Goal: Task Accomplishment & Management: Use online tool/utility

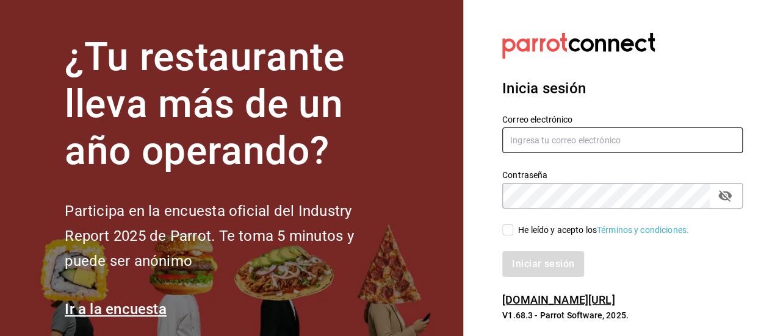
click at [560, 146] on input "text" at bounding box center [623, 141] width 241 height 26
click at [560, 146] on input "ur3.897" at bounding box center [623, 141] width 241 height 26
click at [560, 146] on input "ur3.987" at bounding box center [623, 141] width 241 height 26
type input "[EMAIL_ADDRESS][DOMAIN_NAME]"
click at [509, 235] on input "He leído y acepto los Términos y condiciones." at bounding box center [508, 230] width 11 height 11
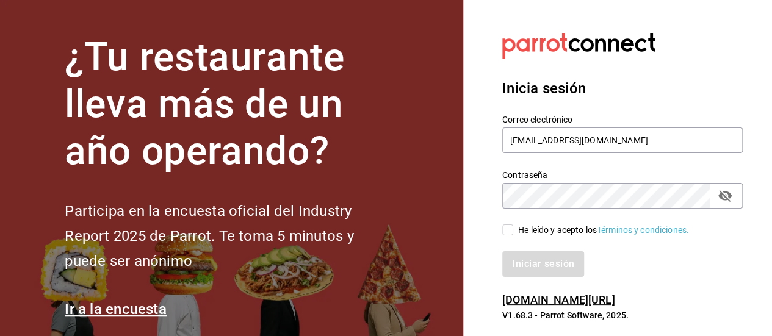
checkbox input "true"
click at [529, 270] on button "Iniciar sesión" at bounding box center [544, 265] width 83 height 26
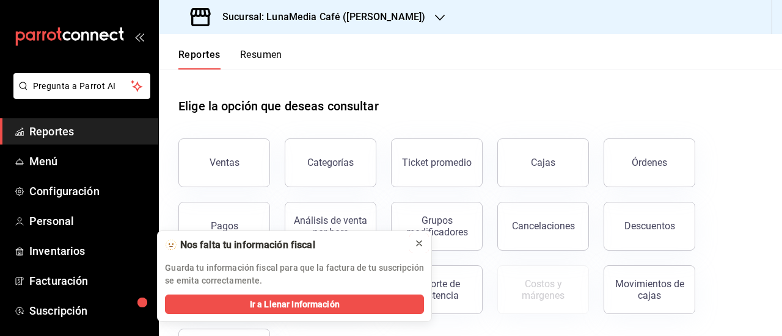
click at [424, 246] on button at bounding box center [419, 244] width 20 height 20
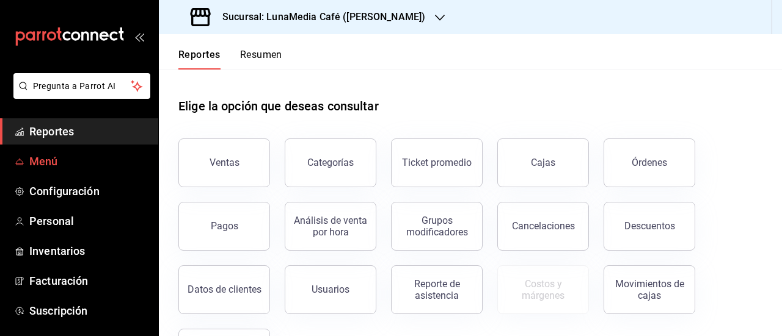
click at [95, 162] on span "Menú" at bounding box center [88, 161] width 119 height 16
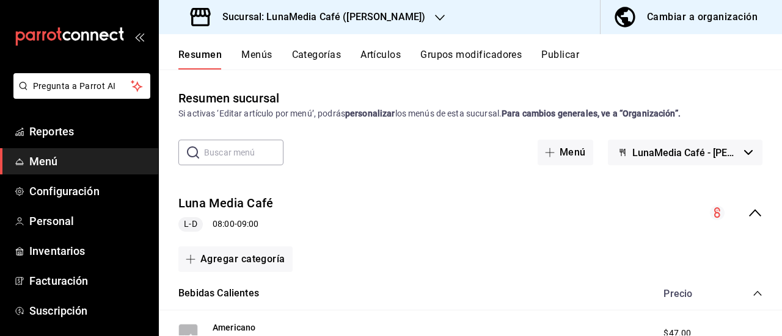
click at [437, 12] on div "Sucursal: LunaMedia Café ([PERSON_NAME])" at bounding box center [309, 17] width 281 height 34
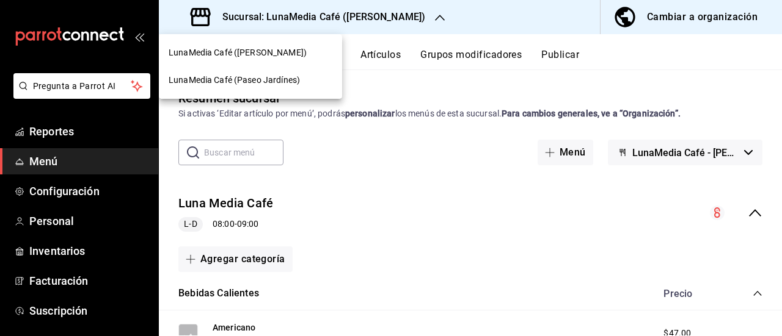
click at [238, 83] on span "LunaMedia Café (Paseo Jardínes)" at bounding box center [234, 80] width 131 height 13
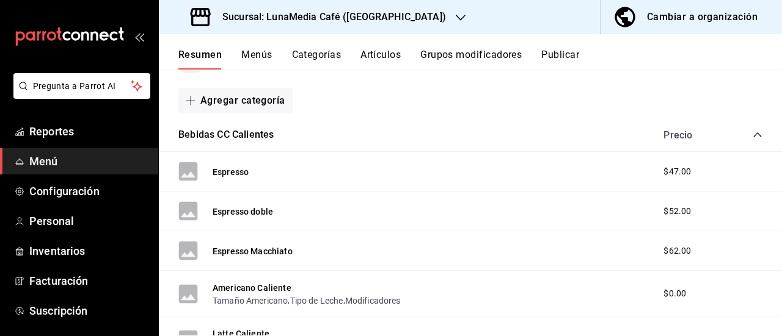
scroll to position [122, 0]
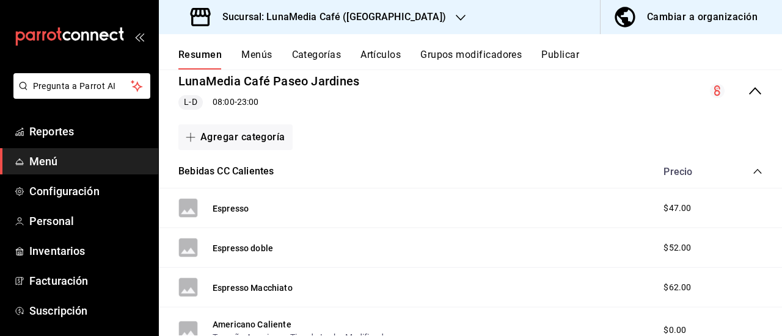
click at [752, 173] on icon "collapse-category-row" at bounding box center [757, 172] width 10 height 10
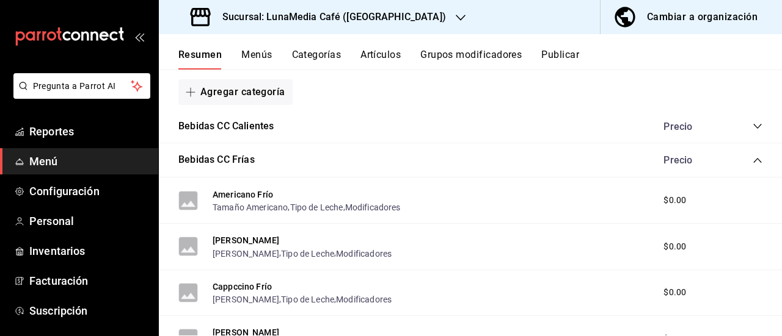
scroll to position [183, 0]
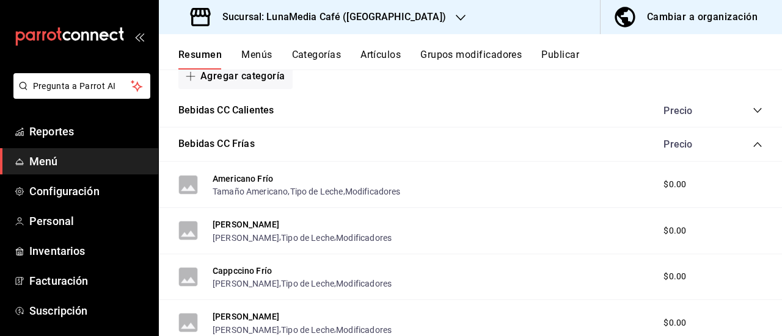
click at [753, 142] on div "Bebidas CC [PERSON_NAME]" at bounding box center [470, 145] width 623 height 34
click at [752, 142] on icon "collapse-category-row" at bounding box center [757, 145] width 10 height 10
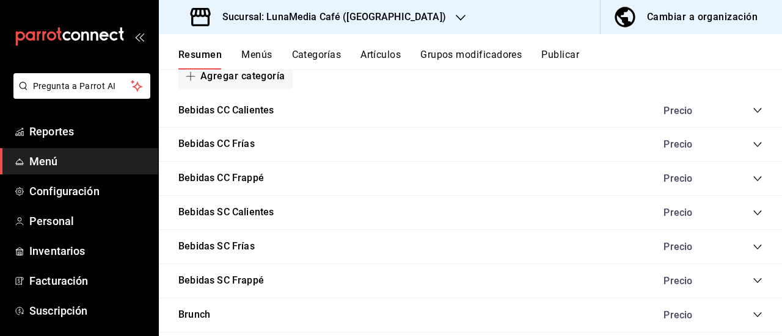
click at [752, 176] on icon "collapse-category-row" at bounding box center [757, 179] width 10 height 10
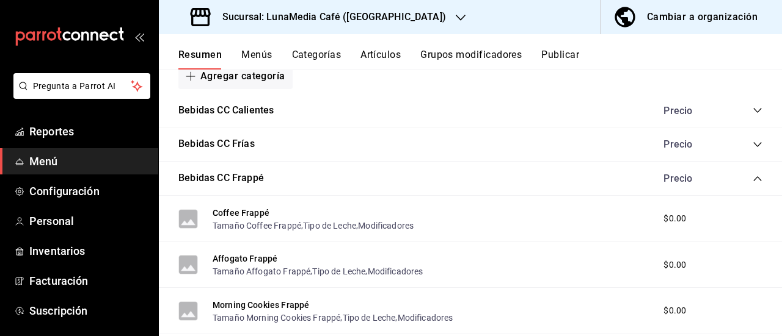
click at [752, 176] on icon "collapse-category-row" at bounding box center [757, 179] width 10 height 10
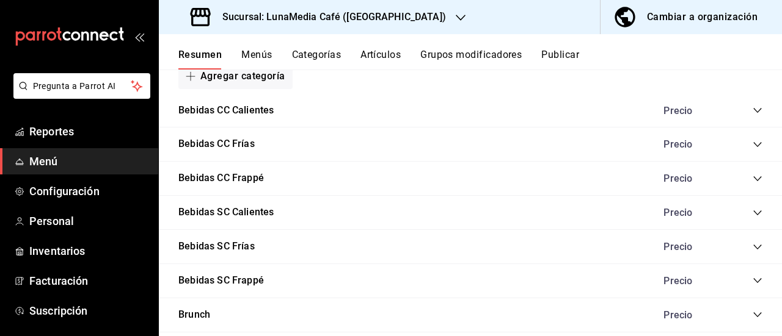
click at [741, 107] on div "Precio" at bounding box center [706, 111] width 111 height 12
drag, startPoint x: 753, startPoint y: 111, endPoint x: 738, endPoint y: 109, distance: 16.0
click at [740, 110] on div "Bebidas CC Calientes Precio" at bounding box center [470, 111] width 623 height 34
click at [752, 109] on icon "collapse-category-row" at bounding box center [757, 111] width 10 height 10
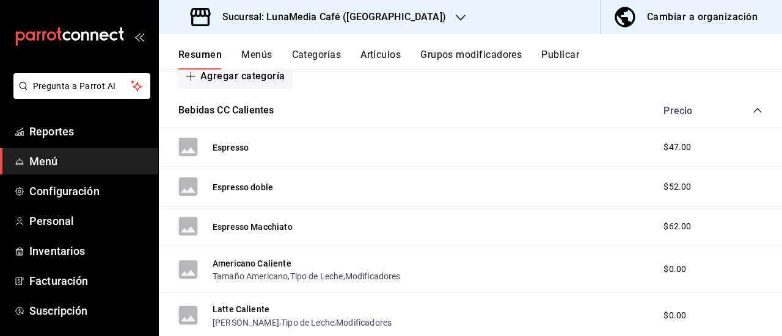
click at [752, 109] on icon "collapse-category-row" at bounding box center [757, 111] width 10 height 10
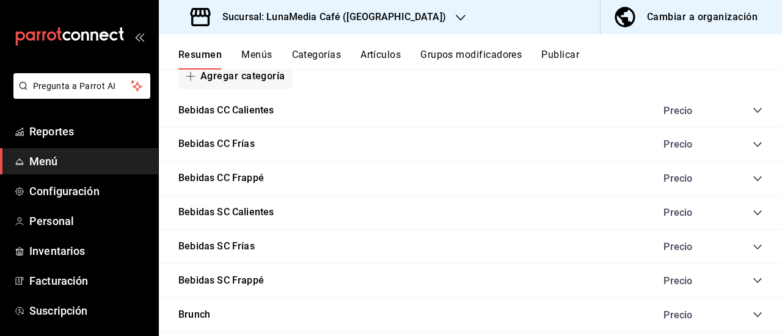
click at [752, 148] on icon "collapse-category-row" at bounding box center [757, 145] width 10 height 10
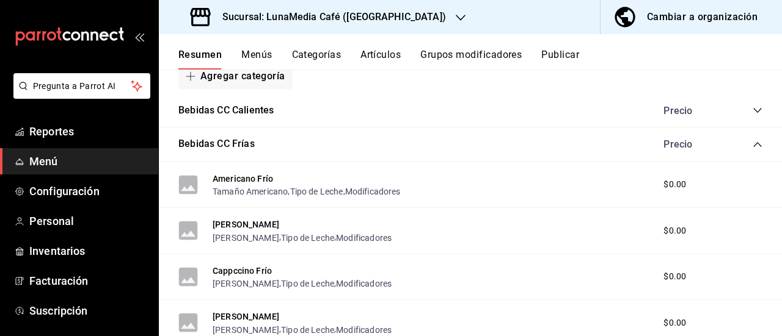
click at [752, 148] on icon "collapse-category-row" at bounding box center [757, 145] width 10 height 10
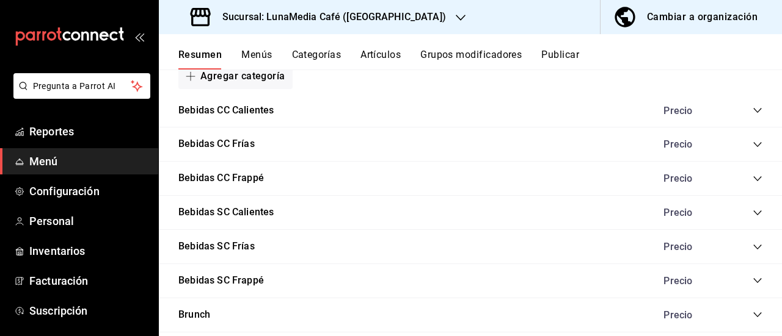
click at [752, 147] on icon "collapse-category-row" at bounding box center [757, 145] width 10 height 10
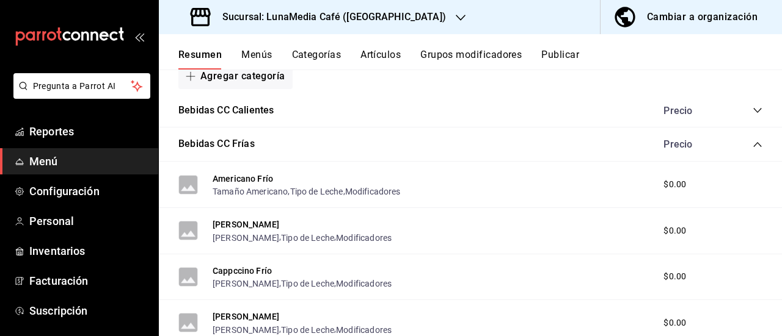
click at [750, 137] on div "Bebidas CC [PERSON_NAME]" at bounding box center [470, 145] width 623 height 34
click at [752, 147] on icon "collapse-category-row" at bounding box center [757, 145] width 10 height 10
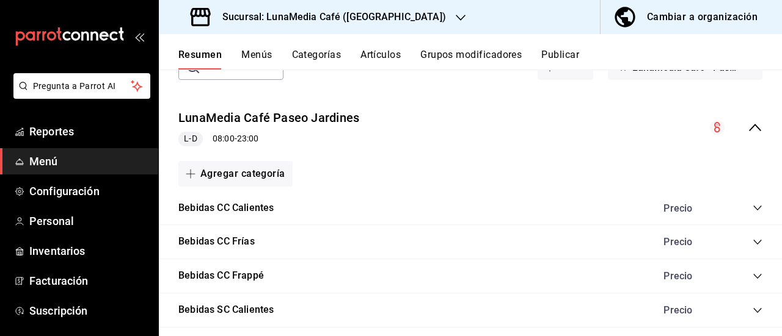
scroll to position [0, 0]
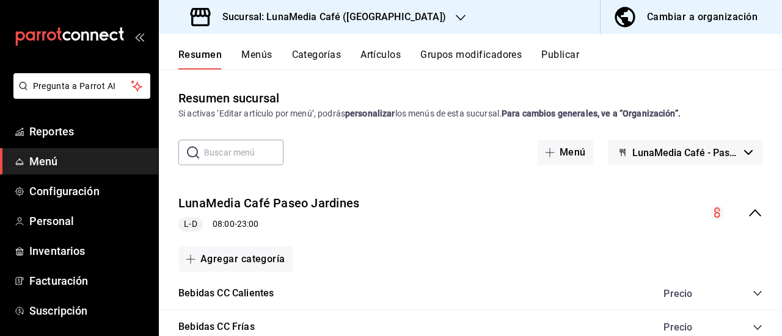
click at [482, 54] on button "Grupos modificadores" at bounding box center [470, 59] width 101 height 21
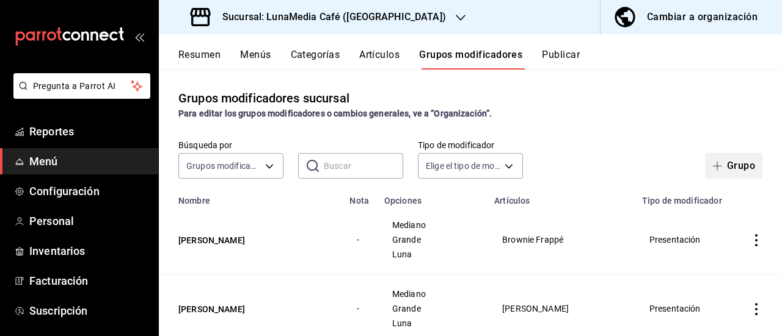
click at [725, 168] on button "Grupo" at bounding box center [733, 166] width 57 height 26
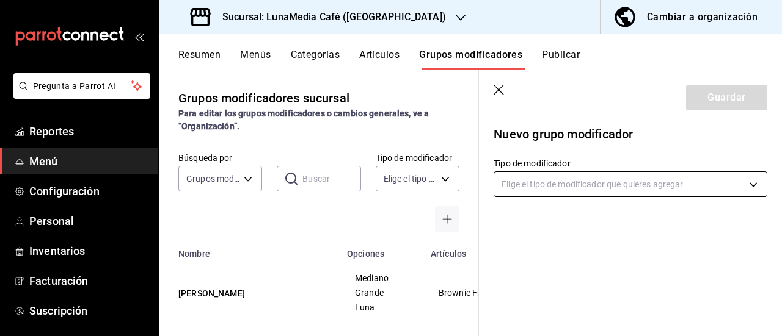
click at [686, 183] on body "Pregunta a Parrot AI Reportes Menú Configuración Personal Inventarios Facturaci…" at bounding box center [391, 168] width 782 height 336
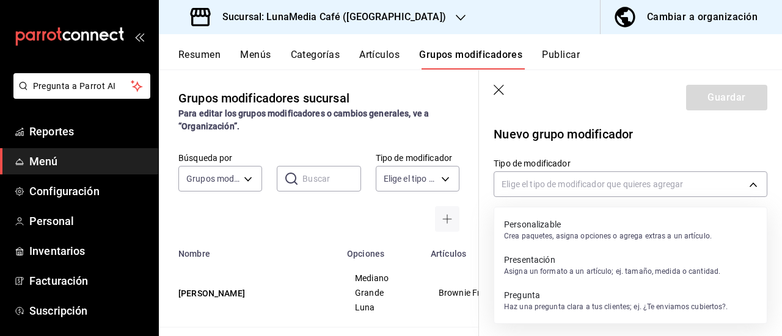
click at [626, 264] on p "Presentación" at bounding box center [612, 260] width 216 height 12
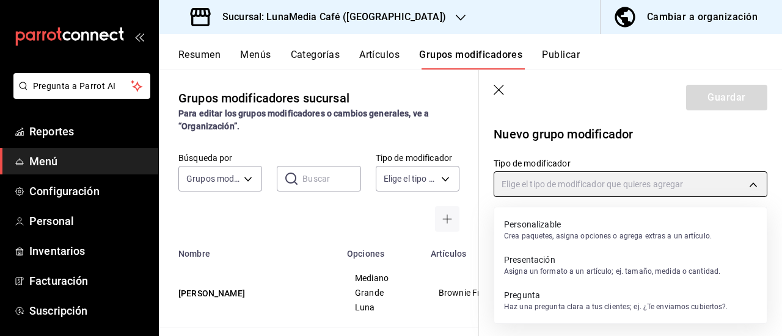
type input "PRESENTATION"
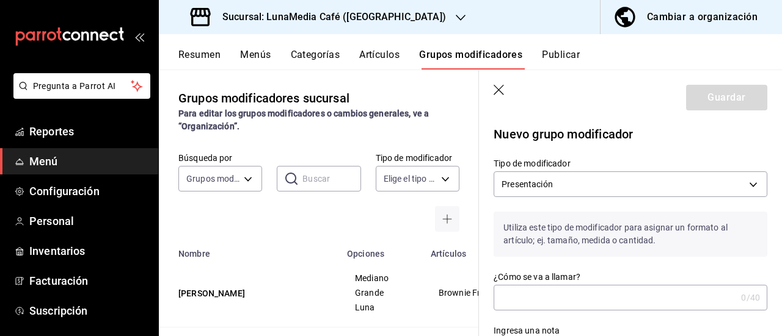
click at [542, 300] on input "¿Cómo se va a llamar?" at bounding box center [614, 298] width 242 height 24
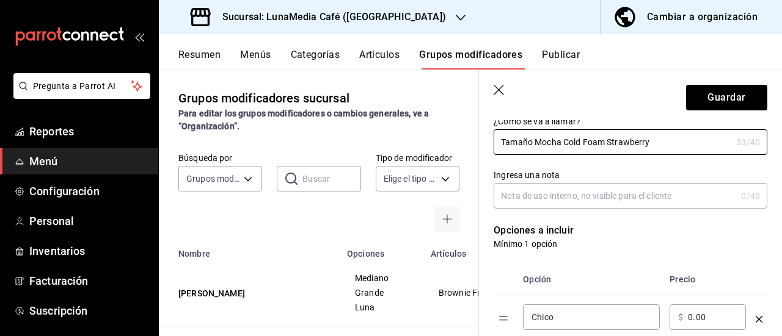
scroll to position [183, 0]
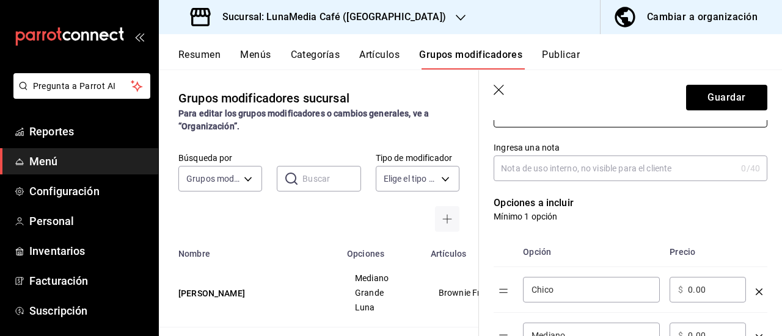
type input "Tamaño Mocha Cold Foam Strawberry"
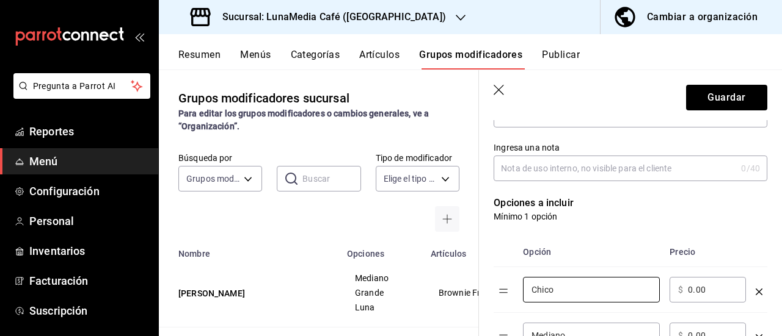
drag, startPoint x: 551, startPoint y: 286, endPoint x: 506, endPoint y: 276, distance: 45.8
click at [506, 276] on tr "Chico ​ ​ $ 0.00 ​" at bounding box center [630, 290] width 274 height 46
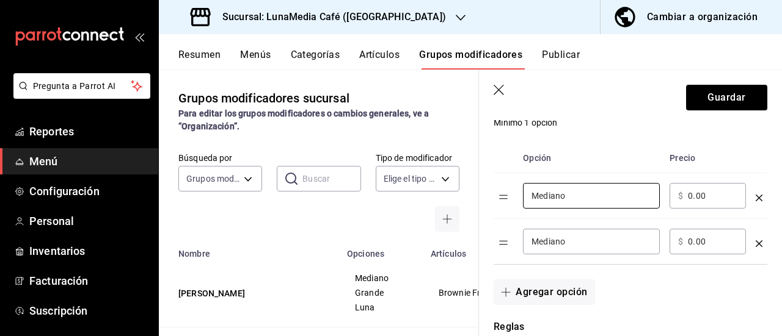
scroll to position [305, 0]
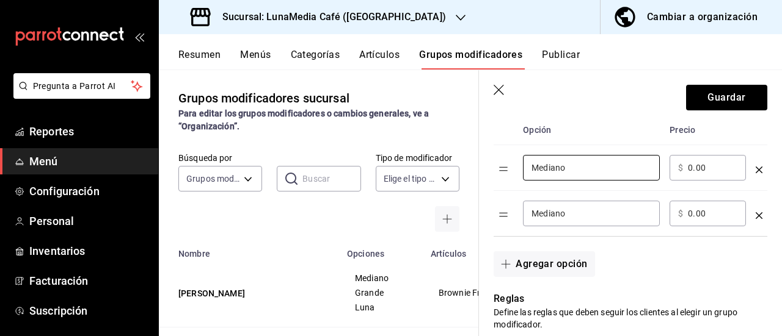
type input "Mediano"
click at [517, 220] on tr "Mediano ​ ​ $ 0.00 ​" at bounding box center [630, 214] width 274 height 46
type input "Grande"
click at [524, 257] on button "Agregar opción" at bounding box center [543, 265] width 101 height 26
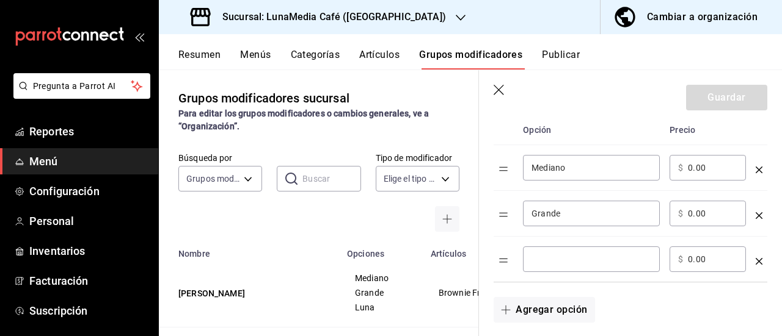
click at [552, 258] on input "optionsTable" at bounding box center [591, 259] width 120 height 12
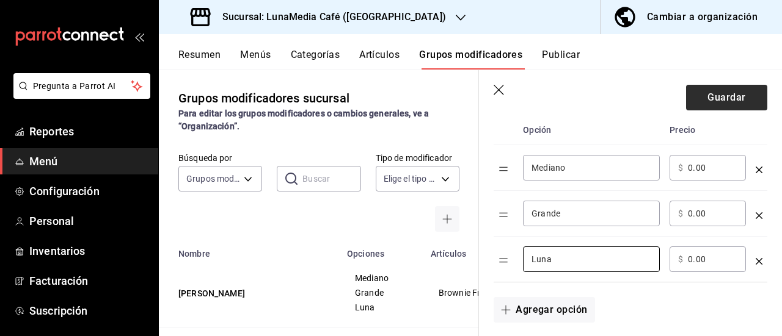
type input "Luna"
click at [712, 97] on button "Guardar" at bounding box center [726, 98] width 81 height 26
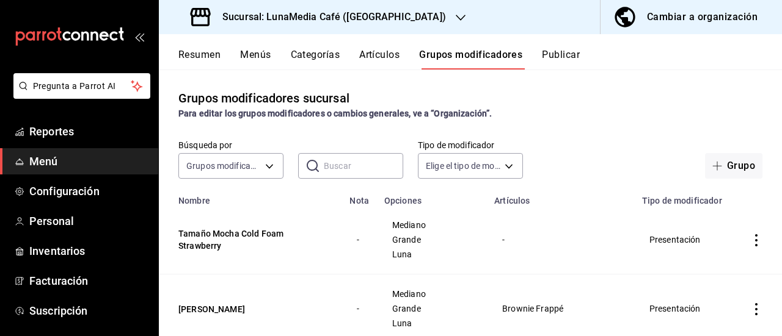
click at [381, 60] on button "Artículos" at bounding box center [379, 59] width 40 height 21
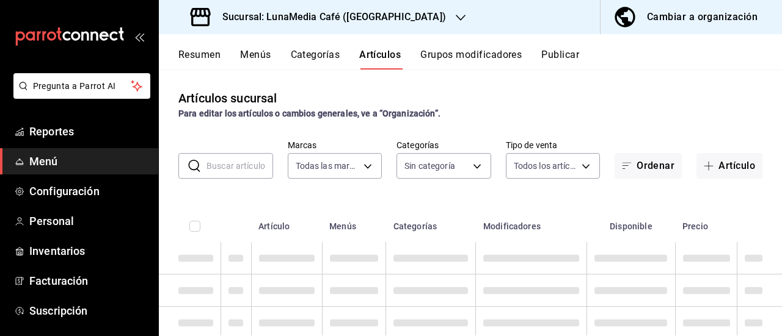
type input "b9a0b28a-a8c6-4fb4-9998-6933c83bd964"
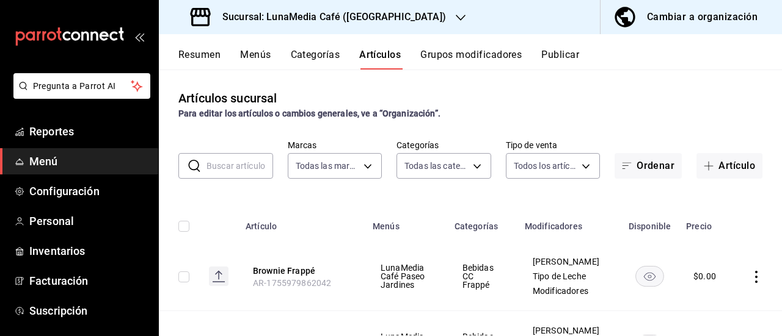
type input "86eafbc4-dcde-4cb7-9d87-6fac2ceb75f2,4710cb7a-62db-40c3-97e0-f6a8efdc0200,8bbf8…"
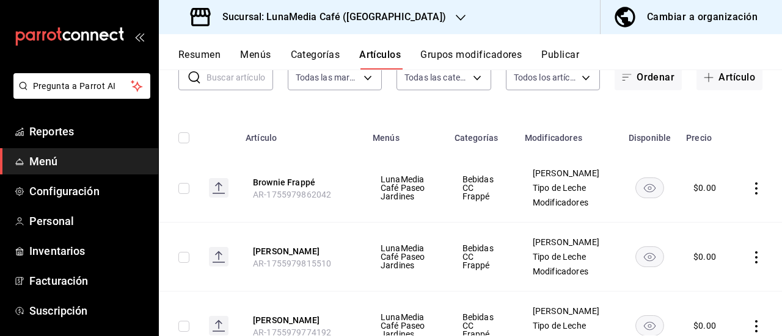
scroll to position [61, 0]
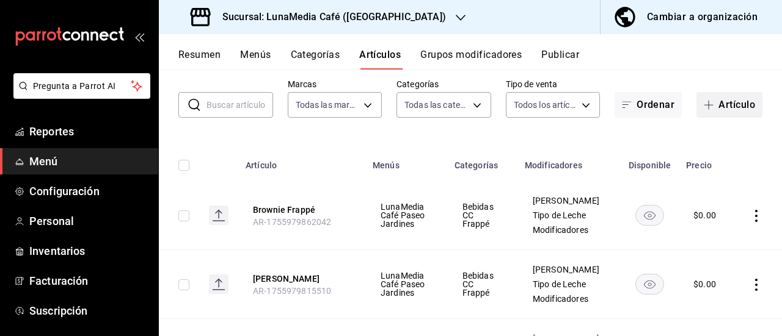
click at [711, 115] on button "Artículo" at bounding box center [729, 105] width 66 height 26
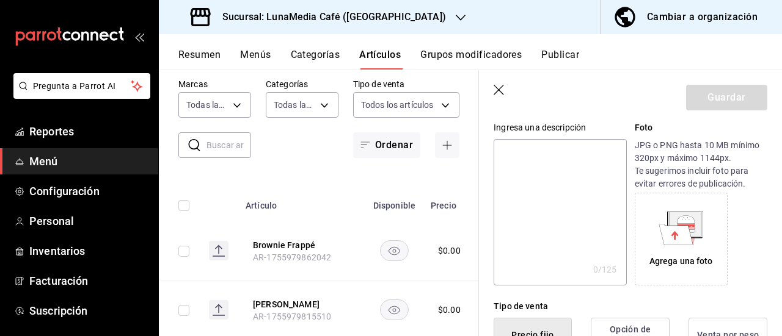
scroll to position [305, 0]
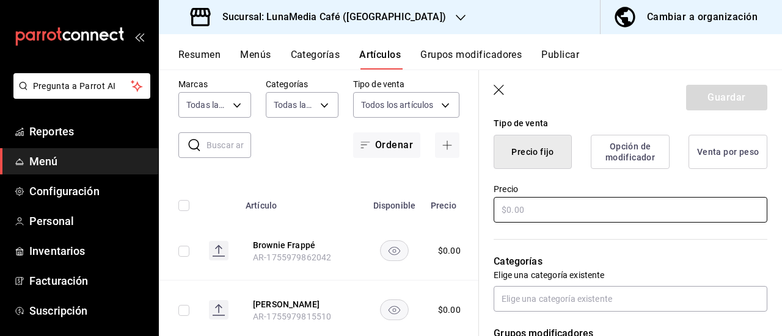
type input "Mocha Cold Foam Strawberry"
click at [556, 200] on input "text" at bounding box center [630, 210] width 274 height 26
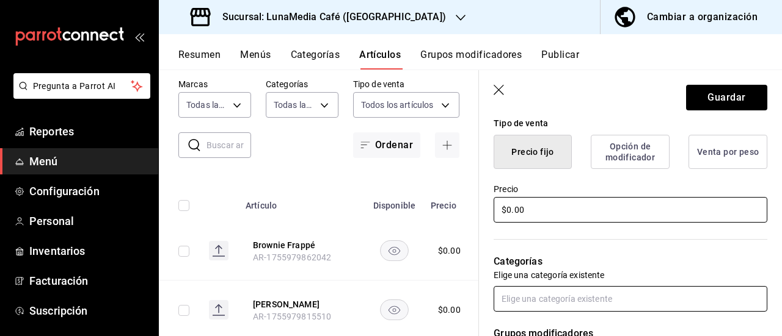
type input "$0.00"
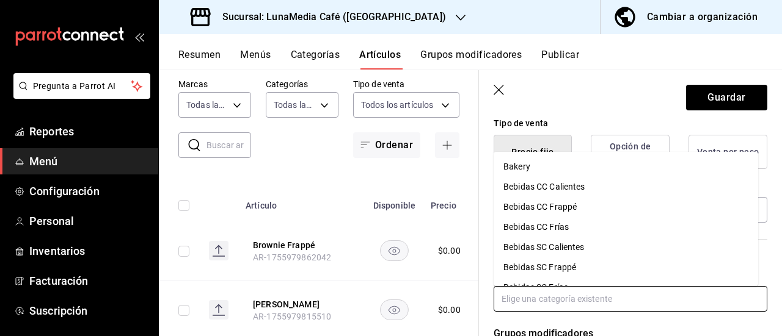
click at [556, 297] on input "text" at bounding box center [630, 299] width 274 height 26
click at [555, 223] on li "Bebidas CC Frías" at bounding box center [625, 227] width 264 height 20
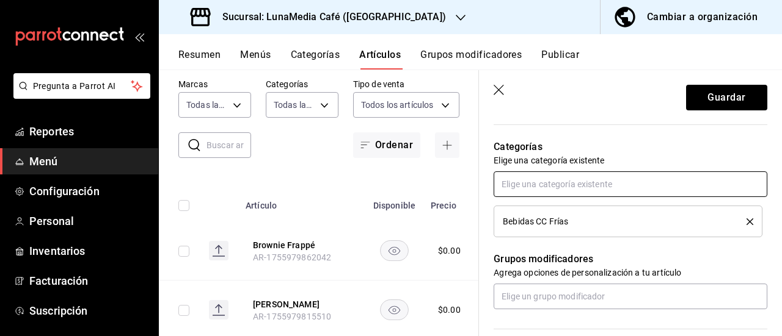
scroll to position [488, 0]
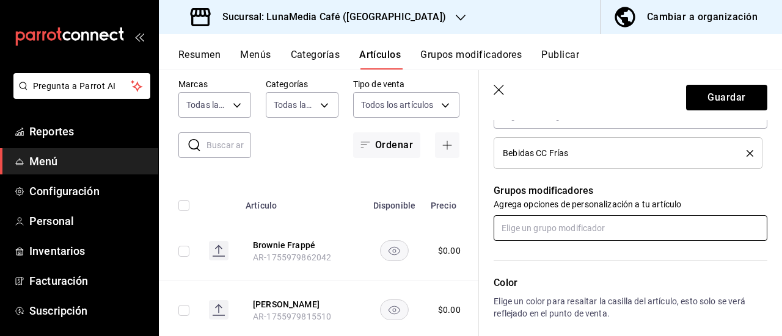
click at [542, 229] on input "text" at bounding box center [630, 229] width 274 height 26
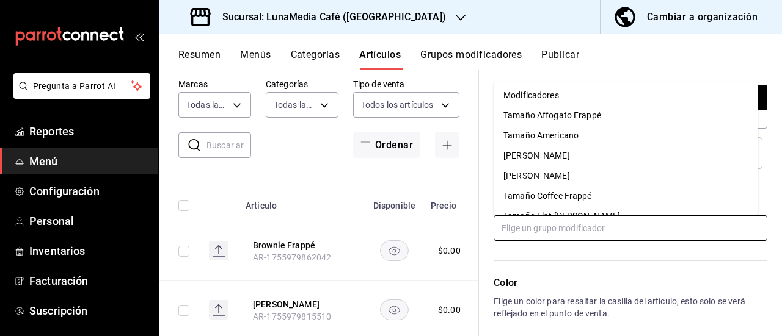
scroll to position [244, 0]
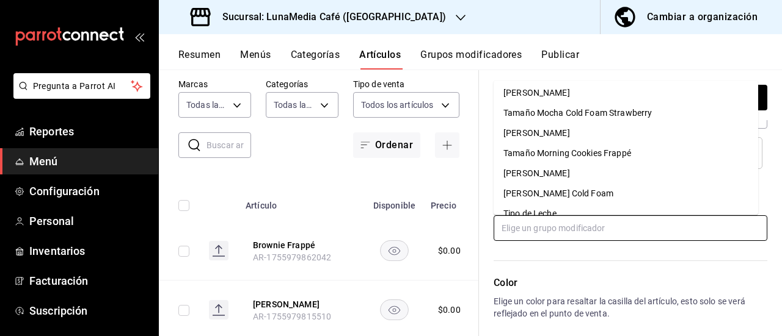
click at [572, 114] on div "Tamaño Mocha Cold Foam Strawberry" at bounding box center [577, 113] width 148 height 13
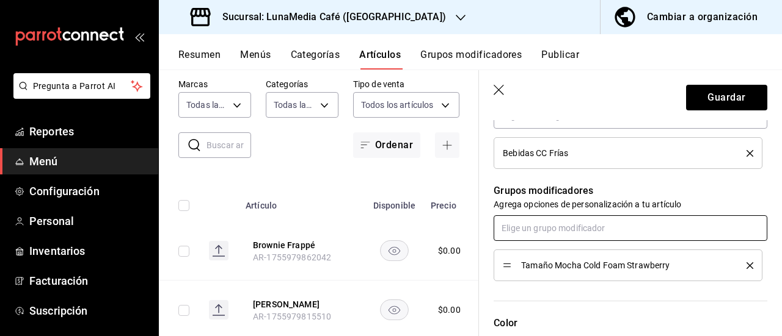
click at [540, 231] on input "text" at bounding box center [630, 229] width 274 height 26
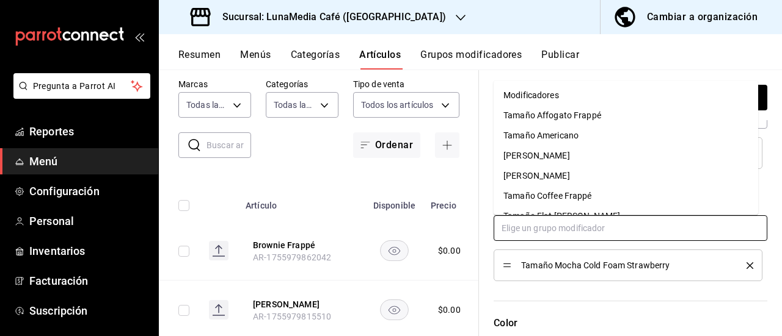
scroll to position [238, 0]
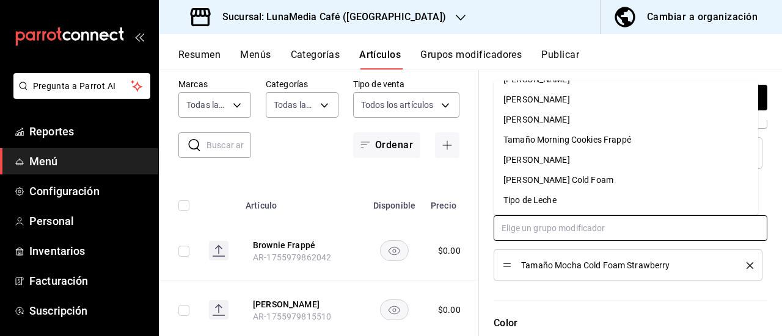
click at [552, 203] on div "Tipo de Leche" at bounding box center [529, 200] width 53 height 13
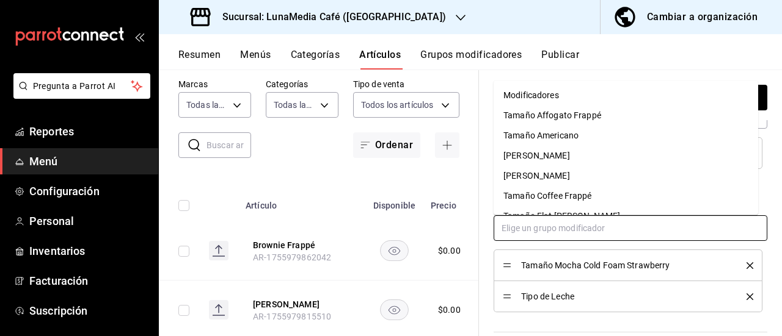
click at [553, 223] on input "text" at bounding box center [630, 229] width 274 height 26
click at [546, 100] on div "Modificadores" at bounding box center [531, 95] width 56 height 13
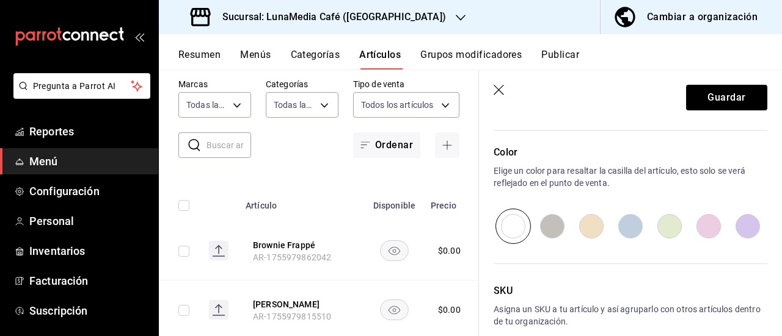
scroll to position [733, 0]
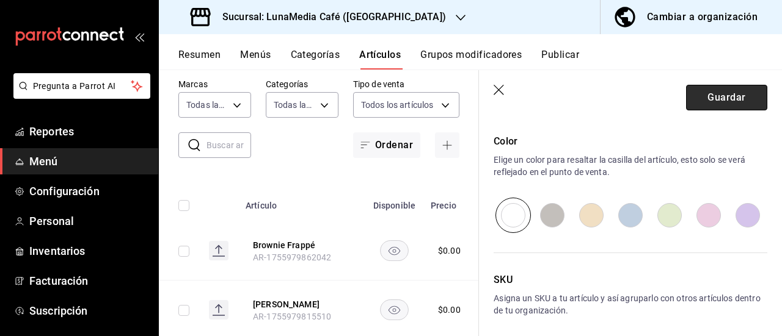
click at [700, 98] on button "Guardar" at bounding box center [726, 98] width 81 height 26
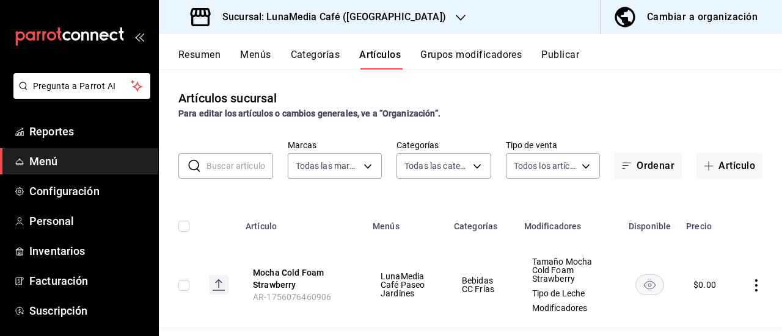
click at [328, 54] on button "Categorías" at bounding box center [315, 59] width 49 height 21
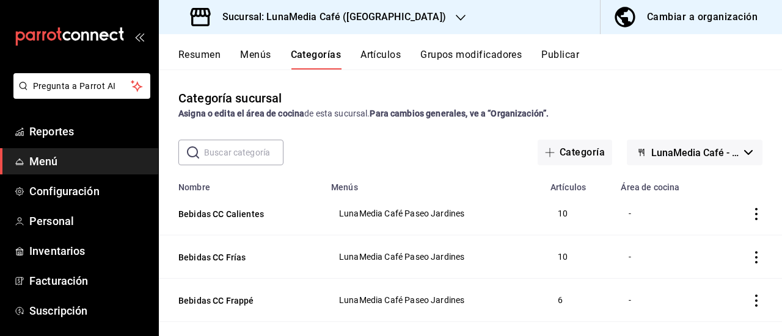
click at [552, 57] on button "Publicar" at bounding box center [560, 59] width 38 height 21
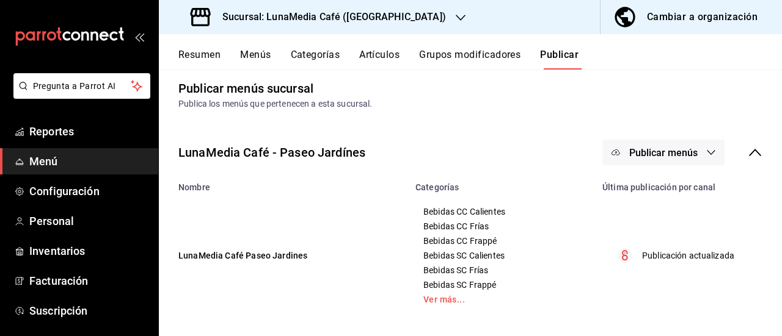
scroll to position [13, 0]
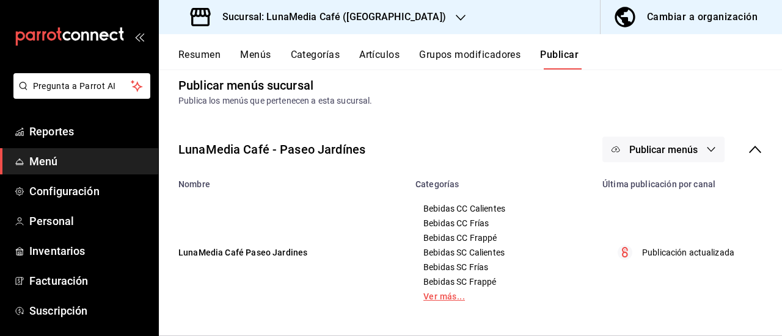
click at [443, 300] on link "Ver más..." at bounding box center [501, 296] width 156 height 9
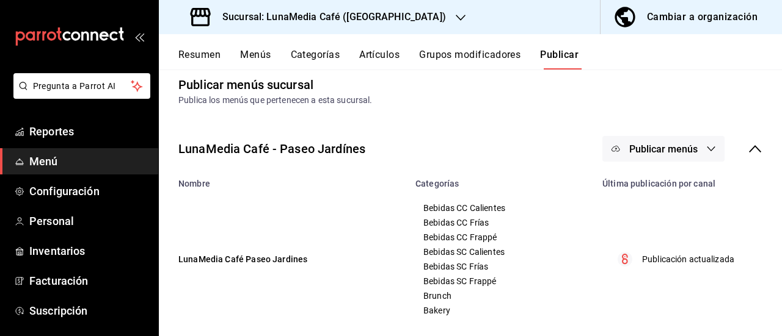
scroll to position [0, 0]
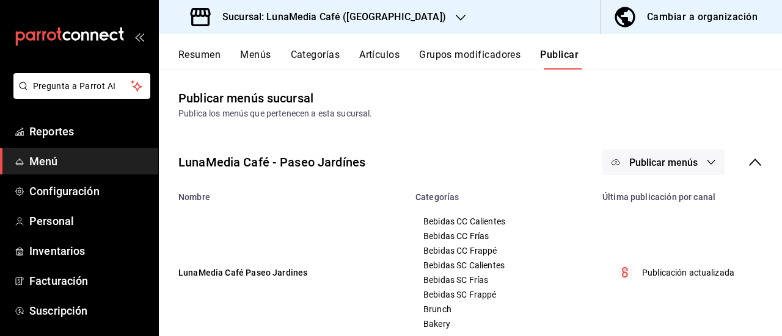
click at [479, 50] on button "Grupos modificadores" at bounding box center [469, 59] width 101 height 21
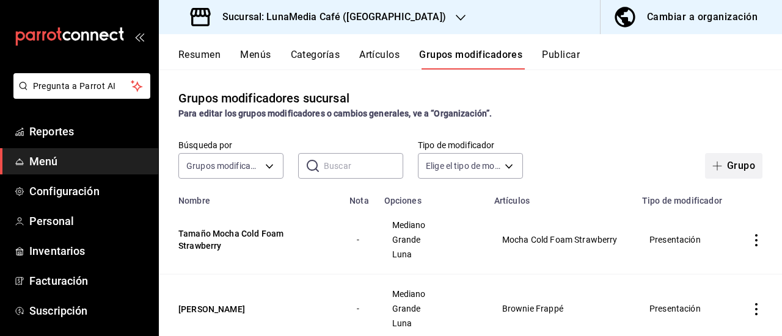
click at [712, 167] on icon "button" at bounding box center [717, 166] width 10 height 10
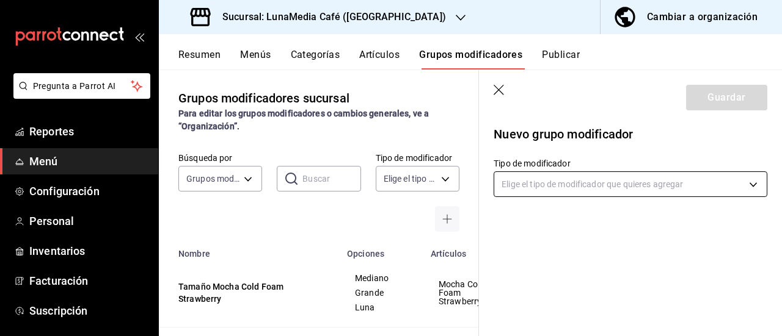
click at [579, 189] on body "Pregunta a Parrot AI Reportes Menú Configuración Personal Inventarios Facturaci…" at bounding box center [391, 168] width 782 height 336
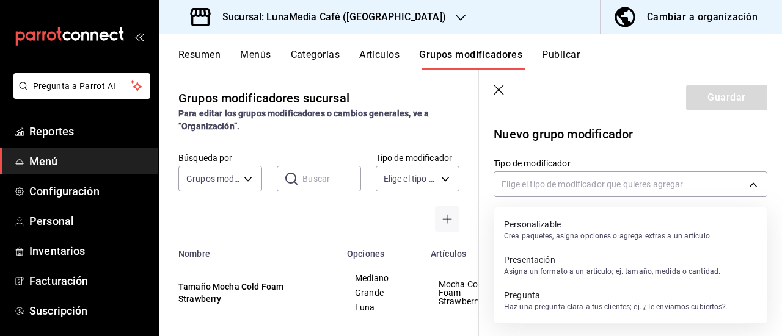
click at [558, 271] on p "Asigna un formato a un artículo; ej. tamaño, medida o cantidad." at bounding box center [612, 271] width 216 height 11
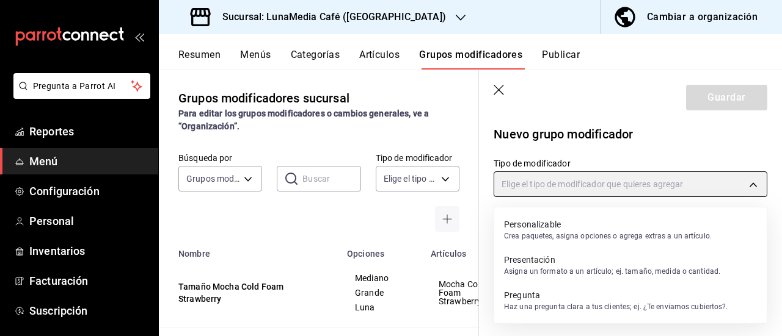
type input "PRESENTATION"
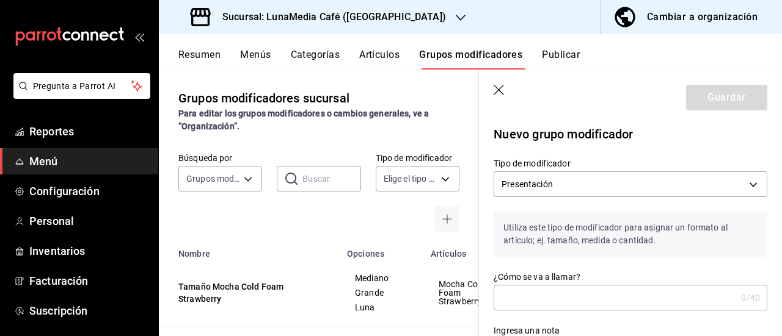
click at [538, 289] on input "¿Cómo se va a llamar?" at bounding box center [614, 298] width 242 height 24
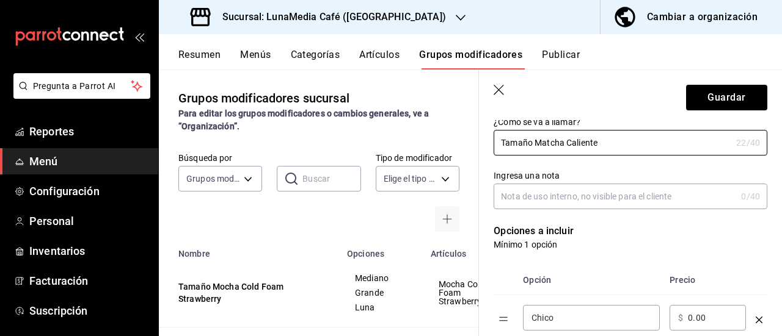
scroll to position [183, 0]
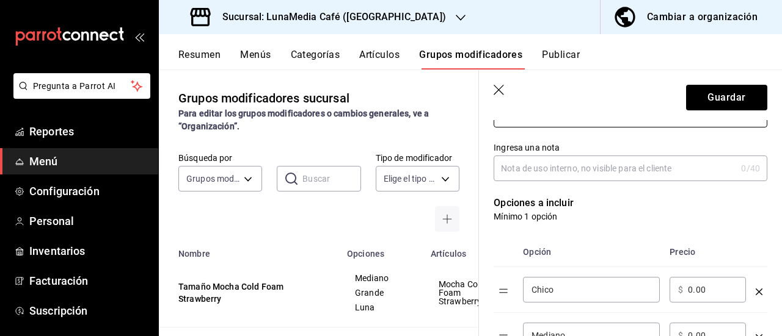
type input "Tamaño Matcha Caliente"
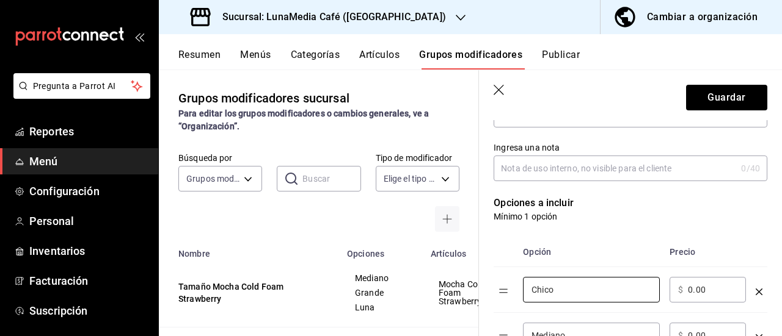
drag, startPoint x: 573, startPoint y: 294, endPoint x: 507, endPoint y: 289, distance: 65.6
click at [507, 289] on tr "Chico ​ ​ $ 0.00 ​" at bounding box center [630, 290] width 274 height 46
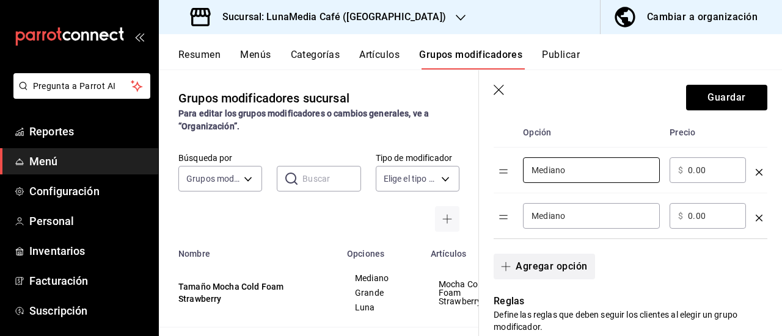
scroll to position [305, 0]
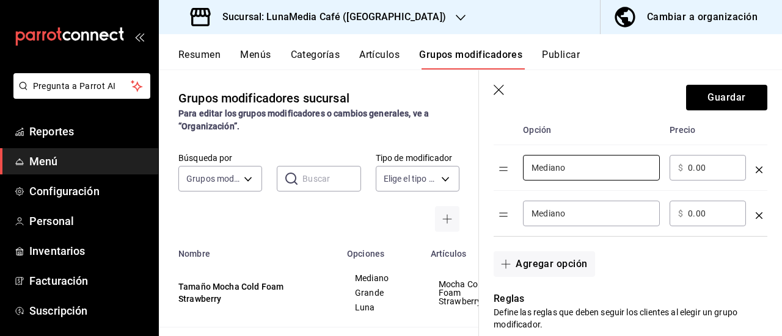
type input "Mediano"
drag, startPoint x: 694, startPoint y: 169, endPoint x: 658, endPoint y: 168, distance: 35.4
click at [658, 168] on tr "Mediano ​ ​ $ 0.00 ​" at bounding box center [630, 168] width 274 height 46
type input "64.00"
drag, startPoint x: 562, startPoint y: 222, endPoint x: 514, endPoint y: 219, distance: 47.7
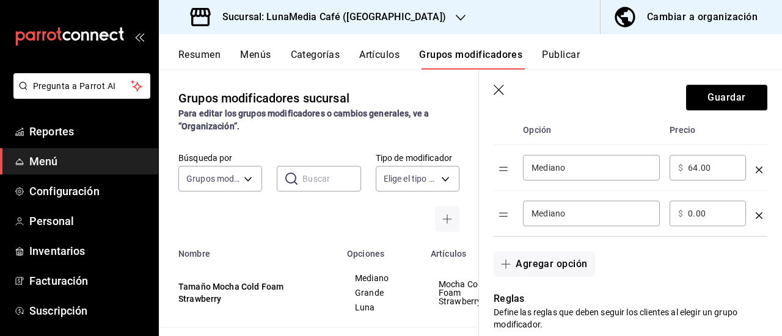
click at [514, 219] on tr "Mediano ​ ​ $ 0.00 ​" at bounding box center [630, 214] width 274 height 46
drag, startPoint x: 583, startPoint y: 209, endPoint x: 504, endPoint y: 211, distance: 78.8
click at [504, 211] on tr "Mediano ​ ​ $ 0.00 ​" at bounding box center [630, 214] width 274 height 46
type input "Grande"
click at [539, 269] on button "Agregar opción" at bounding box center [543, 265] width 101 height 26
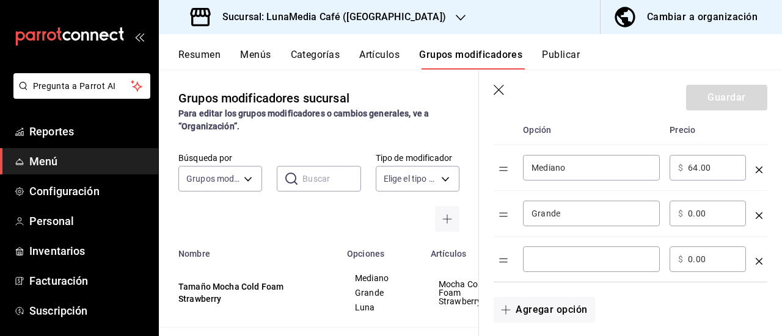
click at [551, 263] on input "optionsTable" at bounding box center [591, 259] width 120 height 12
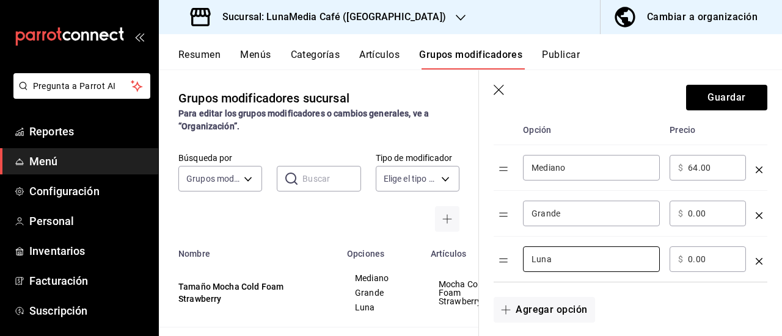
type input "Luna"
drag, startPoint x: 714, startPoint y: 217, endPoint x: 654, endPoint y: 212, distance: 60.6
click at [654, 212] on tr "Grande ​ ​ $ 0.00 ​" at bounding box center [630, 214] width 274 height 46
type input "72.00"
drag, startPoint x: 720, startPoint y: 257, endPoint x: 666, endPoint y: 259, distance: 55.0
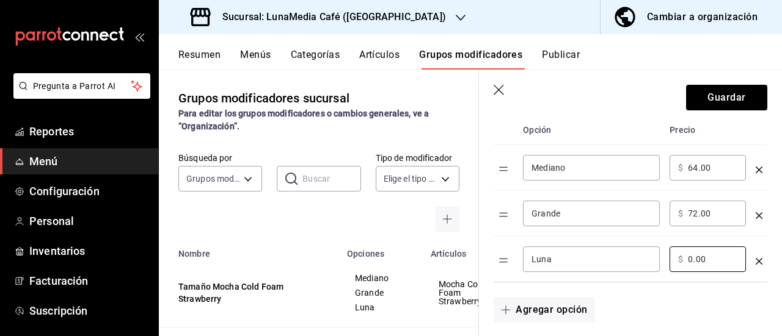
click at [666, 259] on td "​ $ 0.00 ​" at bounding box center [707, 260] width 86 height 46
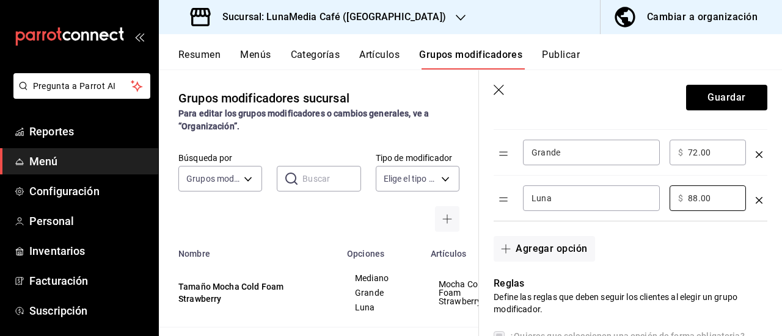
scroll to position [366, 0]
type input "88.00"
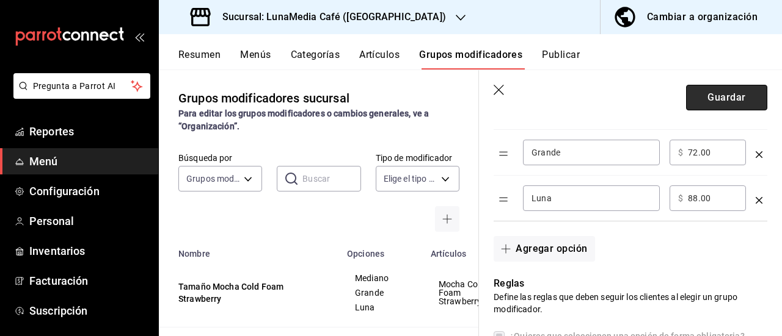
click at [714, 95] on button "Guardar" at bounding box center [726, 98] width 81 height 26
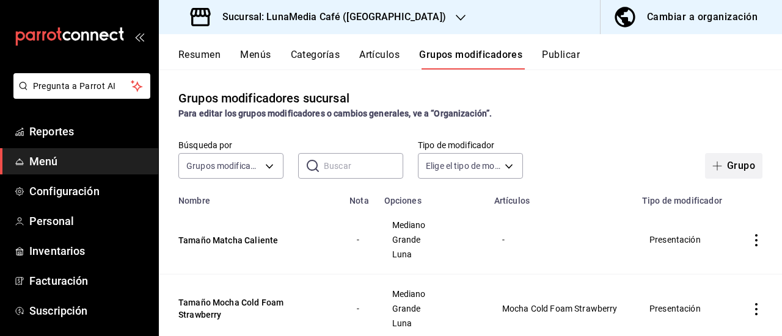
click at [705, 154] on button "Grupo" at bounding box center [733, 166] width 57 height 26
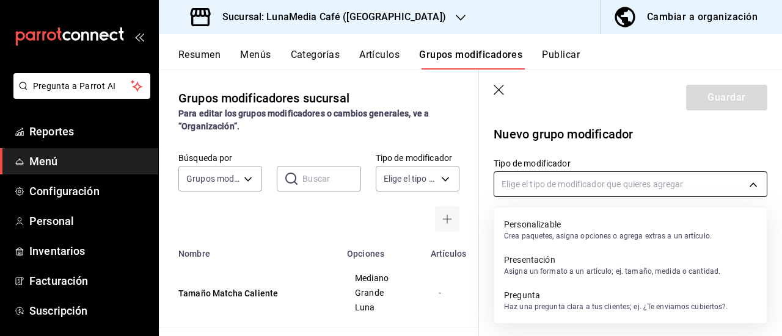
click at [598, 175] on body "Pregunta a Parrot AI Reportes Menú Configuración Personal Inventarios Facturaci…" at bounding box center [391, 168] width 782 height 336
click at [562, 272] on p "Asigna un formato a un artículo; ej. tamaño, medida o cantidad." at bounding box center [612, 271] width 216 height 11
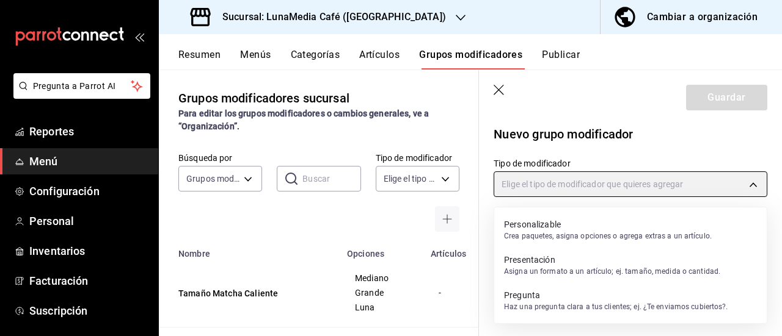
type input "PRESENTATION"
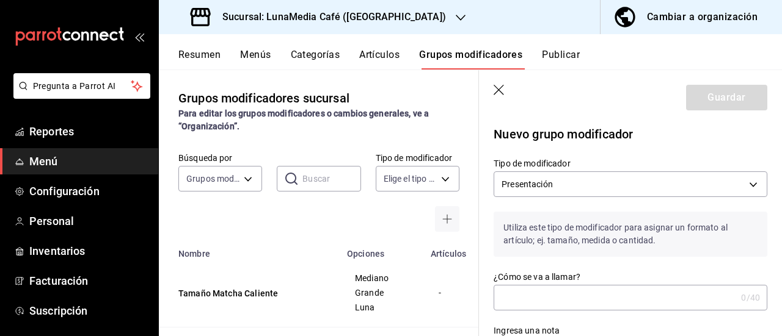
click at [534, 299] on input "¿Cómo se va a llamar?" at bounding box center [614, 298] width 242 height 24
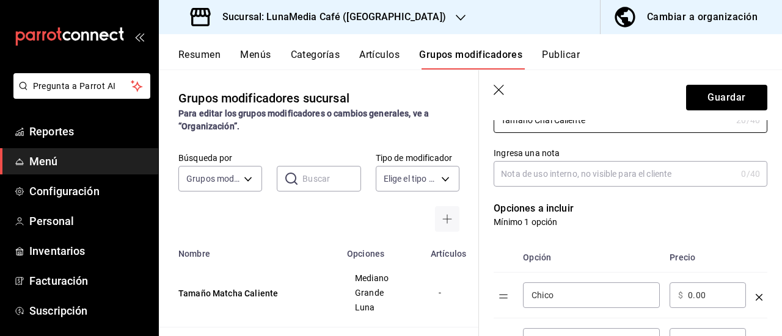
scroll to position [244, 0]
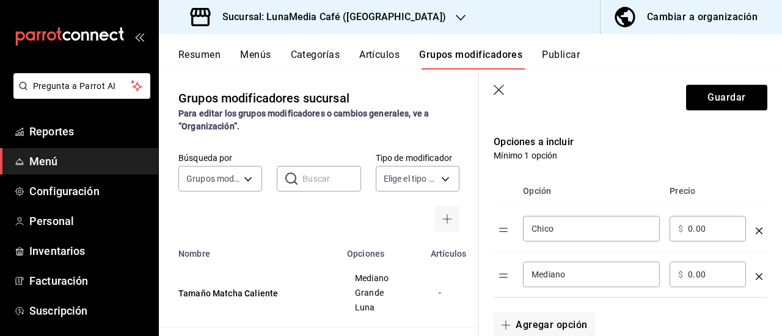
type input "Tamaño Chai Caliente"
drag, startPoint x: 560, startPoint y: 233, endPoint x: 502, endPoint y: 230, distance: 58.1
click at [502, 230] on tr "Chico ​ ​ $ 0.00 ​" at bounding box center [630, 229] width 274 height 46
type input "Mediano"
drag, startPoint x: 570, startPoint y: 270, endPoint x: 506, endPoint y: 269, distance: 64.7
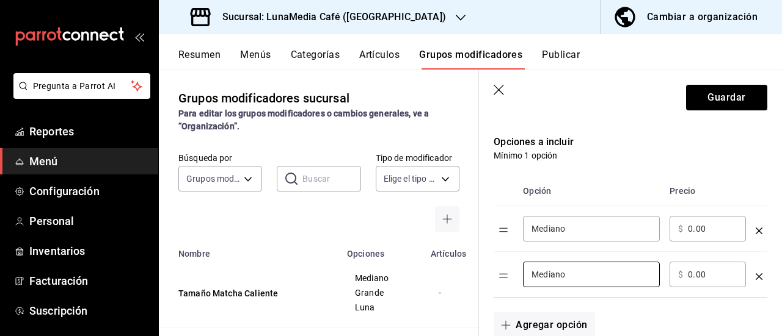
click at [506, 269] on tr "Mediano ​ ​ $ 0.00 ​" at bounding box center [630, 275] width 274 height 46
type input "Grande"
click at [525, 319] on button "Agregar opción" at bounding box center [543, 326] width 101 height 26
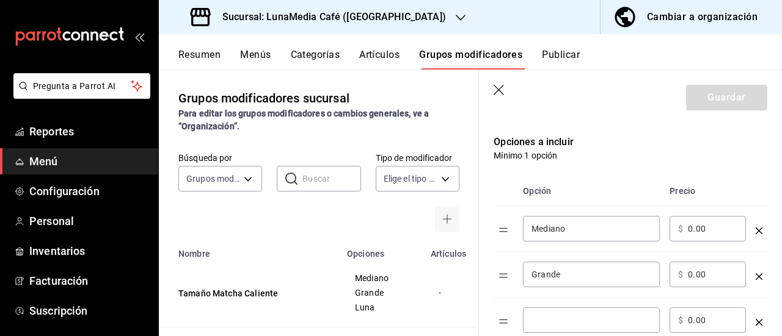
click at [559, 313] on div "​" at bounding box center [591, 321] width 137 height 26
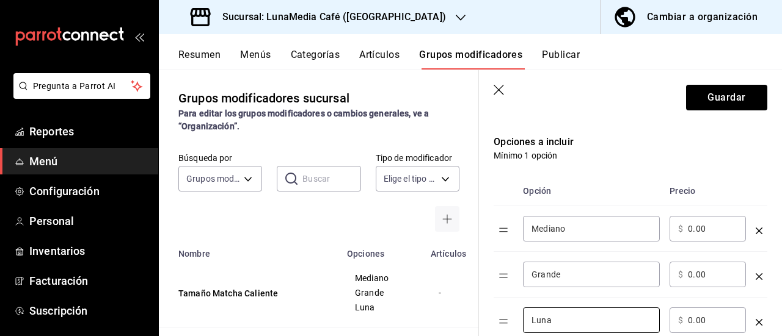
type input "Luna"
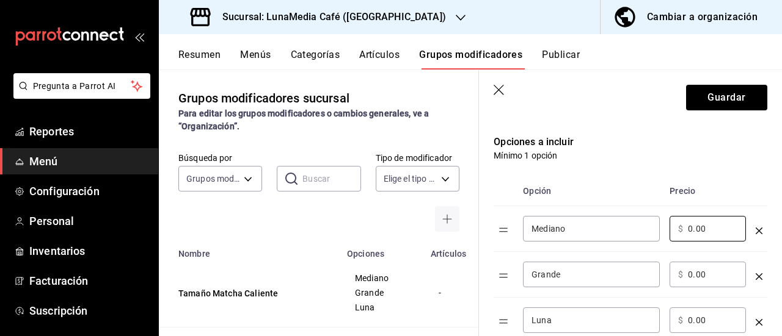
drag, startPoint x: 705, startPoint y: 226, endPoint x: 663, endPoint y: 228, distance: 41.6
click at [663, 228] on tr "Mediano ​ ​ $ 0.00 ​" at bounding box center [630, 229] width 274 height 46
type input "64.00"
drag, startPoint x: 713, startPoint y: 276, endPoint x: 648, endPoint y: 271, distance: 64.9
click at [648, 271] on tr "Grande ​ ​ $ 0.00 ​" at bounding box center [630, 275] width 274 height 46
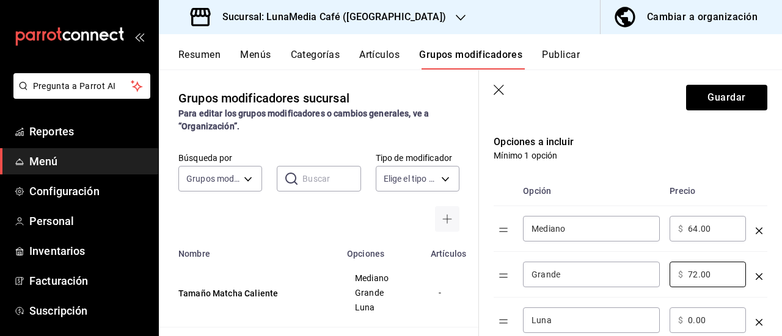
type input "72.00"
drag, startPoint x: 705, startPoint y: 314, endPoint x: 665, endPoint y: 317, distance: 39.8
click at [665, 317] on td "​ $ 0.00 ​" at bounding box center [707, 321] width 86 height 46
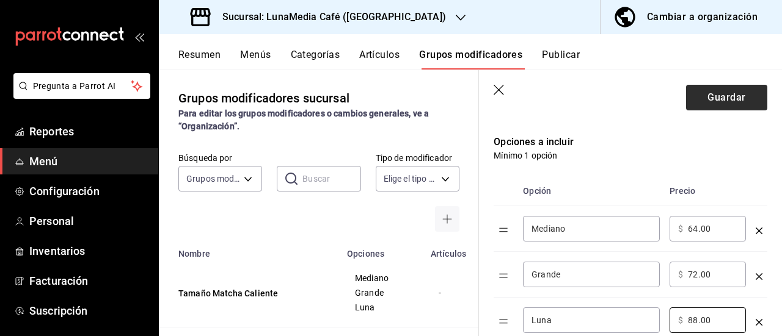
type input "88.00"
click at [696, 102] on button "Guardar" at bounding box center [726, 98] width 81 height 26
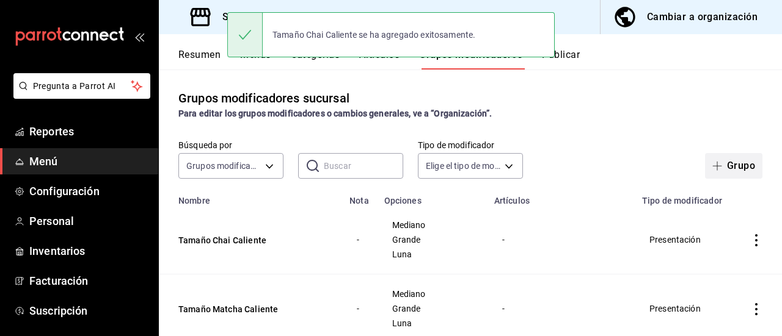
click at [720, 164] on button "Grupo" at bounding box center [733, 166] width 57 height 26
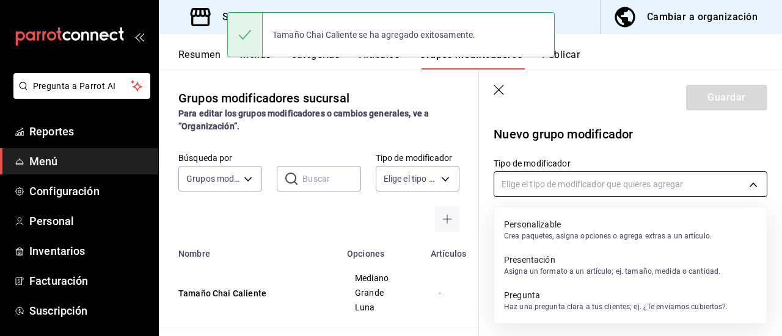
click at [560, 191] on body "Pregunta a Parrot AI Reportes Menú Configuración Personal Inventarios Facturaci…" at bounding box center [391, 168] width 782 height 336
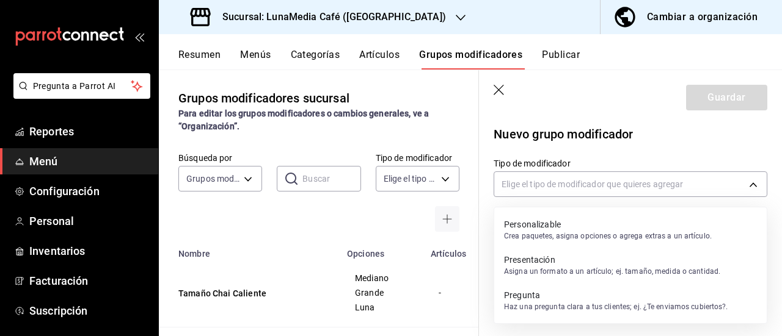
click at [557, 278] on div "Presentación Asigna un formato a un artículo; ej. tamaño, medida o cantidad." at bounding box center [612, 266] width 216 height 28
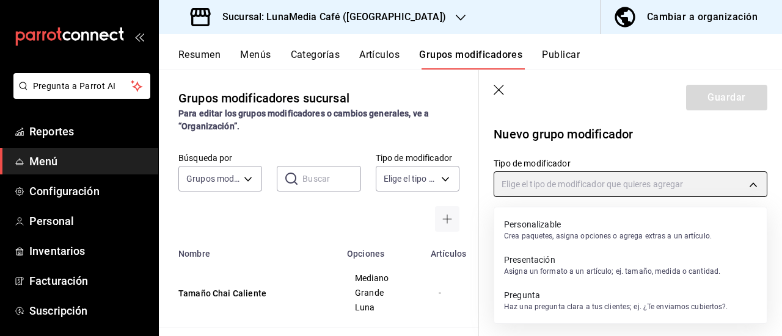
type input "PRESENTATION"
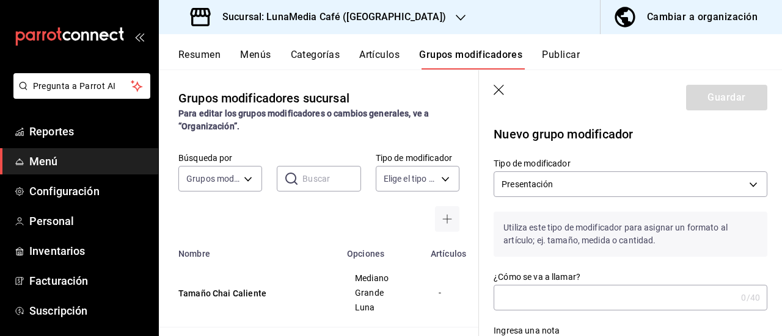
click at [554, 298] on input "¿Cómo se va a llamar?" at bounding box center [614, 298] width 242 height 24
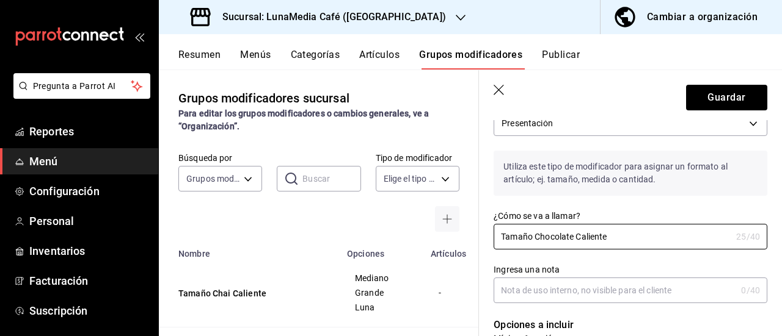
scroll to position [122, 0]
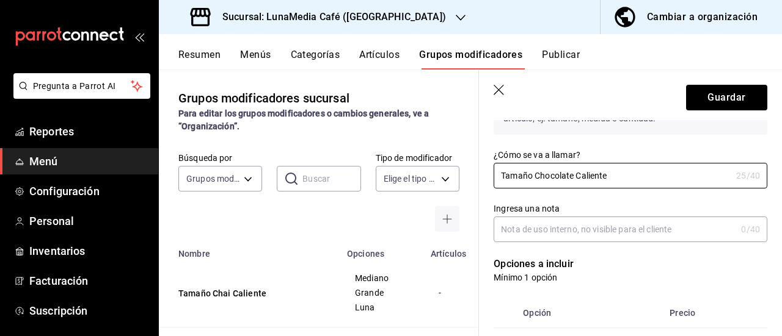
type input "Tamaño Chocolate Caliente"
click at [532, 235] on input "Ingresa una nota" at bounding box center [614, 229] width 242 height 24
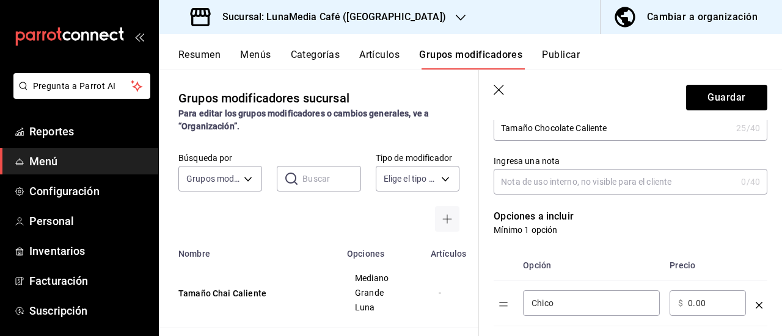
scroll to position [244, 0]
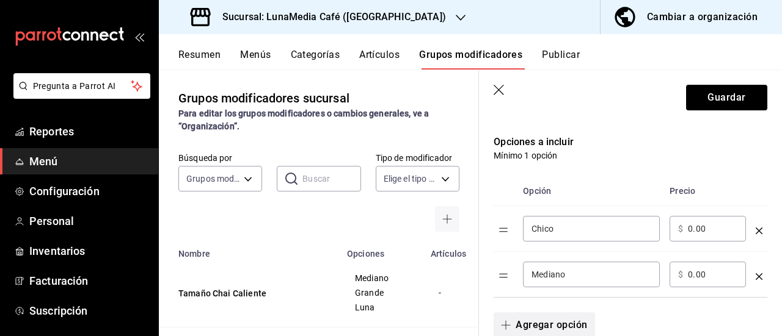
click at [542, 316] on button "Agregar opción" at bounding box center [543, 326] width 101 height 26
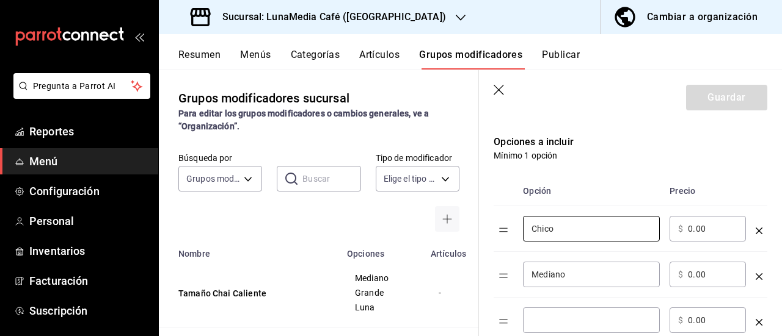
drag, startPoint x: 567, startPoint y: 229, endPoint x: 502, endPoint y: 228, distance: 65.3
click at [502, 228] on tr "Chico ​ ​ $ 0.00 ​" at bounding box center [630, 229] width 274 height 46
type input "Mediano"
drag, startPoint x: 584, startPoint y: 274, endPoint x: 504, endPoint y: 267, distance: 79.7
click at [504, 267] on tr "Mediano ​ ​ $ 0.00 ​" at bounding box center [630, 275] width 274 height 46
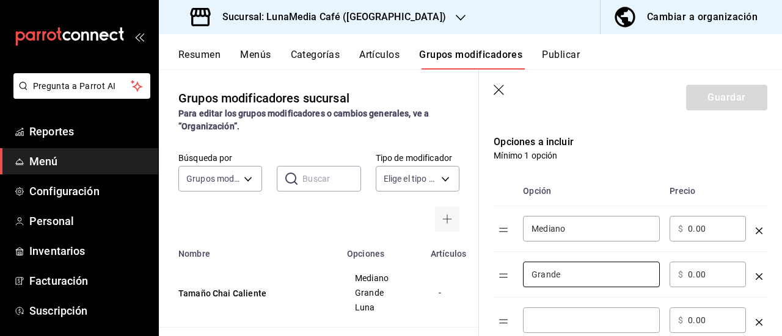
type input "Grande"
click at [548, 318] on input "optionsTable" at bounding box center [591, 320] width 120 height 12
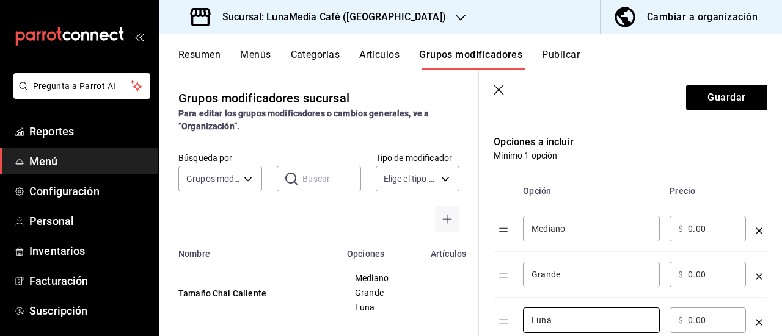
type input "Luna"
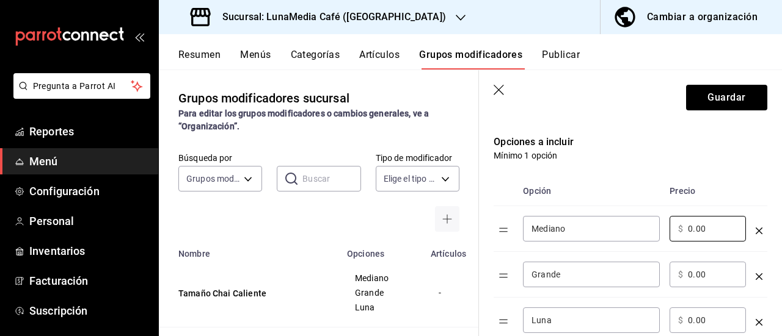
drag, startPoint x: 718, startPoint y: 229, endPoint x: 665, endPoint y: 225, distance: 53.3
click at [665, 225] on td "​ $ 0.00 ​" at bounding box center [707, 229] width 86 height 46
type input "64.00"
drag, startPoint x: 714, startPoint y: 281, endPoint x: 668, endPoint y: 278, distance: 45.9
click at [668, 278] on td "​ $ 0.00 ​" at bounding box center [707, 275] width 86 height 46
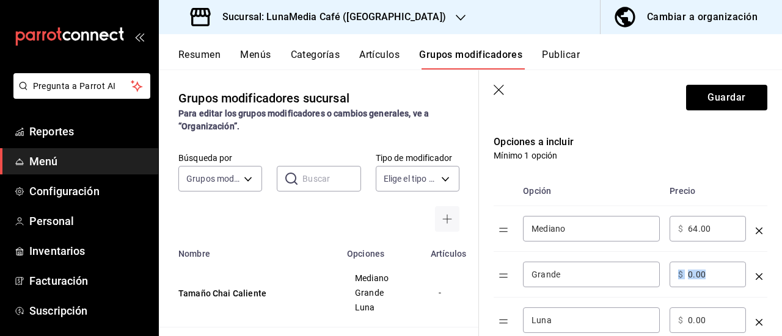
click at [716, 276] on input "0.00" at bounding box center [712, 275] width 49 height 12
drag, startPoint x: 716, startPoint y: 276, endPoint x: 699, endPoint y: 276, distance: 16.5
click at [699, 276] on input "0.00" at bounding box center [712, 275] width 49 height 12
type input "72.00"
drag, startPoint x: 721, startPoint y: 322, endPoint x: 687, endPoint y: 322, distance: 34.2
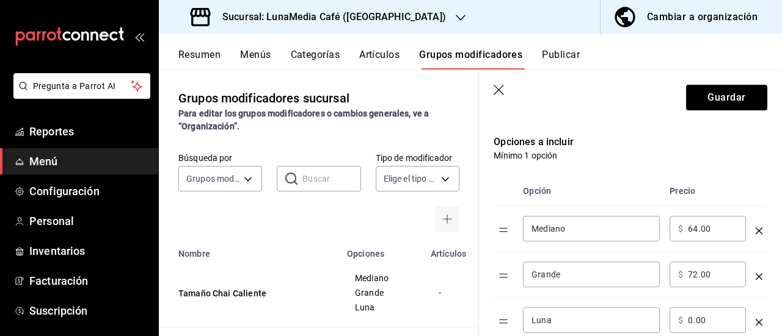
click at [688, 322] on input "0.00" at bounding box center [712, 320] width 49 height 12
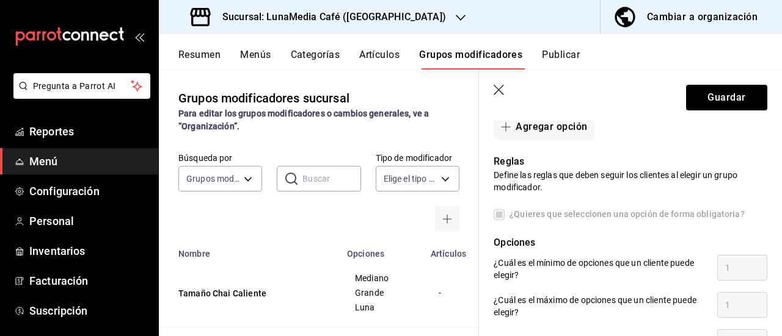
scroll to position [305, 0]
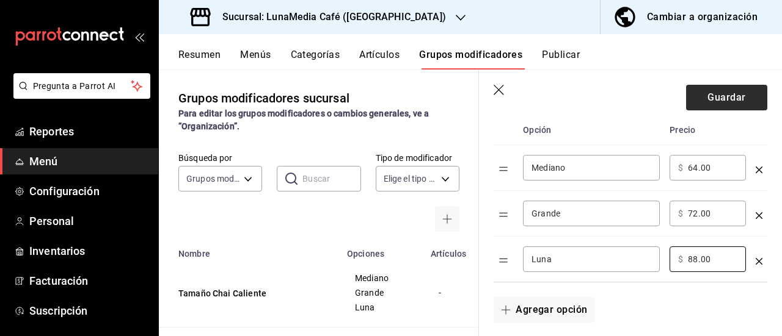
type input "88.00"
click at [708, 104] on button "Guardar" at bounding box center [726, 98] width 81 height 26
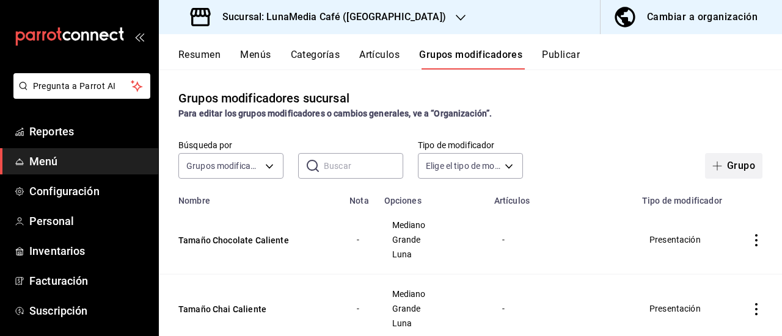
click at [722, 167] on button "Grupo" at bounding box center [733, 166] width 57 height 26
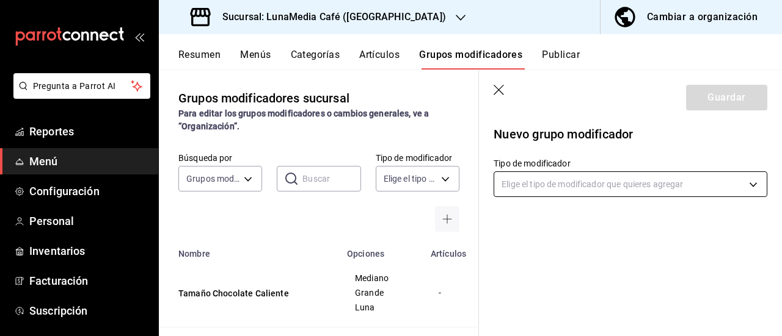
click at [590, 184] on body "Pregunta a Parrot AI Reportes Menú Configuración Personal Inventarios Facturaci…" at bounding box center [391, 168] width 782 height 336
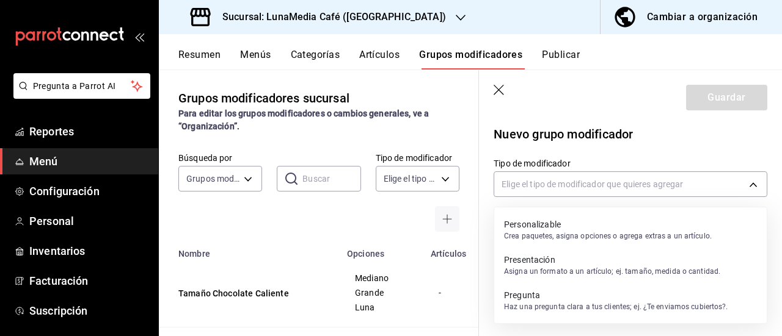
click at [559, 264] on p "Presentación" at bounding box center [612, 260] width 216 height 12
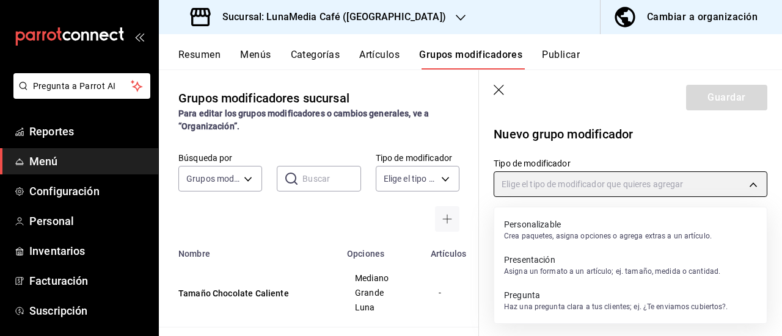
type input "PRESENTATION"
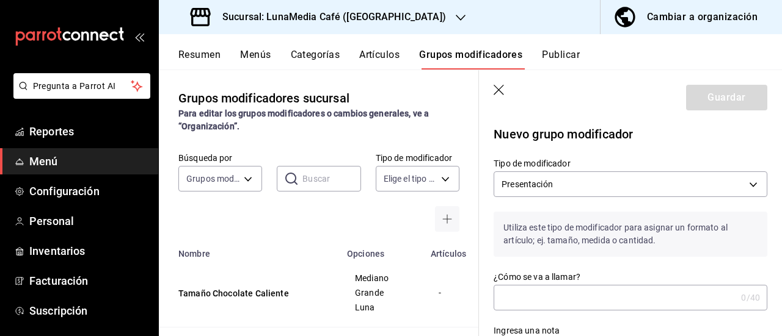
click at [537, 291] on input "¿Cómo se va a llamar?" at bounding box center [614, 298] width 242 height 24
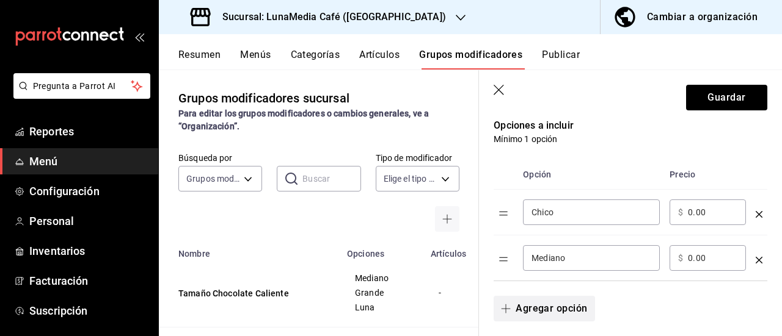
scroll to position [305, 0]
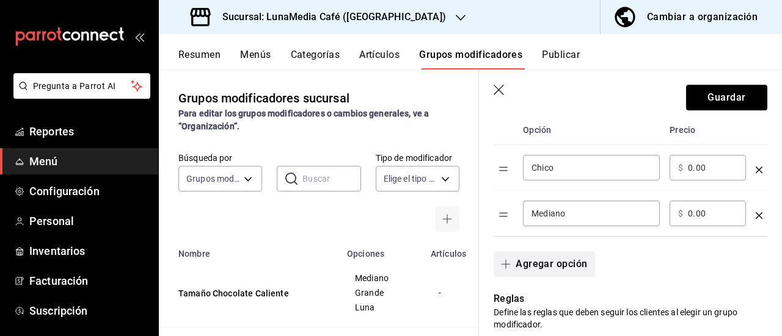
type input "Tamaño Té [PERSON_NAME] Caliente"
click at [517, 267] on button "Agregar opción" at bounding box center [543, 265] width 101 height 26
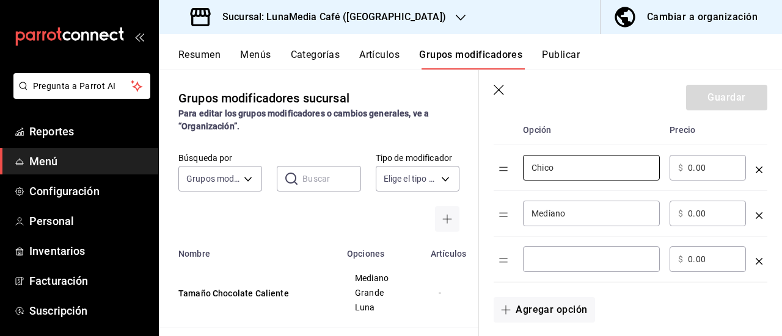
drag, startPoint x: 561, startPoint y: 169, endPoint x: 509, endPoint y: 165, distance: 51.4
click at [509, 165] on tr "Chico ​ ​ $ 0.00 ​" at bounding box center [630, 168] width 274 height 46
type input "Mediano"
drag, startPoint x: 591, startPoint y: 219, endPoint x: 518, endPoint y: 213, distance: 73.5
click at [518, 213] on td "Mediano ​" at bounding box center [591, 214] width 147 height 46
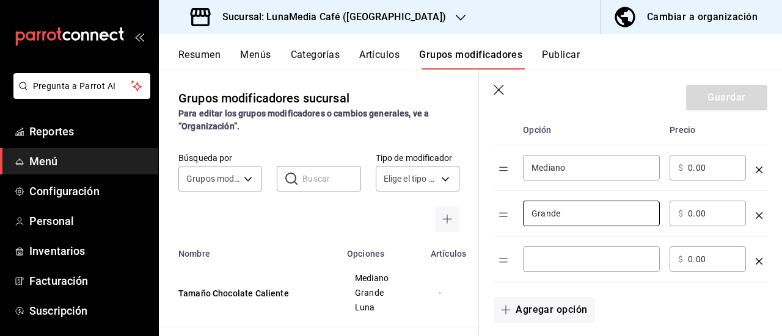
type input "Grande"
click at [531, 253] on input "optionsTable" at bounding box center [591, 259] width 120 height 12
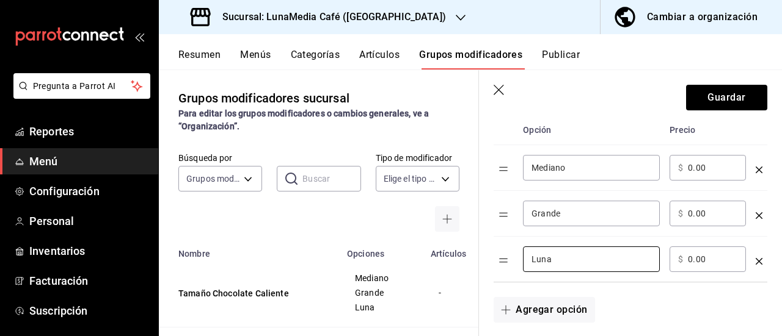
type input "Luna"
drag, startPoint x: 707, startPoint y: 166, endPoint x: 669, endPoint y: 163, distance: 38.0
click at [669, 163] on div "​ $ 0.00 ​" at bounding box center [707, 168] width 76 height 26
type input "72.00"
drag, startPoint x: 714, startPoint y: 207, endPoint x: 673, endPoint y: 206, distance: 41.5
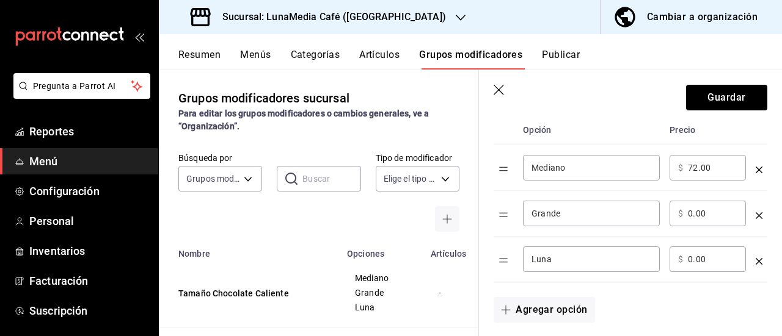
click at [673, 206] on div "​ $ 0.00 ​" at bounding box center [707, 214] width 76 height 26
type input "82.00"
drag, startPoint x: 713, startPoint y: 261, endPoint x: 658, endPoint y: 247, distance: 57.3
click at [658, 247] on tr "Luna ​ ​ $ 0.00 ​" at bounding box center [630, 260] width 274 height 46
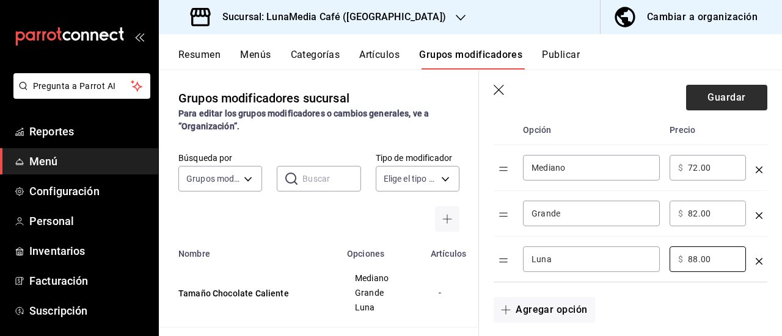
type input "88.00"
click at [716, 99] on button "Guardar" at bounding box center [726, 98] width 81 height 26
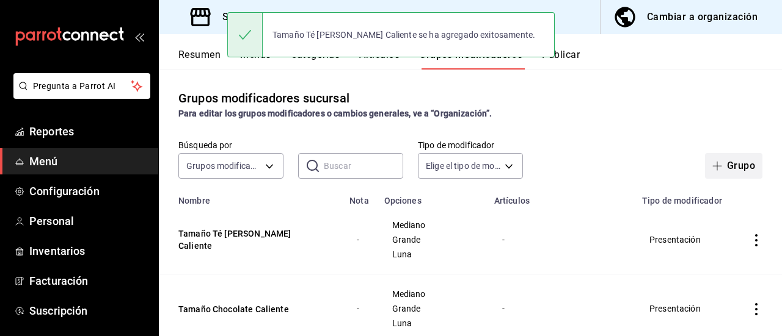
click at [718, 158] on button "Grupo" at bounding box center [733, 166] width 57 height 26
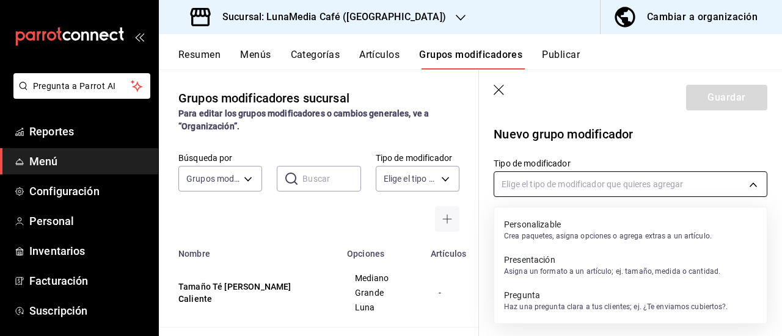
click at [553, 189] on body "Pregunta a Parrot AI Reportes Menú Configuración Personal Inventarios Facturaci…" at bounding box center [391, 168] width 782 height 336
click at [541, 275] on p "Asigna un formato a un artículo; ej. tamaño, medida o cantidad." at bounding box center [612, 271] width 216 height 11
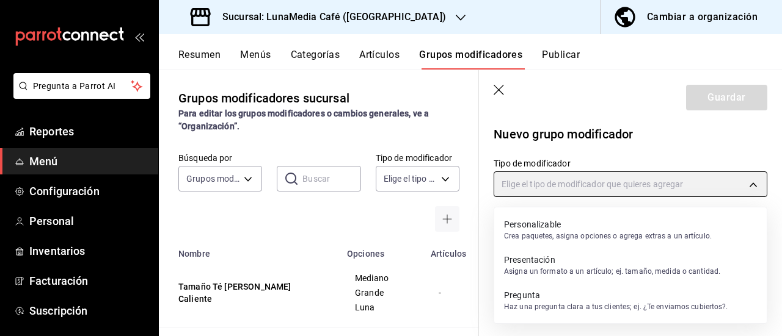
type input "PRESENTATION"
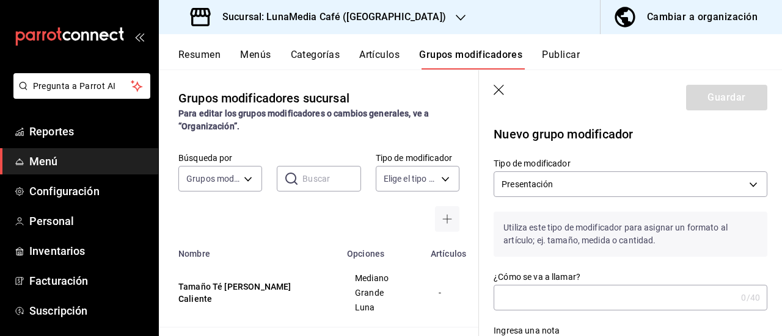
click at [539, 306] on input "¿Cómo se va a llamar?" at bounding box center [614, 298] width 242 height 24
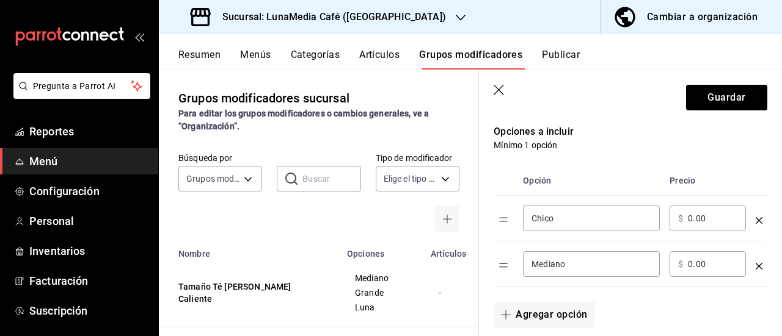
scroll to position [305, 0]
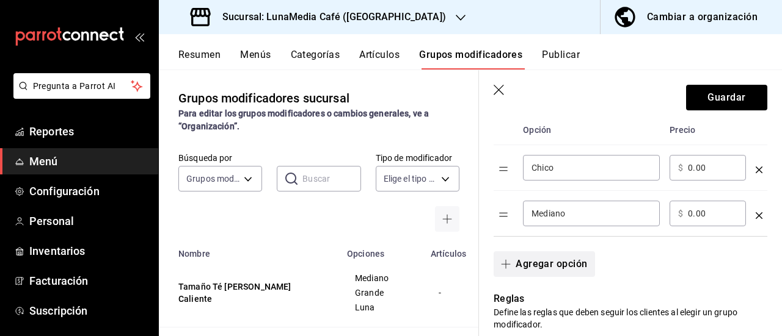
type input "Tamaño Té Verde Caliente"
click at [546, 275] on button "Agregar opción" at bounding box center [543, 265] width 101 height 26
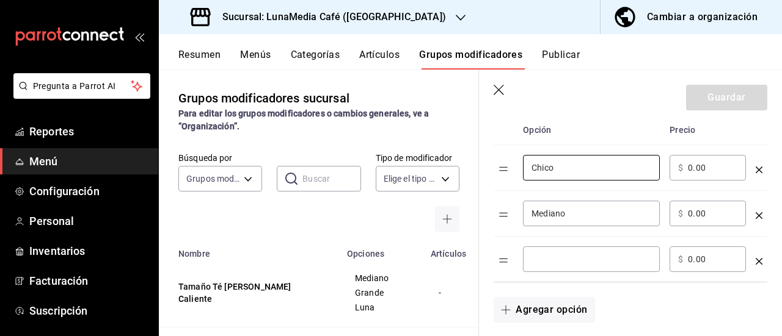
drag, startPoint x: 564, startPoint y: 168, endPoint x: 514, endPoint y: 171, distance: 50.2
click at [514, 171] on tr "Chico ​ ​ $ 0.00 ​" at bounding box center [630, 168] width 274 height 46
type input "Mediano"
drag, startPoint x: 571, startPoint y: 217, endPoint x: 513, endPoint y: 211, distance: 58.3
click at [513, 211] on tr "Mediano ​ ​ $ 0.00 ​" at bounding box center [630, 214] width 274 height 46
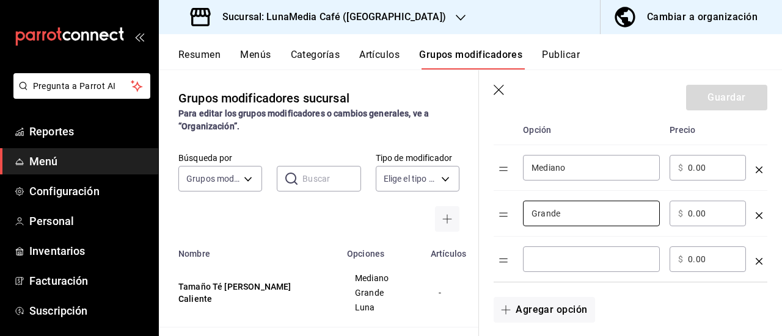
type input "Grande"
click at [534, 266] on div "​" at bounding box center [591, 260] width 137 height 26
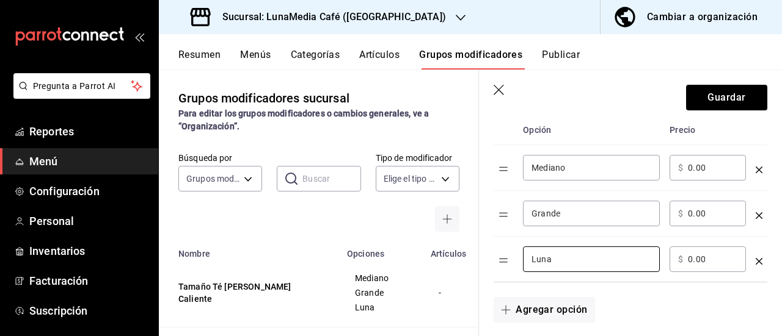
type input "Luna"
drag, startPoint x: 684, startPoint y: 168, endPoint x: 667, endPoint y: 165, distance: 17.3
click at [667, 165] on td "​ $ 0.00 ​" at bounding box center [707, 168] width 86 height 46
type input "72.00"
drag, startPoint x: 711, startPoint y: 219, endPoint x: 673, endPoint y: 216, distance: 38.5
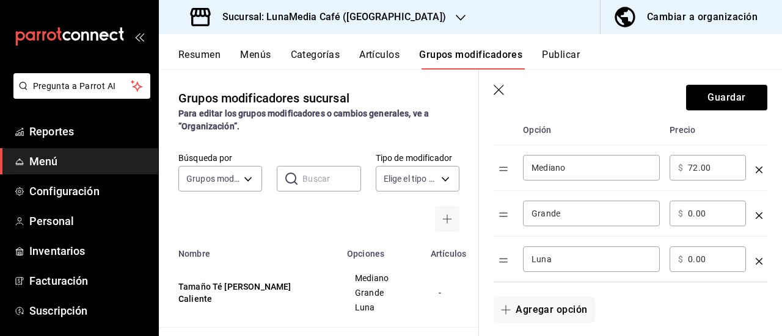
click at [673, 216] on div "​ $ 0.00 ​" at bounding box center [707, 214] width 76 height 26
type input "82.00"
drag, startPoint x: 710, startPoint y: 261, endPoint x: 650, endPoint y: 249, distance: 61.0
click at [650, 249] on tr "Luna ​ ​ $ 0.00 ​" at bounding box center [630, 260] width 274 height 46
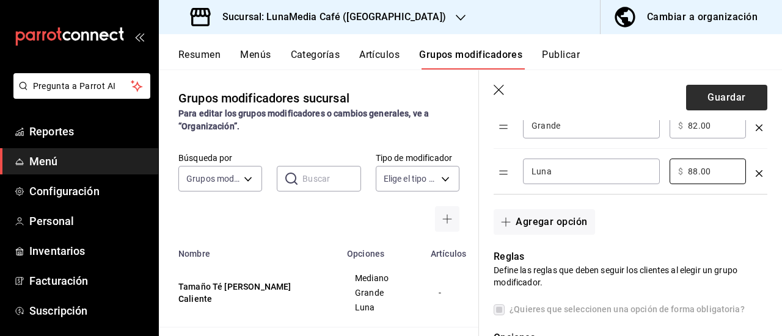
scroll to position [244, 0]
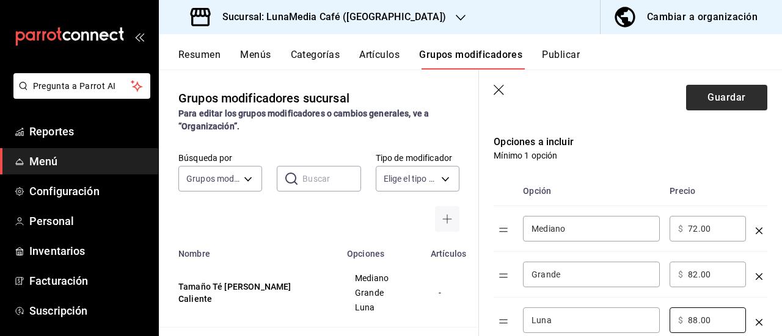
type input "88.00"
click at [721, 101] on button "Guardar" at bounding box center [726, 98] width 81 height 26
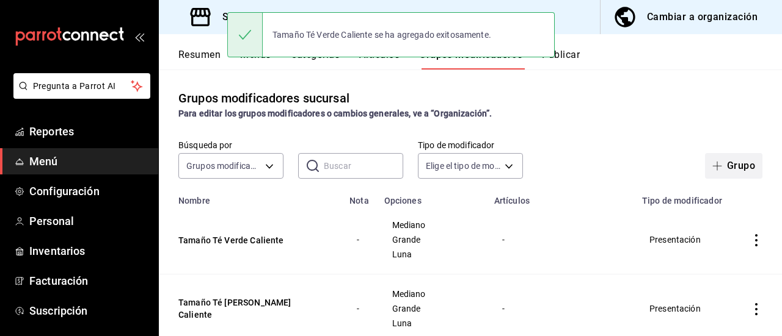
click at [709, 172] on button "Grupo" at bounding box center [733, 166] width 57 height 26
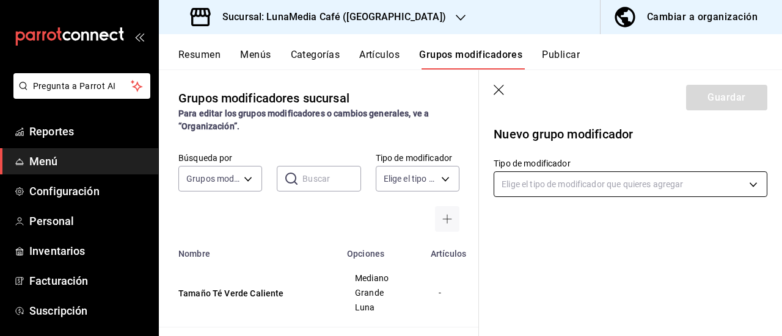
click at [540, 185] on body "Pregunta a Parrot AI Reportes Menú Configuración Personal Inventarios Facturaci…" at bounding box center [391, 168] width 782 height 336
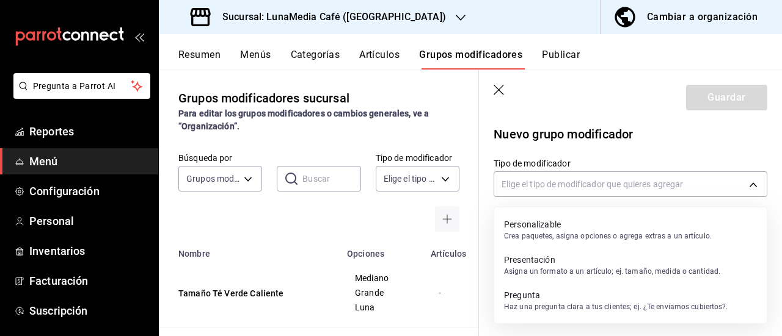
drag, startPoint x: 536, startPoint y: 283, endPoint x: 537, endPoint y: 277, distance: 6.2
click at [537, 278] on ul "Personalizable Crea paquetes, asigna opciones o agrega extras a un artículo. Pr…" at bounding box center [630, 266] width 272 height 116
click at [537, 277] on p "Asigna un formato a un artículo; ej. tamaño, medida o cantidad." at bounding box center [612, 271] width 216 height 11
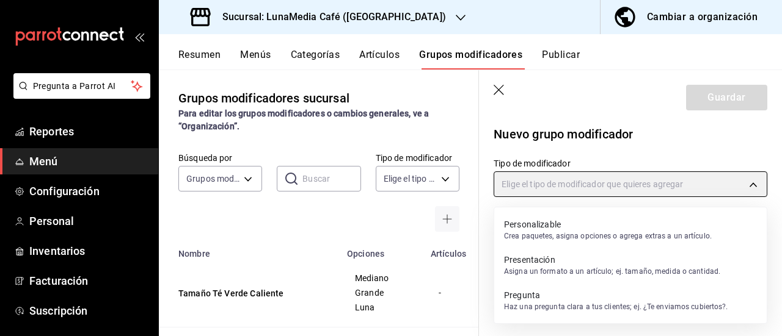
type input "PRESENTATION"
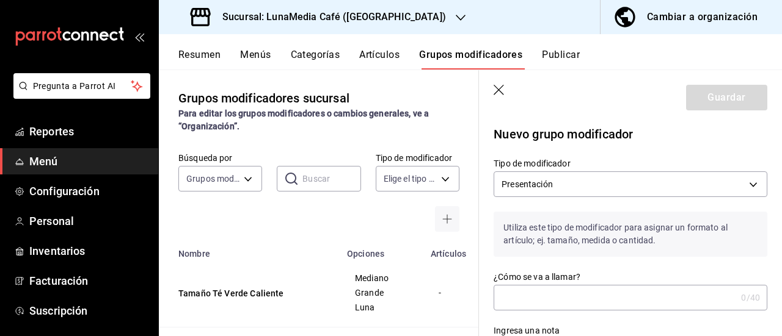
click at [543, 307] on input "¿Cómo se va a llamar?" at bounding box center [614, 298] width 242 height 24
type input "T"
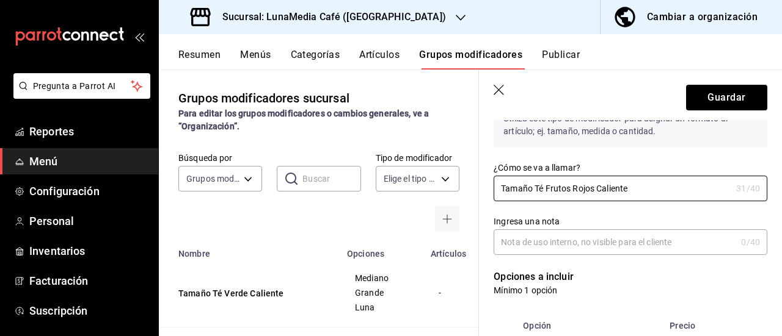
scroll to position [244, 0]
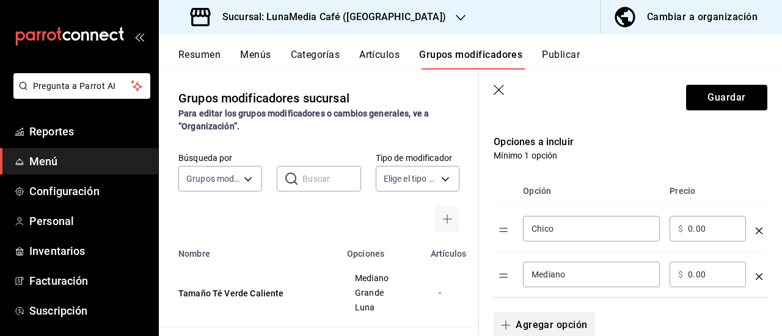
type input "Tamaño Té Frutos Rojos Caliente"
click at [535, 324] on button "Agregar opción" at bounding box center [543, 326] width 101 height 26
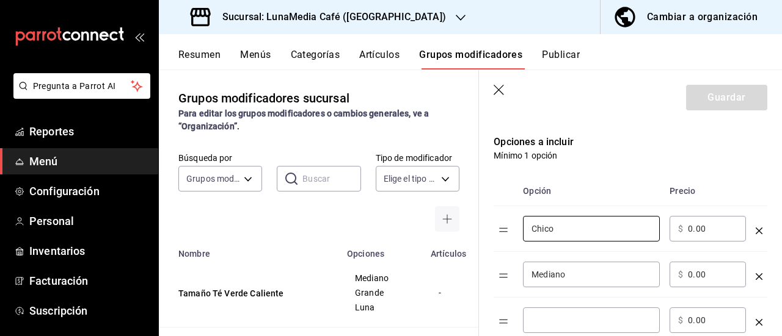
drag, startPoint x: 581, startPoint y: 229, endPoint x: 490, endPoint y: 223, distance: 91.8
click at [490, 223] on div "Opción Precio Chico ​ ​ $ 0.00 ​ Mediano ​ ​ $ 0.00 ​ ​ ​ $ 0.00 ​" at bounding box center [623, 253] width 288 height 182
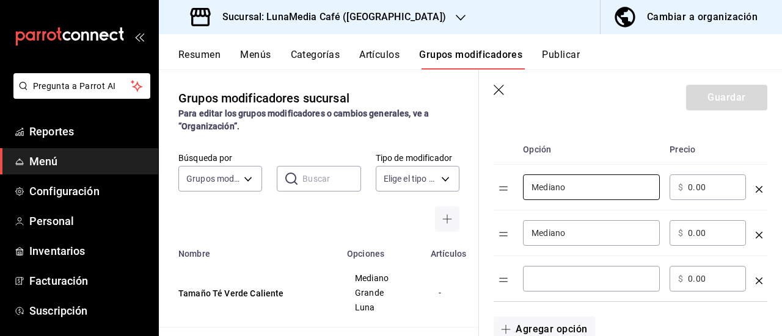
scroll to position [305, 0]
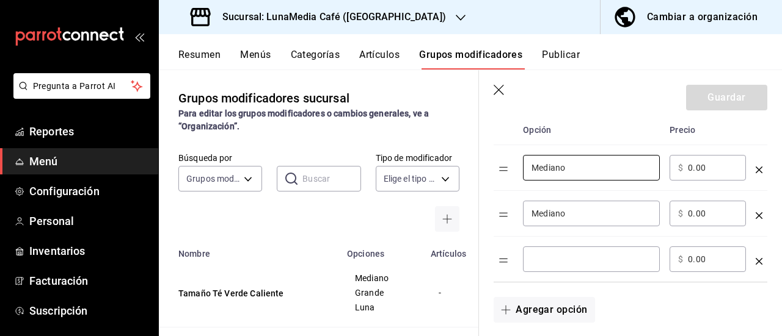
type input "Mediano"
drag, startPoint x: 570, startPoint y: 216, endPoint x: 508, endPoint y: 208, distance: 62.8
click at [508, 208] on tr "Mediano ​ ​ $ 0.00 ​" at bounding box center [630, 214] width 274 height 46
type input "Grande"
click at [541, 263] on input "optionsTable" at bounding box center [591, 259] width 120 height 12
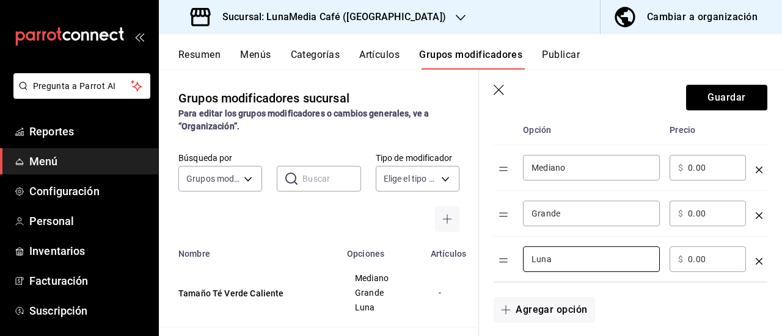
type input "Luna"
drag, startPoint x: 706, startPoint y: 170, endPoint x: 675, endPoint y: 169, distance: 30.5
click at [675, 169] on div "​ $ 0.00 ​" at bounding box center [707, 168] width 76 height 26
type input "72.00"
drag, startPoint x: 710, startPoint y: 214, endPoint x: 643, endPoint y: 209, distance: 66.8
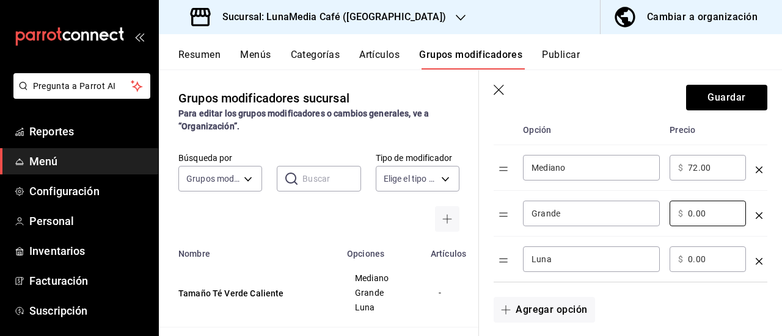
click at [643, 209] on tr "Grande ​ ​ $ 0.00 ​" at bounding box center [630, 214] width 274 height 46
type input "82.00"
drag, startPoint x: 715, startPoint y: 264, endPoint x: 670, endPoint y: 259, distance: 44.8
click at [670, 259] on div "​ $ 0.00 ​" at bounding box center [707, 260] width 76 height 26
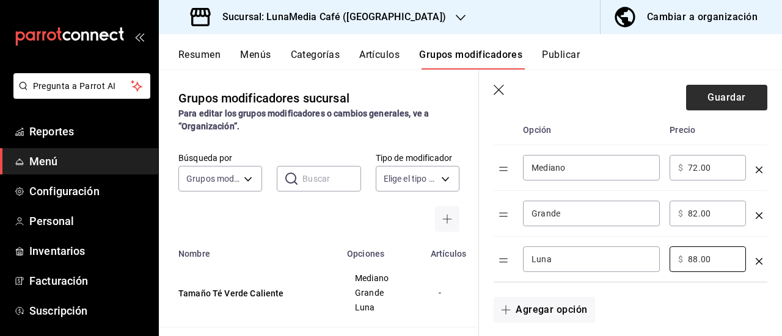
type input "88.00"
click at [717, 109] on button "Guardar" at bounding box center [726, 98] width 81 height 26
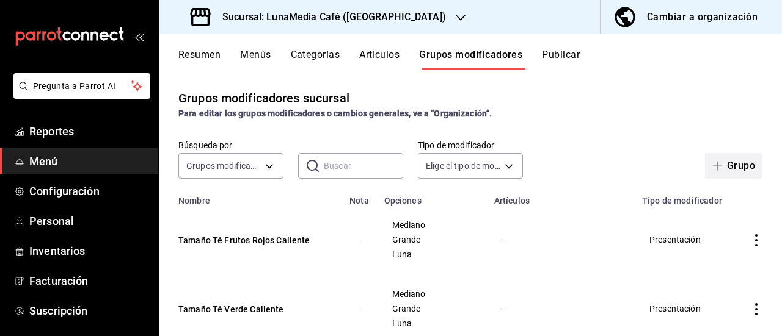
click at [705, 158] on button "Grupo" at bounding box center [733, 166] width 57 height 26
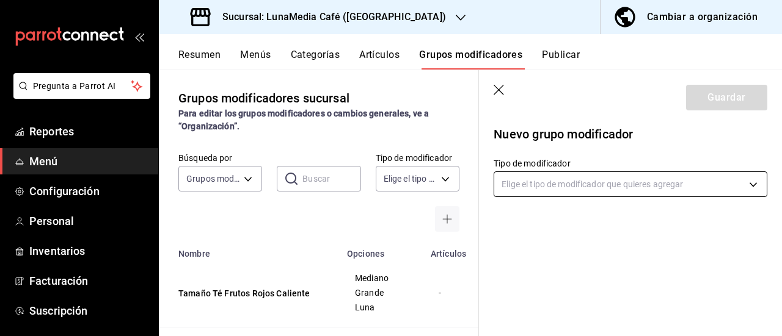
click at [530, 187] on body "Pregunta a Parrot AI Reportes Menú Configuración Personal Inventarios Facturaci…" at bounding box center [391, 168] width 782 height 336
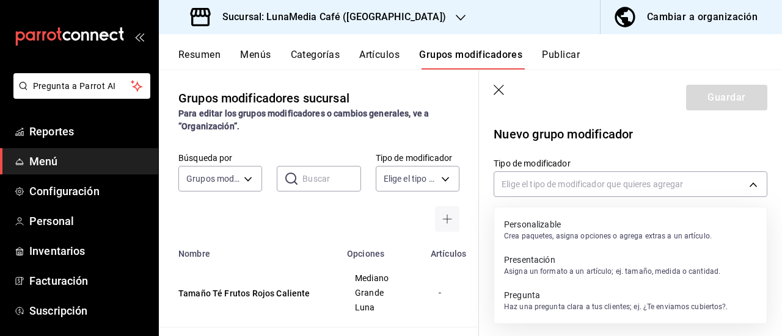
click at [537, 269] on p "Asigna un formato a un artículo; ej. tamaño, medida o cantidad." at bounding box center [612, 271] width 216 height 11
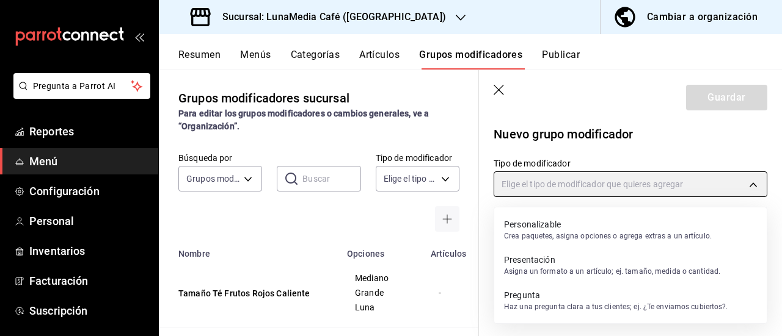
type input "PRESENTATION"
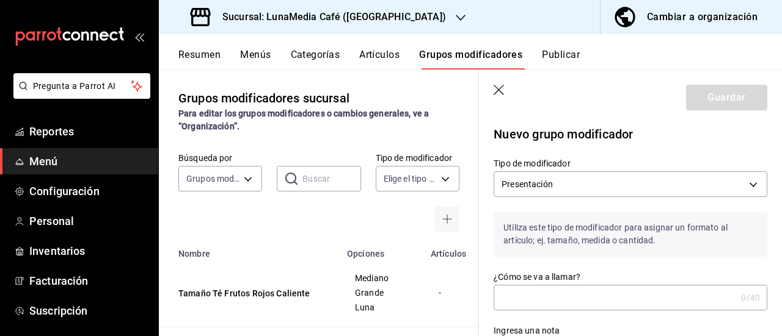
click at [530, 292] on input "¿Cómo se va a llamar?" at bounding box center [614, 298] width 242 height 24
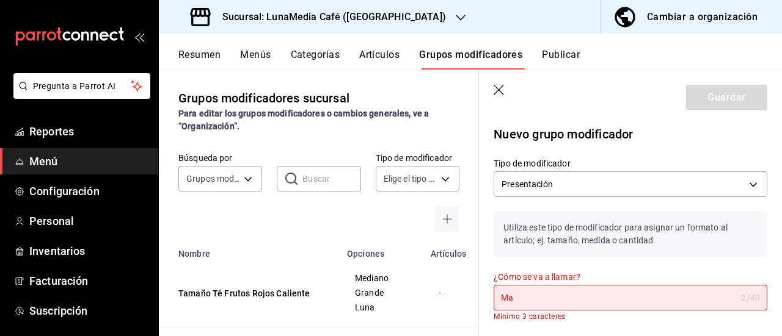
type input "M"
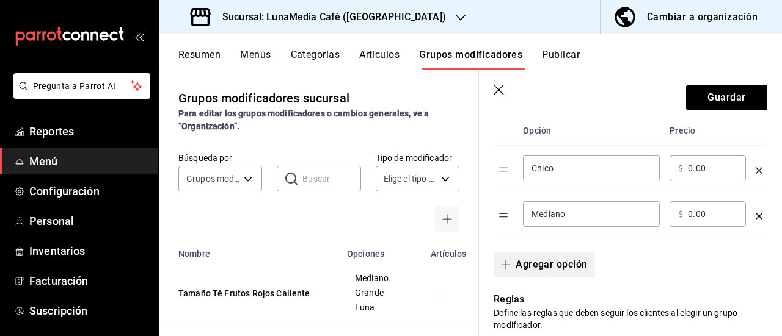
scroll to position [305, 0]
type input "Tamaño Matcha Frío"
click at [551, 264] on button "Agregar opción" at bounding box center [543, 265] width 101 height 26
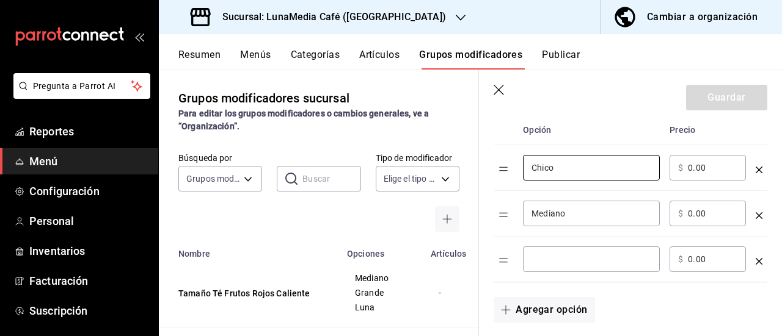
drag, startPoint x: 527, startPoint y: 171, endPoint x: 510, endPoint y: 171, distance: 17.1
click at [510, 171] on tr "Chico ​ ​ $ 0.00 ​" at bounding box center [630, 168] width 274 height 46
type input "Mediano"
drag, startPoint x: 571, startPoint y: 207, endPoint x: 452, endPoint y: 198, distance: 118.8
click at [452, 198] on main "Grupos modificadores sucursal Para editar los grupos modificadores o cambios ge…" at bounding box center [470, 203] width 623 height 267
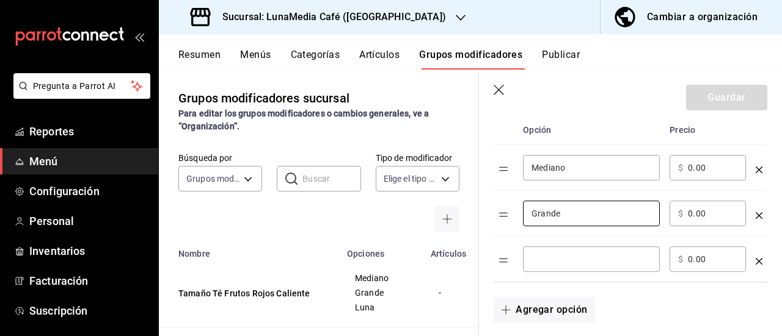
type input "Grande"
click at [535, 261] on input "optionsTable" at bounding box center [591, 259] width 120 height 12
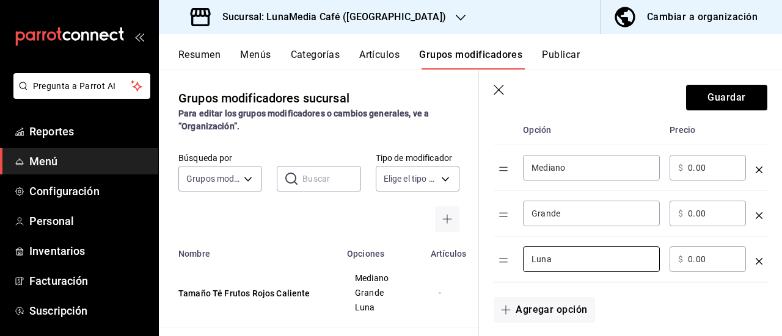
type input "Luna"
drag, startPoint x: 705, startPoint y: 169, endPoint x: 636, endPoint y: 170, distance: 68.4
click at [636, 170] on tr "Mediano ​ ​ $ 0.00 ​" at bounding box center [630, 168] width 274 height 46
type input "64.00"
drag, startPoint x: 716, startPoint y: 214, endPoint x: 663, endPoint y: 214, distance: 53.1
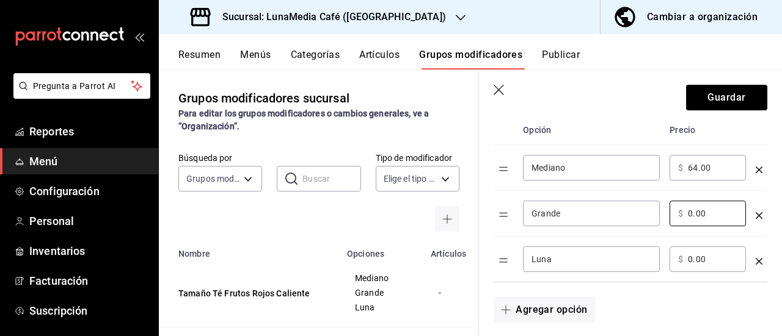
click at [663, 214] on tr "Grande ​ ​ $ 0.00 ​" at bounding box center [630, 214] width 274 height 46
type input "72.00"
drag, startPoint x: 720, startPoint y: 256, endPoint x: 657, endPoint y: 253, distance: 63.5
click at [657, 253] on tr "Luna ​ ​ $ 0.00 ​" at bounding box center [630, 260] width 274 height 46
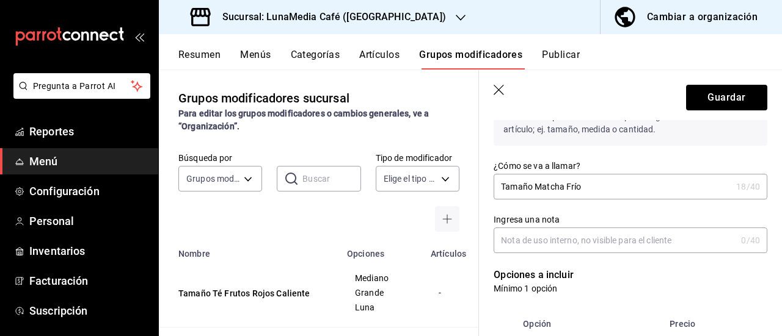
scroll to position [61, 0]
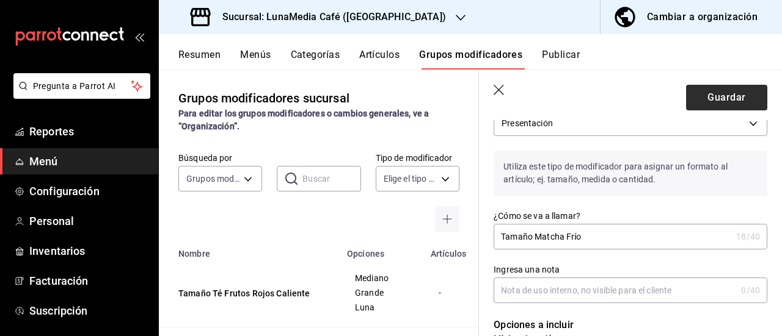
type input "88.00"
click at [706, 92] on button "Guardar" at bounding box center [726, 98] width 81 height 26
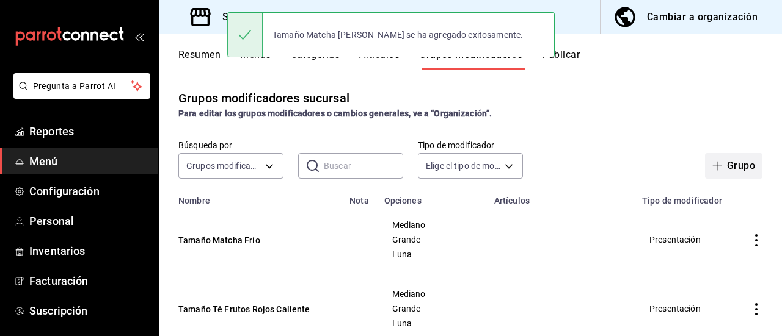
click at [713, 169] on span "button" at bounding box center [719, 166] width 15 height 10
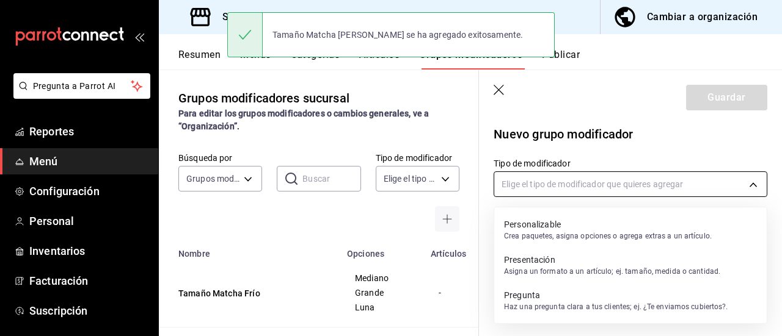
click at [549, 183] on body "Pregunta a Parrot AI Reportes Menú Configuración Personal Inventarios Facturaci…" at bounding box center [391, 168] width 782 height 336
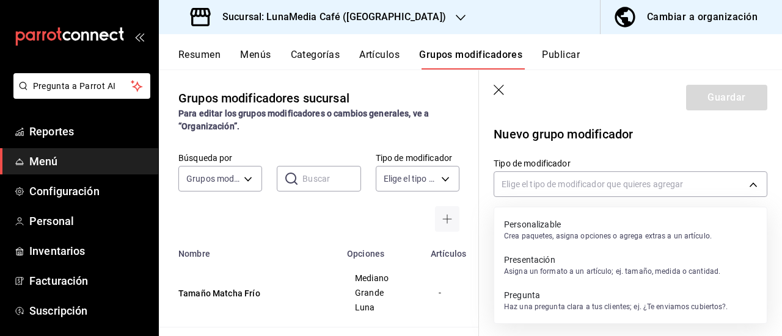
click at [539, 275] on p "Asigna un formato a un artículo; ej. tamaño, medida o cantidad." at bounding box center [612, 271] width 216 height 11
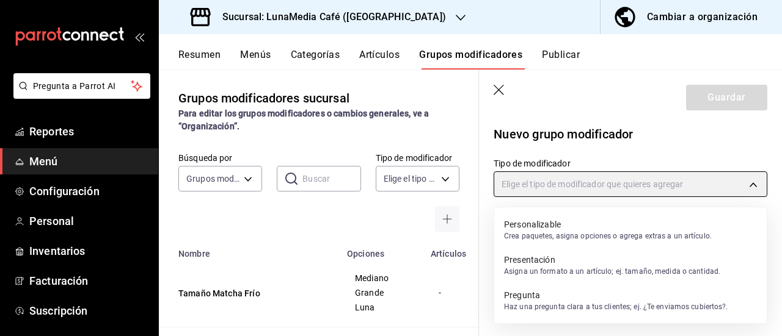
type input "PRESENTATION"
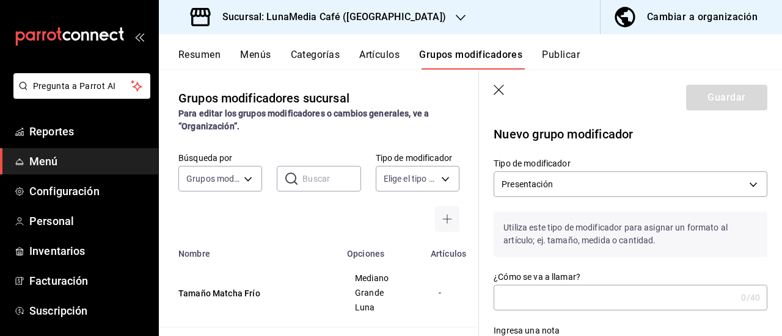
click at [527, 297] on input "¿Cómo se va a llamar?" at bounding box center [614, 298] width 242 height 24
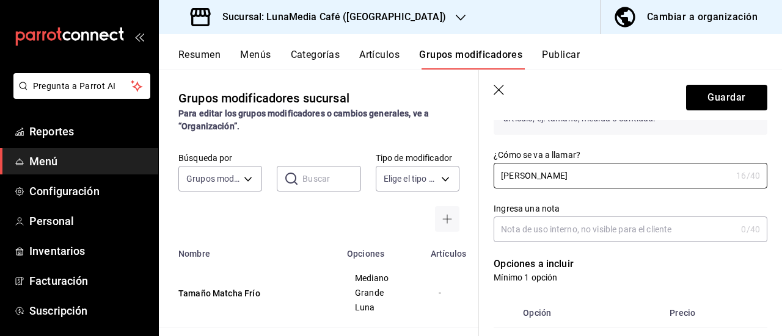
scroll to position [183, 0]
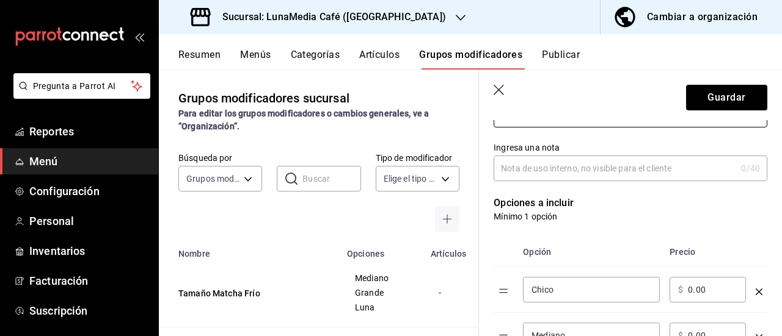
type input "[PERSON_NAME]"
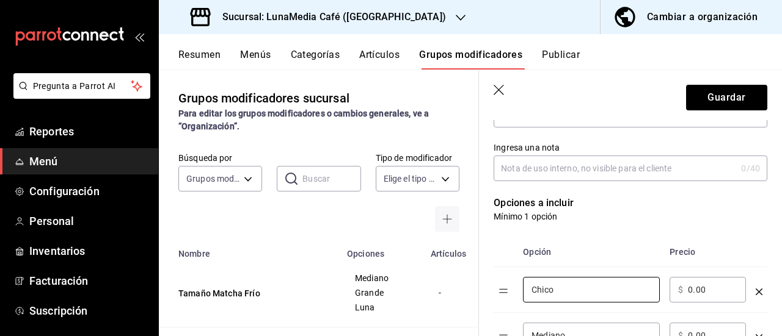
drag, startPoint x: 572, startPoint y: 292, endPoint x: 482, endPoint y: 285, distance: 90.7
click at [482, 285] on div "Opción Precio Chico ​ ​ $ 0.00 ​ Mediano ​ ​ $ 0.00 ​" at bounding box center [623, 291] width 288 height 136
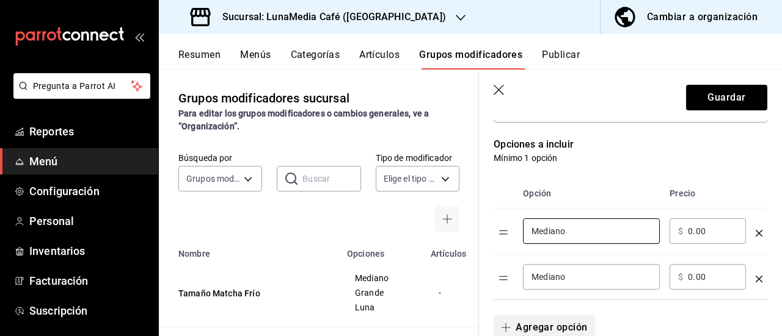
scroll to position [305, 0]
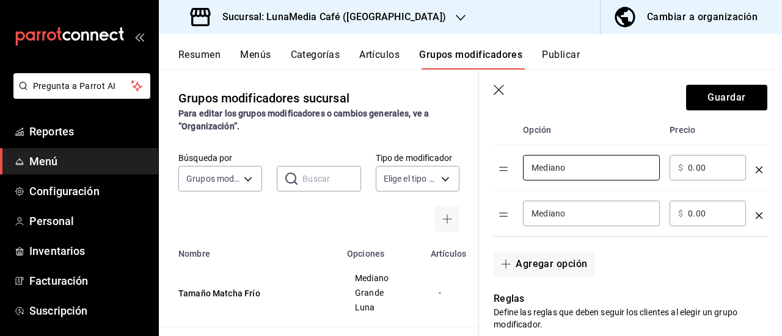
type input "Mediano"
drag, startPoint x: 576, startPoint y: 223, endPoint x: 493, endPoint y: 209, distance: 84.2
click at [493, 209] on tr "Mediano ​ ​ $ 0.00 ​" at bounding box center [630, 214] width 274 height 46
drag, startPoint x: 589, startPoint y: 219, endPoint x: 495, endPoint y: 210, distance: 93.9
click at [495, 210] on tr "Mediano ​ ​ $ 0.00 ​" at bounding box center [630, 214] width 274 height 46
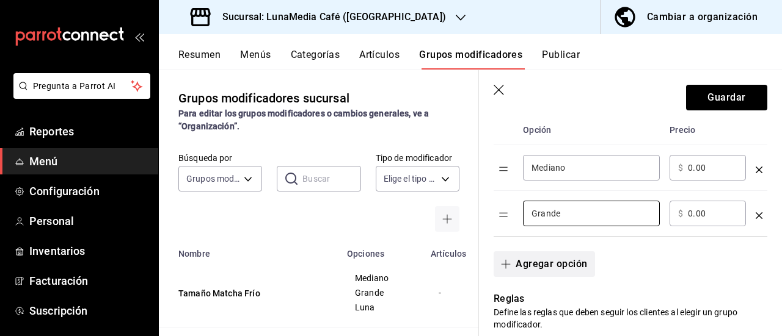
type input "Grande"
click at [545, 269] on button "Agregar opción" at bounding box center [543, 265] width 101 height 26
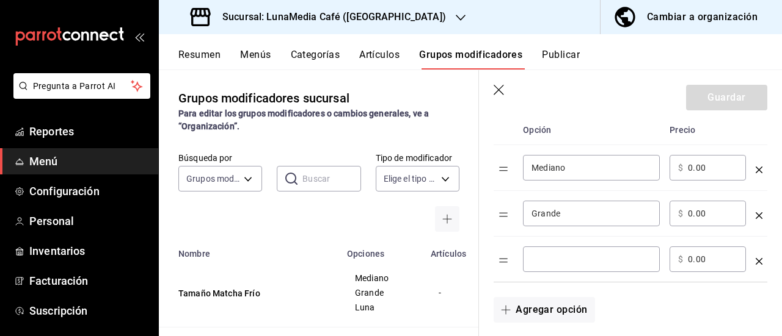
click at [552, 261] on input "optionsTable" at bounding box center [591, 259] width 120 height 12
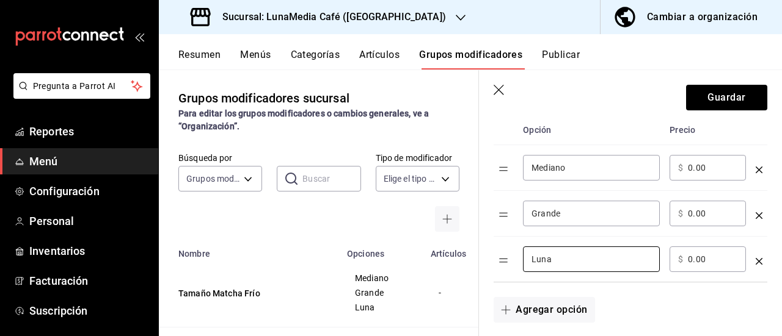
type input "Luna"
drag, startPoint x: 701, startPoint y: 167, endPoint x: 665, endPoint y: 163, distance: 36.3
click at [665, 163] on td "​ $ 0.00 ​" at bounding box center [707, 168] width 86 height 46
type input "64.00"
drag, startPoint x: 714, startPoint y: 213, endPoint x: 656, endPoint y: 211, distance: 58.7
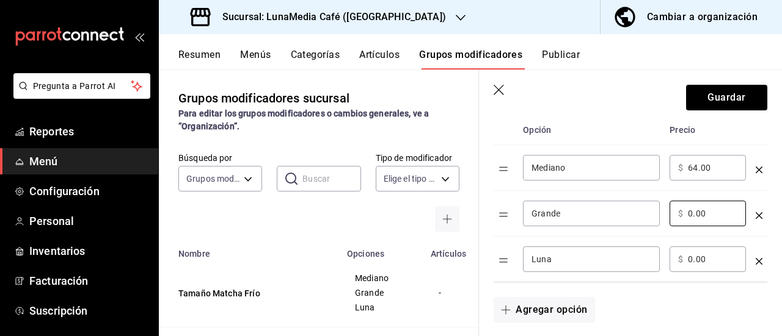
click at [656, 211] on tr "Grande ​ ​ $ 0.00 ​" at bounding box center [630, 214] width 274 height 46
type input "72.00"
drag, startPoint x: 710, startPoint y: 261, endPoint x: 657, endPoint y: 256, distance: 52.8
click at [657, 256] on tr "Luna ​ ​ $ 0.00 ​" at bounding box center [630, 260] width 274 height 46
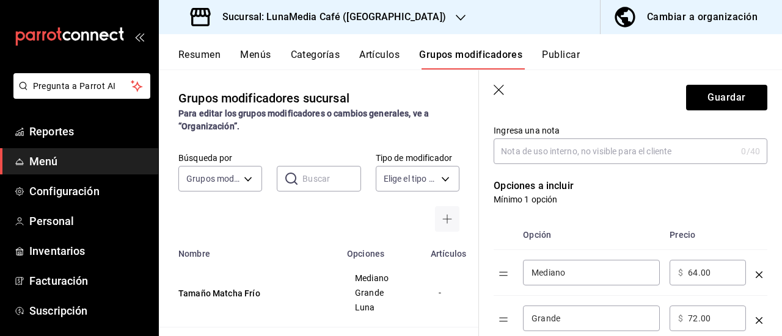
scroll to position [244, 0]
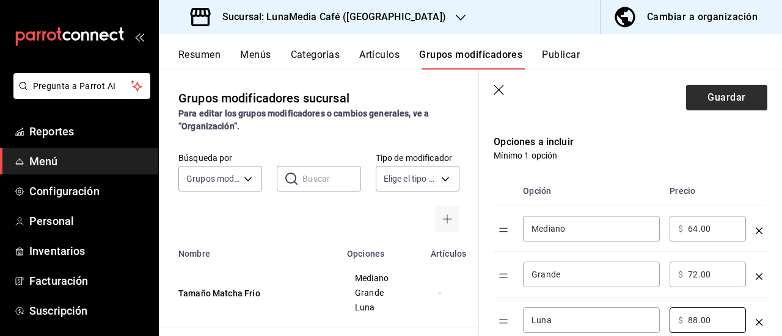
type input "88.00"
click at [720, 96] on button "Guardar" at bounding box center [726, 98] width 81 height 26
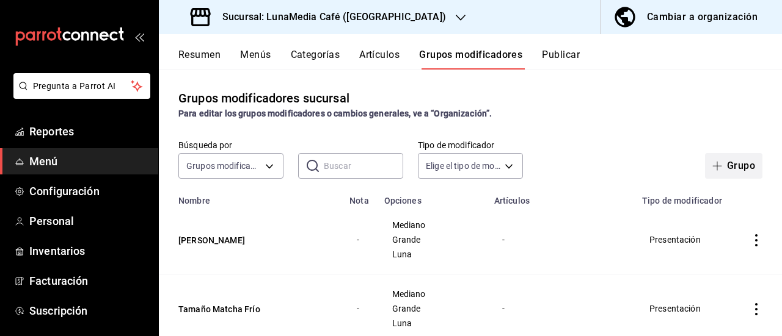
click at [705, 162] on button "Grupo" at bounding box center [733, 166] width 57 height 26
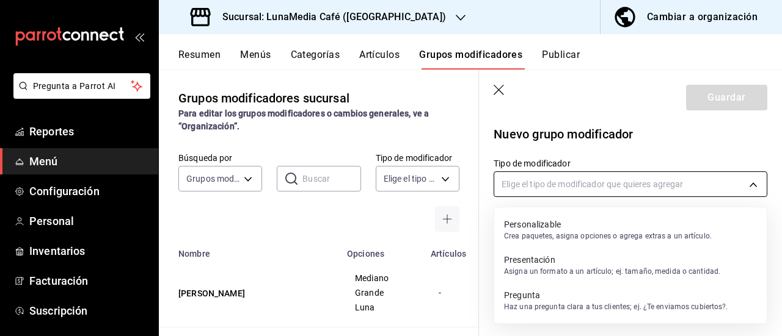
click at [539, 172] on body "Pregunta a Parrot AI Reportes Menú Configuración Personal Inventarios Facturaci…" at bounding box center [391, 168] width 782 height 336
click at [537, 257] on p "Presentación" at bounding box center [612, 260] width 216 height 12
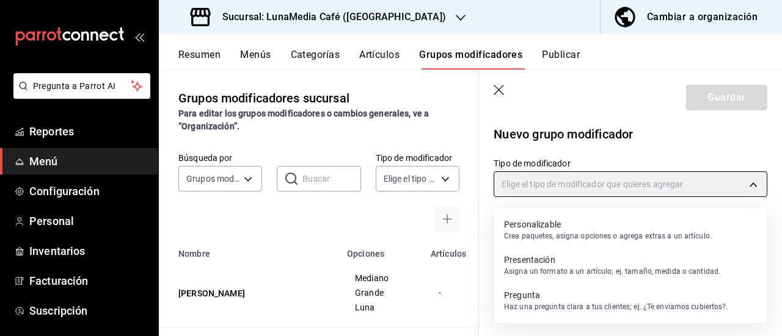
type input "PRESENTATION"
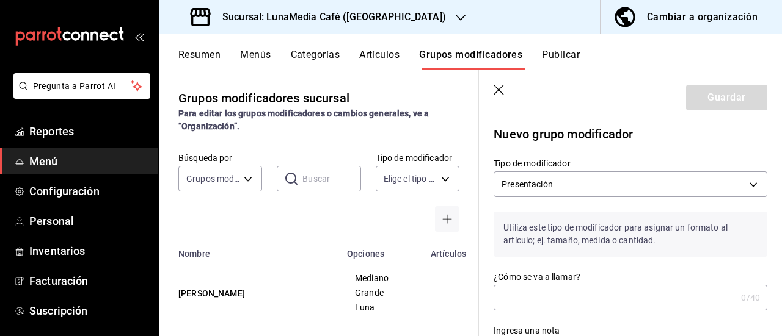
click at [535, 305] on input "¿Cómo se va a llamar?" at bounding box center [614, 298] width 242 height 24
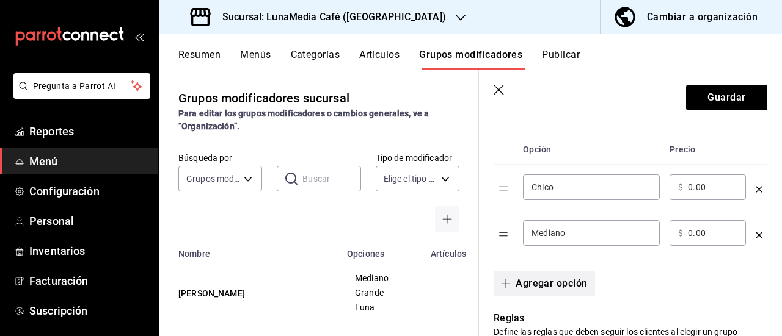
scroll to position [305, 0]
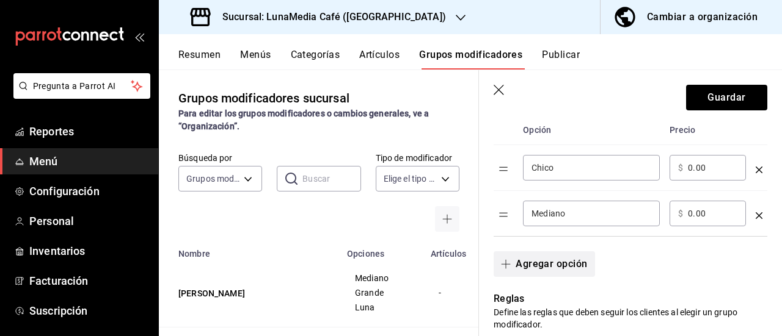
type input "Tamaño Chocolate Frío"
click at [537, 267] on button "Agregar opción" at bounding box center [543, 265] width 101 height 26
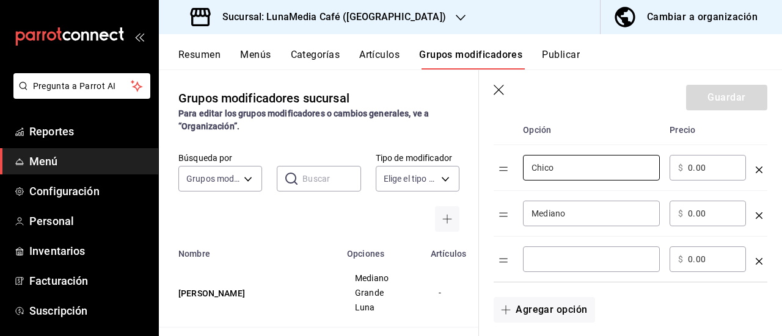
drag, startPoint x: 561, startPoint y: 167, endPoint x: 500, endPoint y: 169, distance: 61.1
click at [500, 169] on tr "Chico ​ ​ $ 0.00 ​" at bounding box center [630, 168] width 274 height 46
type input "Mediano"
drag, startPoint x: 562, startPoint y: 207, endPoint x: 510, endPoint y: 207, distance: 51.3
click at [510, 207] on tr "Mediano ​ ​ $ 0.00 ​" at bounding box center [630, 214] width 274 height 46
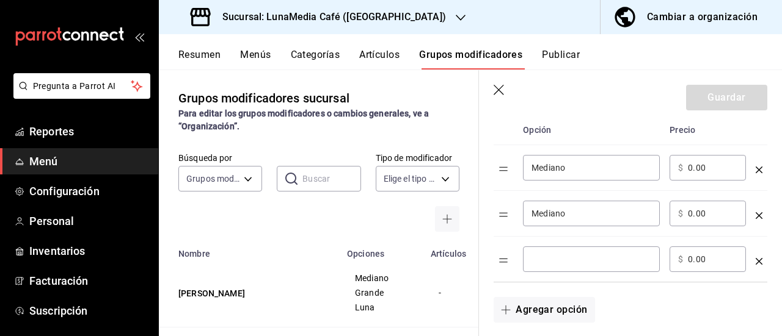
drag, startPoint x: 583, startPoint y: 220, endPoint x: 500, endPoint y: 212, distance: 82.9
click at [500, 212] on tr "Mediano ​ ​ $ 0.00 ​" at bounding box center [630, 214] width 274 height 46
drag, startPoint x: 582, startPoint y: 214, endPoint x: 520, endPoint y: 212, distance: 62.3
click at [520, 212] on td "Mediano ​" at bounding box center [591, 214] width 147 height 46
type input "Grande"
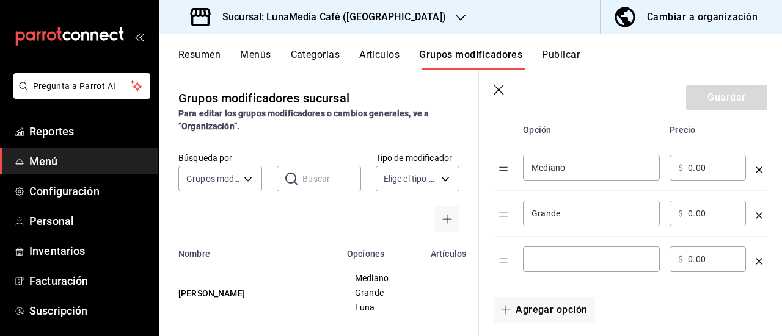
click at [543, 256] on input "optionsTable" at bounding box center [591, 259] width 120 height 12
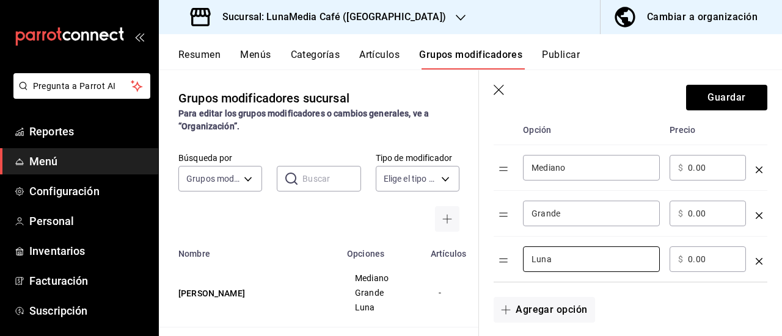
type input "Luna"
drag, startPoint x: 705, startPoint y: 167, endPoint x: 656, endPoint y: 164, distance: 48.3
click at [656, 164] on tr "Mediano ​ ​ $ 0.00 ​" at bounding box center [630, 168] width 274 height 46
type input "64.00"
drag, startPoint x: 716, startPoint y: 219, endPoint x: 650, endPoint y: 209, distance: 66.0
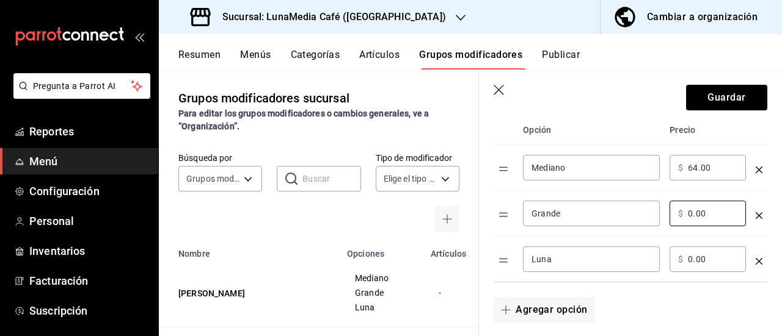
click at [650, 209] on tr "Grande ​ ​ $ 0.00 ​" at bounding box center [630, 214] width 274 height 46
type input "72.00"
drag, startPoint x: 710, startPoint y: 257, endPoint x: 663, endPoint y: 253, distance: 47.2
click at [663, 253] on tr "Luna ​ ​ $ 0.00 ​" at bounding box center [630, 260] width 274 height 46
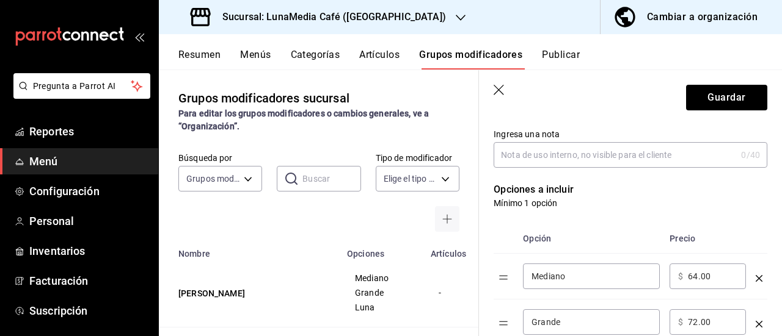
scroll to position [183, 0]
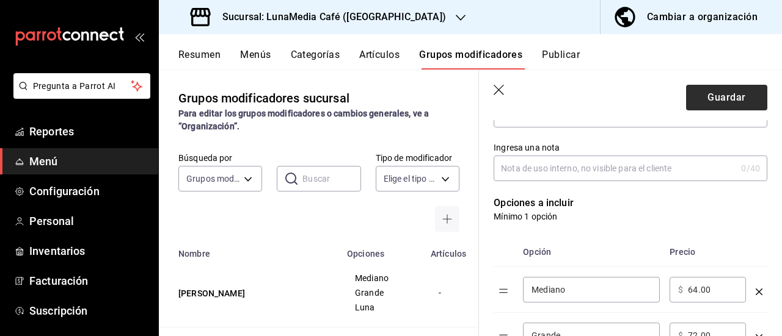
type input "88.00"
click at [694, 101] on button "Guardar" at bounding box center [726, 98] width 81 height 26
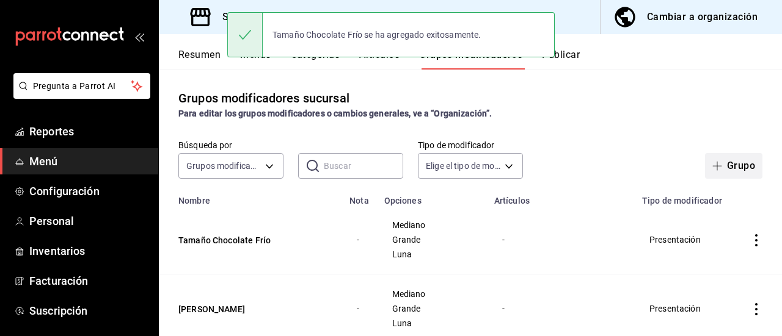
click at [705, 172] on button "Grupo" at bounding box center [733, 166] width 57 height 26
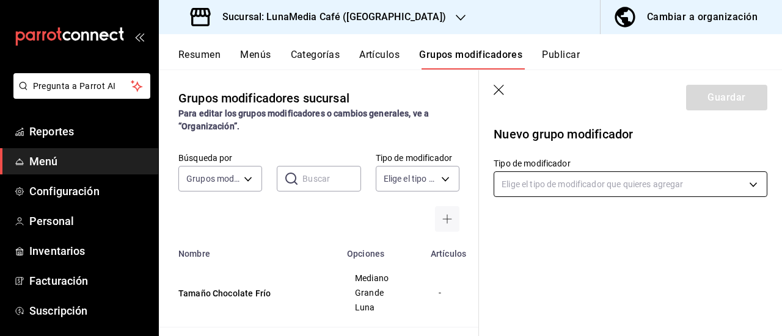
click at [551, 189] on body "Pregunta a Parrot AI Reportes Menú Configuración Personal Inventarios Facturaci…" at bounding box center [391, 168] width 782 height 336
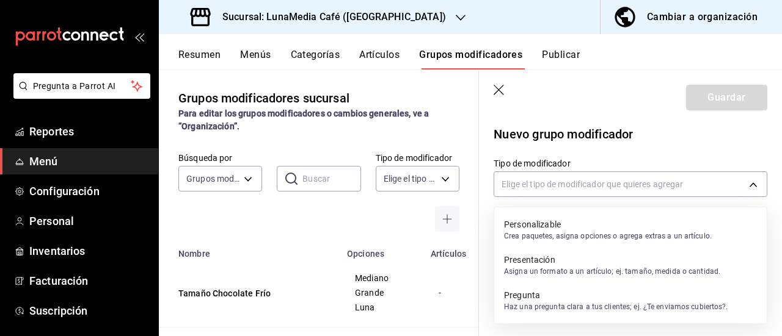
click at [545, 268] on p "Asigna un formato a un artículo; ej. tamaño, medida o cantidad." at bounding box center [612, 271] width 216 height 11
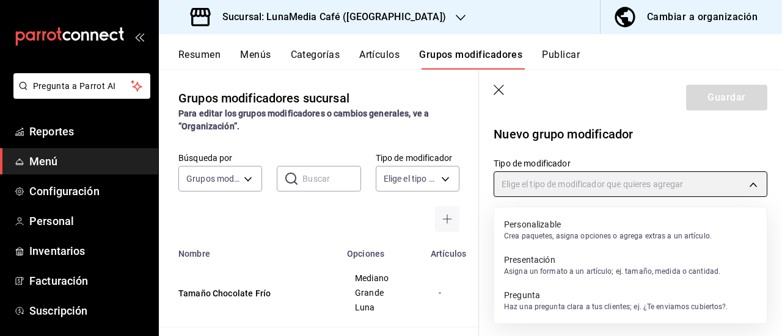
type input "PRESENTATION"
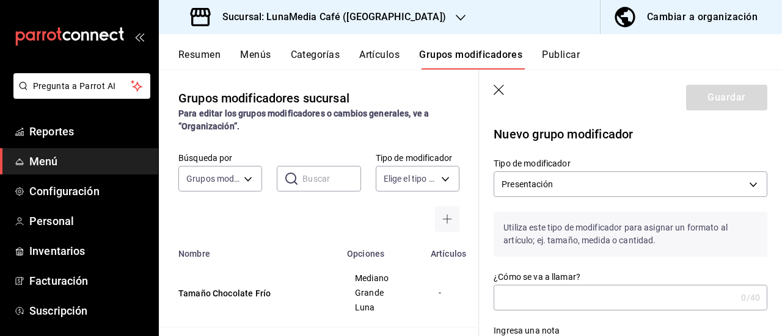
click at [535, 294] on input "¿Cómo se va a llamar?" at bounding box center [614, 298] width 242 height 24
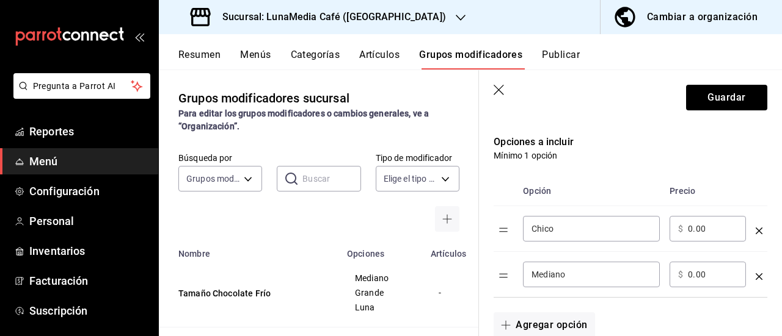
scroll to position [305, 0]
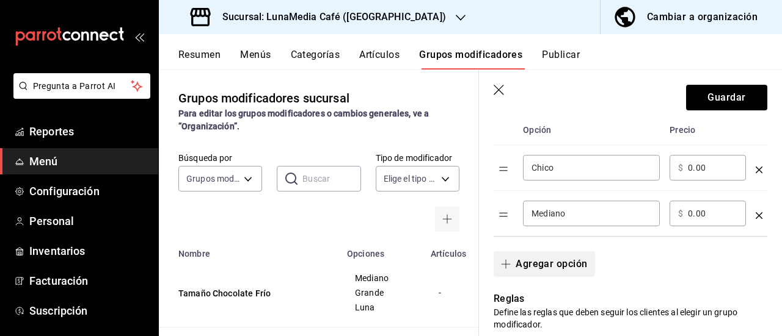
type input "Tamaño Té Manzanilla Frío"
click at [545, 274] on button "Agregar opción" at bounding box center [543, 265] width 101 height 26
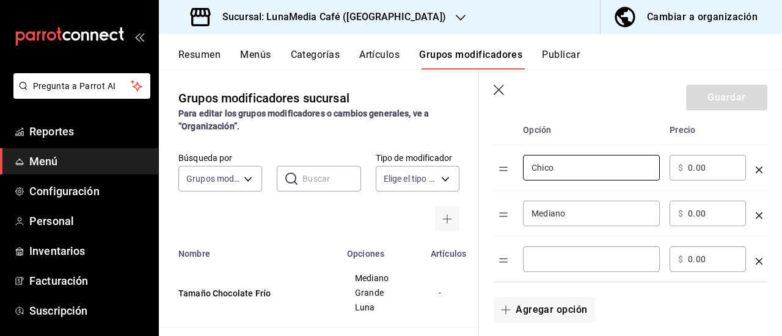
drag, startPoint x: 564, startPoint y: 172, endPoint x: 504, endPoint y: 171, distance: 59.2
click at [504, 171] on tr "Chico ​ ​ $ 0.00 ​" at bounding box center [630, 168] width 274 height 46
type input "Mediano"
drag, startPoint x: 569, startPoint y: 208, endPoint x: 513, endPoint y: 206, distance: 56.2
click at [513, 206] on tr "Mediano ​ ​ $ 0.00 ​" at bounding box center [630, 214] width 274 height 46
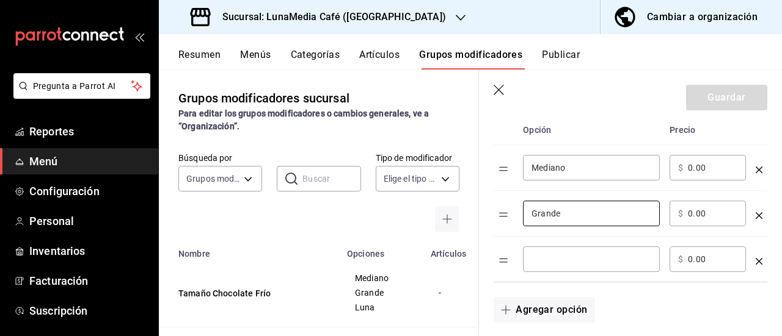
type input "Grande"
click at [547, 257] on input "optionsTable" at bounding box center [591, 259] width 120 height 12
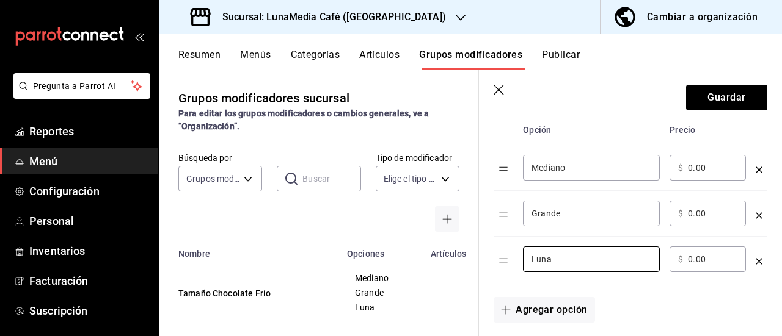
type input "Luna"
drag, startPoint x: 702, startPoint y: 168, endPoint x: 658, endPoint y: 165, distance: 44.0
click at [658, 165] on tr "Mediano ​ ​ $ 0.00 ​" at bounding box center [630, 168] width 274 height 46
type input "72.00"
drag, startPoint x: 704, startPoint y: 216, endPoint x: 662, endPoint y: 208, distance: 43.0
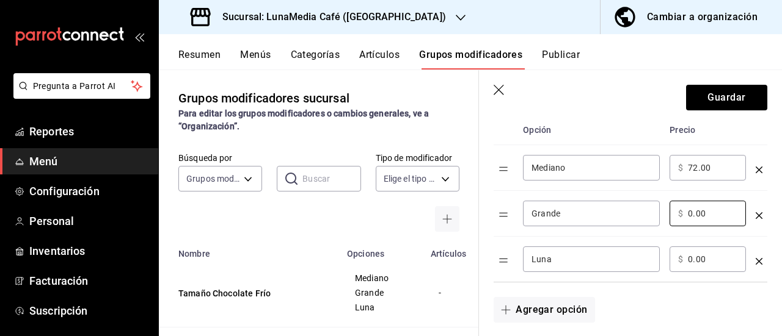
click at [662, 208] on tr "Grande ​ ​ $ 0.00 ​" at bounding box center [630, 214] width 274 height 46
type input "82.00"
drag, startPoint x: 717, startPoint y: 258, endPoint x: 631, endPoint y: 255, distance: 86.1
click at [631, 255] on tr "Luna ​ ​ $ 0.00 ​" at bounding box center [630, 260] width 274 height 46
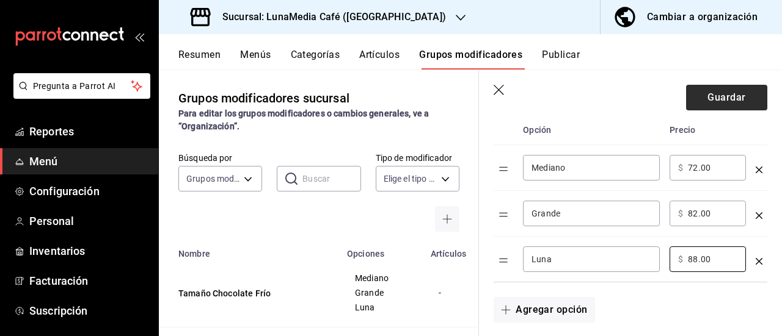
type input "88.00"
click at [714, 100] on button "Guardar" at bounding box center [726, 98] width 81 height 26
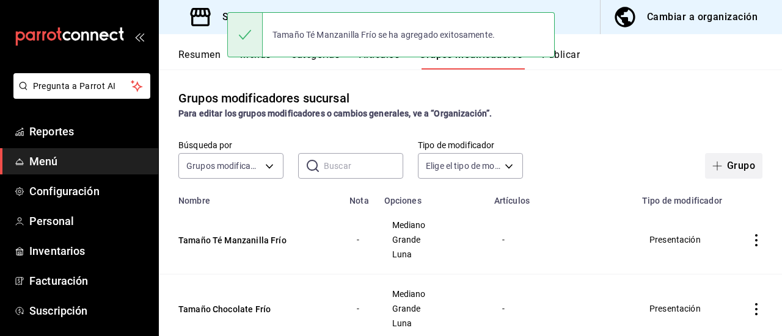
click at [728, 168] on button "Grupo" at bounding box center [733, 166] width 57 height 26
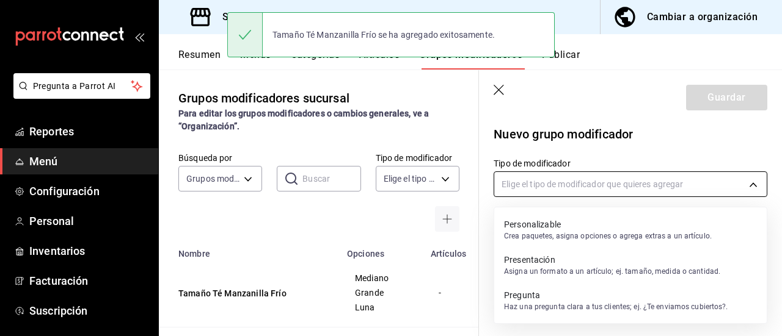
click at [564, 188] on body "Pregunta a Parrot AI Reportes Menú Configuración Personal Inventarios Facturaci…" at bounding box center [391, 168] width 782 height 336
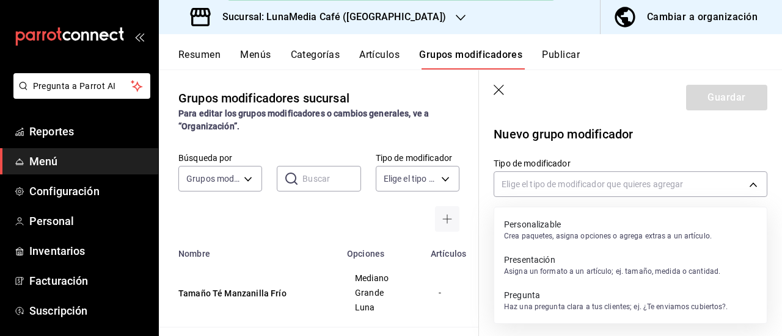
click at [546, 258] on p "Presentación" at bounding box center [612, 260] width 216 height 12
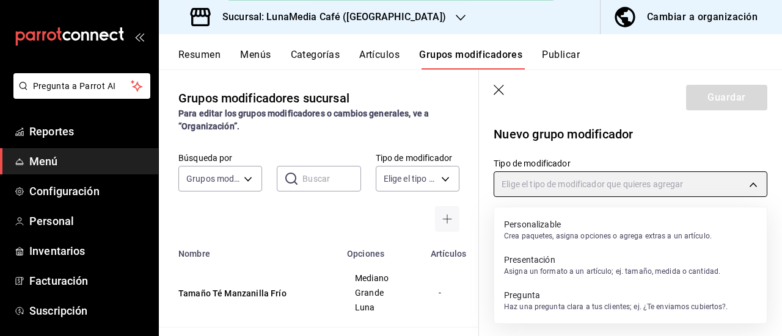
type input "PRESENTATION"
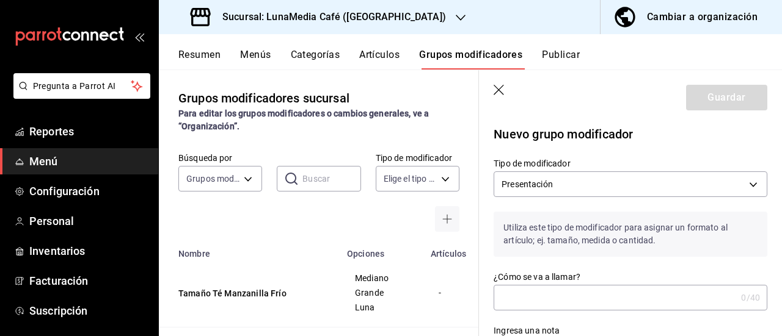
click at [528, 293] on input "¿Cómo se va a llamar?" at bounding box center [614, 298] width 242 height 24
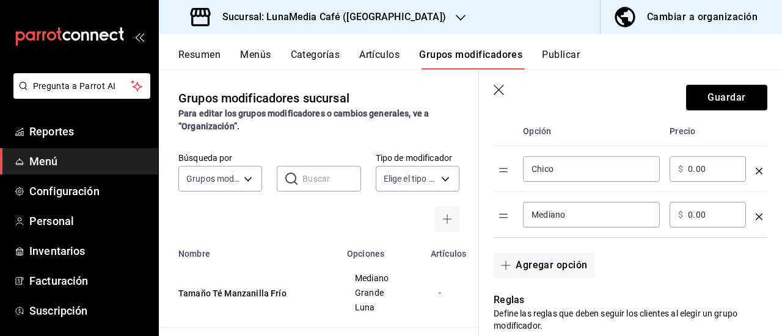
scroll to position [305, 0]
type input "Tamaño Té Verde Frío"
click at [561, 267] on button "Agregar opción" at bounding box center [543, 265] width 101 height 26
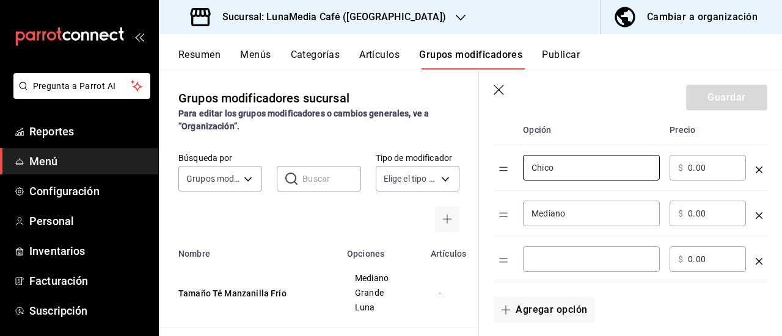
drag, startPoint x: 560, startPoint y: 171, endPoint x: 507, endPoint y: 170, distance: 53.1
click at [507, 170] on tr "Chico ​ ​ $ 0.00 ​" at bounding box center [630, 168] width 274 height 46
type input "Mediano"
drag, startPoint x: 576, startPoint y: 206, endPoint x: 496, endPoint y: 206, distance: 80.6
click at [496, 206] on tr "Mediano ​ ​ $ 0.00 ​" at bounding box center [630, 214] width 274 height 46
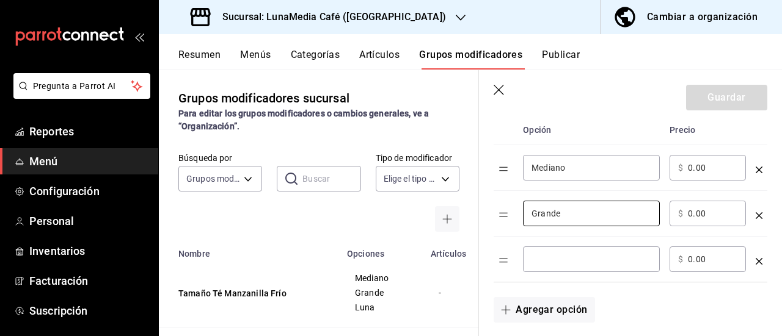
type input "Grande"
click at [535, 260] on input "optionsTable" at bounding box center [591, 259] width 120 height 12
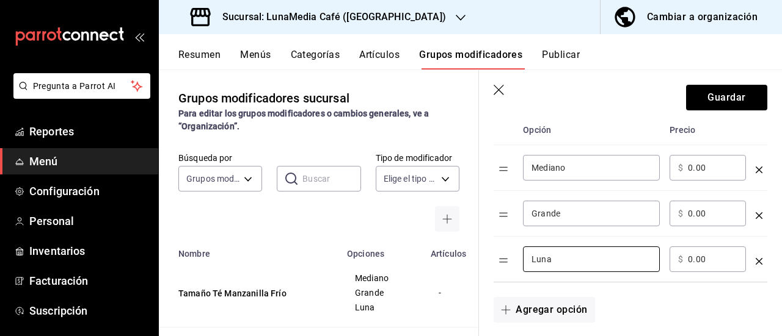
type input "Luna"
drag, startPoint x: 706, startPoint y: 164, endPoint x: 657, endPoint y: 165, distance: 49.5
click at [657, 165] on tr "Mediano ​ ​ $ 0.00 ​" at bounding box center [630, 168] width 274 height 46
type input "72.00"
drag, startPoint x: 706, startPoint y: 212, endPoint x: 633, endPoint y: 203, distance: 74.4
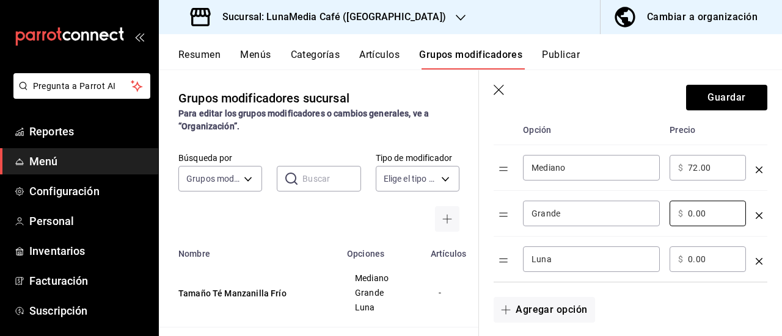
click at [633, 203] on tr "Grande ​ ​ $ 0.00 ​" at bounding box center [630, 214] width 274 height 46
type input "82.00"
drag, startPoint x: 711, startPoint y: 264, endPoint x: 660, endPoint y: 256, distance: 51.8
click at [660, 256] on tr "Luna ​ ​ $ 0.00 ​" at bounding box center [630, 260] width 274 height 46
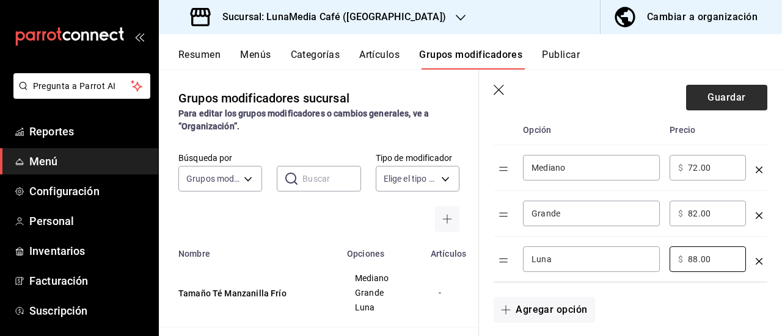
type input "88.00"
click at [713, 103] on button "Guardar" at bounding box center [726, 98] width 81 height 26
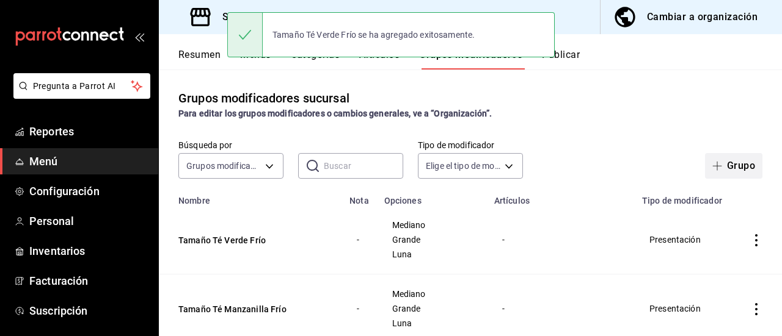
click at [719, 164] on button "Grupo" at bounding box center [733, 166] width 57 height 26
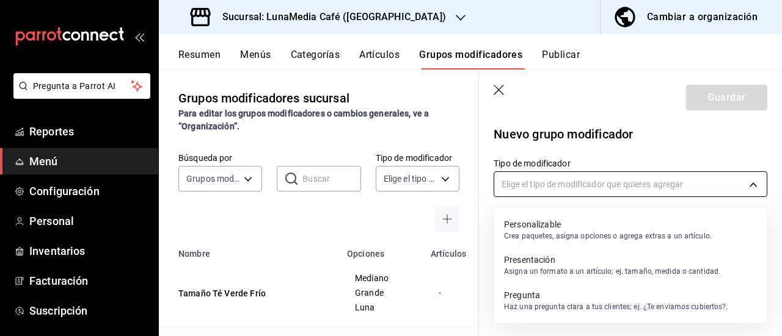
click at [540, 174] on body "Pregunta a Parrot AI Reportes Menú Configuración Personal Inventarios Facturaci…" at bounding box center [391, 168] width 782 height 336
click at [547, 275] on p "Asigna un formato a un artículo; ej. tamaño, medida o cantidad." at bounding box center [612, 271] width 216 height 11
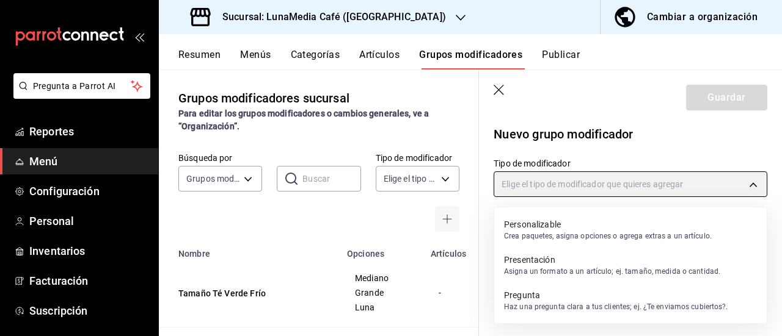
type input "PRESENTATION"
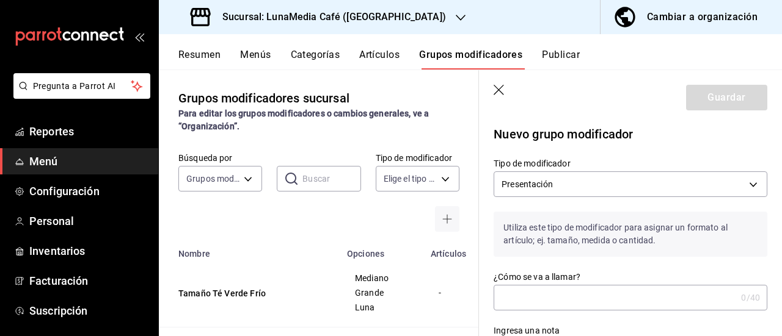
click at [535, 292] on input "¿Cómo se va a llamar?" at bounding box center [614, 298] width 242 height 24
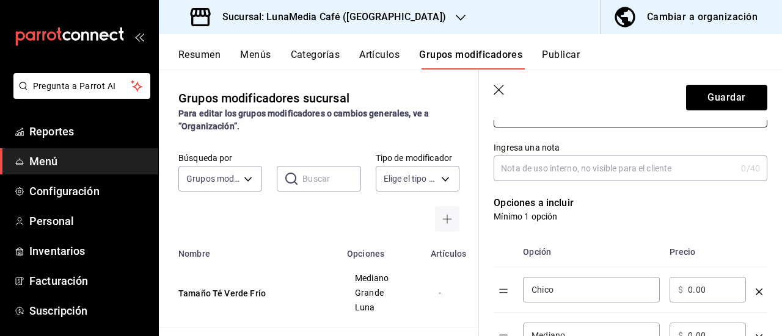
scroll to position [305, 0]
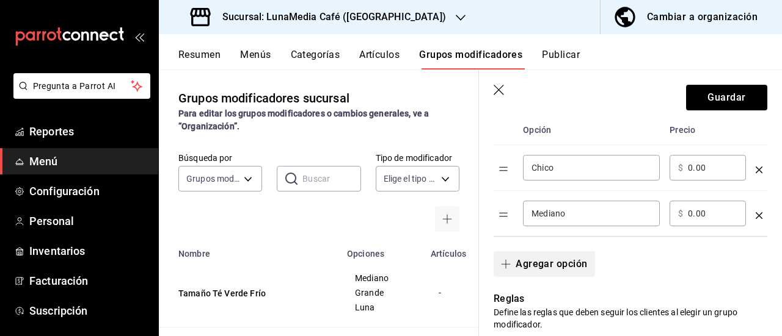
type input "Tamaño Té Frutos Rojos Frío"
click at [545, 268] on button "Agregar opción" at bounding box center [543, 265] width 101 height 26
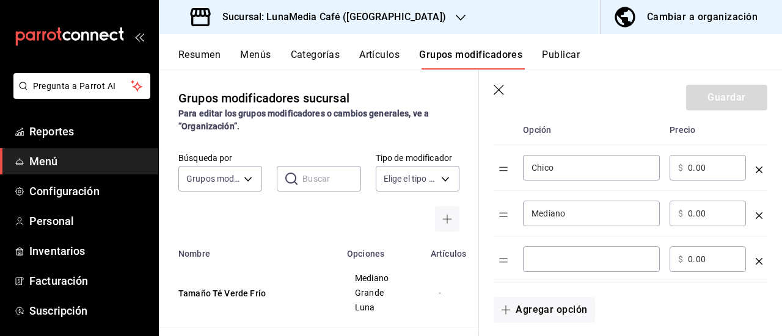
drag, startPoint x: 570, startPoint y: 175, endPoint x: 512, endPoint y: 169, distance: 57.7
click at [512, 169] on tr "Chico ​ ​ $ 0.00 ​" at bounding box center [630, 168] width 274 height 46
drag, startPoint x: 550, startPoint y: 178, endPoint x: 515, endPoint y: 173, distance: 34.6
click at [515, 173] on tr "Chico ​ ​ $ 0.00 ​" at bounding box center [630, 168] width 274 height 46
drag, startPoint x: 570, startPoint y: 170, endPoint x: 506, endPoint y: 170, distance: 64.7
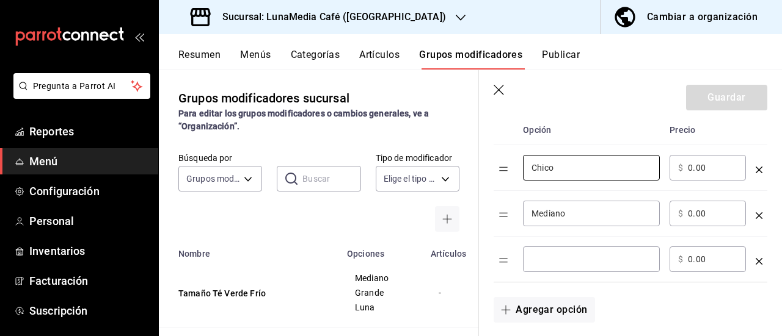
click at [506, 170] on tr "Chico ​ ​ $ 0.00 ​" at bounding box center [630, 168] width 274 height 46
type input "Mediano"
drag, startPoint x: 567, startPoint y: 209, endPoint x: 492, endPoint y: 209, distance: 74.5
click at [492, 209] on div "Opción Precio Mediano ​ ​ $ 0.00 ​ Mediano ​ ​ $ 0.00 ​ ​ ​ $ 0.00 ​" at bounding box center [623, 192] width 288 height 182
type input "Grande"
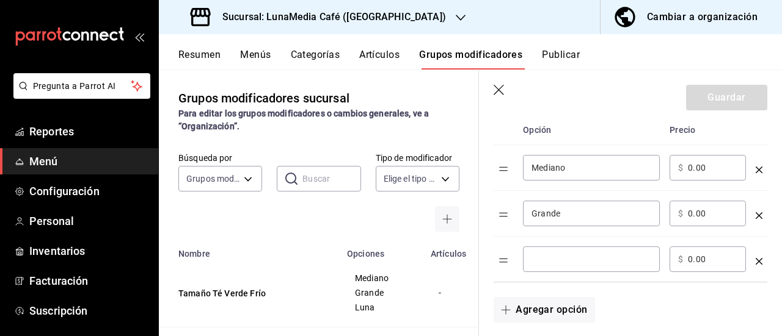
click at [550, 264] on input "optionsTable" at bounding box center [591, 259] width 120 height 12
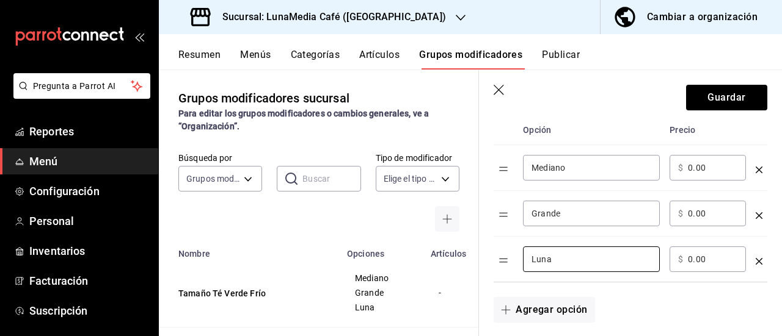
type input "Luna"
drag, startPoint x: 706, startPoint y: 171, endPoint x: 649, endPoint y: 161, distance: 57.7
click at [649, 161] on tr "Mediano ​ ​ $ 0.00 ​" at bounding box center [630, 168] width 274 height 46
type input "72.00"
drag, startPoint x: 711, startPoint y: 217, endPoint x: 669, endPoint y: 214, distance: 42.2
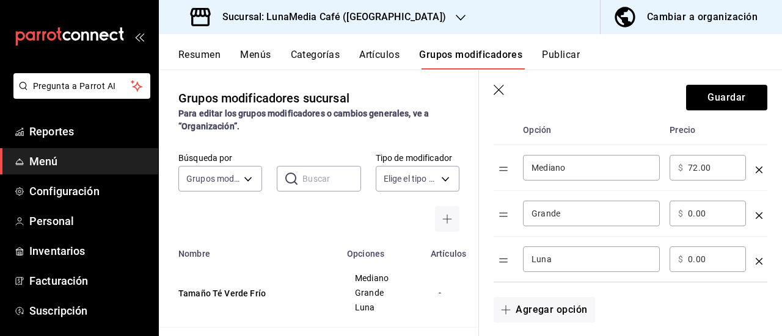
click at [669, 214] on div "​ $ 0.00 ​" at bounding box center [707, 214] width 76 height 26
type input "82.00"
drag, startPoint x: 717, startPoint y: 261, endPoint x: 645, endPoint y: 256, distance: 72.2
click at [645, 256] on tr "Luna ​ ​ $ 0.00 ​" at bounding box center [630, 260] width 274 height 46
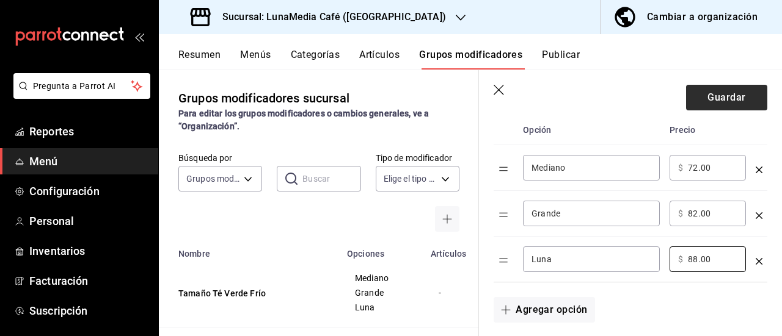
type input "88.00"
click at [706, 95] on button "Guardar" at bounding box center [726, 98] width 81 height 26
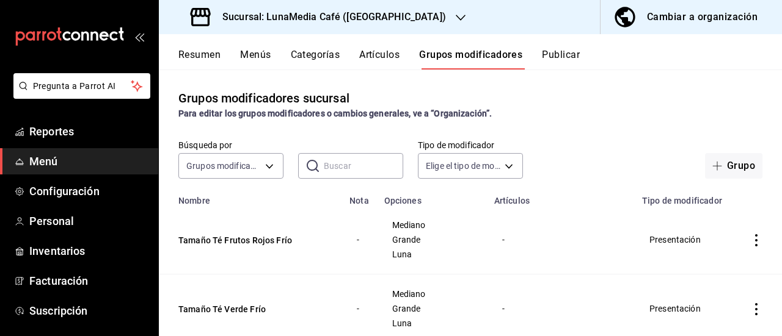
click at [380, 52] on button "Artículos" at bounding box center [379, 59] width 40 height 21
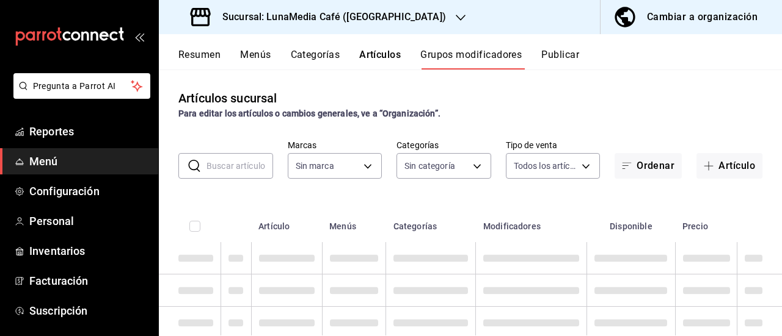
type input "b9a0b28a-a8c6-4fb4-9998-6933c83bd964"
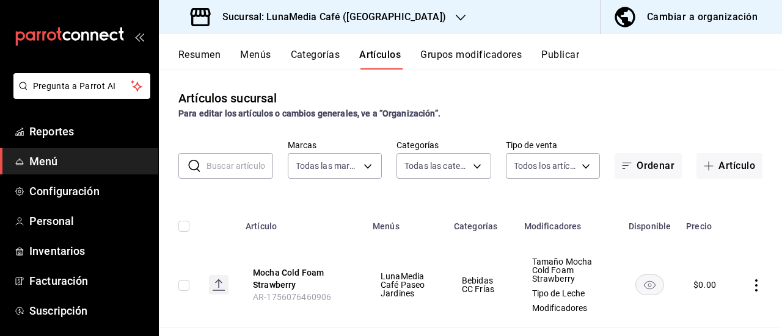
type input "86eafbc4-dcde-4cb7-9d87-6fac2ceb75f2,4710cb7a-62db-40c3-97e0-f6a8efdc0200,8bbf8…"
click at [700, 175] on button "Artículo" at bounding box center [729, 166] width 66 height 26
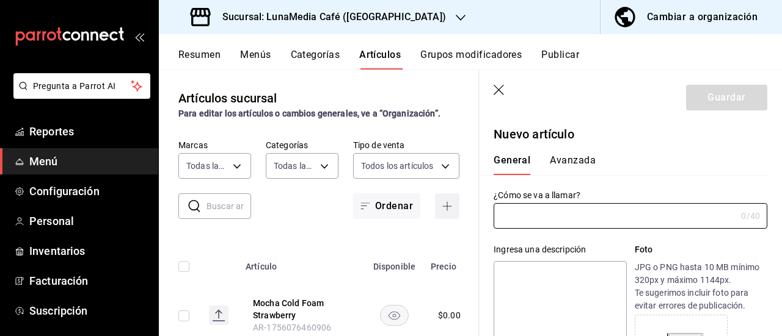
type input "AR-1756077095817"
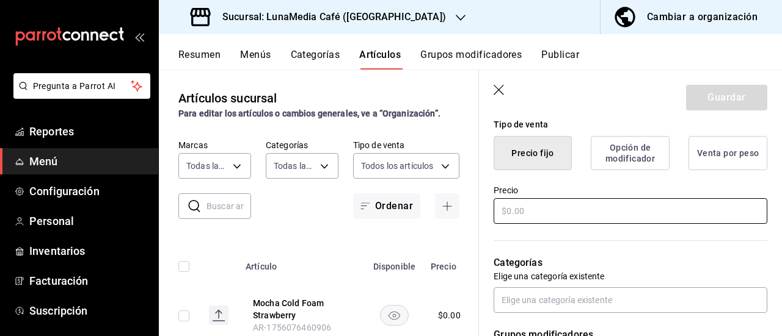
scroll to position [305, 0]
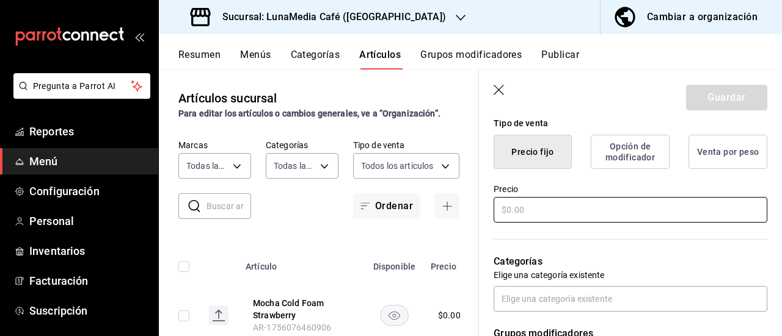
type input "Matcha Caliente"
click at [535, 211] on input "text" at bounding box center [630, 210] width 274 height 26
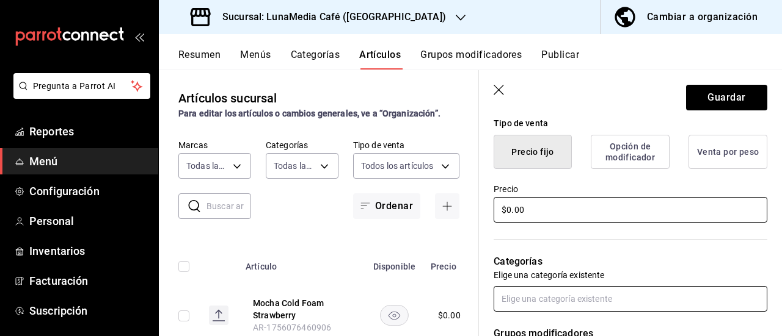
type input "$0.00"
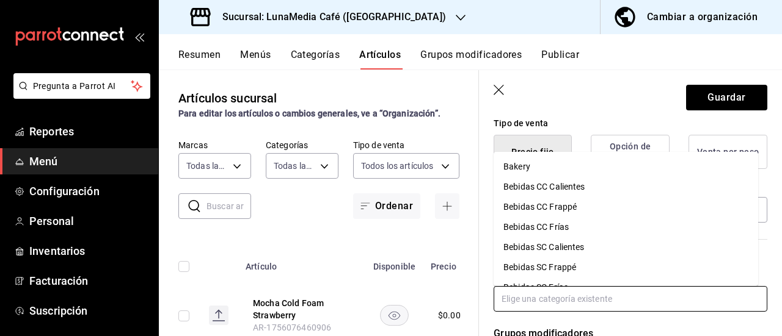
click at [608, 305] on input "text" at bounding box center [630, 299] width 274 height 26
click at [604, 244] on li "Bebidas SC Calientes" at bounding box center [625, 248] width 264 height 20
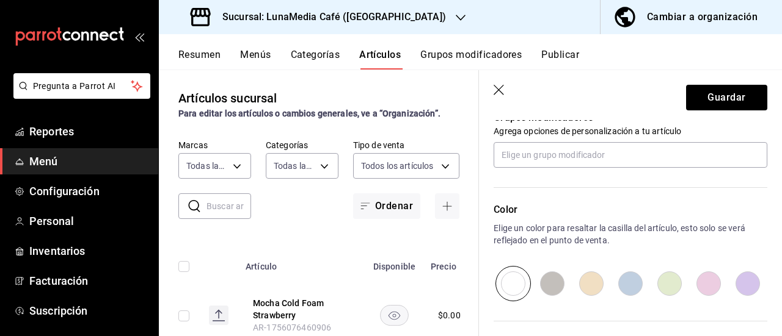
scroll to position [488, 0]
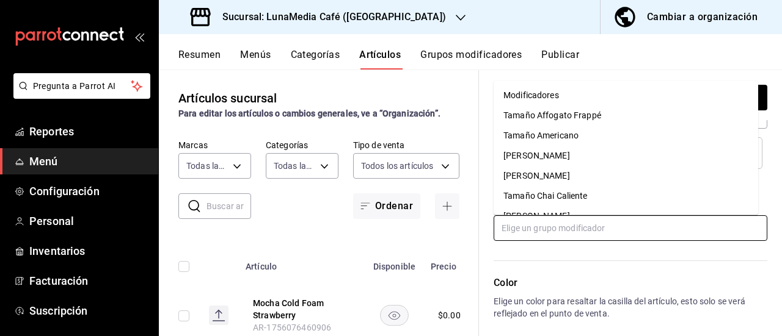
click at [583, 228] on input "text" at bounding box center [630, 229] width 274 height 26
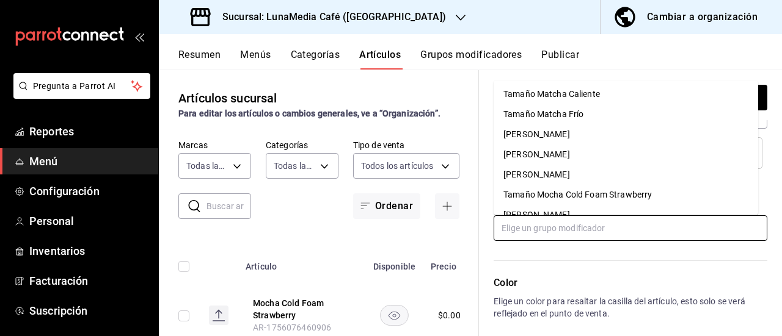
scroll to position [255, 0]
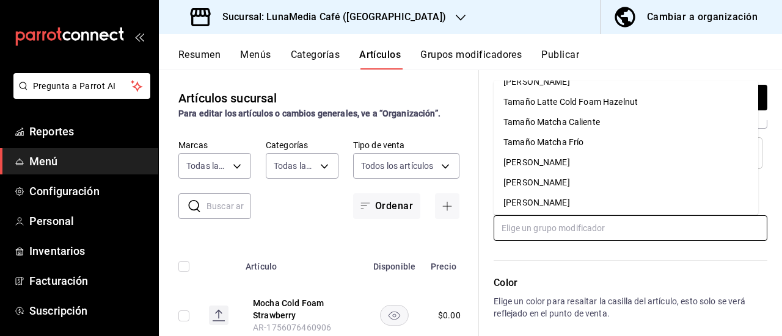
click at [578, 124] on div "Tamaño Matcha Caliente" at bounding box center [551, 122] width 96 height 13
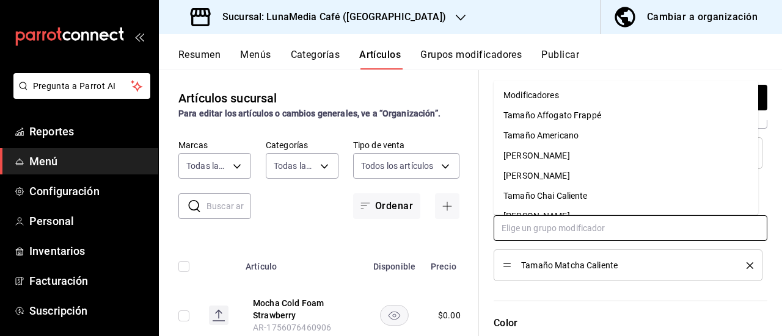
click at [531, 231] on input "text" at bounding box center [630, 229] width 274 height 26
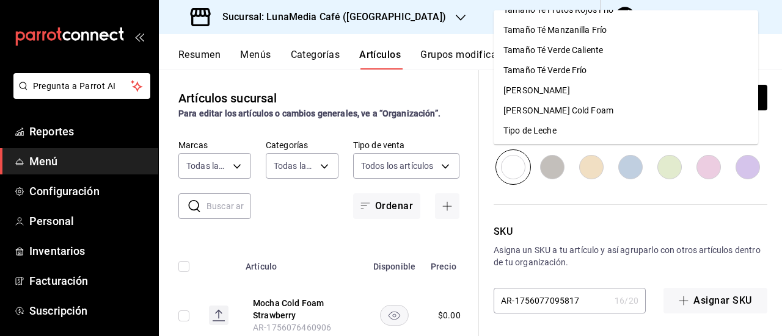
scroll to position [479, 0]
click at [554, 128] on div "Tipo de Leche" at bounding box center [529, 130] width 53 height 13
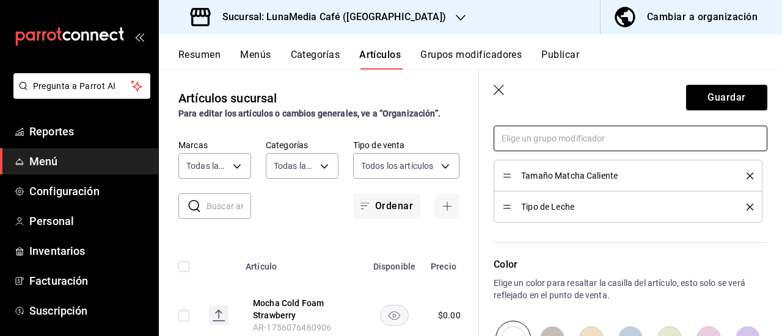
scroll to position [506, 0]
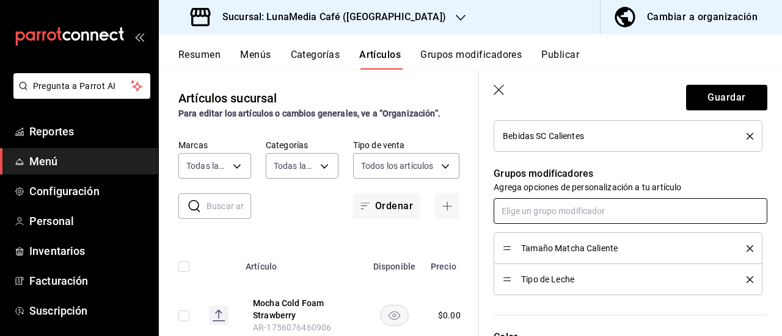
click at [553, 201] on input "text" at bounding box center [630, 211] width 274 height 26
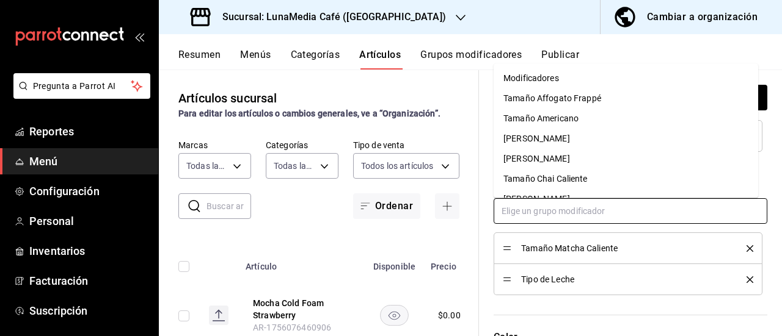
click at [560, 76] on li "Modificadores" at bounding box center [625, 78] width 264 height 20
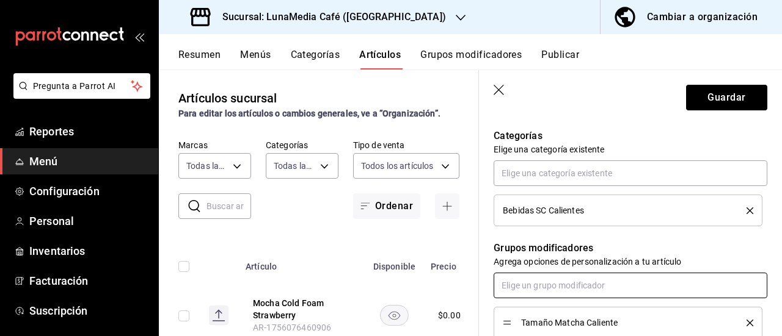
scroll to position [414, 0]
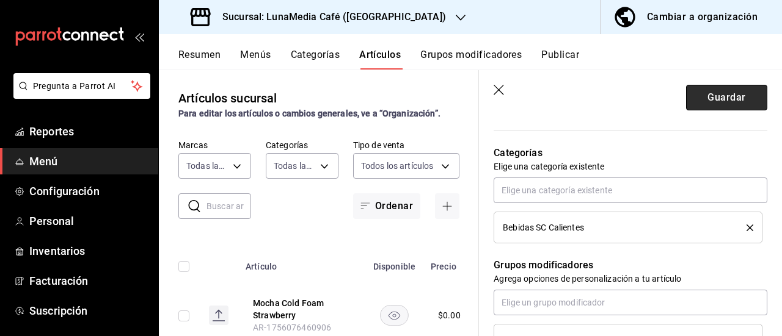
click at [686, 97] on button "Guardar" at bounding box center [726, 98] width 81 height 26
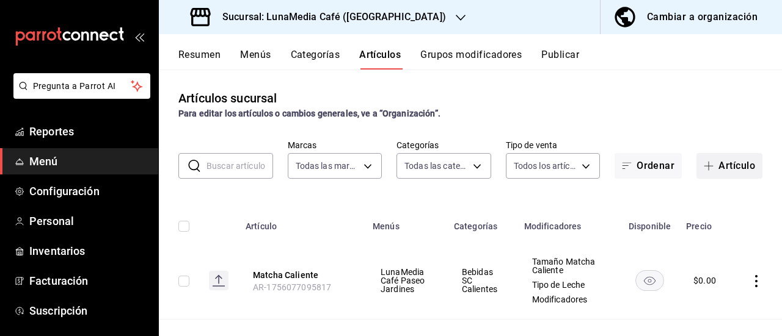
click at [717, 167] on button "Artículo" at bounding box center [729, 166] width 66 height 26
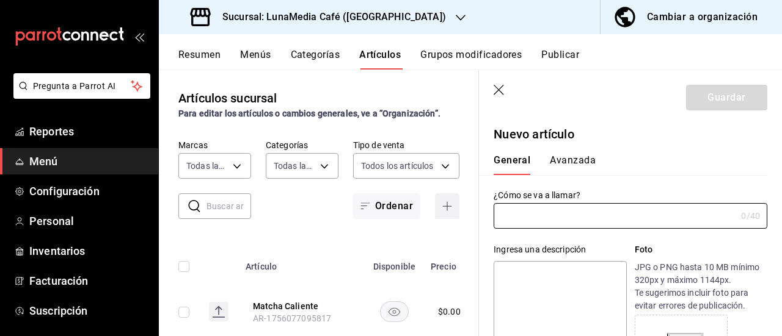
type input "AR-1756077198805"
click at [582, 222] on input "text" at bounding box center [614, 216] width 242 height 24
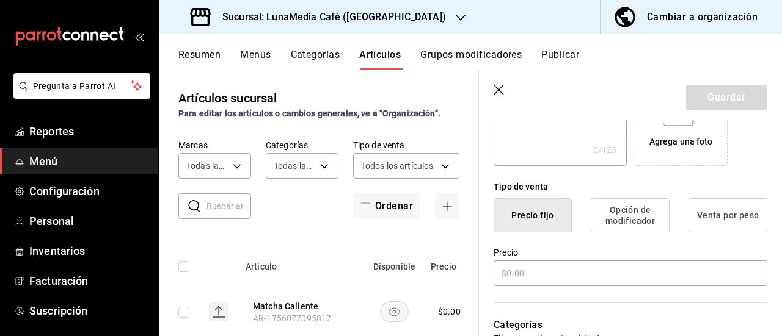
scroll to position [305, 0]
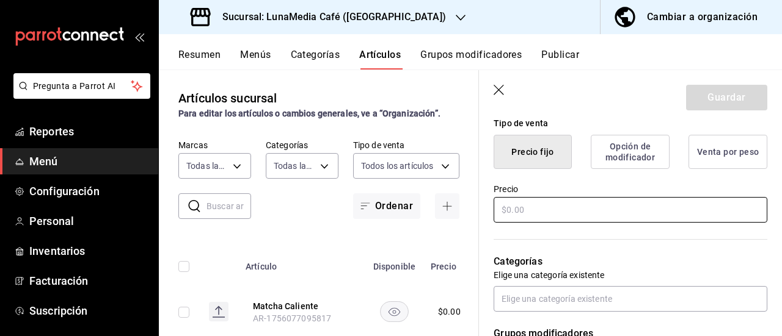
type input "Chai Caliente"
click at [537, 212] on input "text" at bounding box center [630, 210] width 274 height 26
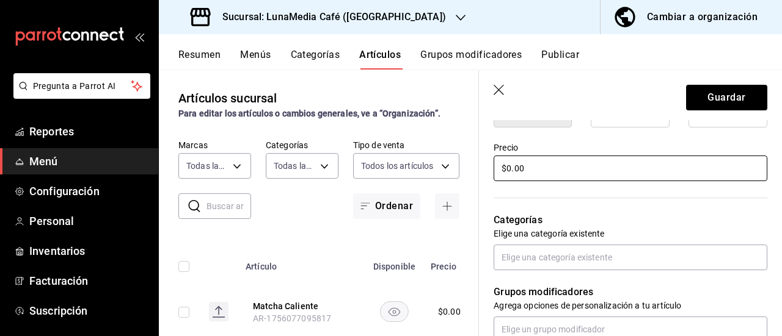
scroll to position [366, 0]
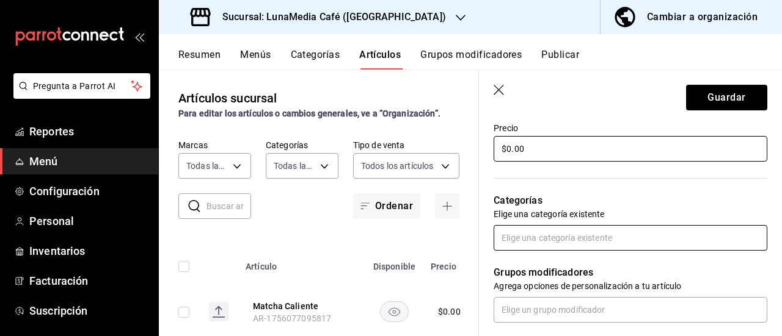
type input "$0.00"
click at [530, 239] on input "text" at bounding box center [630, 238] width 274 height 26
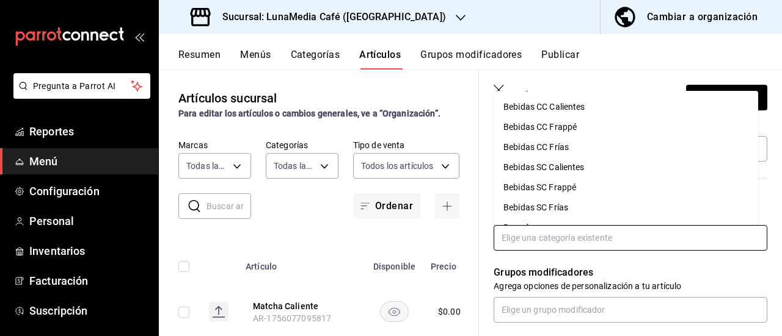
scroll to position [36, 0]
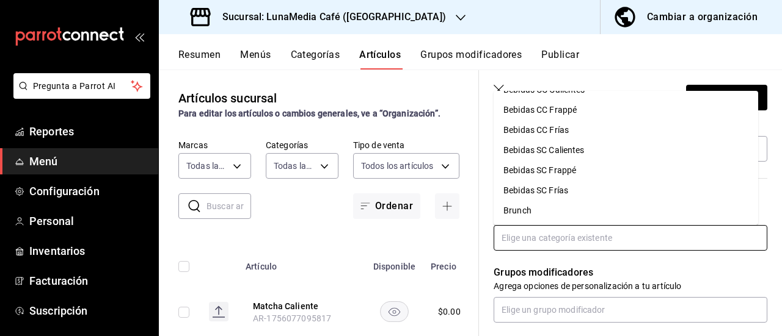
click at [567, 150] on li "Bebidas SC Calientes" at bounding box center [625, 150] width 264 height 20
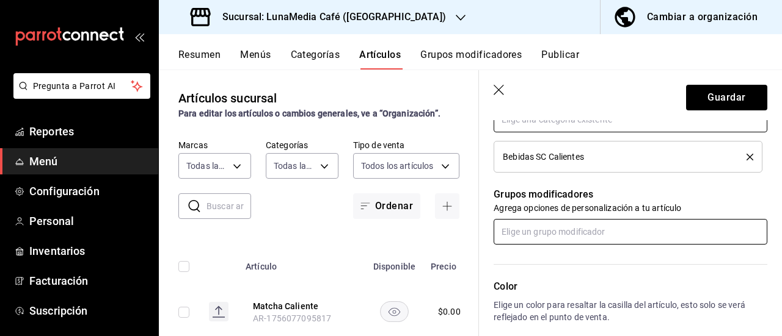
scroll to position [488, 0]
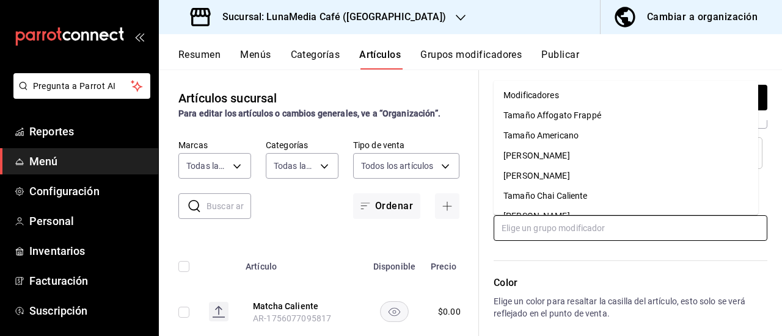
click at [564, 230] on input "text" at bounding box center [630, 229] width 274 height 26
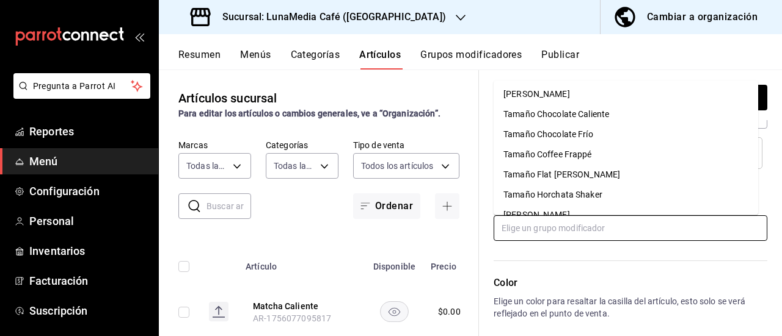
scroll to position [61, 0]
click at [540, 137] on div "Tamaño Chai Caliente" at bounding box center [545, 135] width 84 height 13
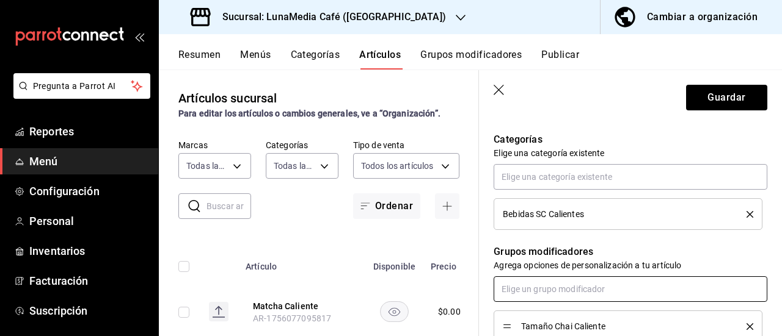
scroll to position [550, 0]
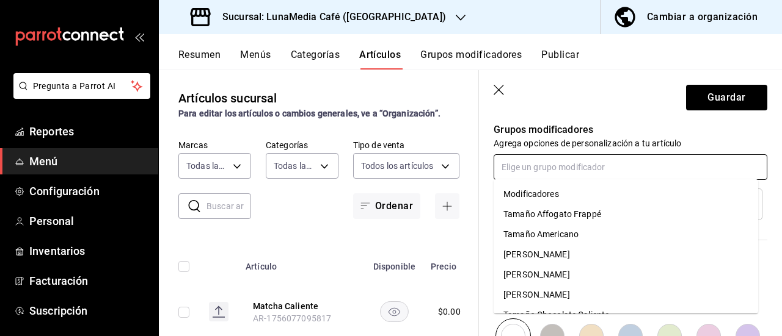
click at [541, 170] on input "text" at bounding box center [630, 167] width 274 height 26
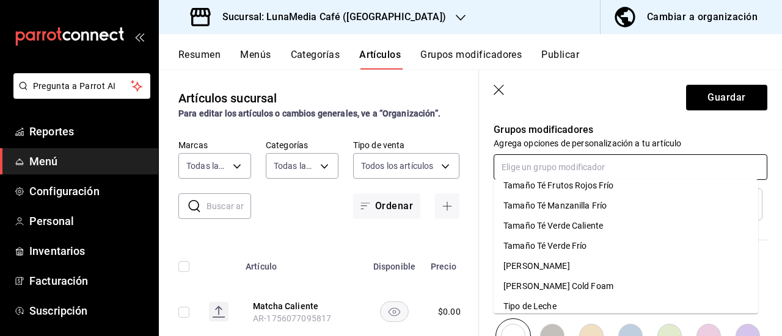
scroll to position [479, 0]
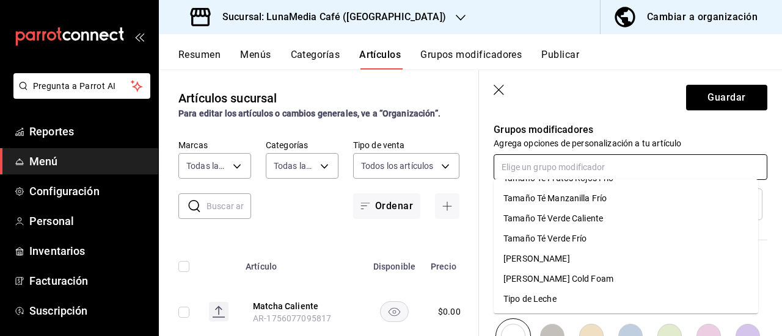
click at [542, 308] on li "Tipo de Leche" at bounding box center [625, 299] width 264 height 20
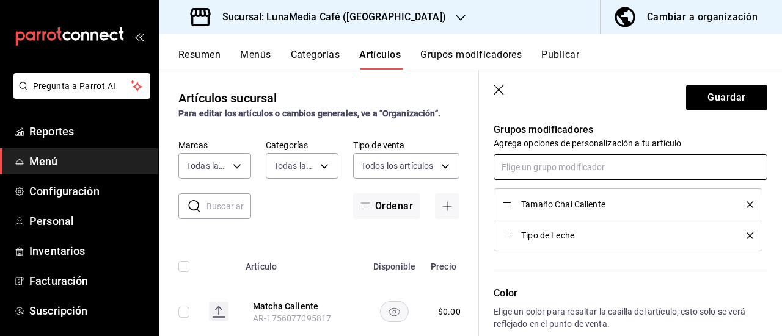
click at [528, 170] on input "text" at bounding box center [630, 167] width 274 height 26
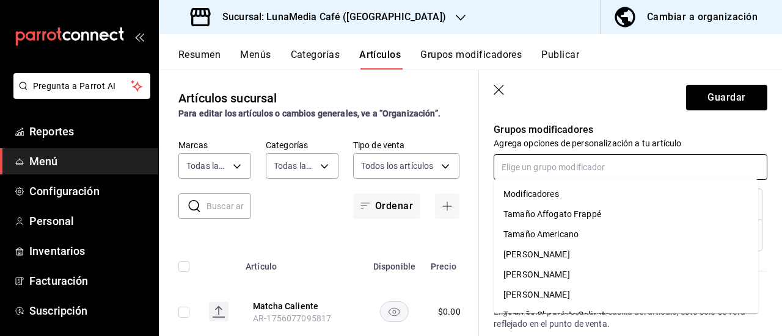
click at [532, 198] on div "Modificadores" at bounding box center [531, 194] width 56 height 13
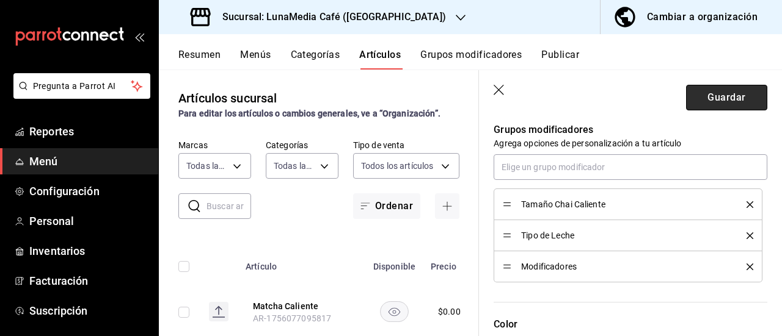
click at [719, 100] on button "Guardar" at bounding box center [726, 98] width 81 height 26
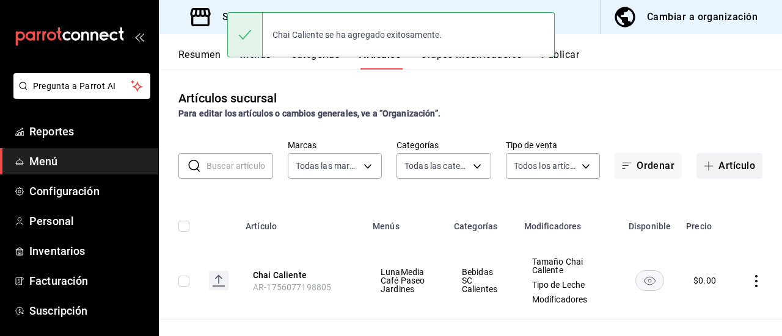
click at [712, 163] on button "Artículo" at bounding box center [729, 166] width 66 height 26
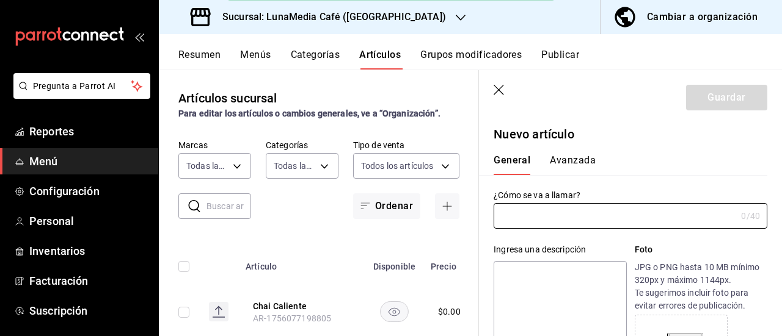
type input "AR-1756077245839"
click at [561, 216] on input "text" at bounding box center [614, 216] width 242 height 24
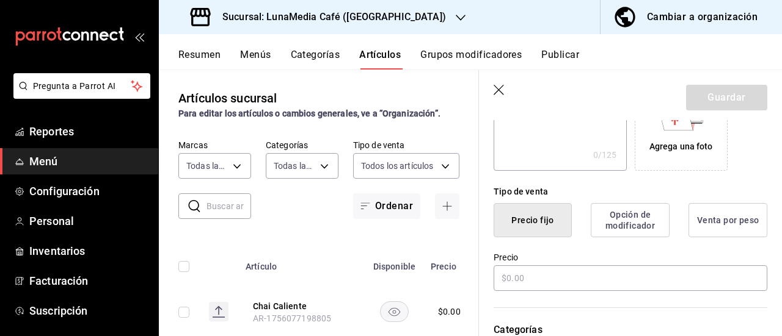
scroll to position [244, 0]
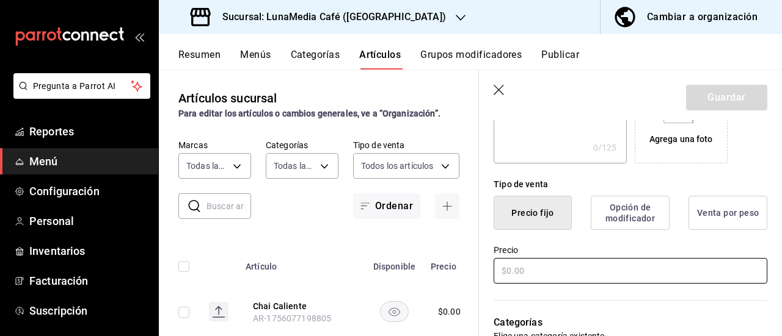
type input "Chocolate Caliente"
click at [519, 269] on input "text" at bounding box center [630, 271] width 274 height 26
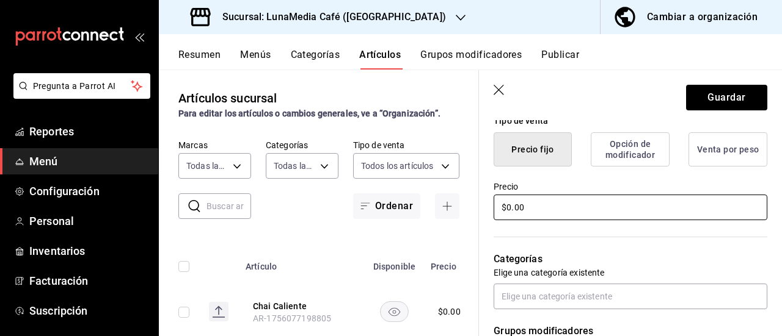
scroll to position [366, 0]
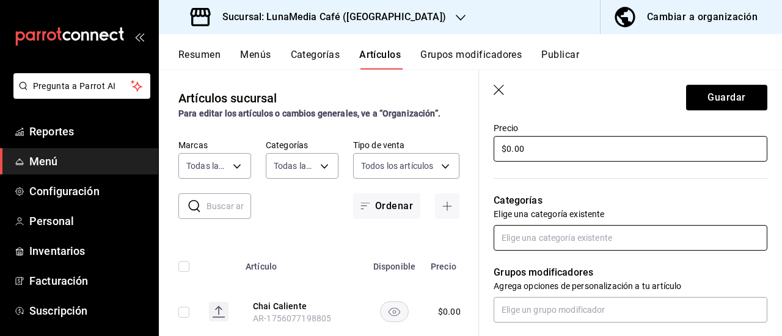
type input "$0.00"
click at [531, 242] on input "text" at bounding box center [630, 238] width 274 height 26
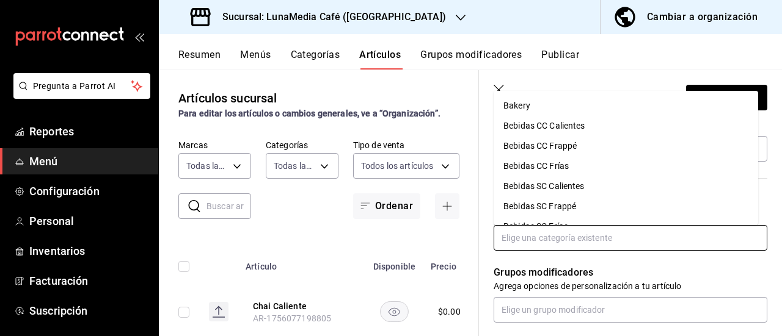
click at [562, 186] on li "Bebidas SC Calientes" at bounding box center [625, 186] width 264 height 20
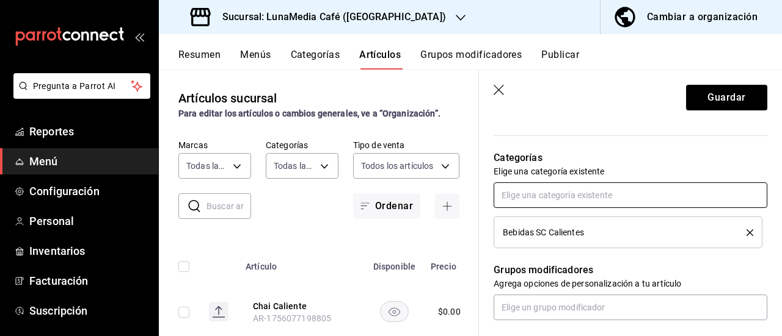
scroll to position [488, 0]
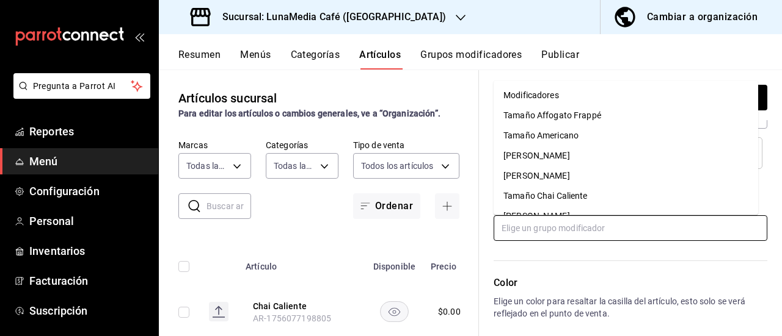
click at [558, 229] on input "text" at bounding box center [630, 229] width 274 height 26
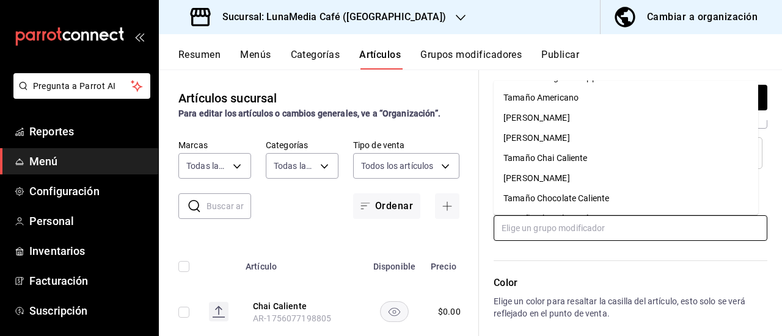
scroll to position [61, 0]
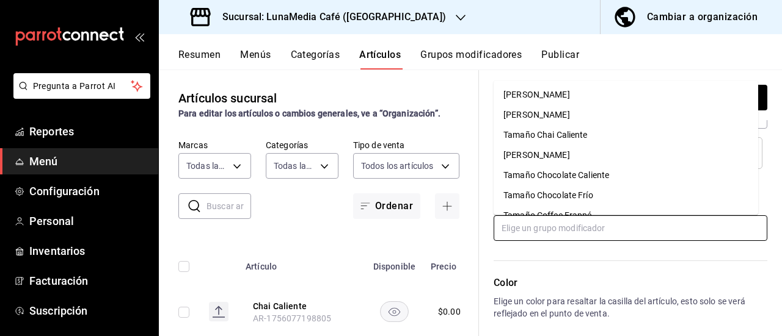
click at [557, 172] on div "Tamaño Chocolate Caliente" at bounding box center [556, 175] width 106 height 13
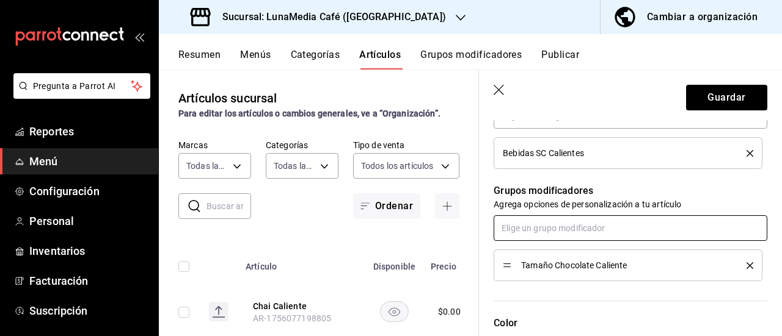
click at [540, 230] on input "text" at bounding box center [630, 229] width 274 height 26
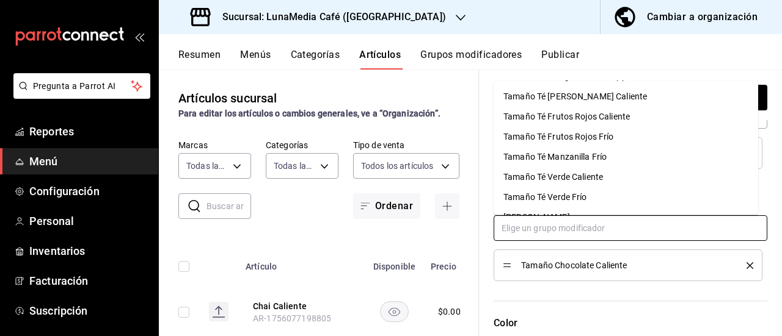
scroll to position [479, 0]
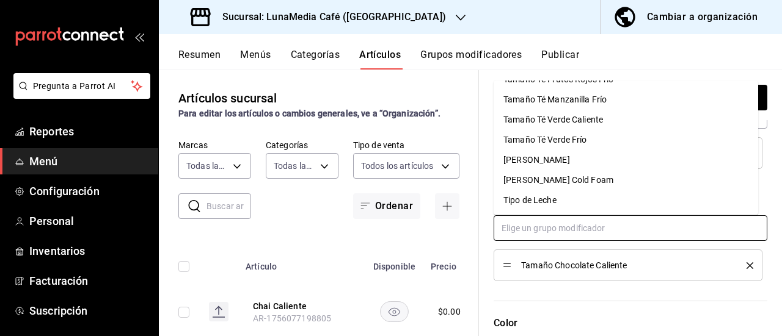
click at [546, 208] on li "Tipo de Leche" at bounding box center [625, 201] width 264 height 20
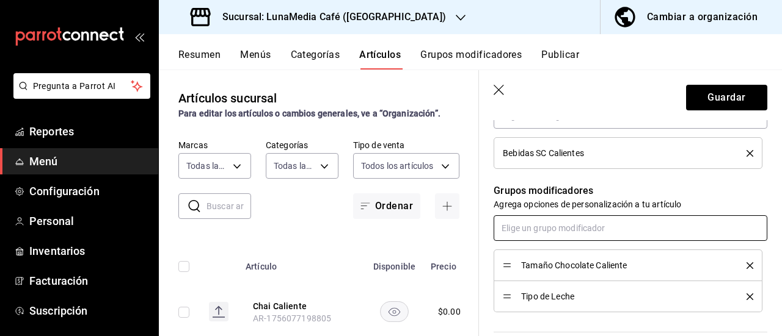
click at [537, 234] on input "text" at bounding box center [630, 229] width 274 height 26
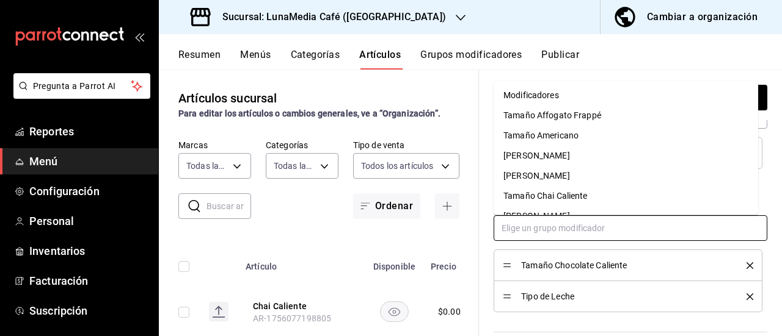
click at [533, 95] on div "Modificadores" at bounding box center [531, 95] width 56 height 13
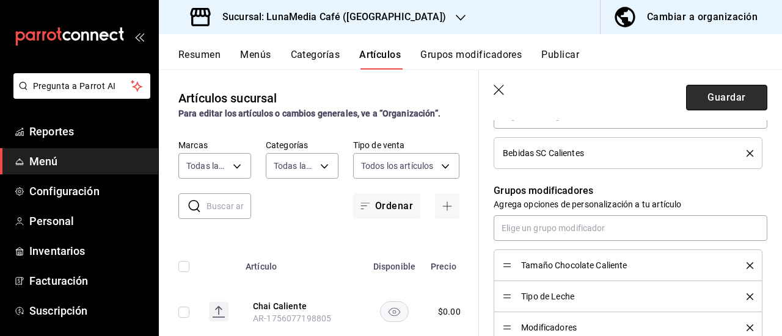
click at [715, 101] on button "Guardar" at bounding box center [726, 98] width 81 height 26
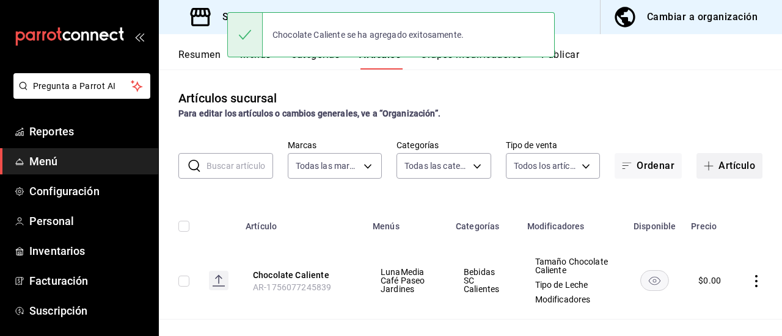
click at [706, 166] on span "button" at bounding box center [710, 166] width 15 height 10
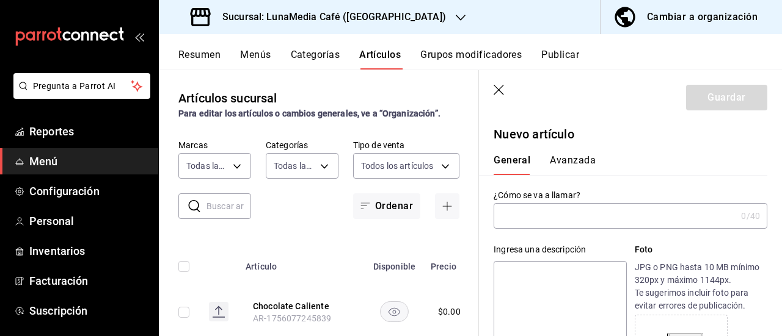
click at [559, 210] on input "text" at bounding box center [614, 216] width 242 height 24
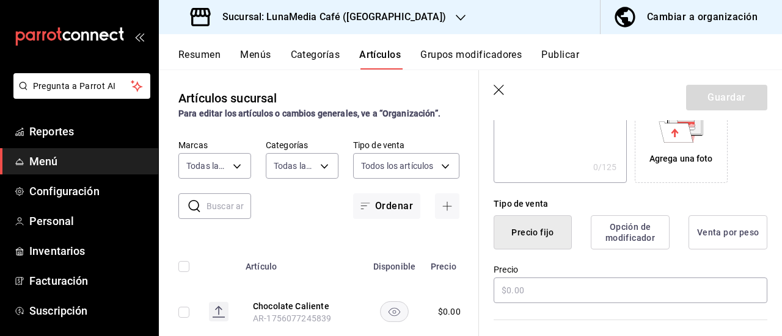
scroll to position [244, 0]
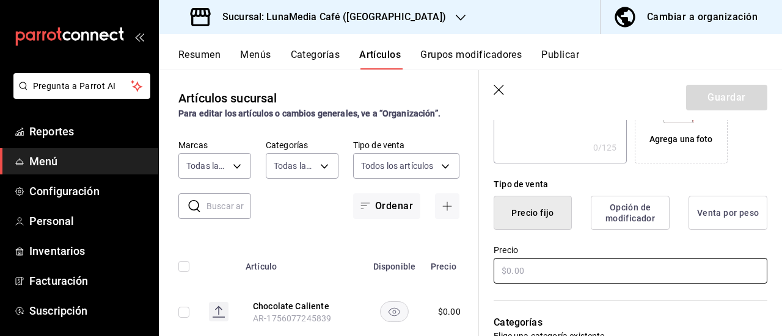
type input "Té Manzanilla Caliente"
click at [502, 270] on input "text" at bounding box center [630, 271] width 274 height 26
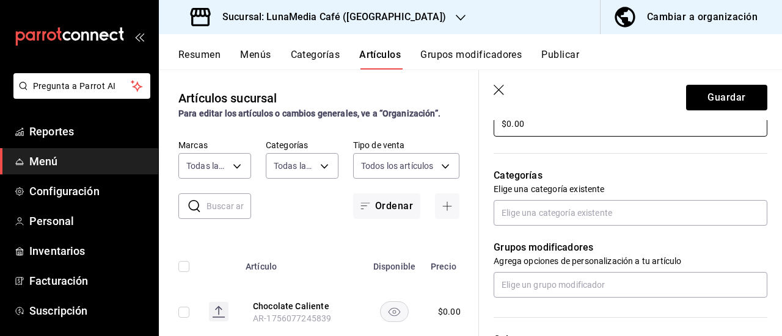
scroll to position [427, 0]
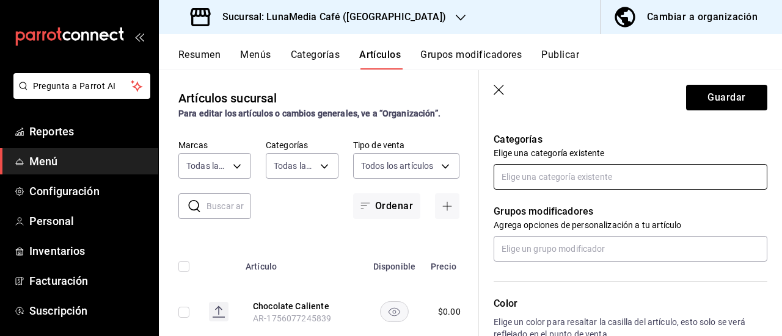
type input "$0.00"
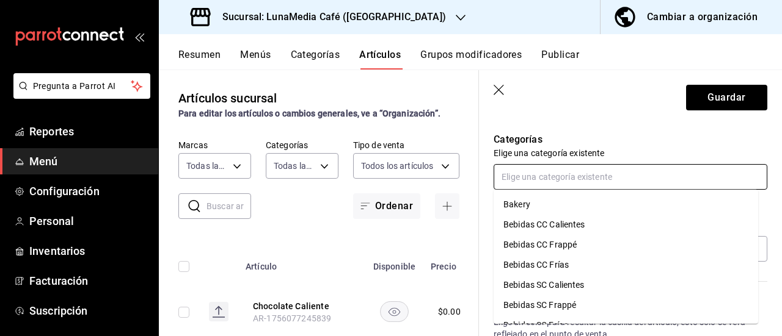
click at [550, 178] on input "text" at bounding box center [630, 177] width 274 height 26
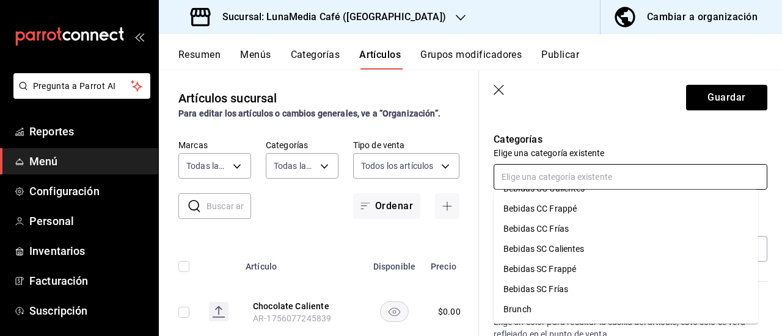
click at [572, 252] on li "Bebidas SC Calientes" at bounding box center [625, 249] width 264 height 20
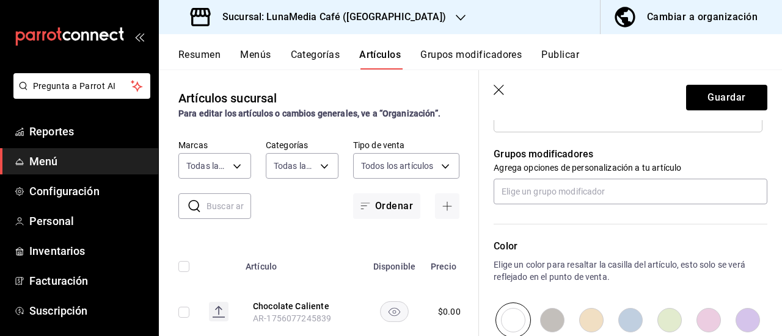
scroll to position [488, 0]
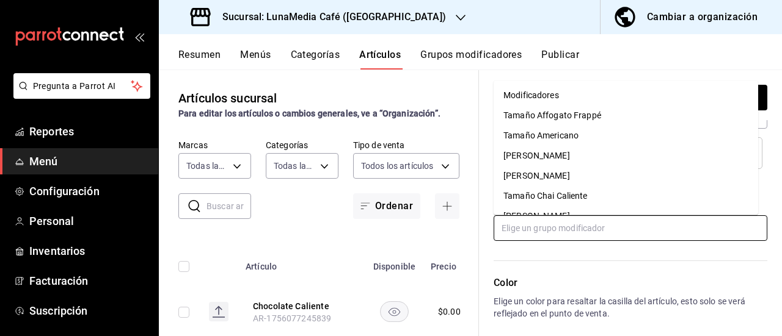
click at [579, 232] on input "text" at bounding box center [630, 229] width 274 height 26
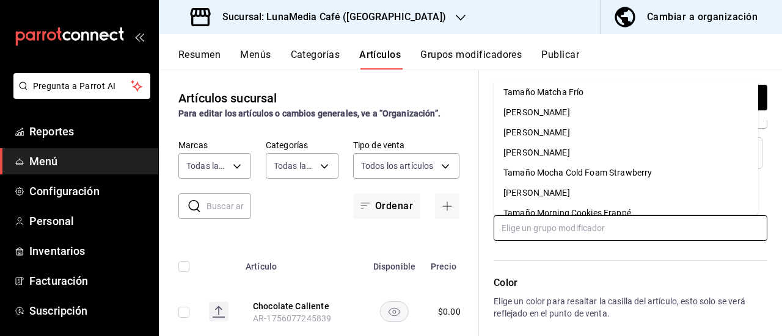
scroll to position [366, 0]
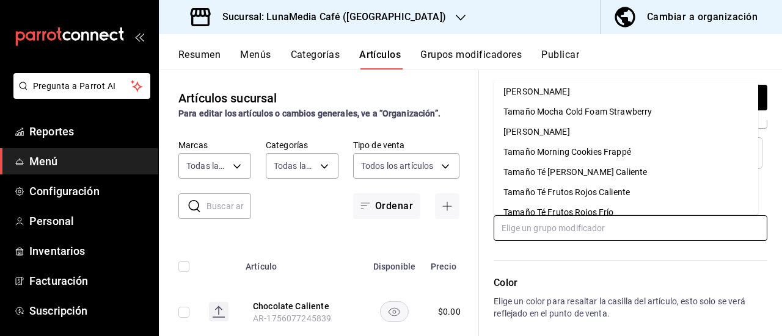
click at [572, 170] on div "Tamaño Té [PERSON_NAME] Caliente" at bounding box center [574, 172] width 143 height 13
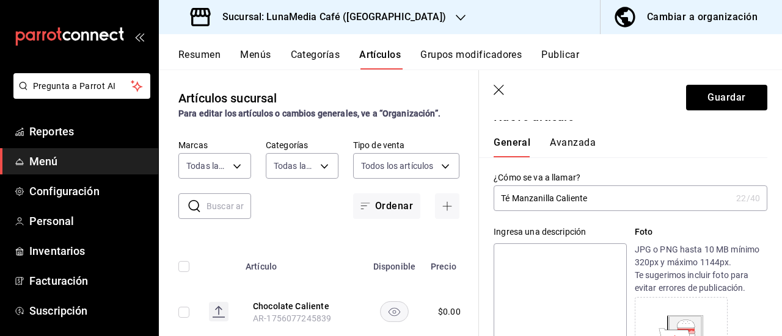
scroll to position [0, 0]
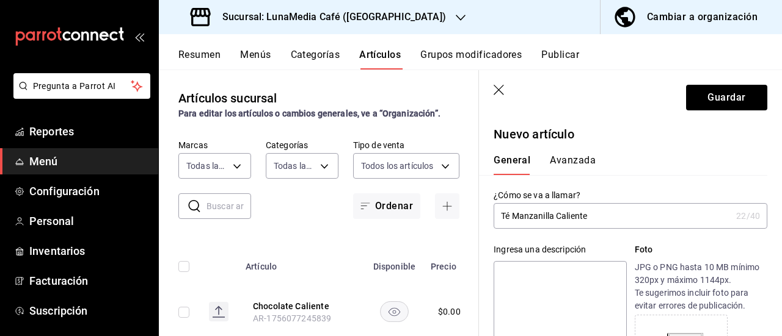
click at [514, 214] on input "Té Manzanilla Caliente" at bounding box center [612, 216] width 238 height 24
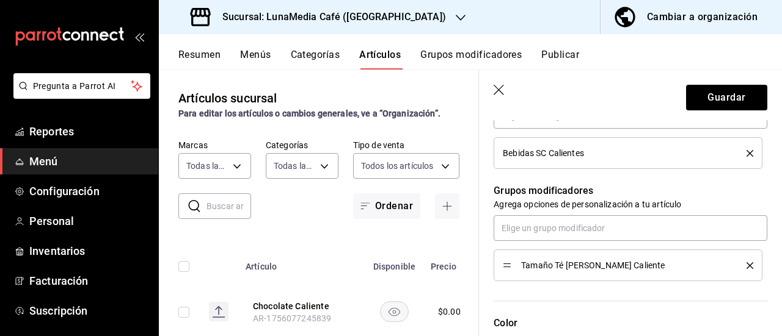
scroll to position [550, 0]
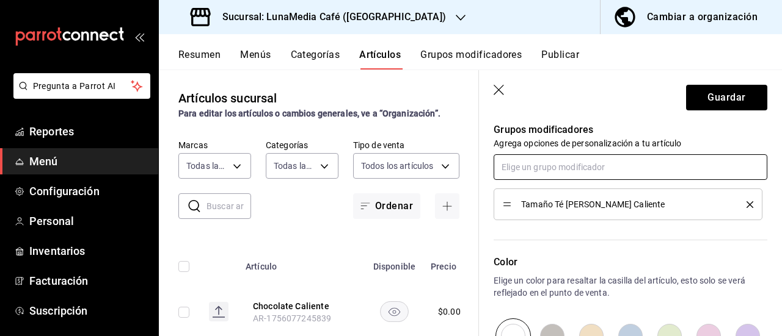
type input "Té [PERSON_NAME] Caliente"
click at [561, 167] on input "text" at bounding box center [630, 167] width 274 height 26
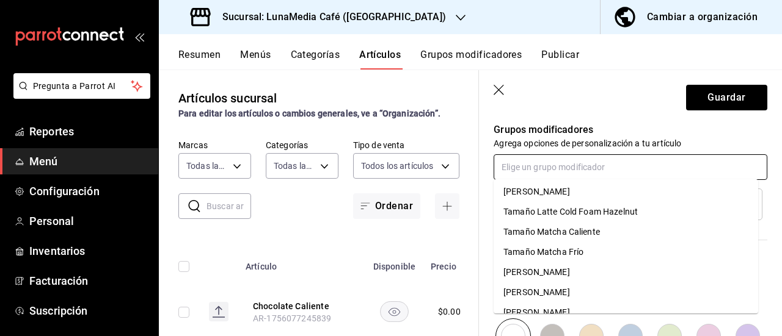
scroll to position [479, 0]
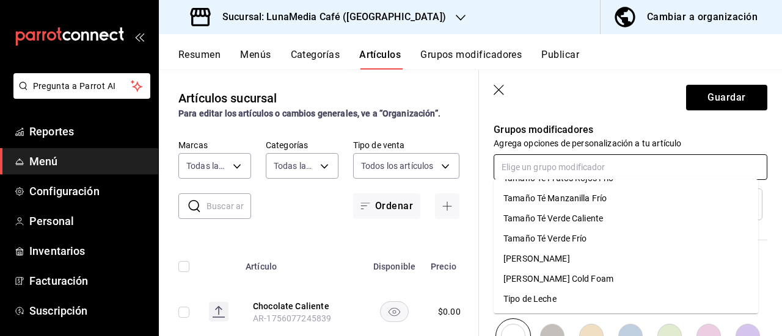
click at [553, 297] on div "Tipo de Leche" at bounding box center [529, 299] width 53 height 13
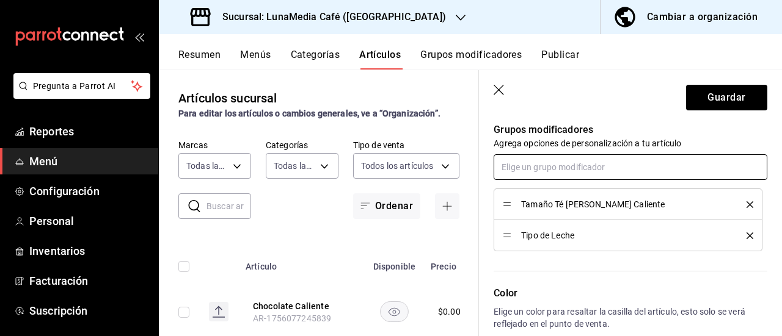
click at [547, 165] on input "text" at bounding box center [630, 167] width 274 height 26
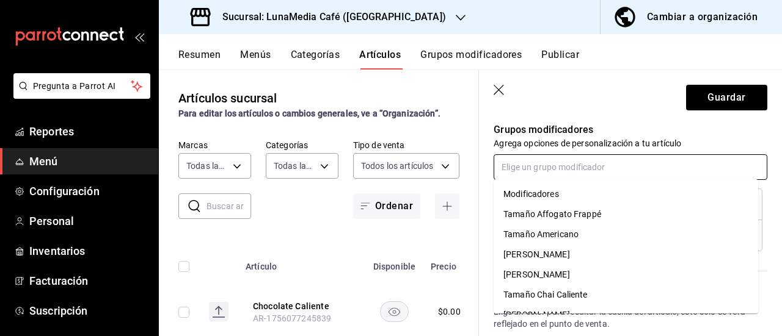
click at [548, 191] on div "Modificadores" at bounding box center [531, 194] width 56 height 13
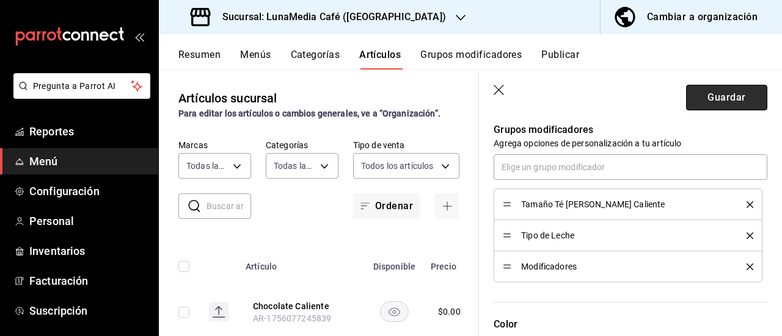
click at [703, 100] on button "Guardar" at bounding box center [726, 98] width 81 height 26
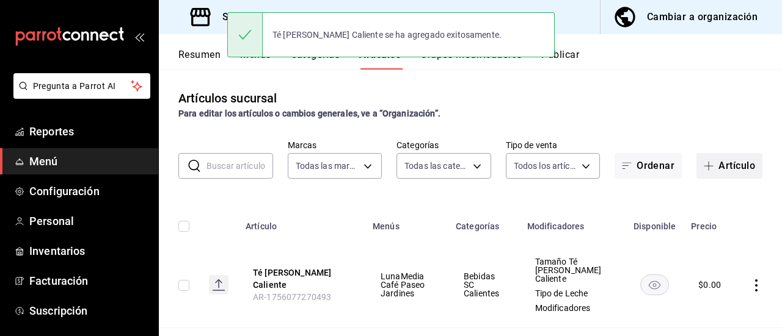
click at [706, 173] on button "Artículo" at bounding box center [729, 166] width 66 height 26
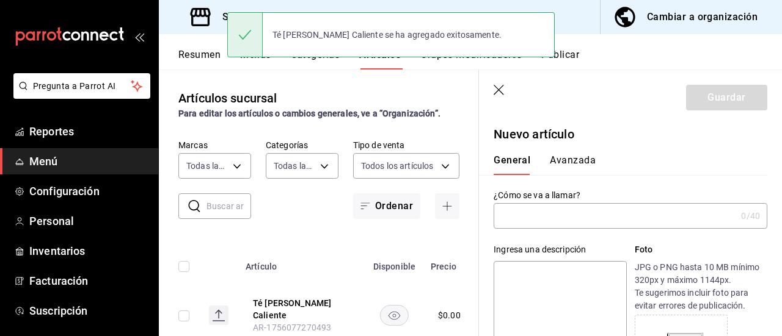
click at [534, 219] on input "text" at bounding box center [614, 216] width 242 height 24
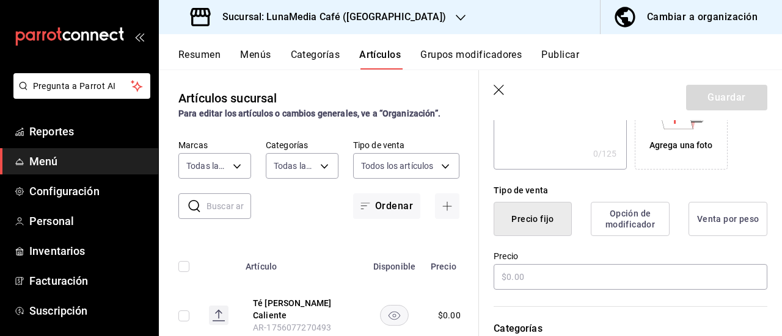
scroll to position [244, 0]
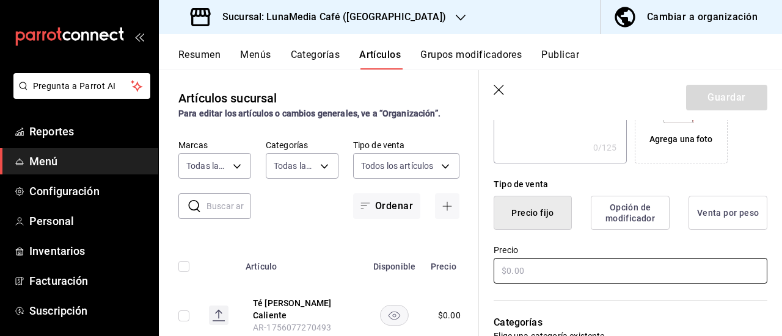
type input "Té Verde Caliente"
click at [517, 275] on input "text" at bounding box center [630, 271] width 274 height 26
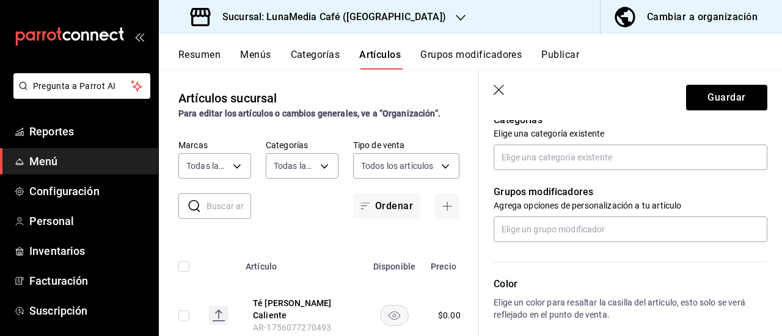
scroll to position [427, 0]
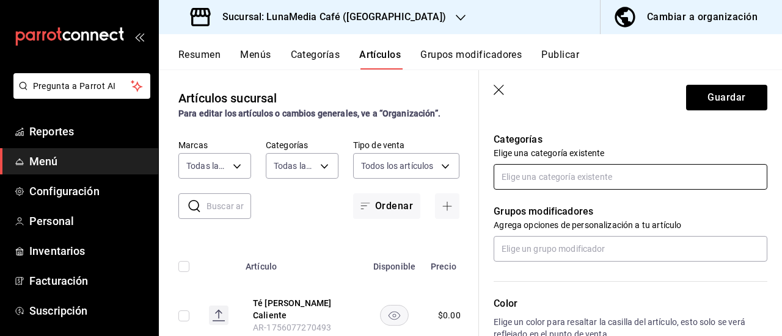
type input "$0.00"
click at [537, 178] on input "text" at bounding box center [630, 177] width 274 height 26
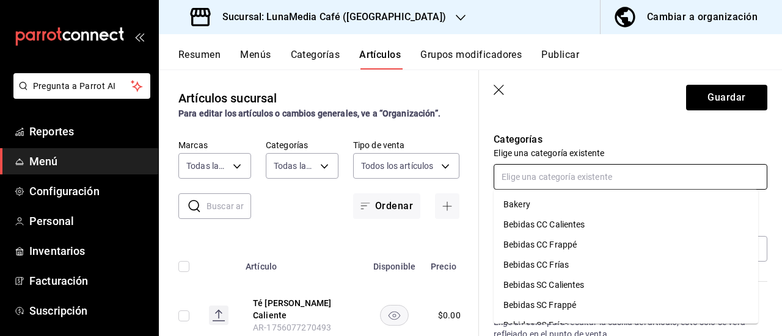
click at [574, 288] on li "Bebidas SC Calientes" at bounding box center [625, 285] width 264 height 20
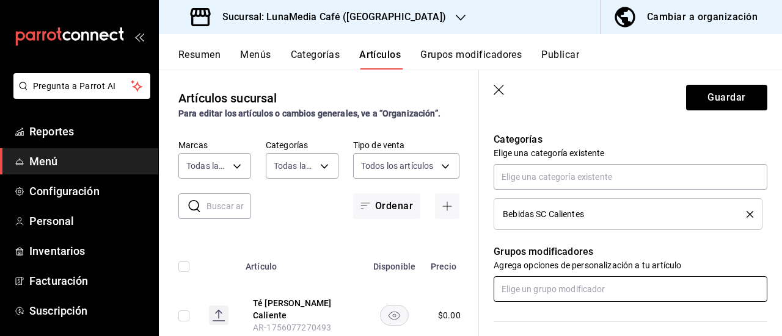
click at [555, 288] on input "text" at bounding box center [630, 290] width 274 height 26
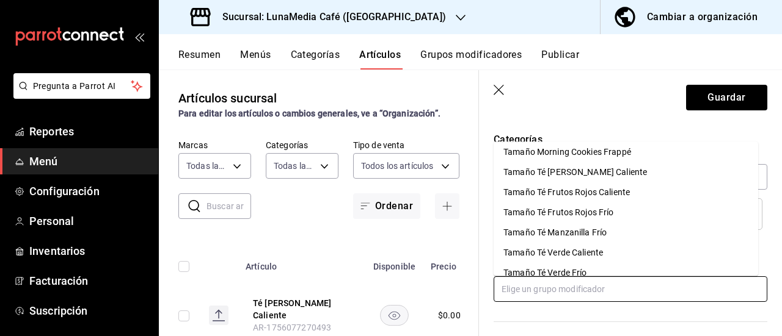
click at [604, 253] on li "Tamaño Té Verde Caliente" at bounding box center [625, 253] width 264 height 20
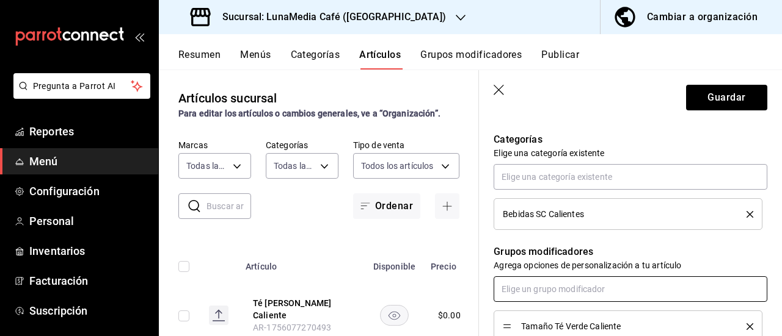
scroll to position [488, 0]
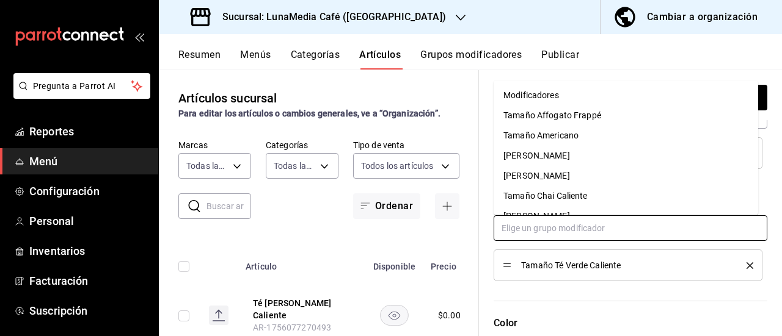
click at [570, 235] on input "text" at bounding box center [630, 229] width 274 height 26
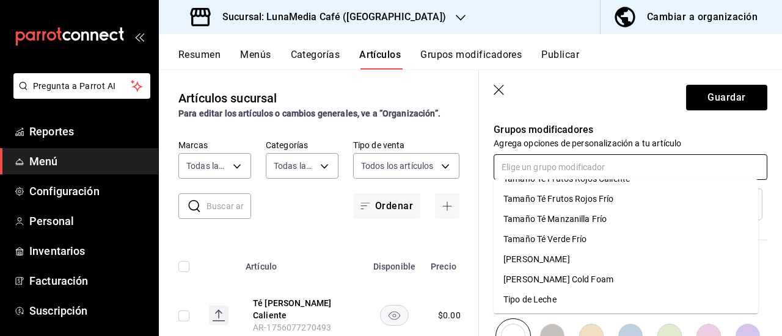
scroll to position [479, 0]
click at [541, 298] on div "Tipo de Leche" at bounding box center [529, 299] width 53 height 13
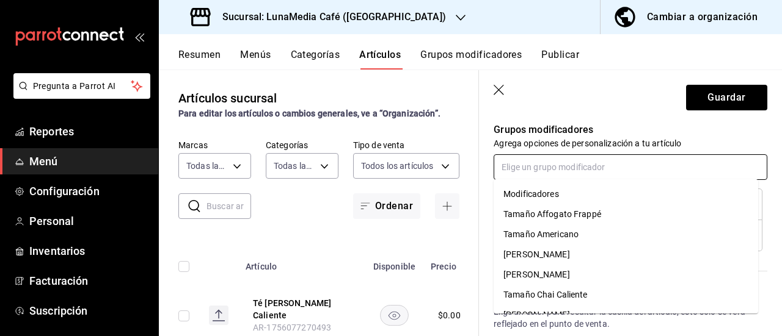
click at [540, 172] on input "text" at bounding box center [630, 167] width 274 height 26
click at [542, 191] on div "Modificadores" at bounding box center [531, 194] width 56 height 13
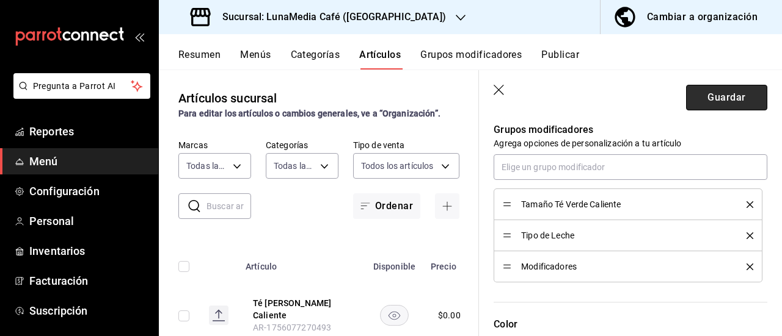
click at [699, 103] on button "Guardar" at bounding box center [726, 98] width 81 height 26
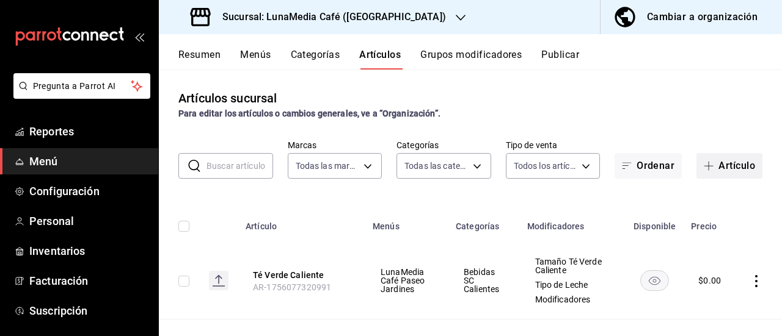
click at [710, 170] on button "Artículo" at bounding box center [729, 166] width 66 height 26
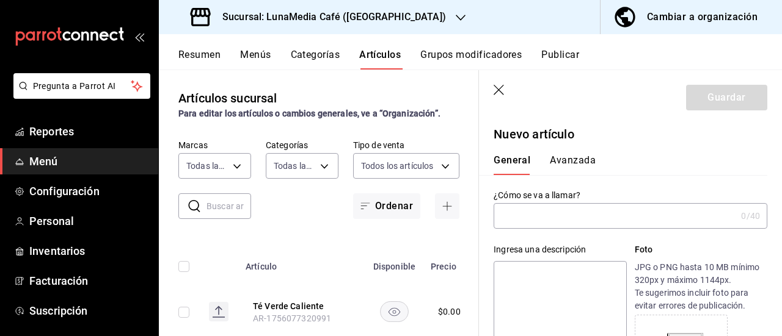
click at [570, 215] on input "text" at bounding box center [614, 216] width 242 height 24
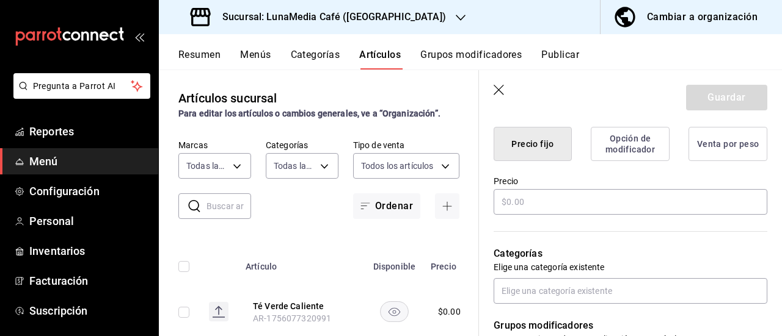
scroll to position [366, 0]
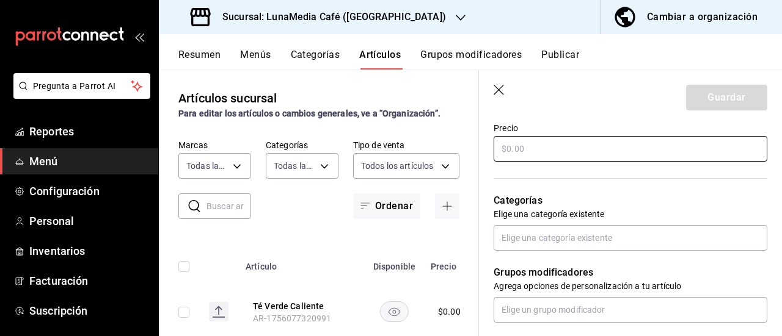
type input "Té Frutos Rojos"
click at [513, 148] on input "text" at bounding box center [630, 149] width 274 height 26
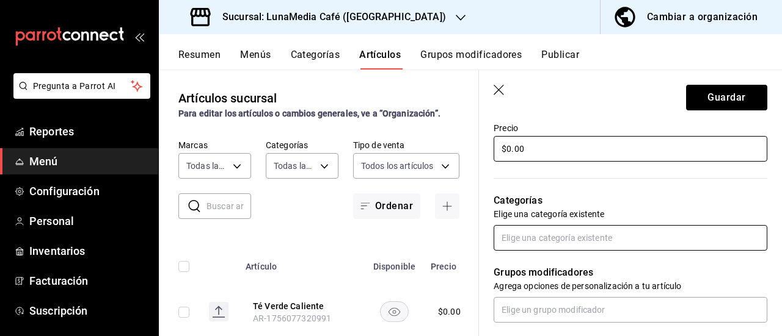
type input "$0.00"
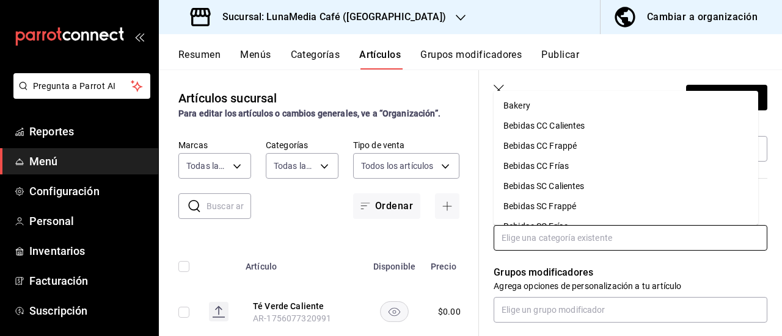
click at [523, 234] on input "text" at bounding box center [630, 238] width 274 height 26
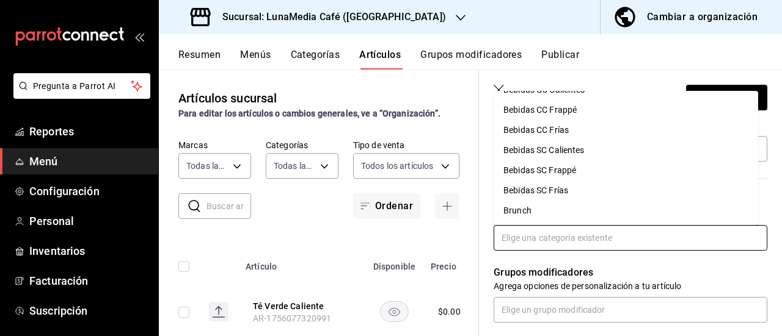
scroll to position [0, 0]
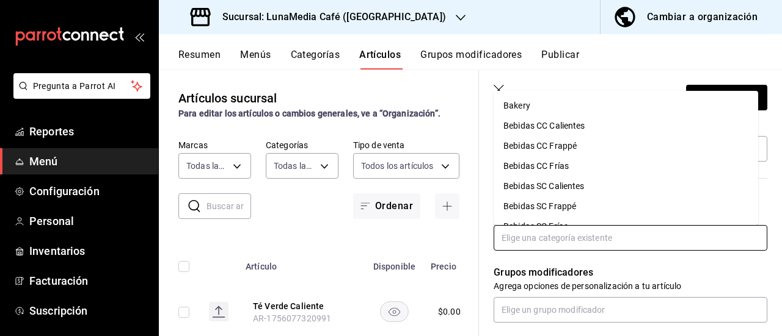
click at [573, 189] on li "Bebidas SC Calientes" at bounding box center [625, 186] width 264 height 20
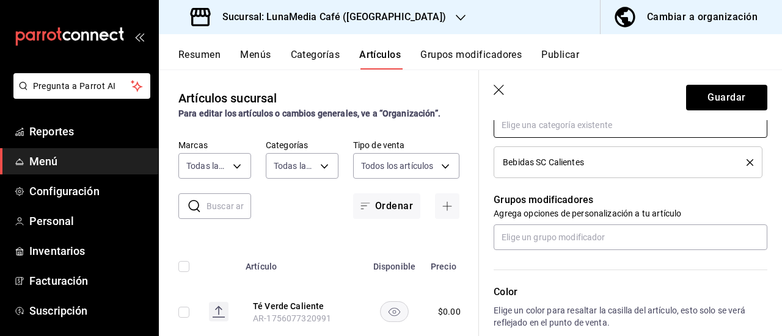
scroll to position [488, 0]
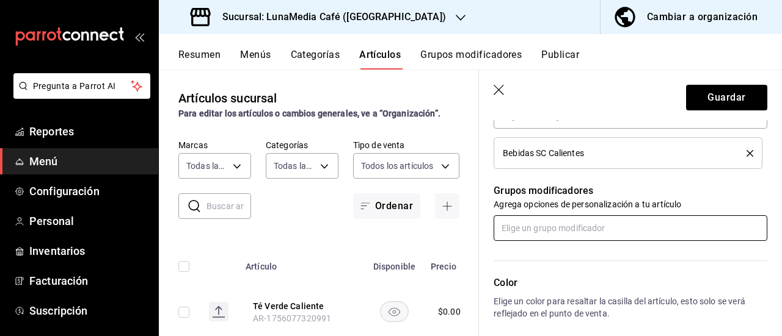
click at [537, 216] on input "text" at bounding box center [630, 229] width 274 height 26
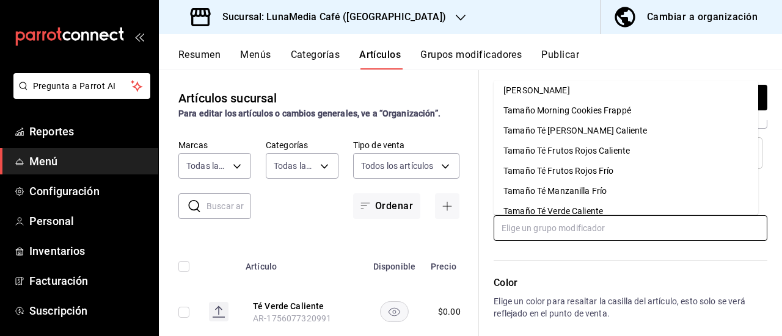
scroll to position [427, 0]
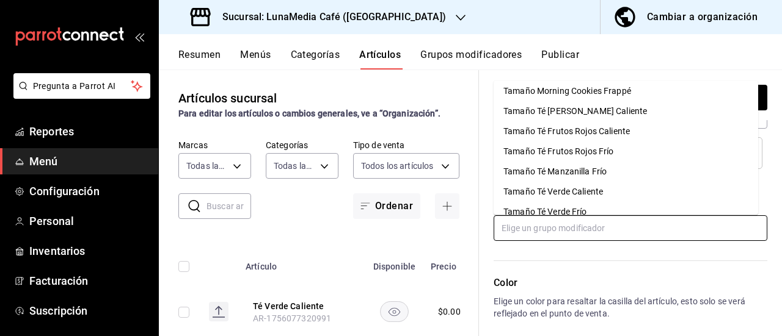
click at [565, 130] on div "Tamaño Té Frutos Rojos Caliente" at bounding box center [566, 131] width 126 height 13
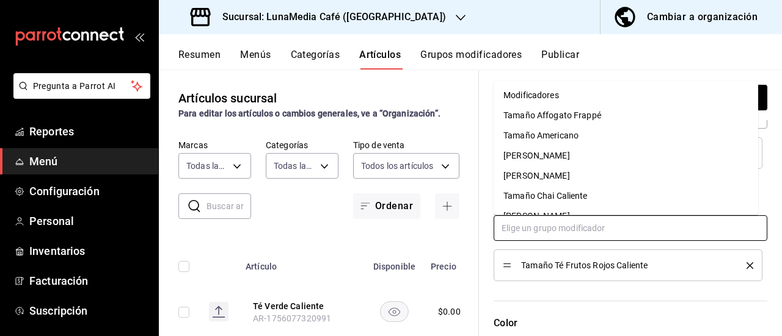
click at [552, 230] on input "text" at bounding box center [630, 229] width 274 height 26
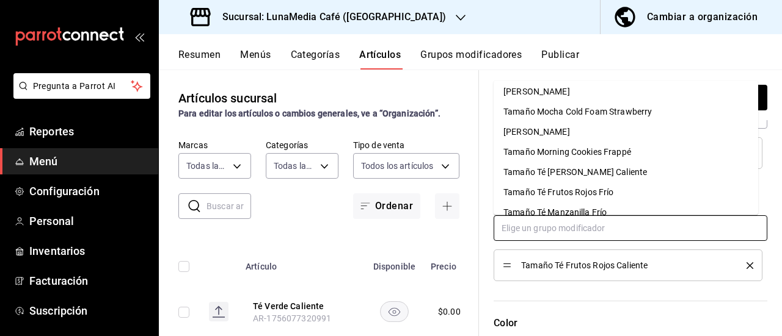
scroll to position [479, 0]
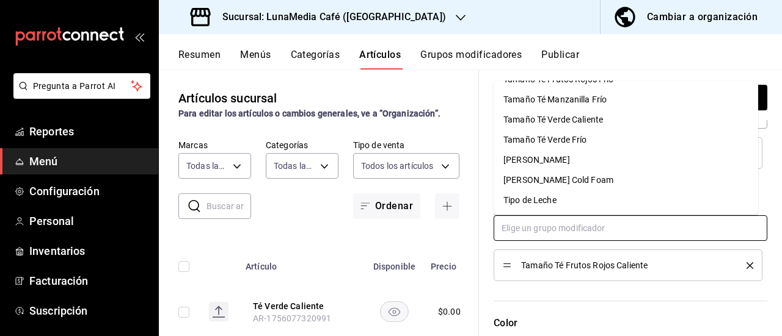
click at [548, 200] on div "Tipo de Leche" at bounding box center [529, 200] width 53 height 13
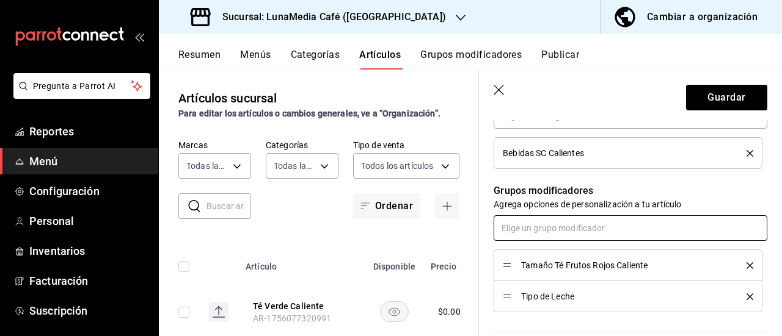
click at [544, 234] on input "text" at bounding box center [630, 229] width 274 height 26
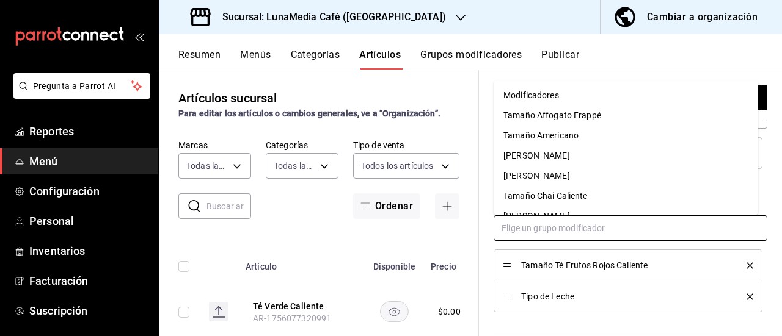
click at [542, 228] on input "text" at bounding box center [630, 229] width 274 height 26
click at [537, 90] on div "Modificadores" at bounding box center [531, 95] width 56 height 13
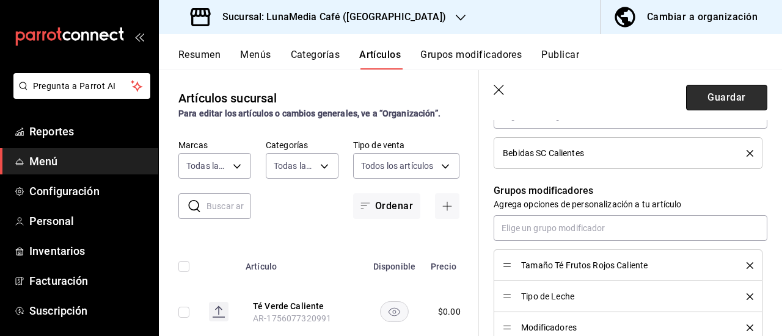
click at [698, 95] on button "Guardar" at bounding box center [726, 98] width 81 height 26
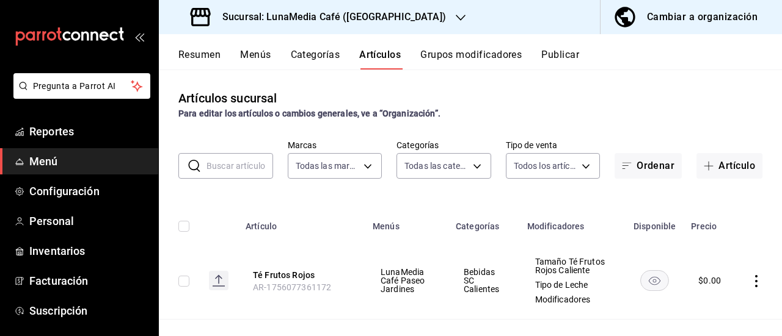
click at [498, 48] on div "Resumen Menús Categorías Artículos Grupos modificadores Publicar" at bounding box center [470, 51] width 623 height 35
click at [496, 50] on button "Grupos modificadores" at bounding box center [470, 59] width 101 height 21
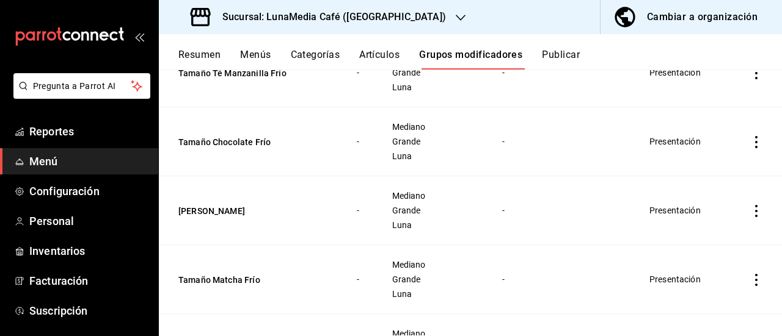
scroll to position [244, 0]
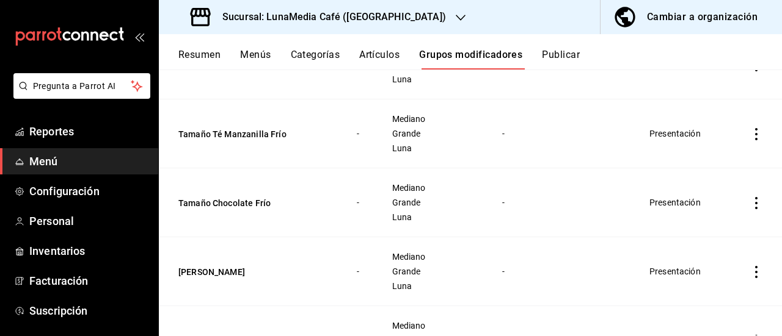
click at [750, 140] on icon "actions" at bounding box center [756, 134] width 12 height 12
click at [695, 175] on span "Editar" at bounding box center [710, 172] width 32 height 13
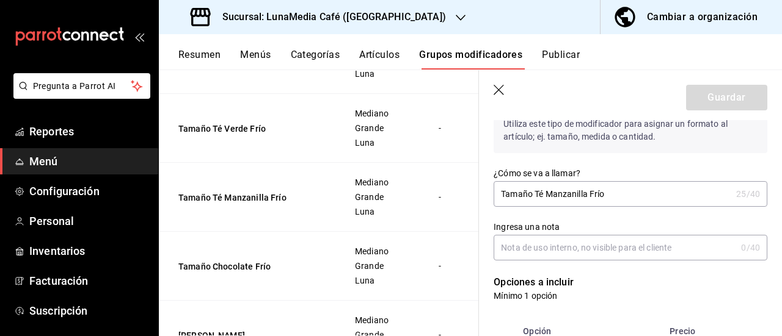
scroll to position [183, 0]
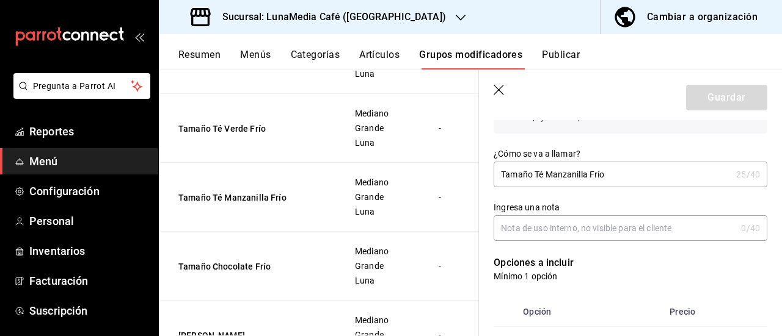
click at [548, 175] on input "Tamaño Té Manzanilla Frío" at bounding box center [612, 174] width 238 height 24
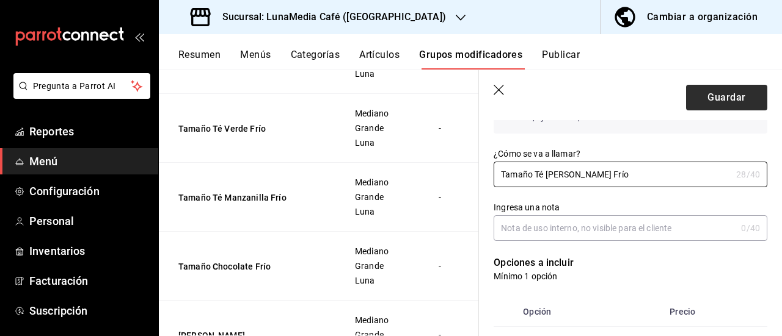
type input "Tamaño Té [PERSON_NAME] Frío"
click at [702, 97] on button "Guardar" at bounding box center [726, 98] width 81 height 26
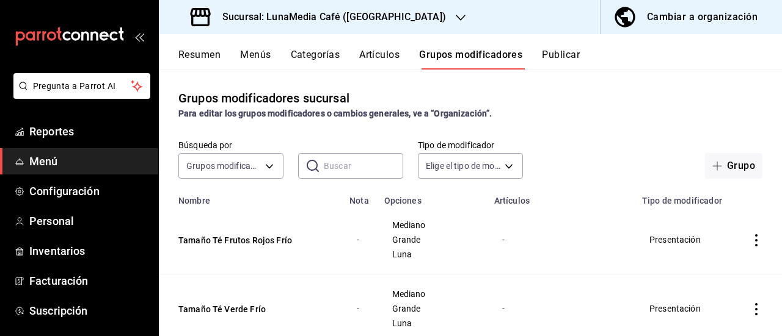
click at [371, 63] on button "Artículos" at bounding box center [379, 59] width 40 height 21
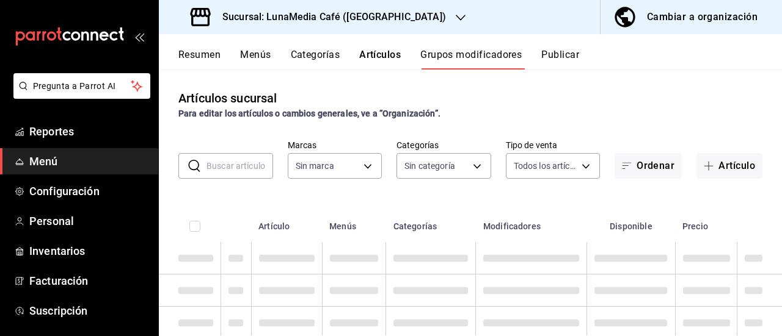
type input "b9a0b28a-a8c6-4fb4-9998-6933c83bd964"
type input "86eafbc4-dcde-4cb7-9d87-6fac2ceb75f2,4710cb7a-62db-40c3-97e0-f6a8efdc0200,8bbf8…"
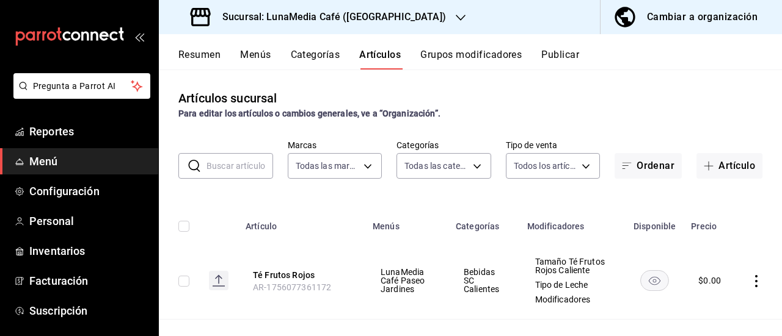
type input "b9a0b28a-a8c6-4fb4-9998-6933c83bd964"
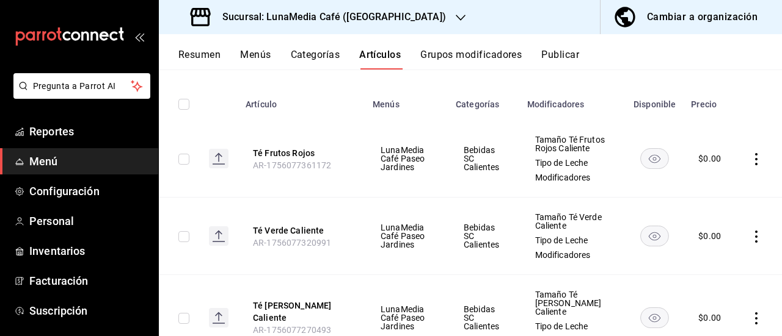
scroll to position [61, 0]
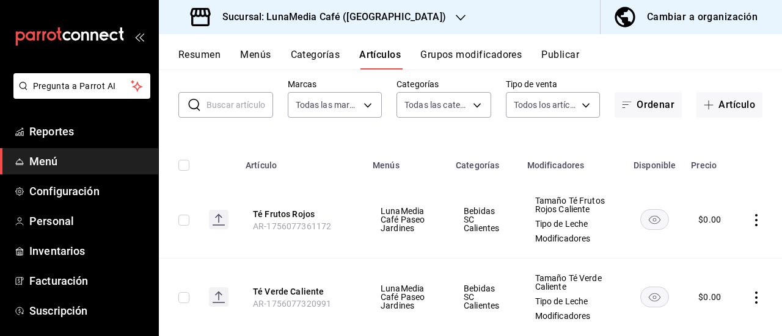
click at [755, 224] on icon "actions" at bounding box center [756, 220] width 2 height 12
click at [712, 249] on span "Editar" at bounding box center [710, 252] width 32 height 13
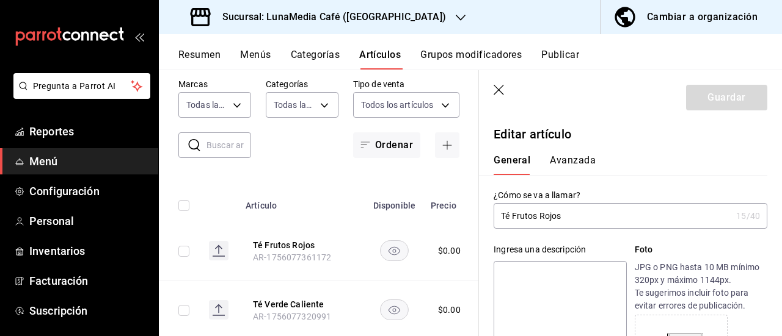
type input "$0.00"
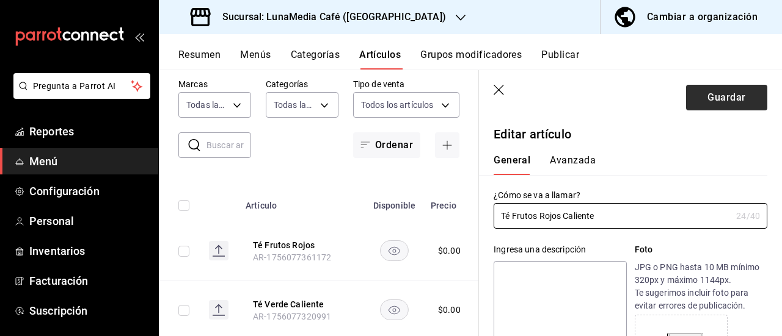
type input "Té Frutos Rojos Caliente"
click at [706, 101] on button "Guardar" at bounding box center [726, 98] width 81 height 26
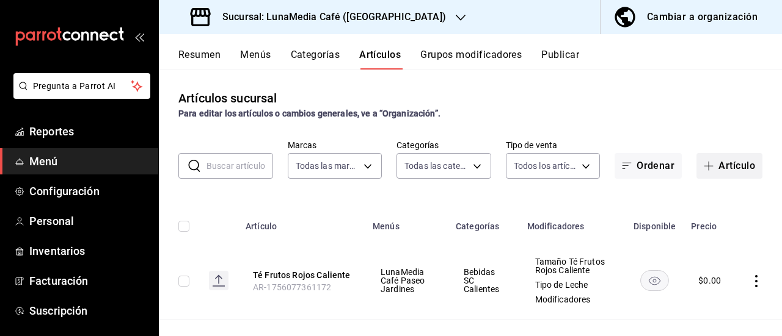
click at [707, 165] on span "button" at bounding box center [710, 166] width 15 height 10
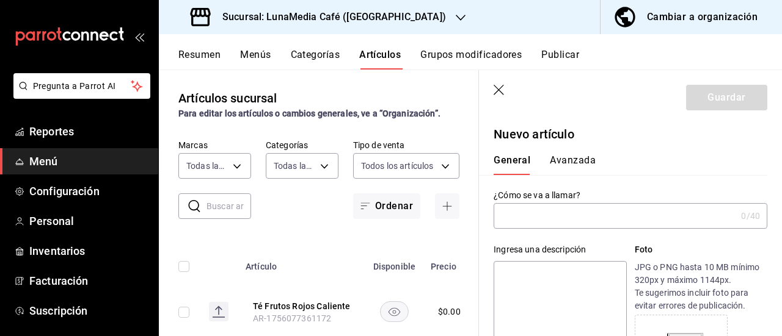
click at [539, 213] on input "text" at bounding box center [614, 216] width 242 height 24
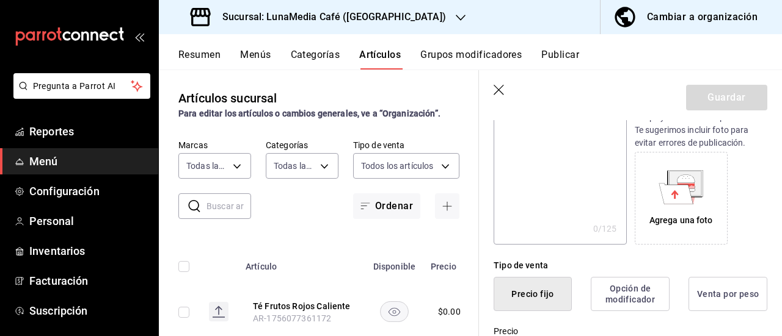
scroll to position [305, 0]
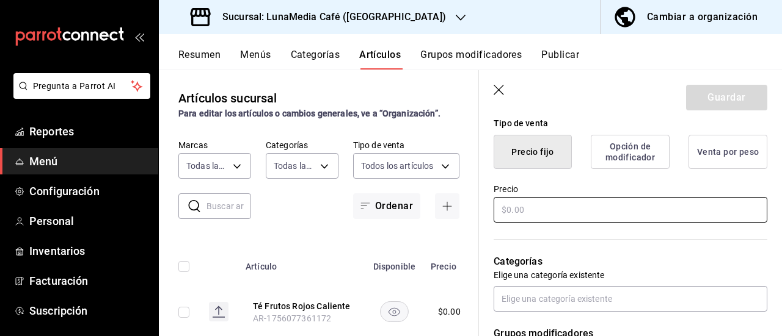
type input "Matcha Frío"
click at [526, 202] on input "text" at bounding box center [630, 210] width 274 height 26
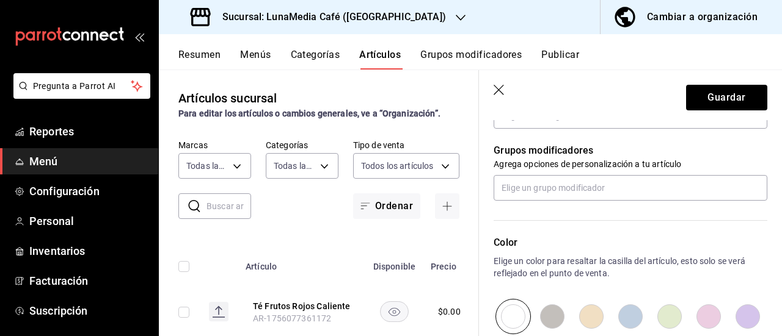
scroll to position [427, 0]
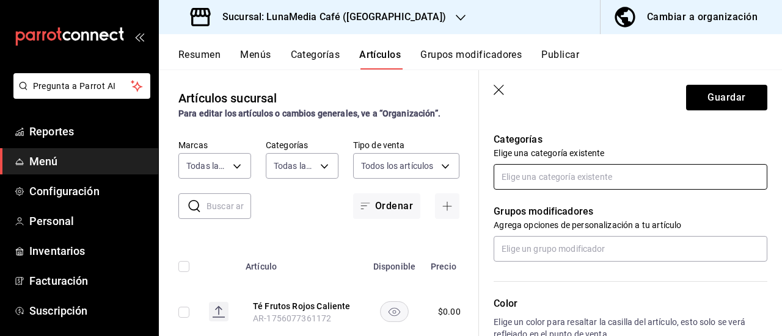
type input "$0.00"
click at [546, 187] on input "text" at bounding box center [630, 177] width 274 height 26
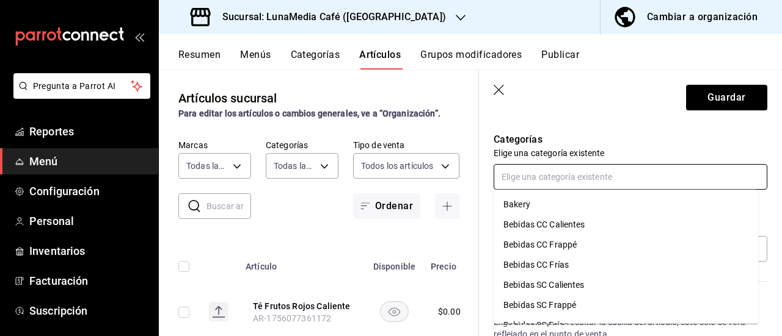
scroll to position [36, 0]
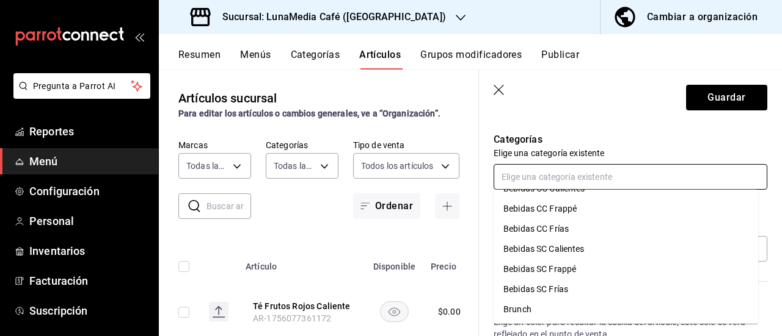
click at [575, 285] on li "Bebidas SC Frías" at bounding box center [625, 290] width 264 height 20
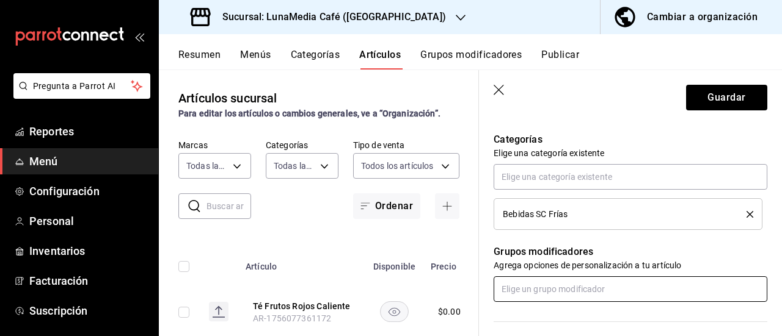
click at [557, 288] on input "text" at bounding box center [630, 290] width 274 height 26
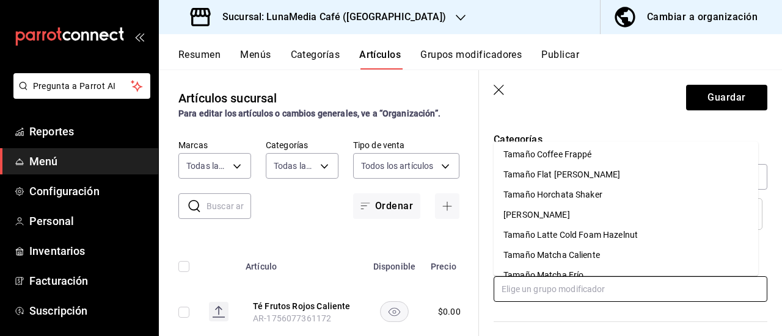
scroll to position [244, 0]
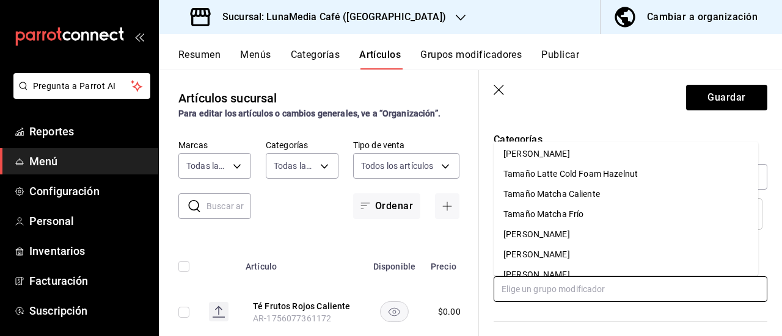
click at [592, 214] on li "Tamaño Matcha Frío" at bounding box center [625, 215] width 264 height 20
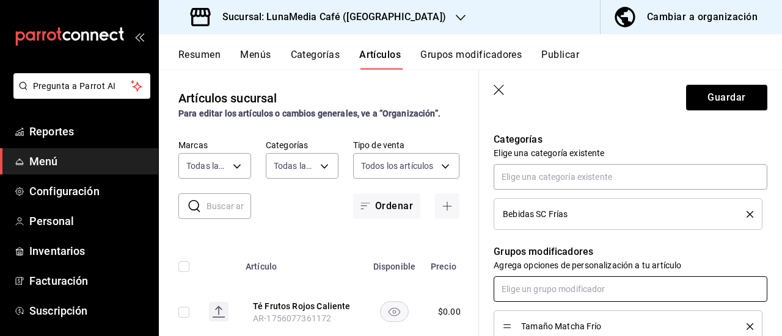
click at [546, 283] on input "text" at bounding box center [630, 290] width 274 height 26
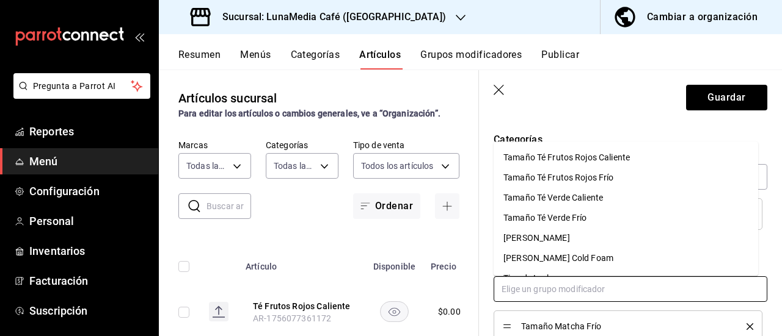
scroll to position [479, 0]
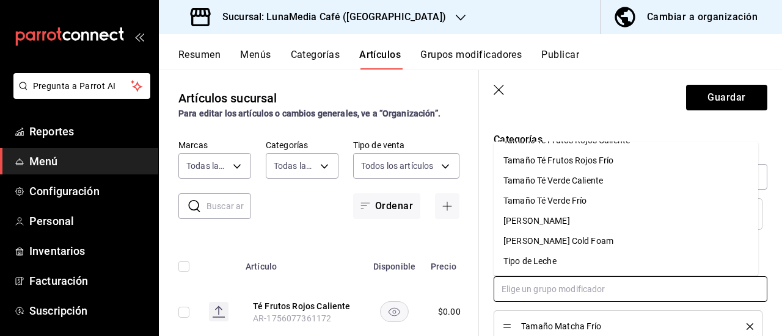
click at [540, 258] on div "Tipo de Leche" at bounding box center [529, 261] width 53 height 13
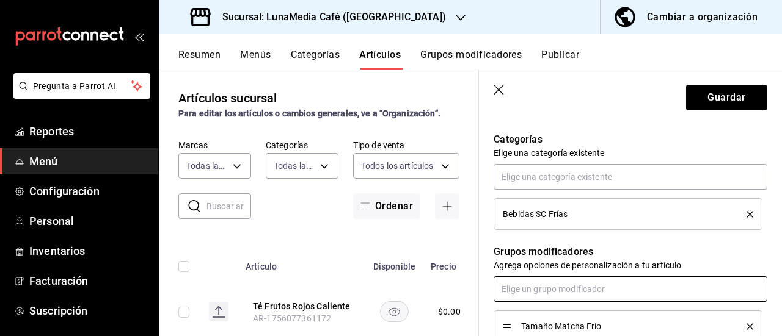
click at [534, 295] on input "text" at bounding box center [630, 290] width 274 height 26
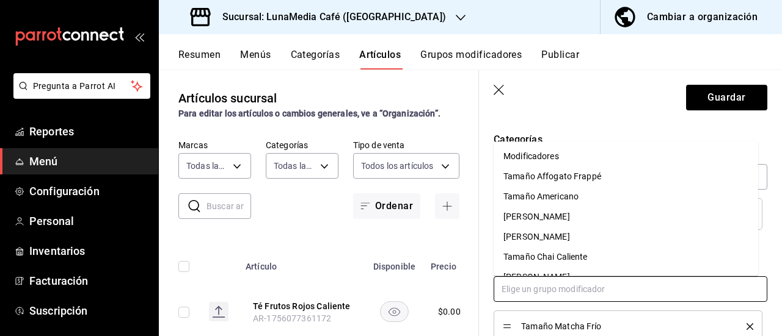
click at [531, 151] on div "Modificadores" at bounding box center [531, 156] width 56 height 13
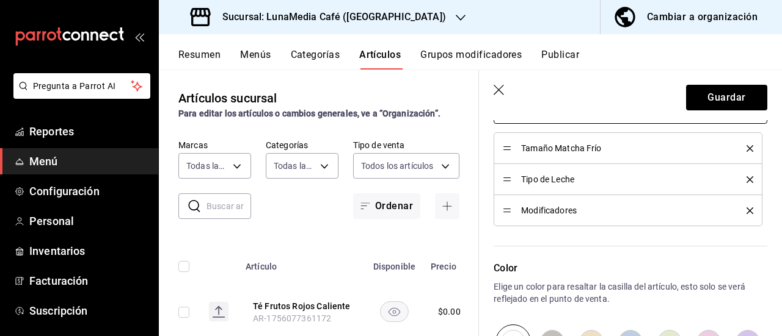
scroll to position [536, 0]
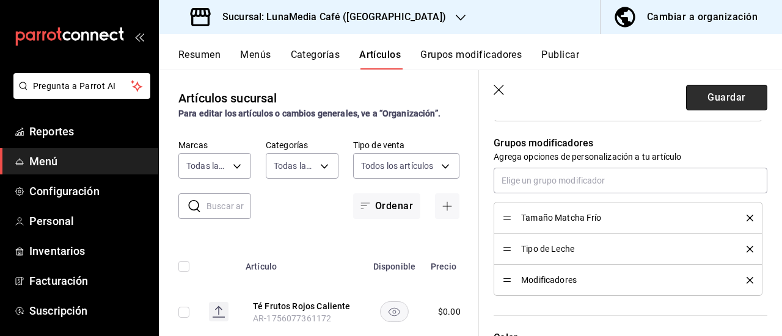
click at [693, 97] on button "Guardar" at bounding box center [726, 98] width 81 height 26
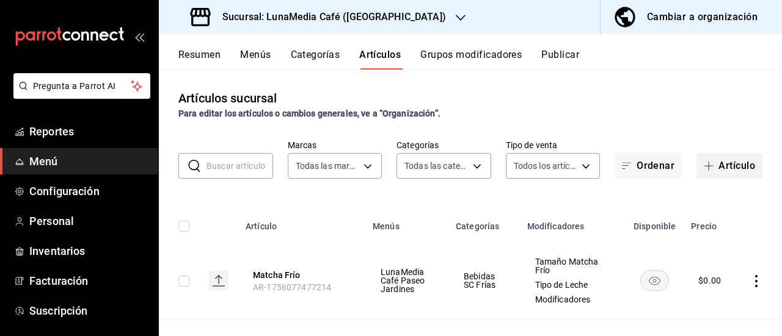
click at [703, 165] on icon "button" at bounding box center [708, 166] width 10 height 10
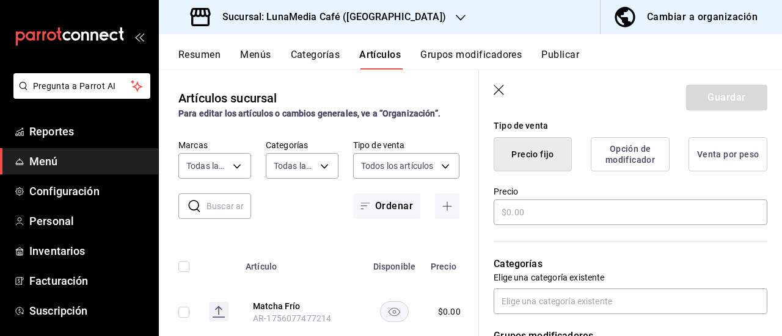
scroll to position [305, 0]
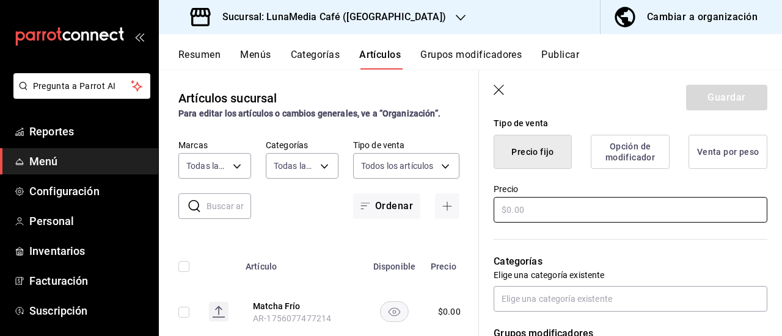
type input "[PERSON_NAME]"
click at [537, 200] on input "text" at bounding box center [630, 210] width 274 height 26
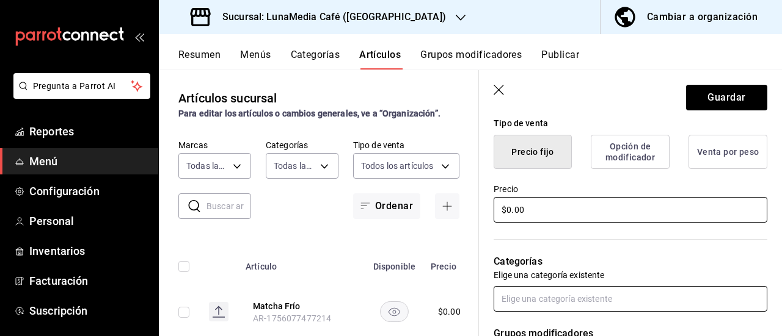
type input "$0.00"
click at [565, 296] on input "text" at bounding box center [630, 299] width 274 height 26
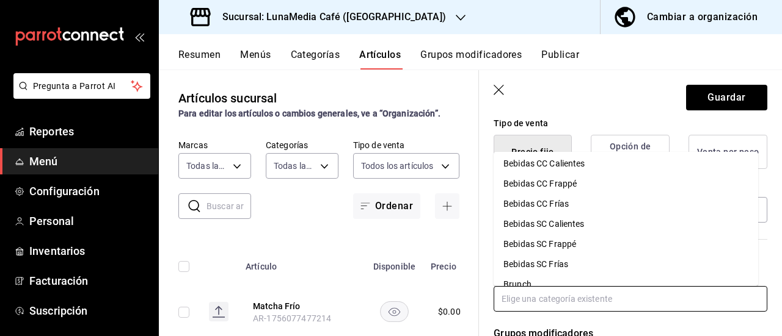
scroll to position [36, 0]
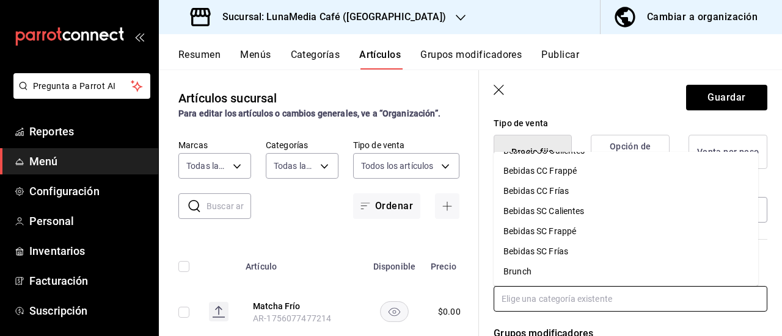
click at [579, 245] on li "Bebidas SC Frías" at bounding box center [625, 252] width 264 height 20
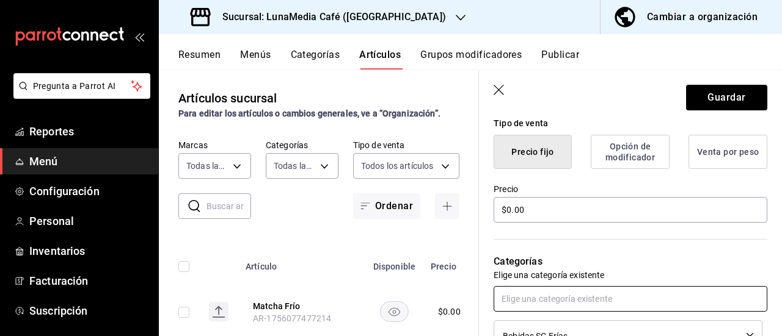
scroll to position [427, 0]
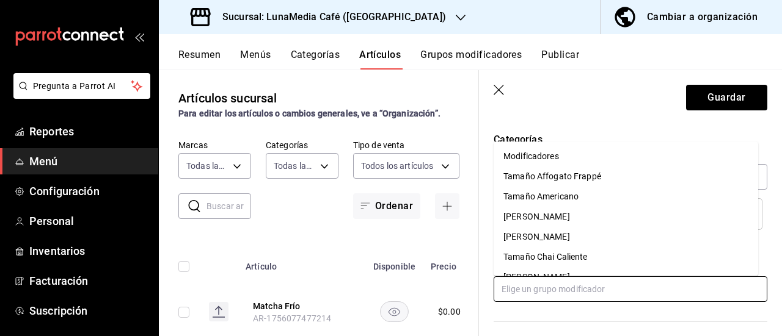
click at [553, 291] on input "text" at bounding box center [630, 290] width 274 height 26
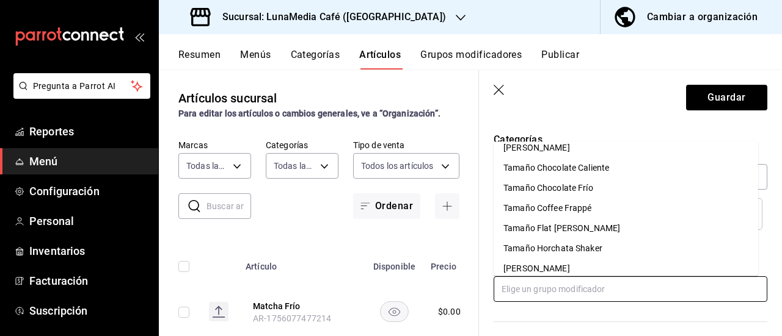
scroll to position [61, 0]
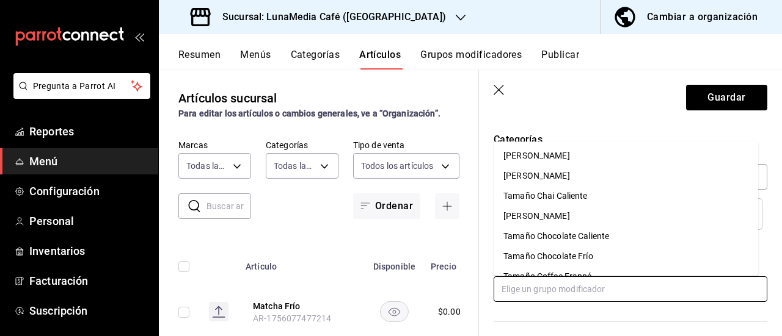
click at [553, 219] on div "[PERSON_NAME]" at bounding box center [536, 216] width 67 height 13
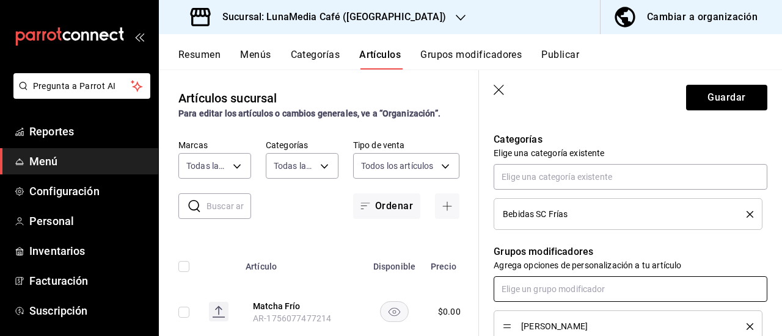
scroll to position [488, 0]
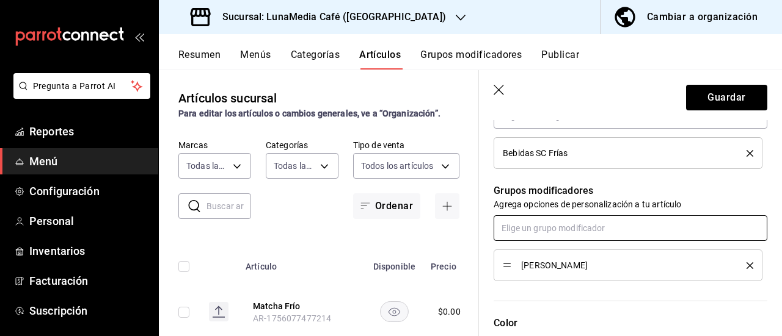
click at [538, 231] on input "text" at bounding box center [630, 229] width 274 height 26
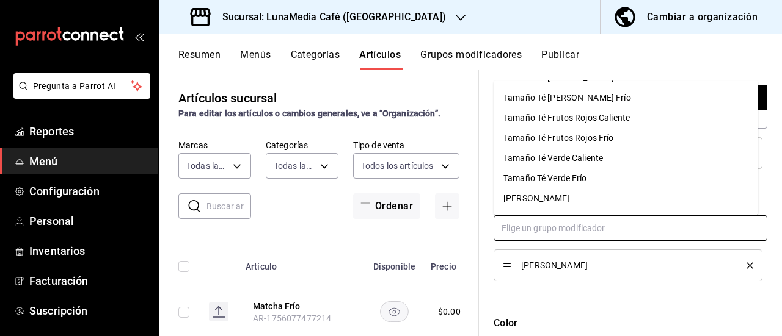
scroll to position [479, 0]
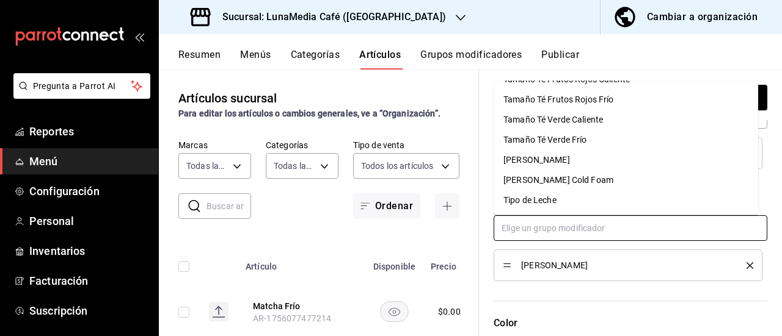
click at [550, 202] on div "Tipo de Leche" at bounding box center [529, 200] width 53 height 13
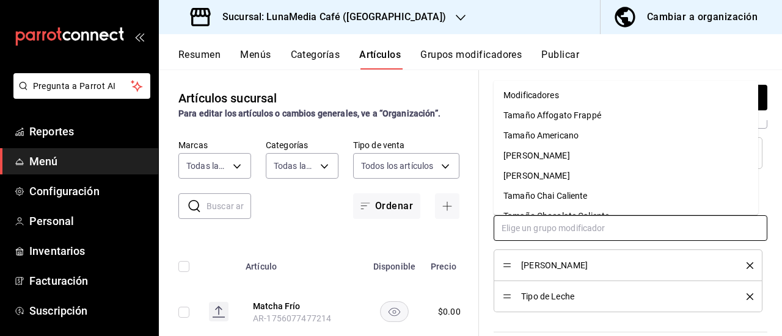
click at [544, 217] on input "text" at bounding box center [630, 229] width 274 height 26
click at [542, 95] on div "Modificadores" at bounding box center [531, 95] width 56 height 13
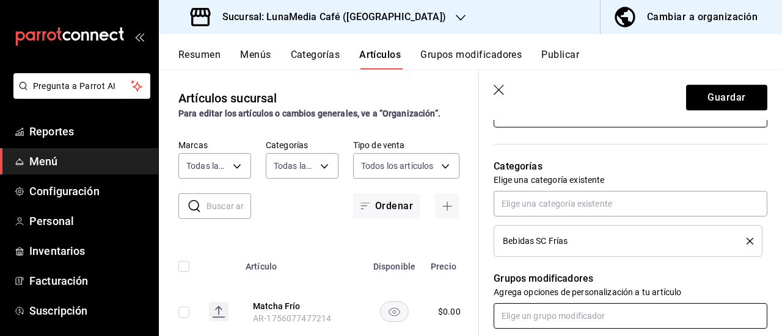
scroll to position [366, 0]
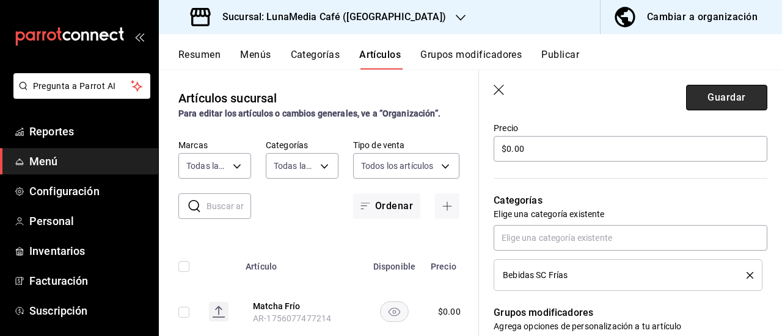
click at [716, 98] on button "Guardar" at bounding box center [726, 98] width 81 height 26
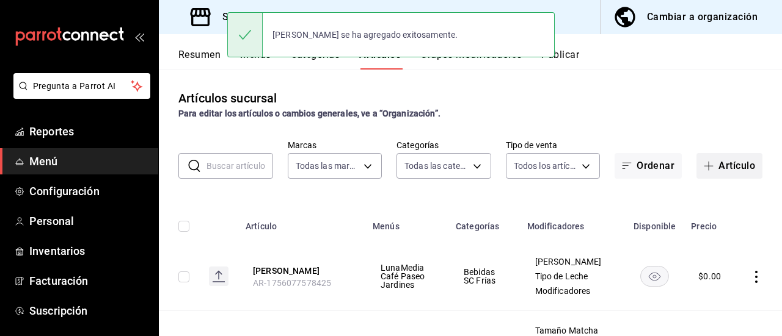
click at [721, 168] on button "Artículo" at bounding box center [729, 166] width 66 height 26
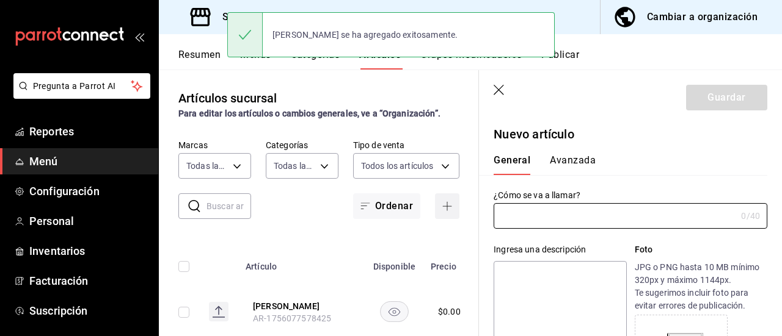
type input "AR-1756077612523"
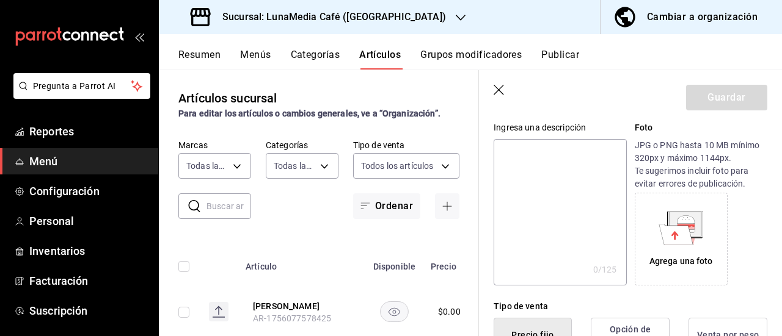
scroll to position [244, 0]
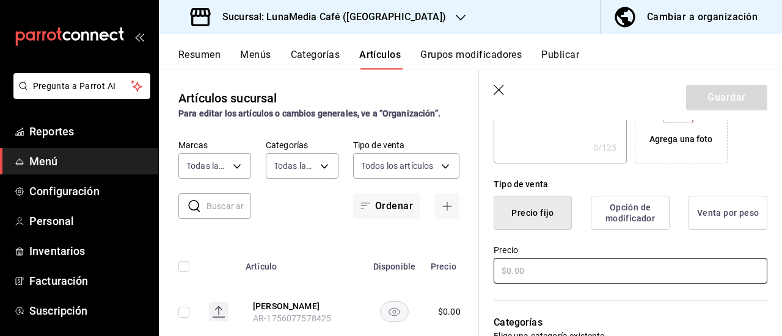
type input "Chocolate Frío"
click at [534, 273] on input "text" at bounding box center [630, 271] width 274 height 26
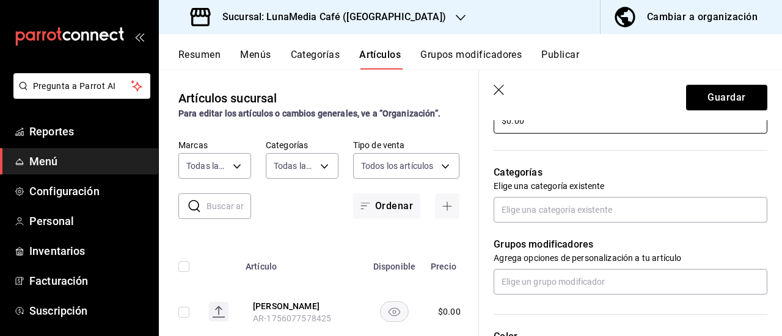
scroll to position [427, 0]
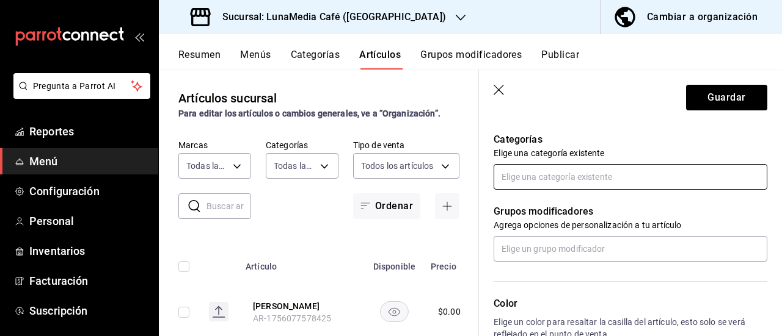
type input "$0.00"
click at [526, 171] on input "text" at bounding box center [630, 177] width 274 height 26
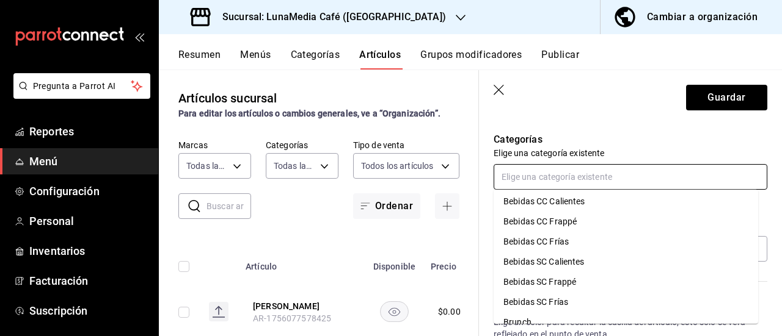
scroll to position [36, 0]
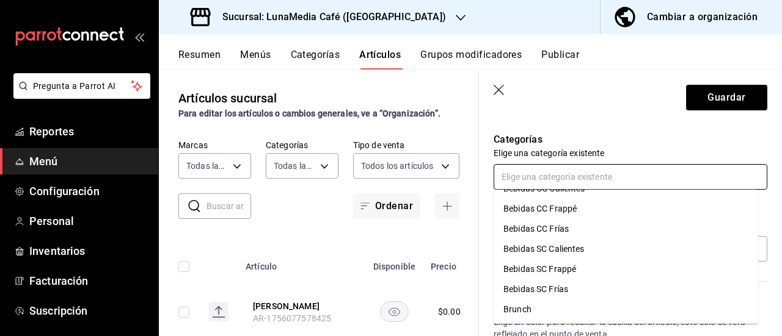
click at [558, 291] on li "Bebidas SC Frías" at bounding box center [625, 290] width 264 height 20
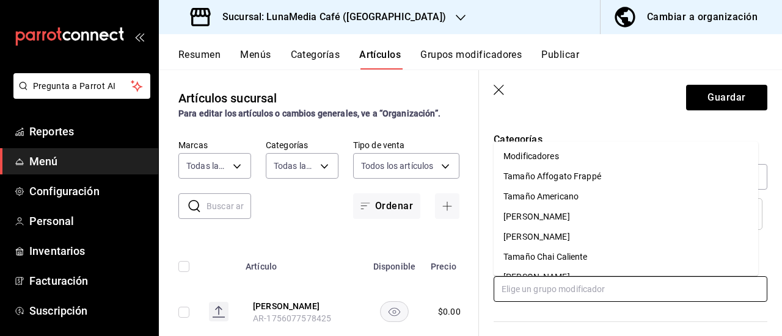
click at [553, 283] on input "text" at bounding box center [630, 290] width 274 height 26
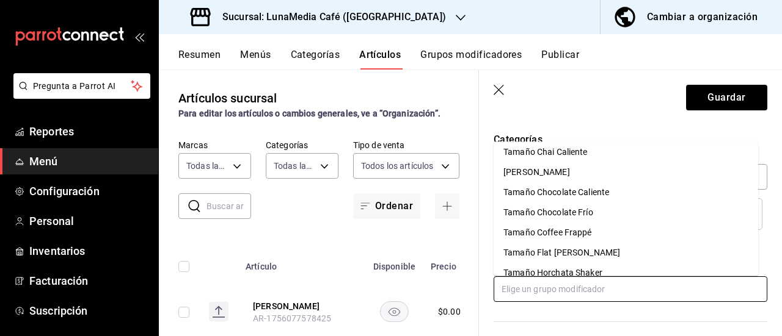
scroll to position [122, 0]
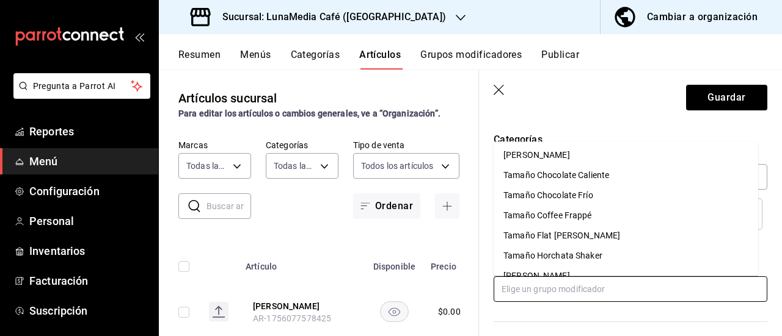
click at [604, 198] on li "Tamaño Chocolate Frío" at bounding box center [625, 196] width 264 height 20
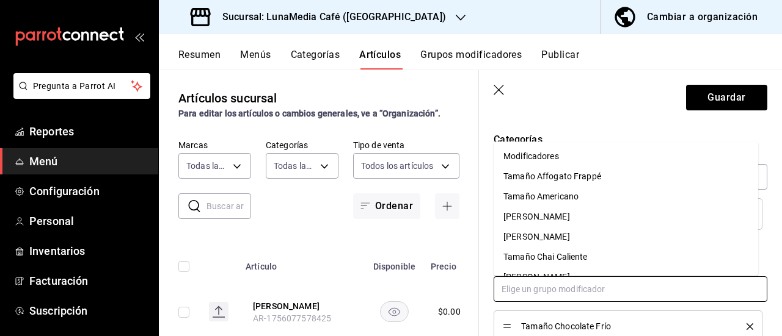
click at [556, 292] on input "text" at bounding box center [630, 290] width 274 height 26
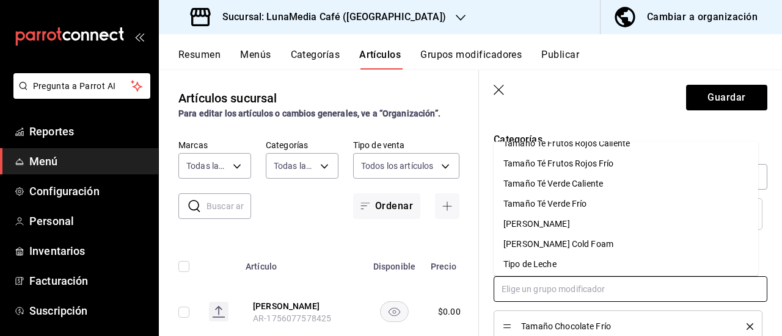
scroll to position [479, 0]
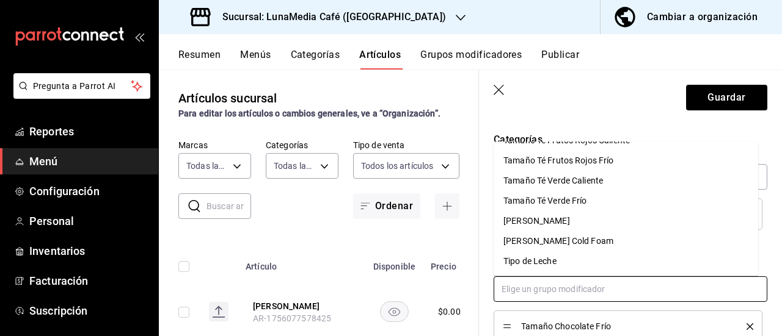
click at [550, 259] on div "Tipo de Leche" at bounding box center [529, 261] width 53 height 13
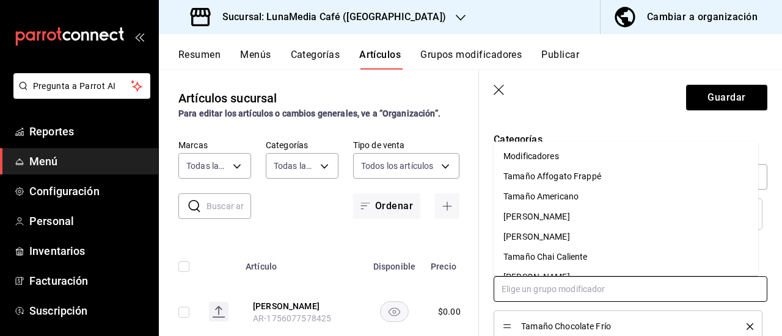
click at [554, 291] on input "text" at bounding box center [630, 290] width 274 height 26
click at [556, 153] on div "Modificadores" at bounding box center [531, 156] width 56 height 13
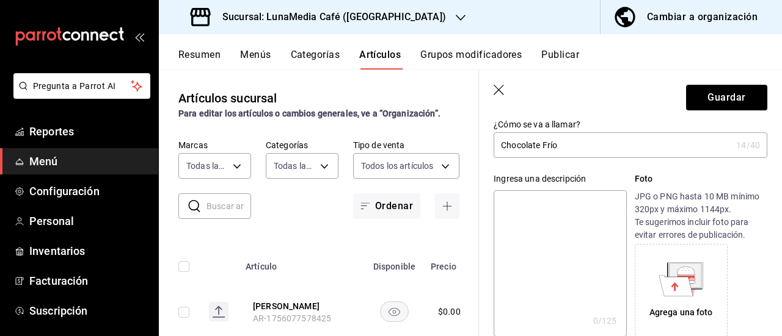
scroll to position [0, 0]
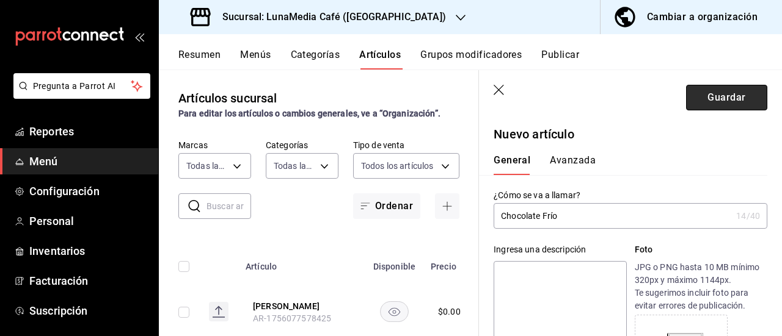
click at [714, 99] on button "Guardar" at bounding box center [726, 98] width 81 height 26
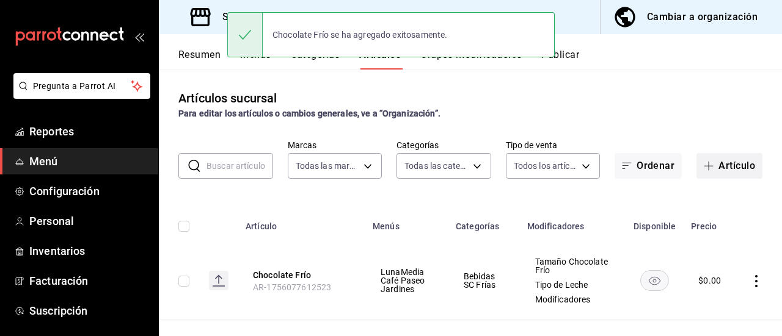
click at [712, 163] on button "Artículo" at bounding box center [729, 166] width 66 height 26
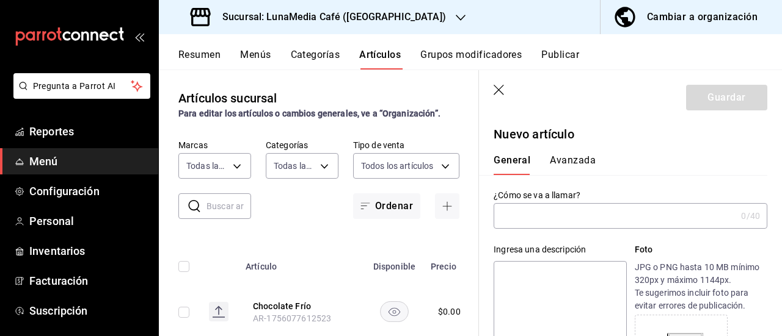
click at [532, 216] on input "text" at bounding box center [614, 216] width 242 height 24
type input "Té [PERSON_NAME]"
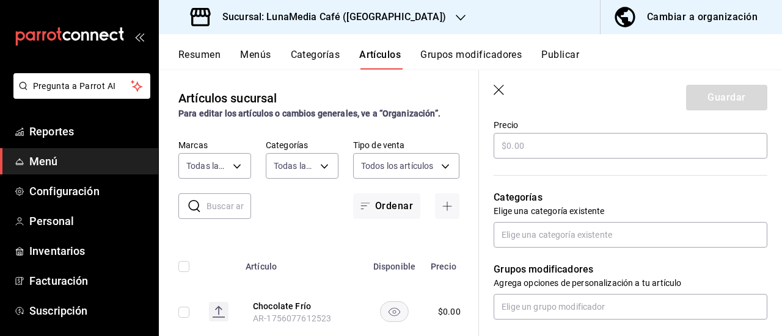
scroll to position [427, 0]
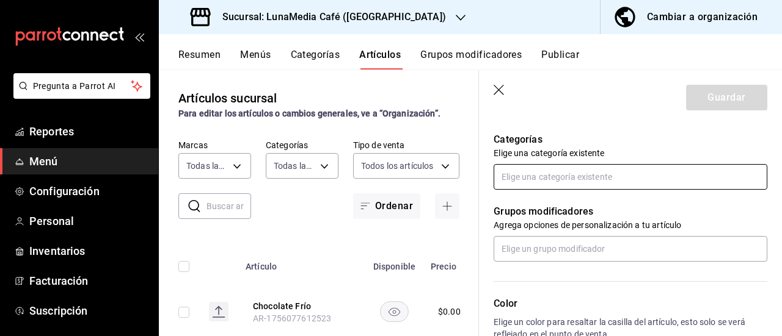
type input "Té de Manzanilla Frío"
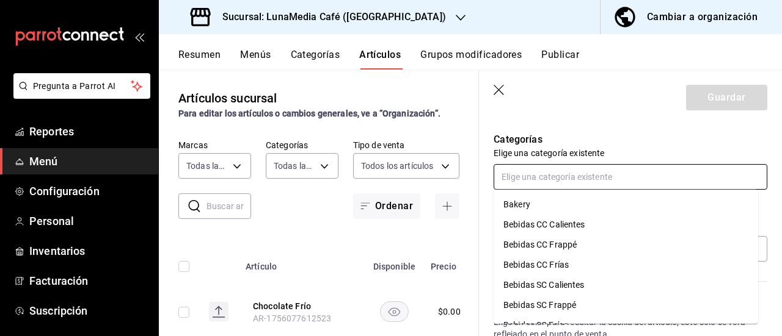
click at [557, 181] on input "text" at bounding box center [630, 177] width 274 height 26
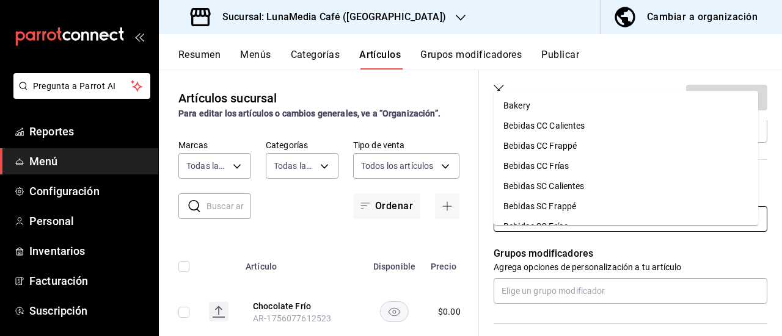
scroll to position [366, 0]
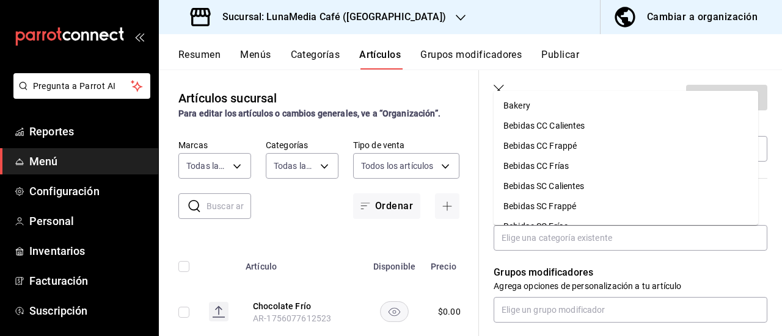
click at [636, 273] on p "Grupos modificadores" at bounding box center [630, 273] width 274 height 15
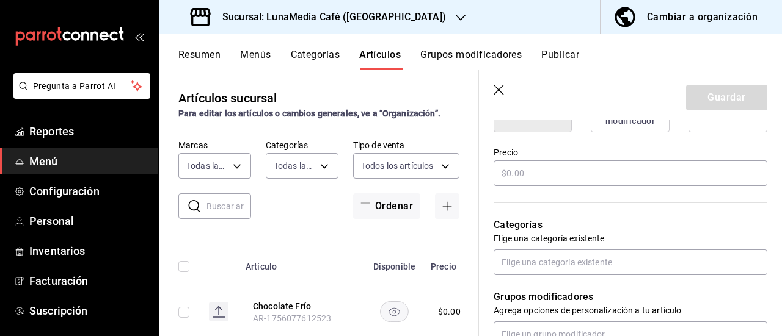
scroll to position [305, 0]
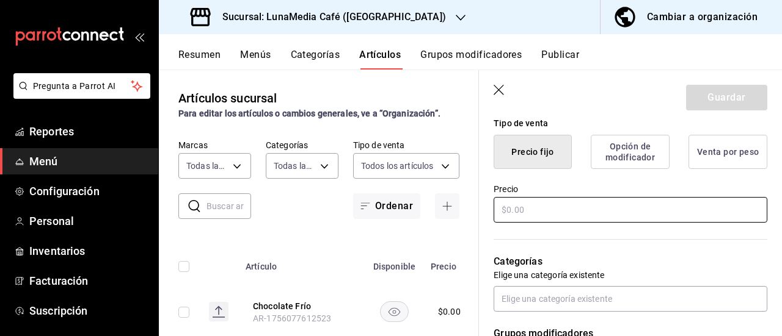
click at [523, 217] on input "text" at bounding box center [630, 210] width 274 height 26
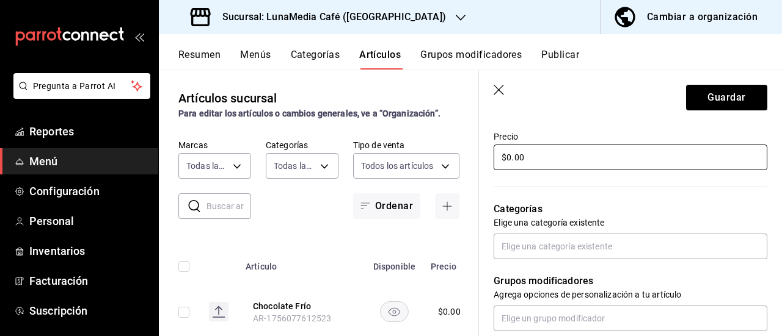
scroll to position [427, 0]
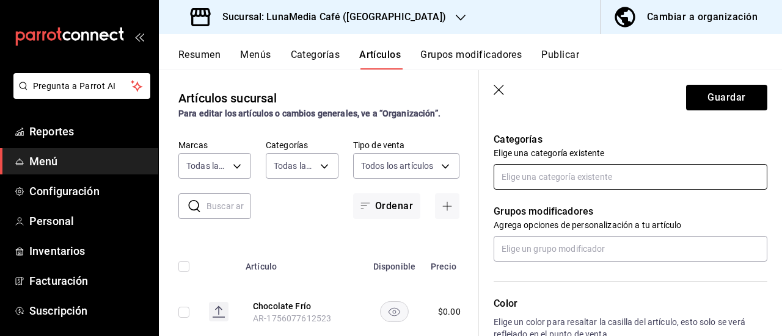
type input "$0.00"
click at [520, 172] on input "text" at bounding box center [630, 177] width 274 height 26
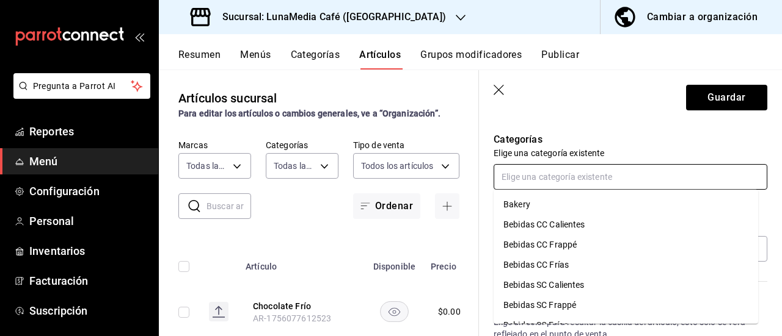
scroll to position [36, 0]
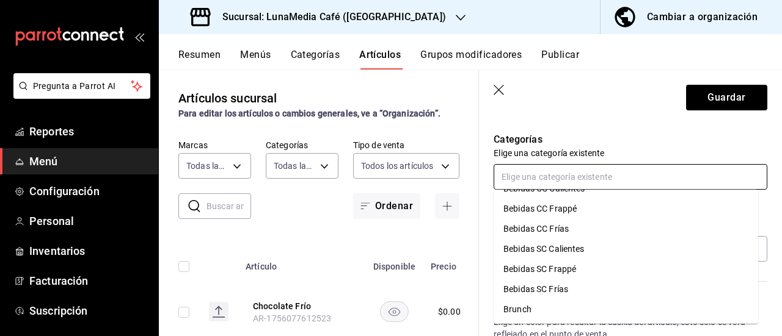
click at [577, 283] on li "Bebidas SC Frías" at bounding box center [625, 290] width 264 height 20
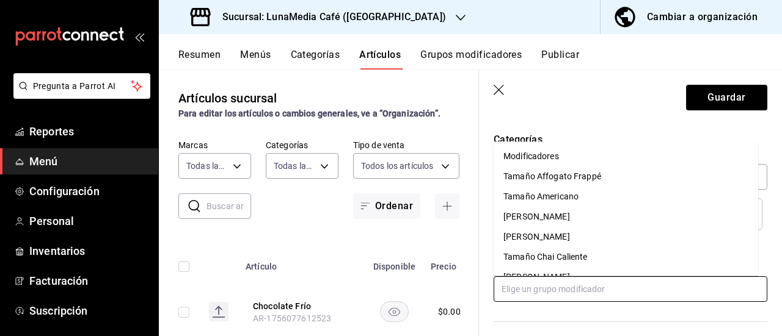
click at [534, 290] on input "text" at bounding box center [630, 290] width 274 height 26
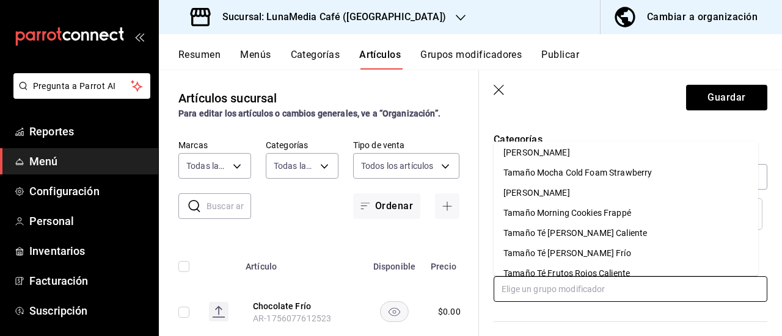
scroll to position [427, 0]
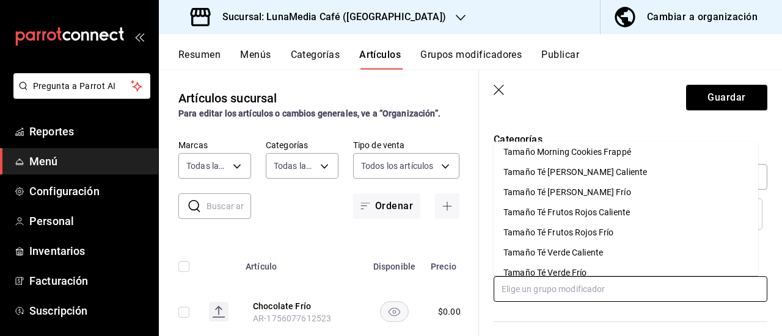
click at [592, 191] on div "Tamaño Té [PERSON_NAME] Frío" at bounding box center [567, 192] width 128 height 13
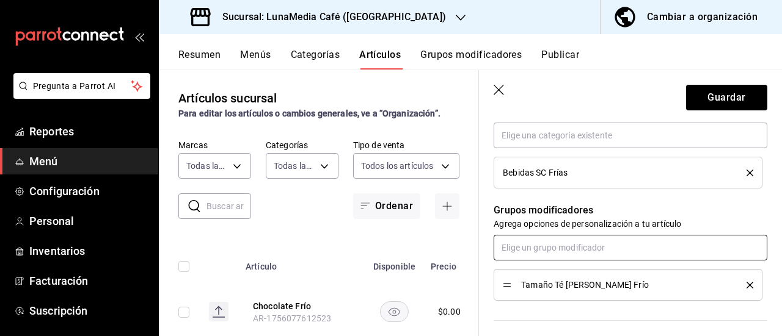
scroll to position [488, 0]
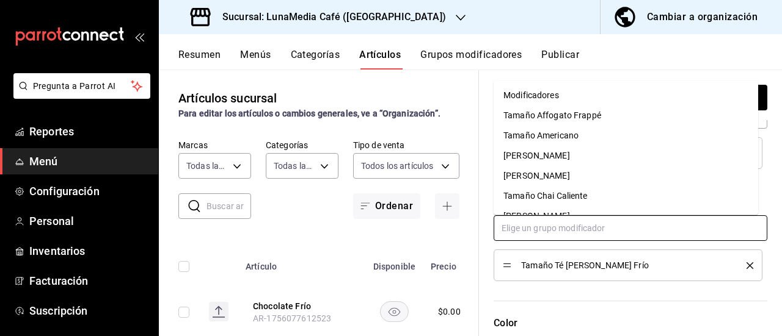
click at [562, 232] on input "text" at bounding box center [630, 229] width 274 height 26
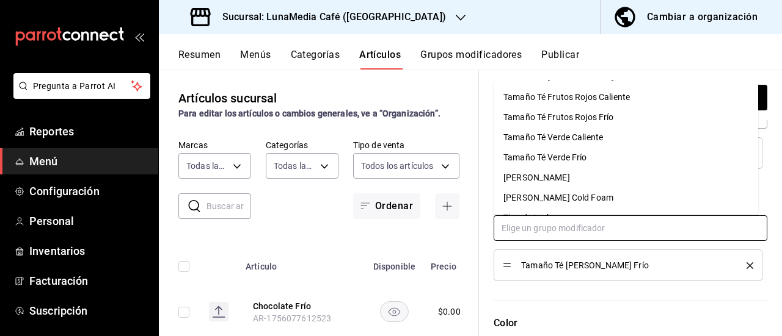
scroll to position [479, 0]
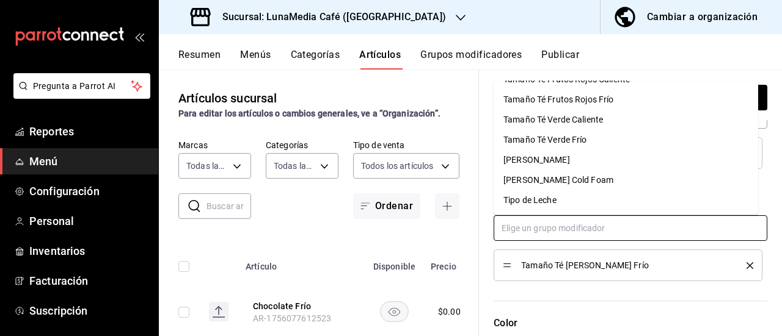
click at [564, 195] on li "Tipo de Leche" at bounding box center [625, 201] width 264 height 20
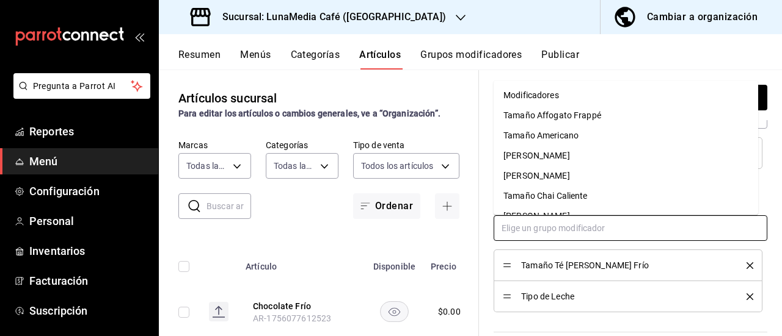
click at [550, 228] on input "text" at bounding box center [630, 229] width 274 height 26
click at [545, 93] on div "Modificadores" at bounding box center [531, 95] width 56 height 13
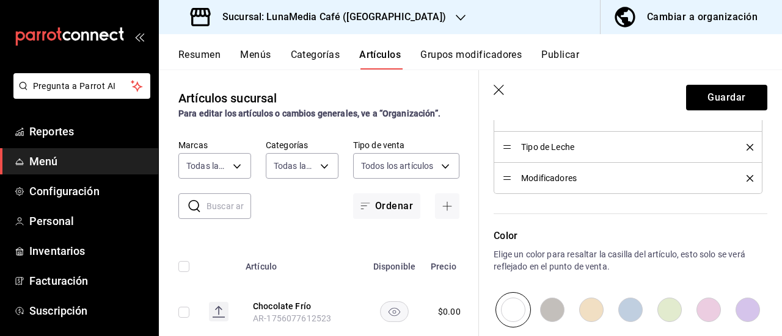
scroll to position [611, 0]
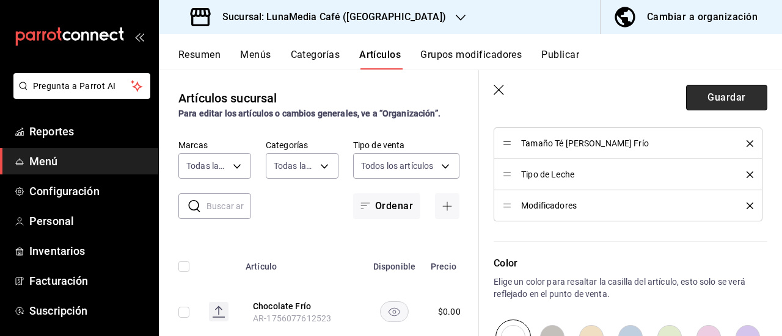
click at [716, 99] on button "Guardar" at bounding box center [726, 98] width 81 height 26
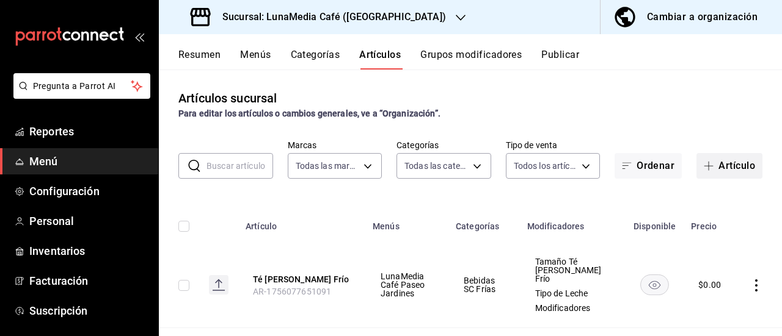
click at [699, 161] on button "Artículo" at bounding box center [729, 166] width 66 height 26
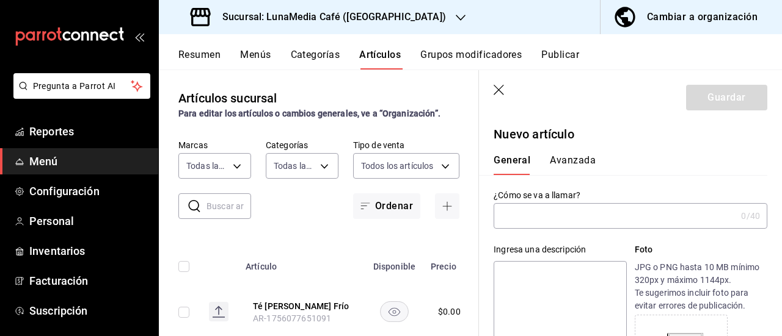
click at [561, 219] on input "text" at bounding box center [614, 216] width 242 height 24
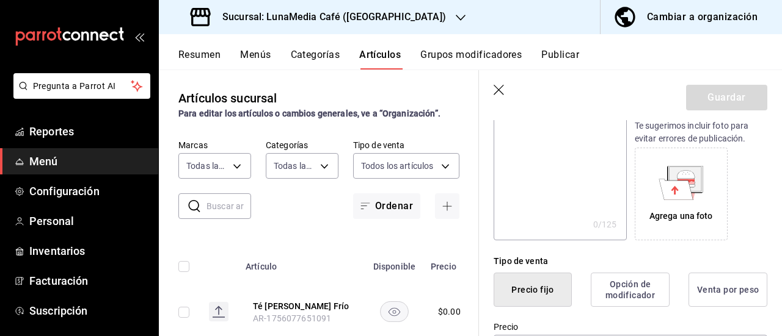
scroll to position [244, 0]
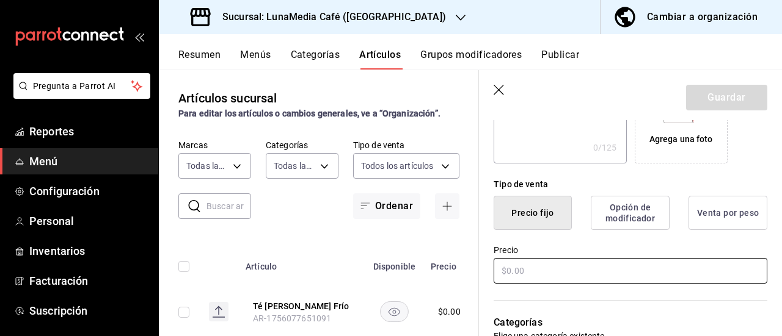
type input "Té Verde Frío"
click at [513, 279] on input "text" at bounding box center [630, 271] width 274 height 26
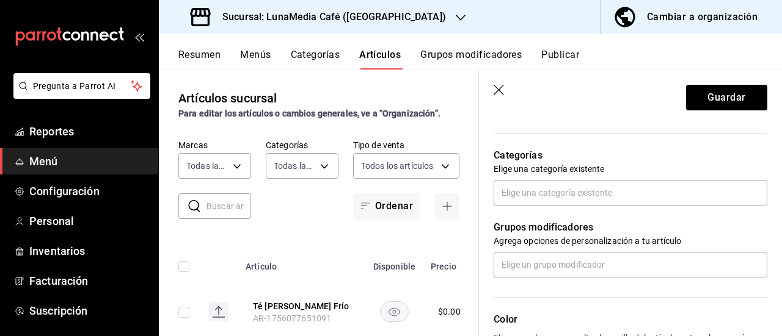
scroll to position [427, 0]
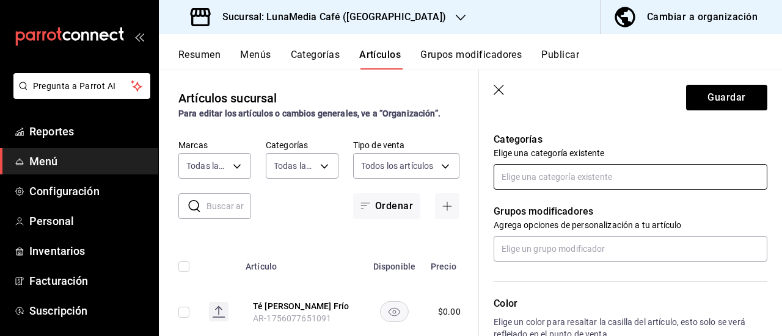
type input "$0.00"
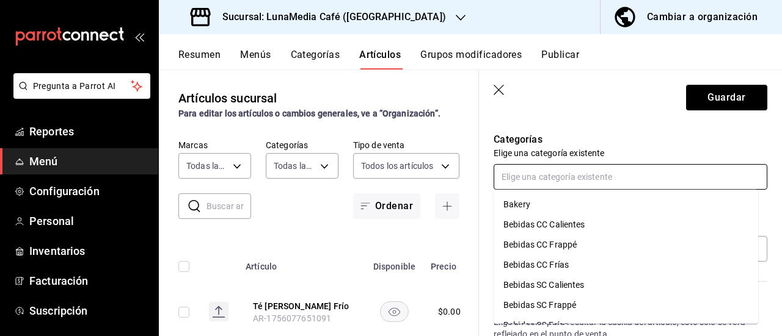
click at [542, 181] on input "text" at bounding box center [630, 177] width 274 height 26
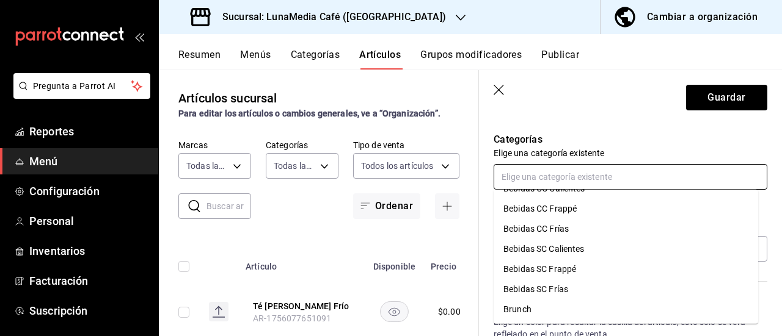
click at [569, 289] on li "Bebidas SC Frías" at bounding box center [625, 290] width 264 height 20
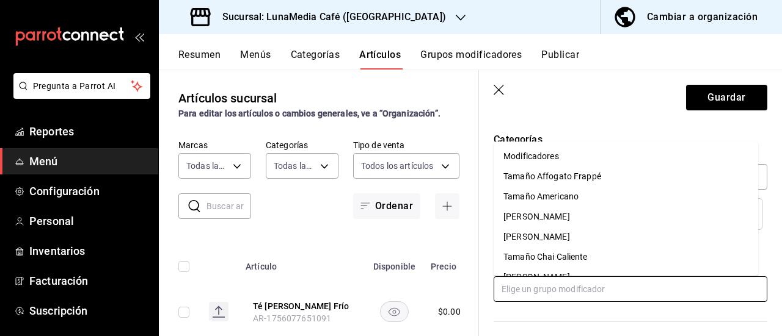
click at [569, 290] on input "text" at bounding box center [630, 290] width 274 height 26
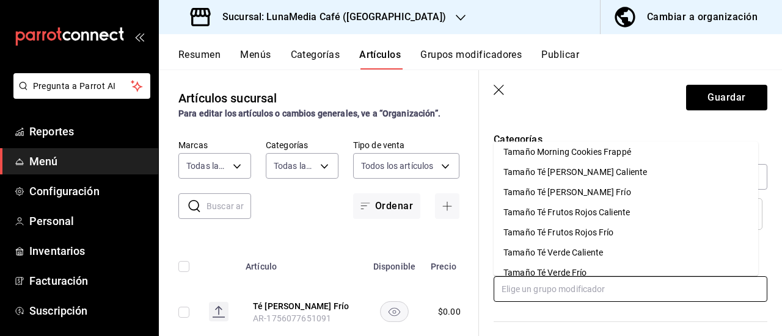
scroll to position [488, 0]
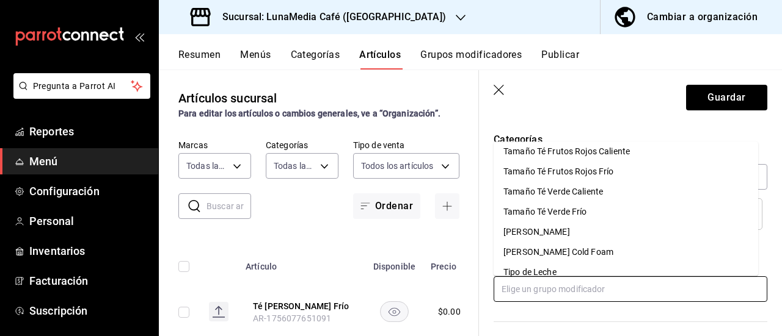
click at [583, 214] on div "Tamaño Té Verde Frío" at bounding box center [545, 212] width 84 height 13
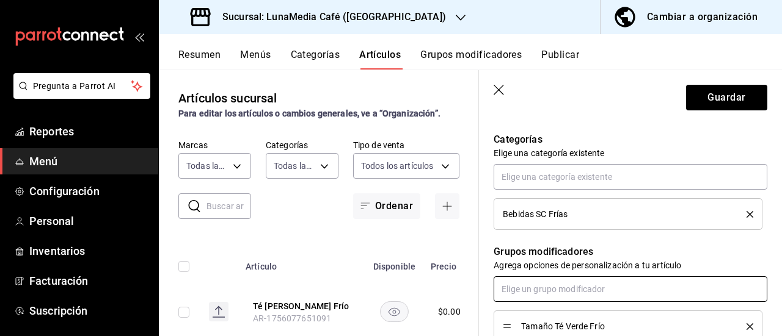
click at [546, 288] on input "text" at bounding box center [630, 290] width 274 height 26
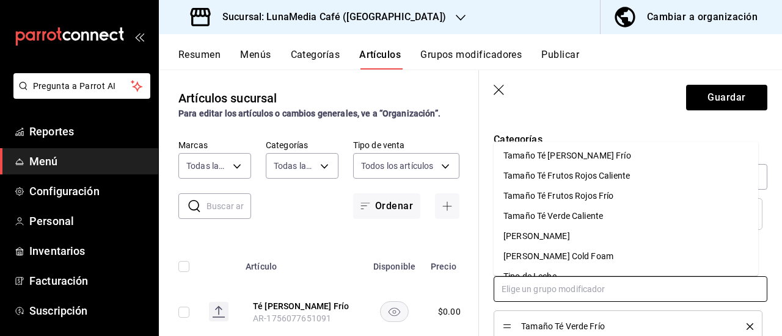
scroll to position [479, 0]
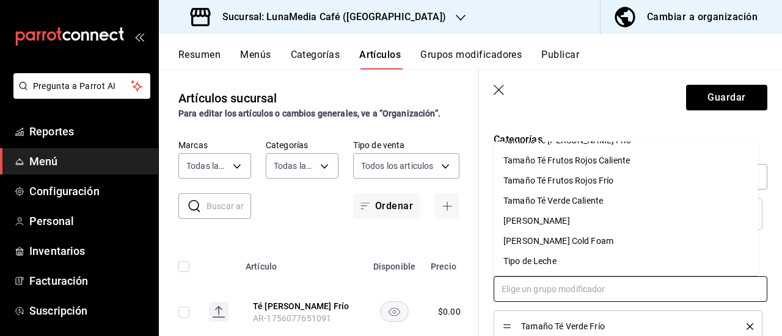
click at [553, 259] on div "Tipo de Leche" at bounding box center [529, 261] width 53 height 13
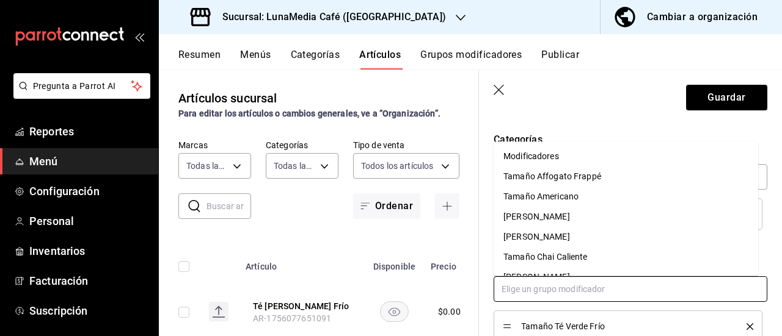
click at [546, 291] on input "text" at bounding box center [630, 290] width 274 height 26
click at [536, 158] on div "Modificadores" at bounding box center [531, 156] width 56 height 13
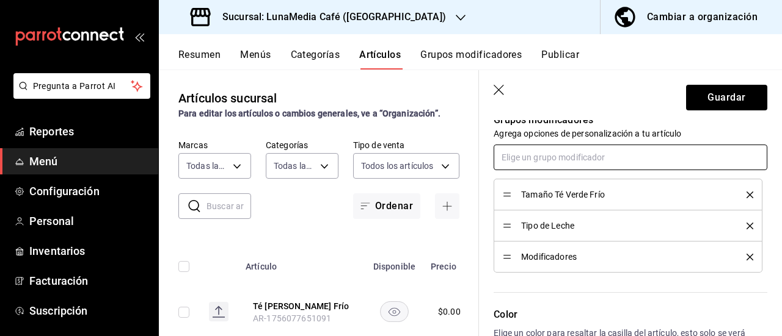
scroll to position [427, 0]
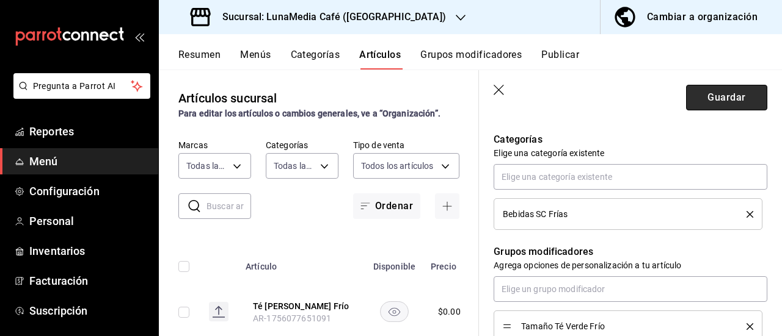
click at [708, 102] on button "Guardar" at bounding box center [726, 98] width 81 height 26
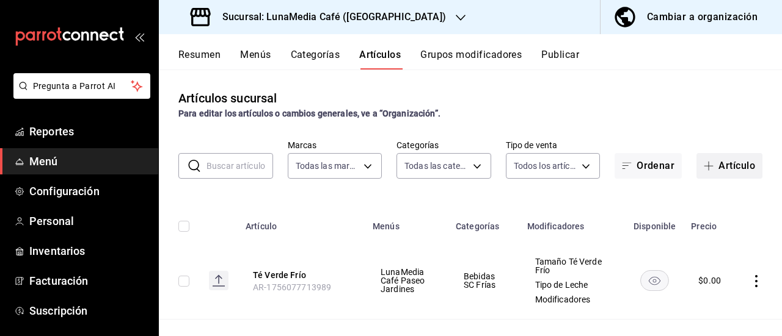
click at [710, 162] on button "Artículo" at bounding box center [729, 166] width 66 height 26
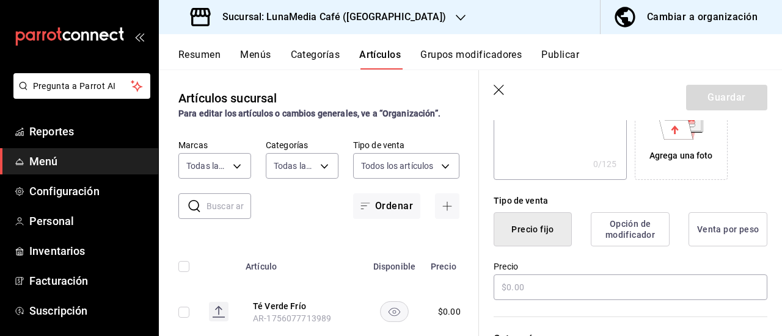
scroll to position [244, 0]
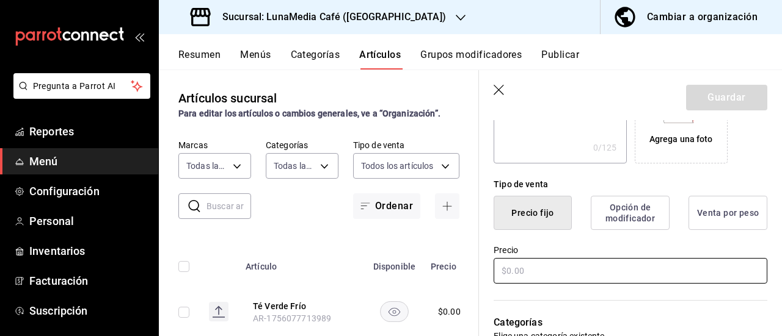
type input "Té Frutos Rojos Frío"
click at [515, 270] on input "text" at bounding box center [630, 271] width 274 height 26
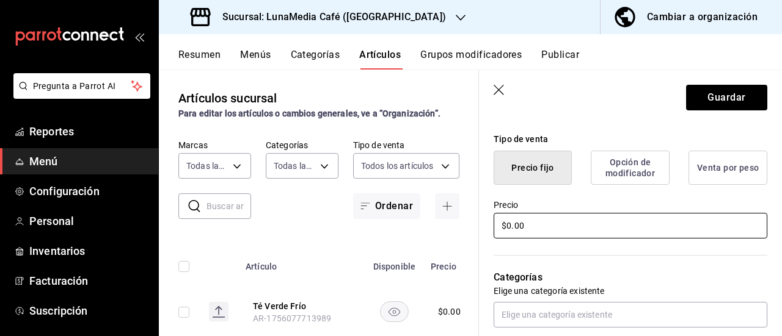
scroll to position [366, 0]
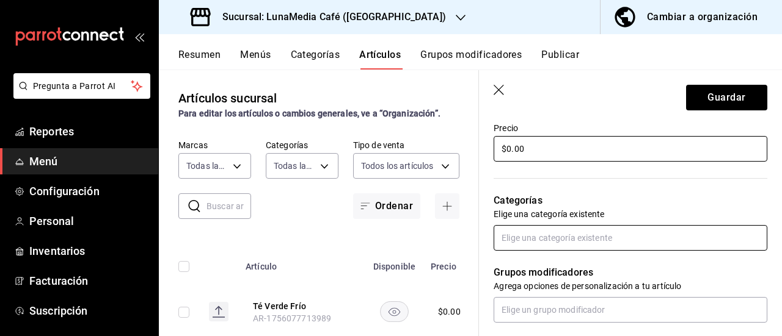
type input "$0.00"
click at [530, 234] on input "text" at bounding box center [630, 238] width 274 height 26
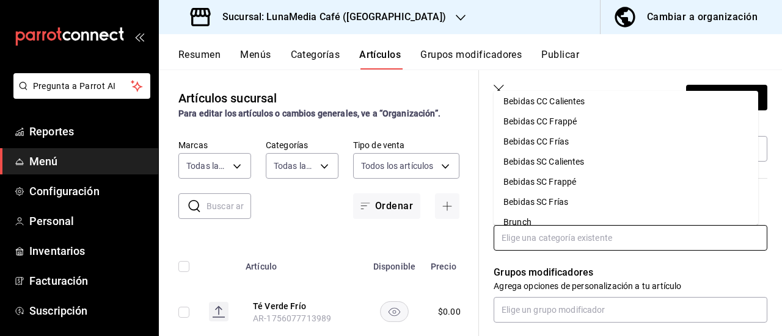
scroll to position [36, 0]
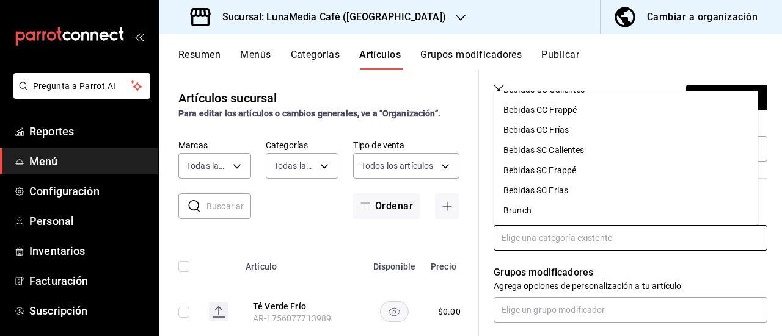
click at [572, 192] on li "Bebidas SC Frías" at bounding box center [625, 191] width 264 height 20
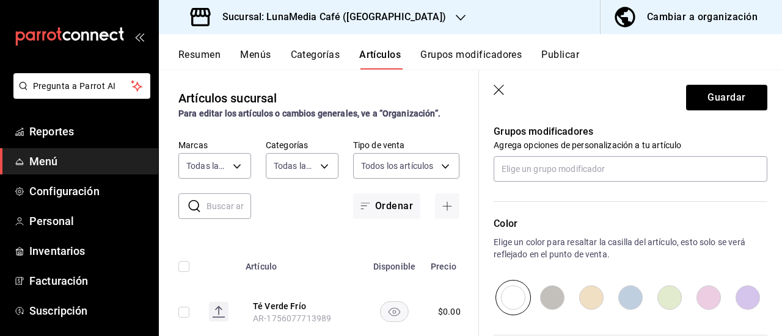
scroll to position [550, 0]
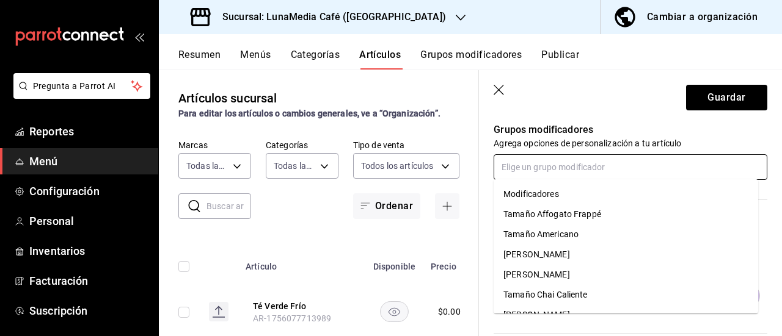
click at [526, 166] on input "text" at bounding box center [630, 167] width 274 height 26
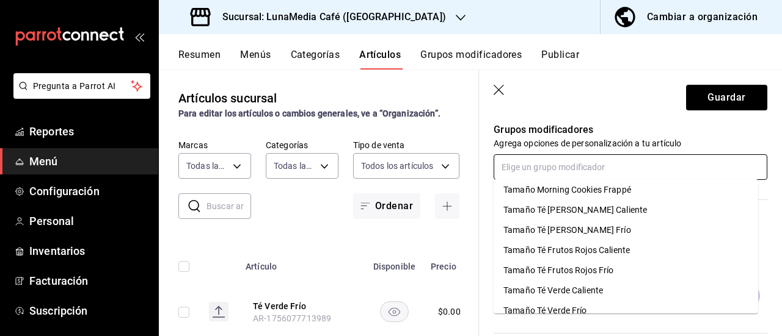
scroll to position [488, 0]
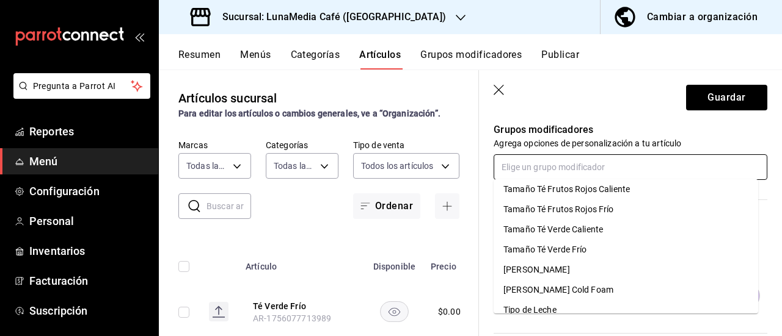
click at [564, 209] on div "Tamaño Té Frutos Rojos Frío" at bounding box center [558, 209] width 111 height 13
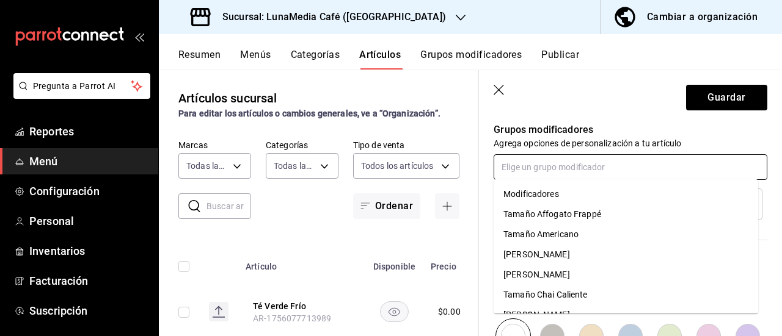
click at [534, 176] on input "text" at bounding box center [630, 167] width 274 height 26
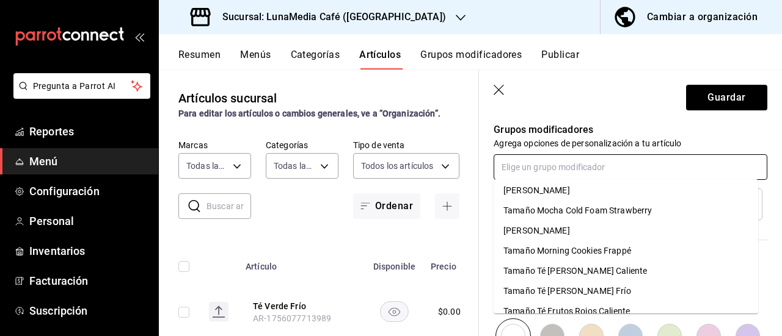
scroll to position [479, 0]
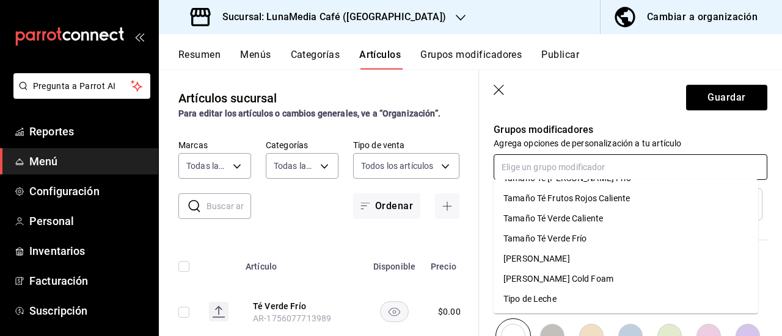
click at [557, 292] on li "Tipo de Leche" at bounding box center [625, 299] width 264 height 20
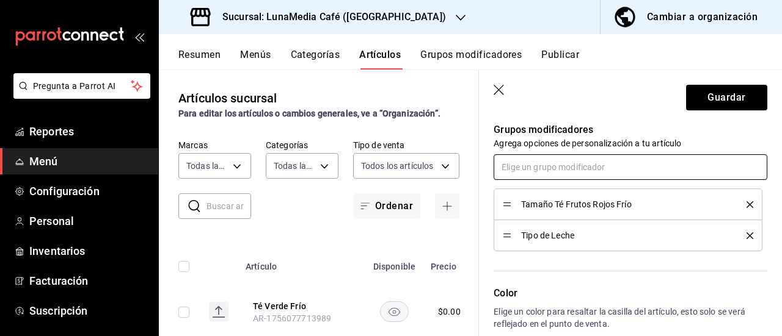
click at [543, 163] on input "text" at bounding box center [630, 167] width 274 height 26
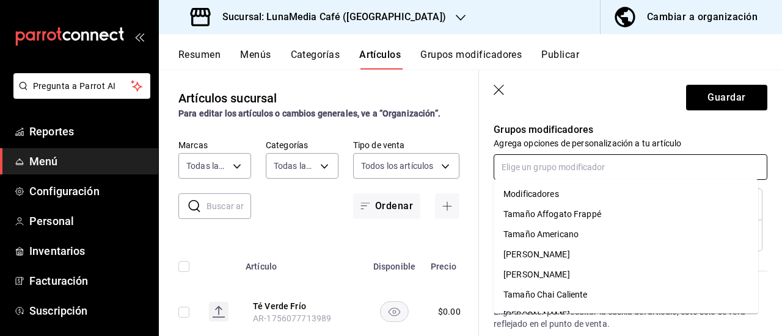
click at [542, 196] on div "Modificadores" at bounding box center [531, 194] width 56 height 13
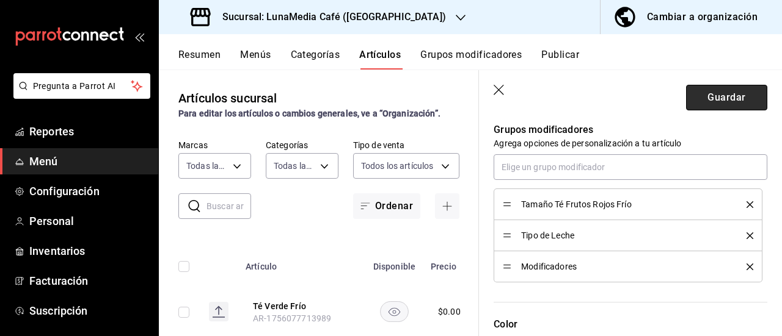
click at [716, 92] on button "Guardar" at bounding box center [726, 98] width 81 height 26
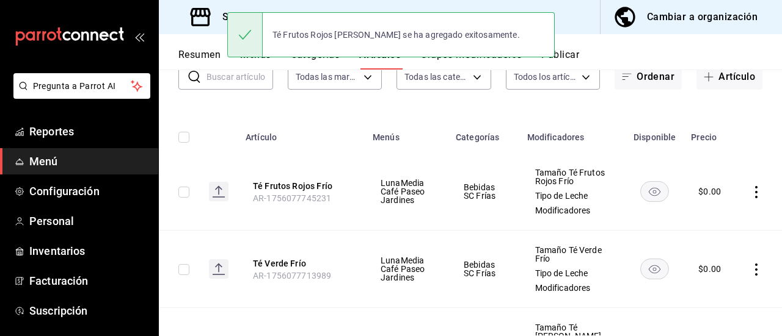
scroll to position [122, 0]
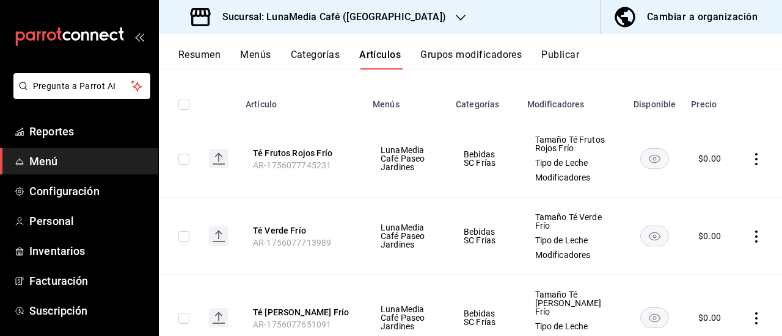
click at [490, 56] on button "Grupos modificadores" at bounding box center [470, 59] width 101 height 21
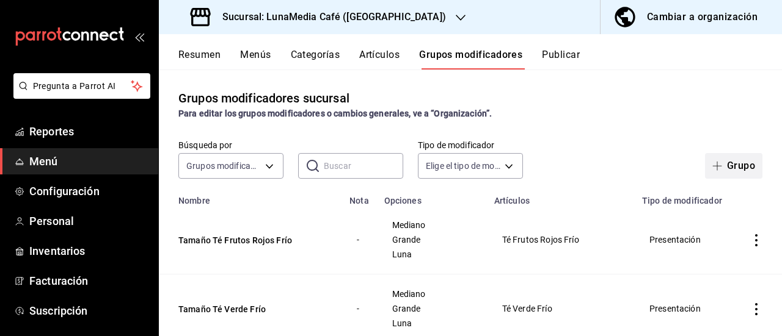
click at [742, 169] on button "Grupo" at bounding box center [733, 166] width 57 height 26
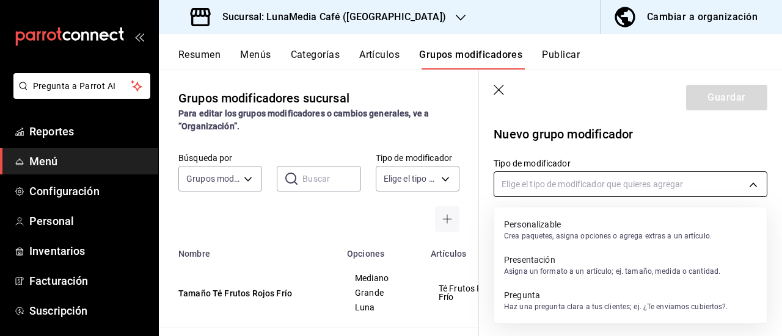
click at [702, 180] on body "Pregunta a Parrot AI Reportes Menú Configuración Personal Inventarios Facturaci…" at bounding box center [391, 168] width 782 height 336
click at [619, 264] on p "Presentación" at bounding box center [612, 260] width 216 height 12
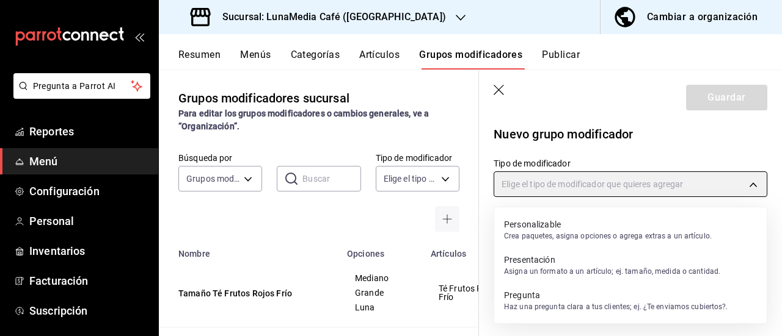
type input "PRESENTATION"
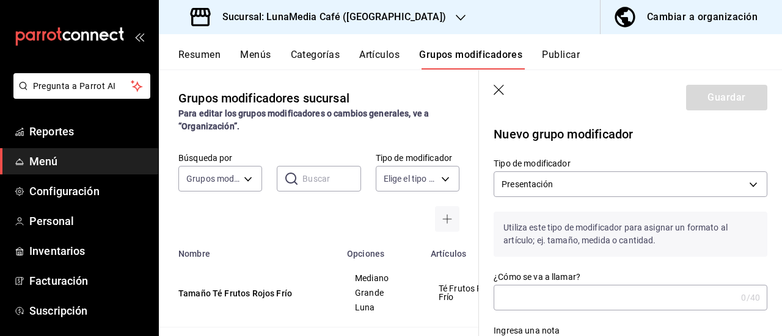
click at [534, 296] on input "¿Cómo se va a llamar?" at bounding box center [614, 298] width 242 height 24
type input "C"
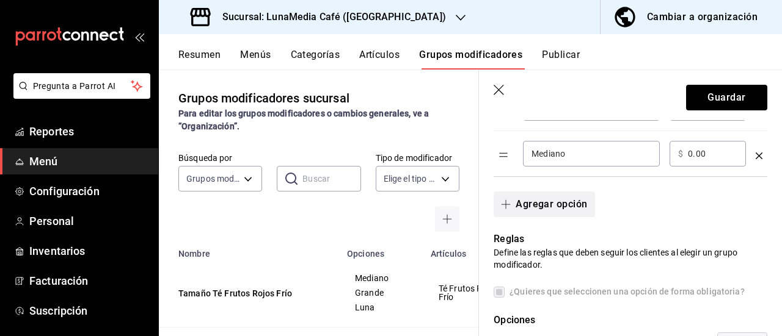
scroll to position [366, 0]
type input "Tamaño Cold Foam Cinnamon"
click at [506, 204] on icon "button" at bounding box center [506, 203] width 10 height 10
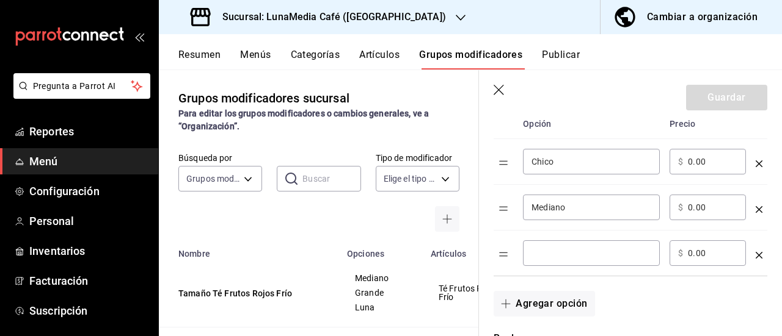
scroll to position [244, 0]
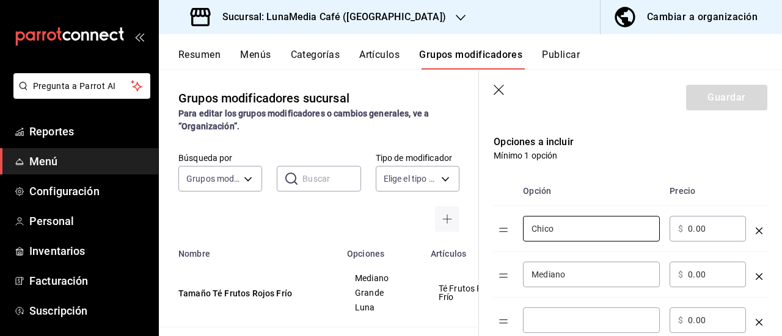
drag, startPoint x: 559, startPoint y: 229, endPoint x: 495, endPoint y: 224, distance: 63.7
click at [495, 224] on tr "Chico ​ ​ $ 0.00 ​" at bounding box center [630, 229] width 274 height 46
type input "Mediano"
drag, startPoint x: 549, startPoint y: 273, endPoint x: 513, endPoint y: 272, distance: 36.0
click at [513, 272] on tr "Mediano ​ ​ $ 0.00 ​" at bounding box center [630, 275] width 274 height 46
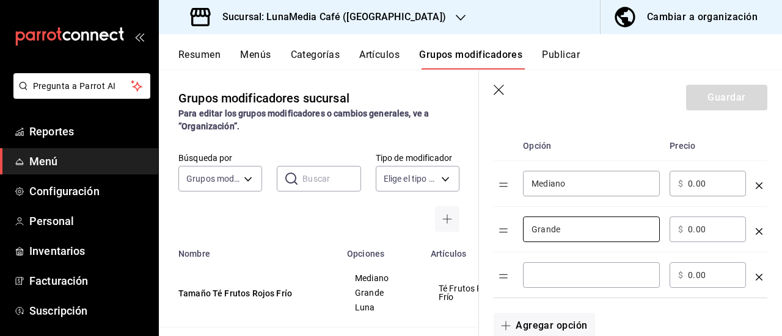
scroll to position [305, 0]
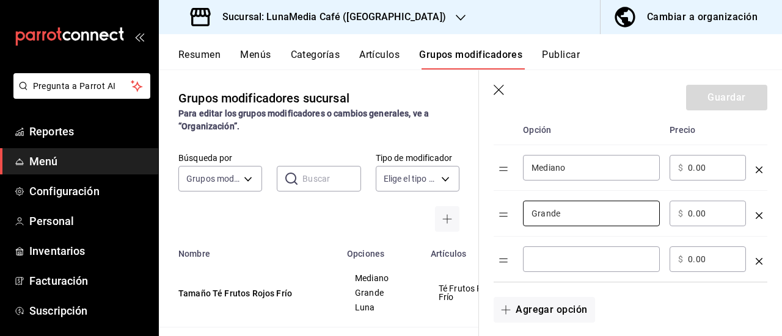
type input "Grande"
click at [564, 266] on div "​" at bounding box center [591, 260] width 137 height 26
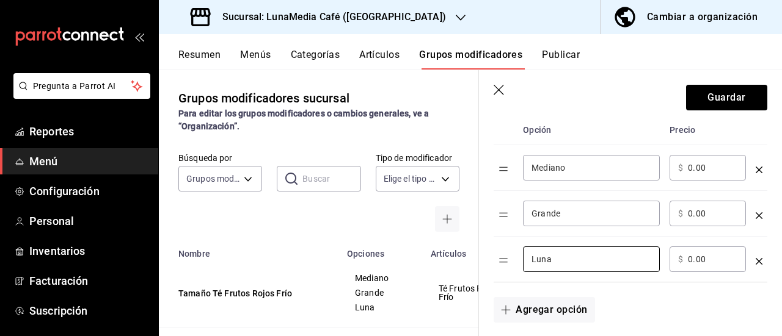
type input "Luna"
drag, startPoint x: 711, startPoint y: 173, endPoint x: 648, endPoint y: 175, distance: 62.3
click at [648, 175] on tr "Mediano ​ ​ $ 0.00 ​" at bounding box center [630, 168] width 274 height 46
click at [678, 308] on div "Agregar opción" at bounding box center [623, 303] width 288 height 40
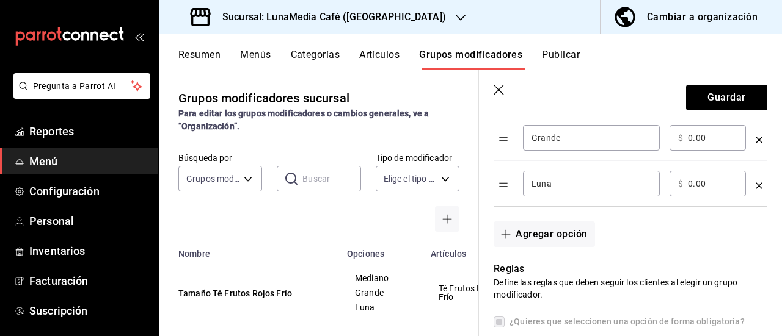
scroll to position [244, 0]
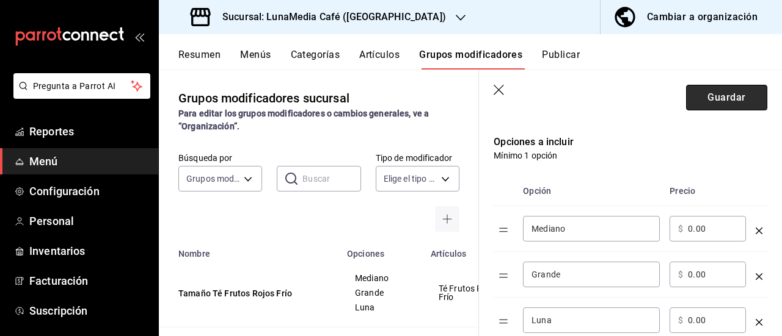
click at [693, 108] on button "Guardar" at bounding box center [726, 98] width 81 height 26
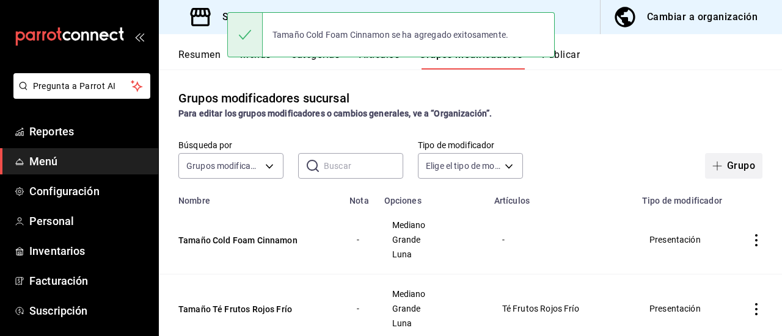
click at [712, 165] on icon "button" at bounding box center [717, 166] width 10 height 10
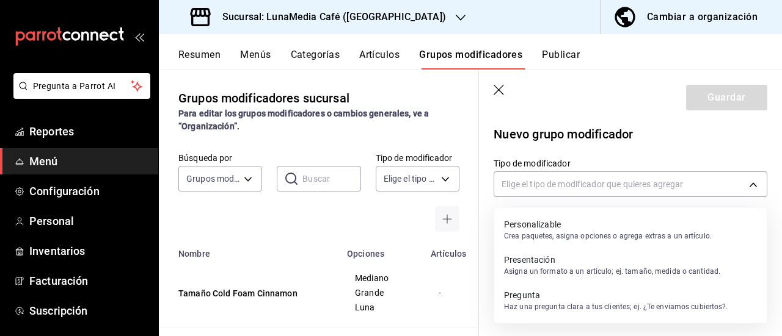
drag, startPoint x: 658, startPoint y: 186, endPoint x: 624, endPoint y: 223, distance: 50.1
click at [658, 186] on body "Pregunta a Parrot AI Reportes Menú Configuración Personal Inventarios Facturaci…" at bounding box center [391, 168] width 782 height 336
click at [573, 262] on p "Presentación" at bounding box center [612, 260] width 216 height 12
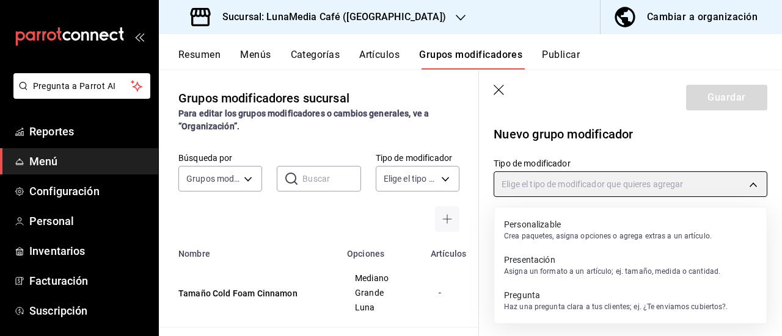
type input "PRESENTATION"
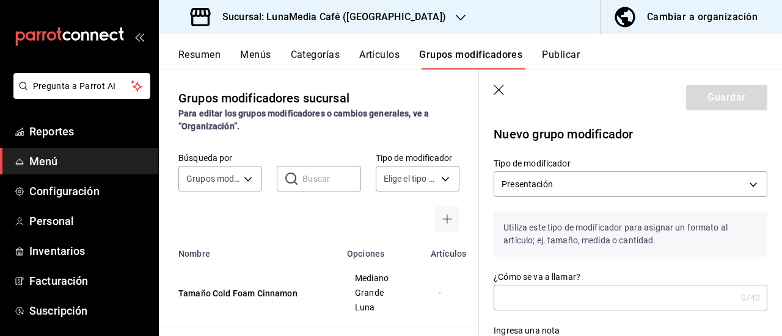
click at [532, 294] on input "¿Cómo se va a llamar?" at bounding box center [614, 298] width 242 height 24
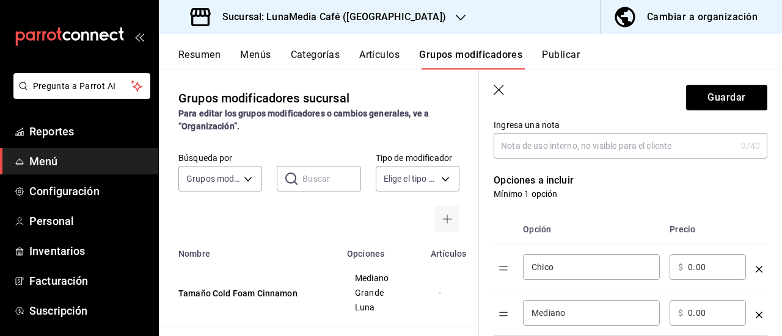
scroll to position [305, 0]
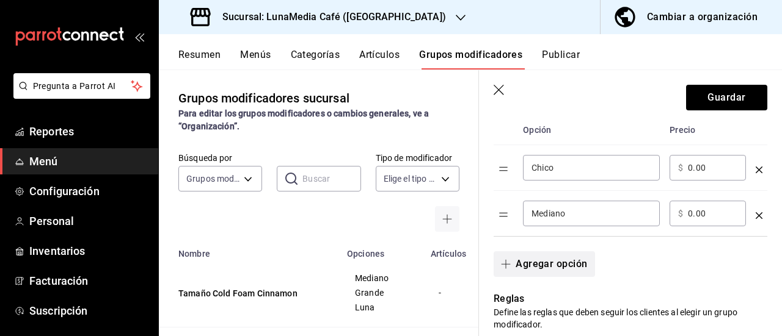
type input "Tamaño Matcha Cold Foam Strawberry"
click at [529, 261] on button "Agregar opción" at bounding box center [543, 265] width 101 height 26
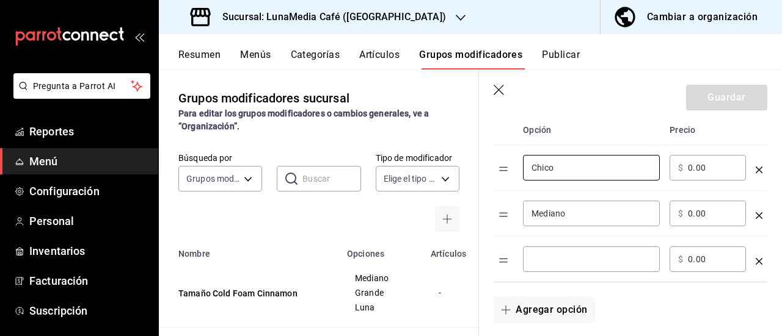
drag, startPoint x: 564, startPoint y: 165, endPoint x: 492, endPoint y: 161, distance: 72.2
click at [492, 161] on div "Opción Precio Chico ​ ​ $ 0.00 ​ Mediano ​ ​ $ 0.00 ​ ​ ​ $ 0.00 ​" at bounding box center [623, 192] width 288 height 182
type input "Mediano"
drag, startPoint x: 564, startPoint y: 222, endPoint x: 504, endPoint y: 213, distance: 60.4
click at [504, 213] on tr "Mediano ​ ​ $ 0.00 ​" at bounding box center [630, 214] width 274 height 46
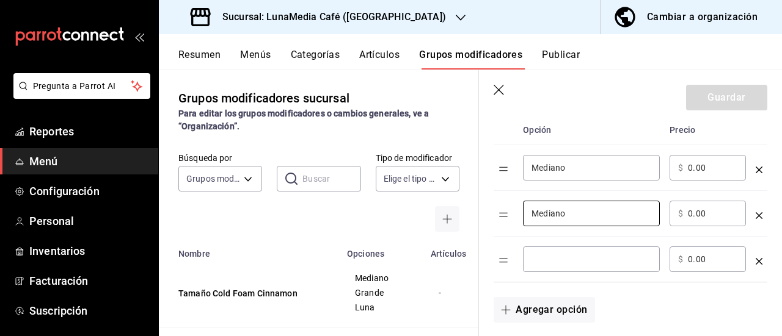
drag, startPoint x: 574, startPoint y: 206, endPoint x: 509, endPoint y: 201, distance: 64.9
click at [509, 201] on tr "Mediano ​ ​ $ 0.00 ​" at bounding box center [630, 214] width 274 height 46
type input "Grande"
click at [572, 264] on input "optionsTable" at bounding box center [591, 259] width 120 height 12
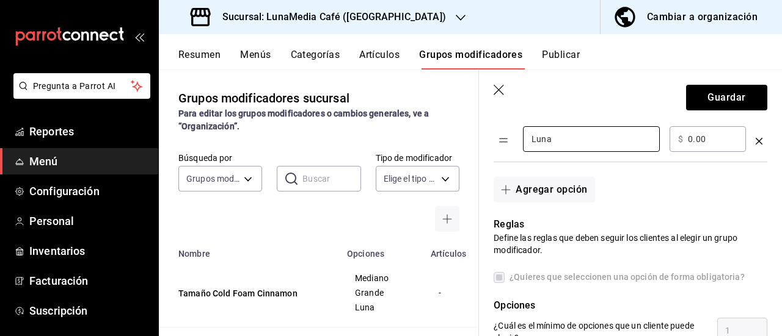
scroll to position [427, 0]
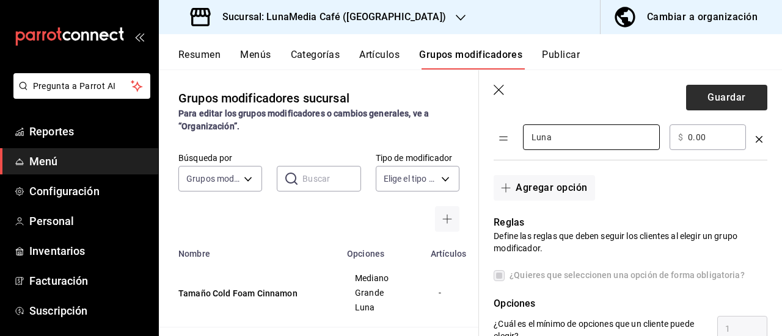
type input "Luna"
click at [710, 107] on button "Guardar" at bounding box center [726, 98] width 81 height 26
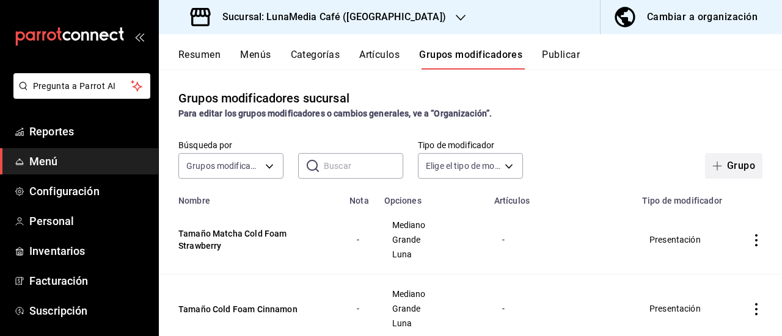
click at [716, 167] on icon "button" at bounding box center [716, 166] width 1 height 9
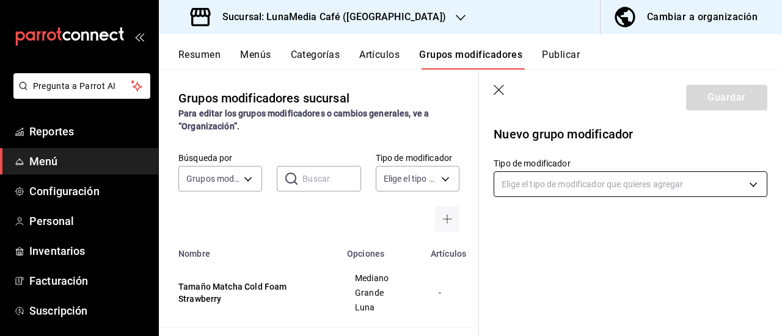
click at [546, 186] on body "Pregunta a Parrot AI Reportes Menú Configuración Personal Inventarios Facturaci…" at bounding box center [391, 168] width 782 height 336
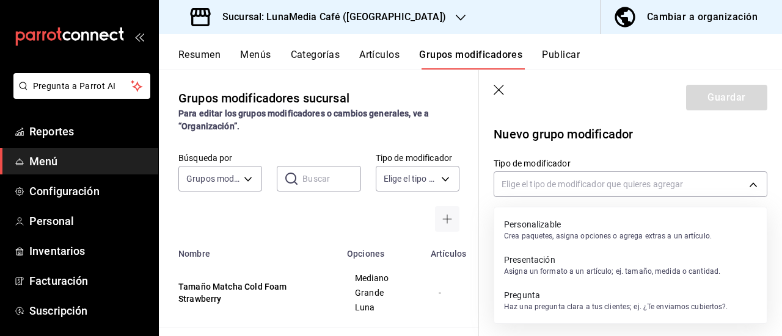
click at [553, 262] on p "Presentación" at bounding box center [612, 260] width 216 height 12
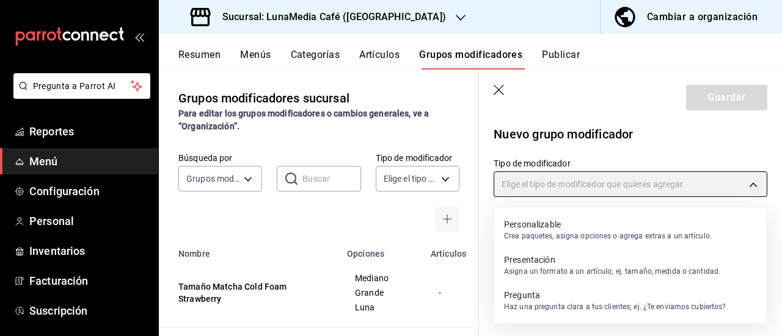
type input "PRESENTATION"
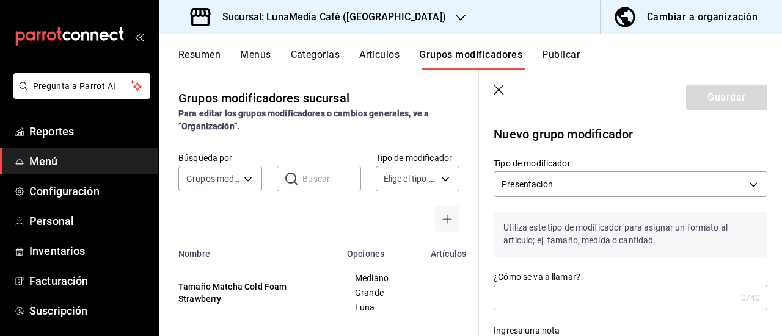
click at [539, 302] on input "¿Cómo se va a llamar?" at bounding box center [614, 298] width 242 height 24
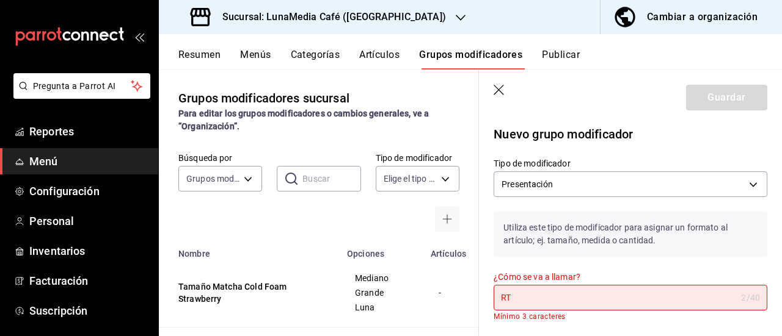
type input "R"
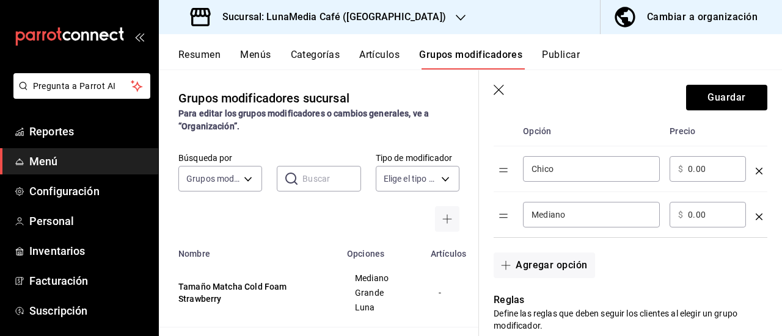
scroll to position [305, 0]
type input "Tamaño Cherry Drink"
click at [557, 274] on button "Agregar opción" at bounding box center [543, 265] width 101 height 26
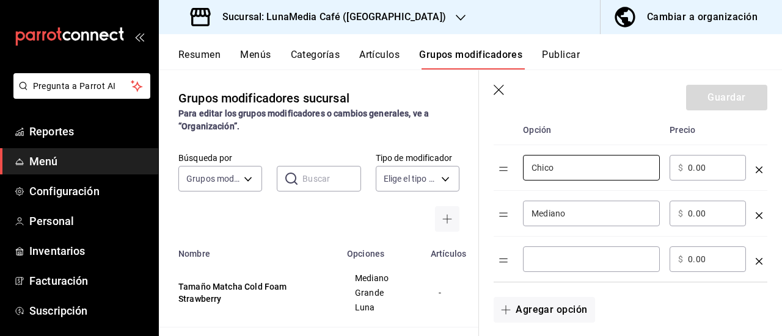
drag, startPoint x: 535, startPoint y: 165, endPoint x: 521, endPoint y: 165, distance: 14.0
click at [521, 165] on td "Chico ​" at bounding box center [591, 168] width 147 height 46
type input "Mediano"
drag, startPoint x: 528, startPoint y: 216, endPoint x: 508, endPoint y: 217, distance: 19.5
click at [508, 217] on tr "Mediano ​ ​ $ 0.00 ​" at bounding box center [630, 214] width 274 height 46
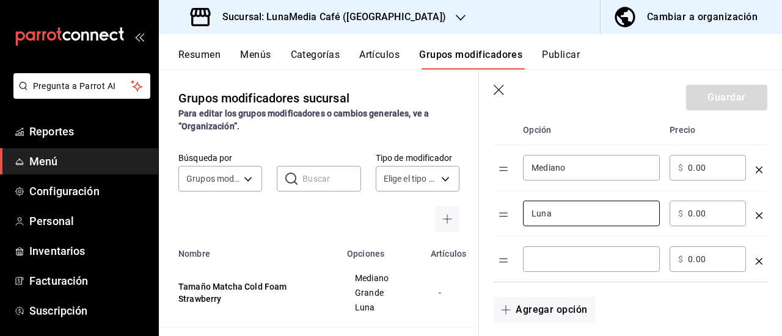
drag, startPoint x: 557, startPoint y: 219, endPoint x: 510, endPoint y: 214, distance: 46.6
click at [510, 214] on tr "Luna ​ ​ $ 0.00 ​" at bounding box center [630, 214] width 274 height 46
type input "Grande"
click at [575, 259] on input "optionsTable" at bounding box center [591, 259] width 120 height 12
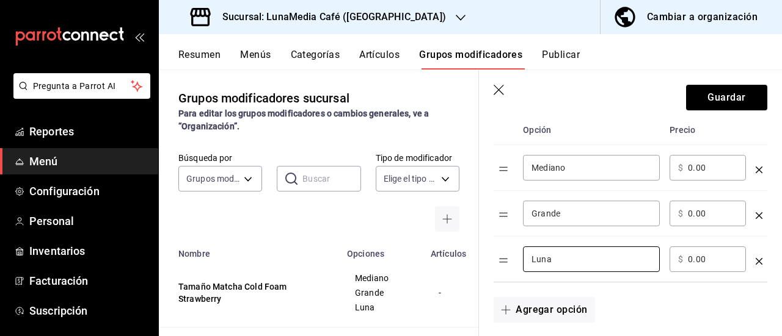
type input "Luna"
drag, startPoint x: 712, startPoint y: 165, endPoint x: 651, endPoint y: 165, distance: 61.1
click at [651, 165] on tr "Mediano ​ ​ $ 0.00 ​" at bounding box center [630, 168] width 274 height 46
type input "75.00"
drag, startPoint x: 702, startPoint y: 208, endPoint x: 670, endPoint y: 208, distance: 31.1
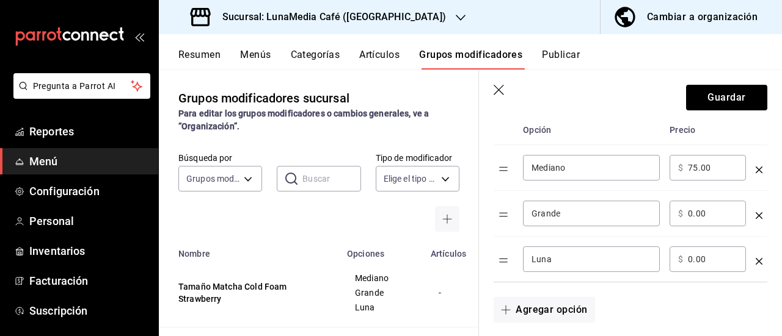
click at [670, 208] on div "​ $ 0.00 ​" at bounding box center [707, 214] width 76 height 26
type input "85.00"
drag, startPoint x: 688, startPoint y: 255, endPoint x: 661, endPoint y: 253, distance: 26.3
click at [661, 253] on tr "Luna ​ ​ $ 0.00 ​" at bounding box center [630, 260] width 274 height 46
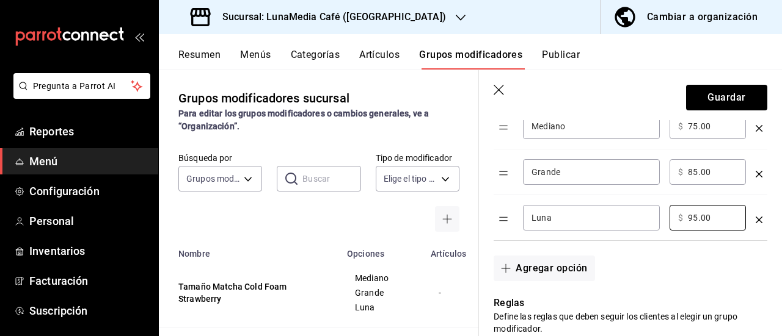
scroll to position [366, 0]
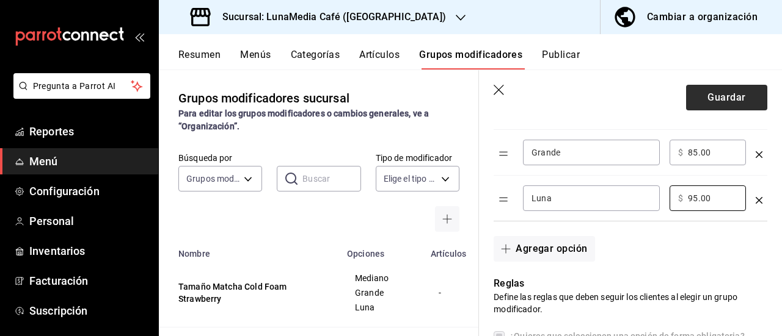
type input "95.00"
click at [705, 102] on button "Guardar" at bounding box center [726, 98] width 81 height 26
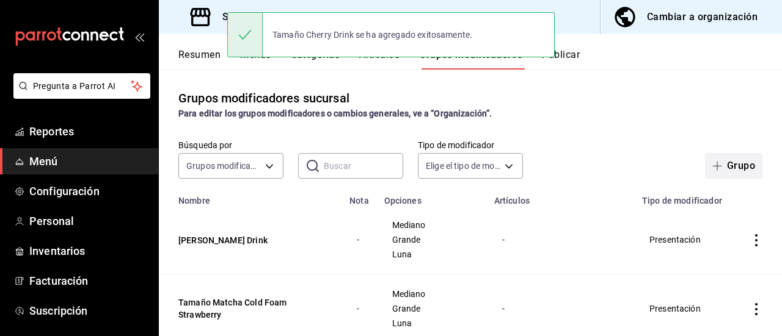
click at [724, 175] on button "Grupo" at bounding box center [733, 166] width 57 height 26
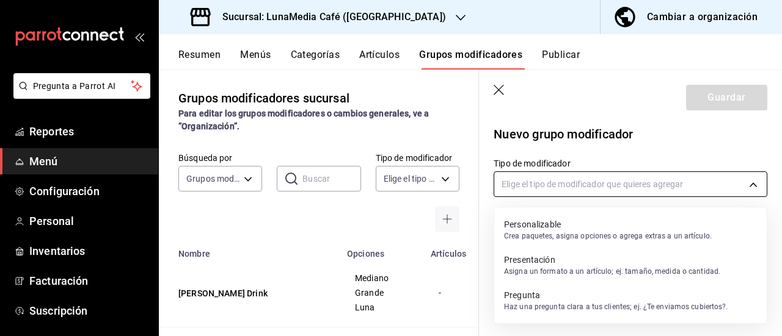
click at [600, 187] on body "Pregunta a Parrot AI Reportes Menú Configuración Personal Inventarios Facturaci…" at bounding box center [391, 168] width 782 height 336
click at [573, 261] on p "Presentación" at bounding box center [612, 260] width 216 height 12
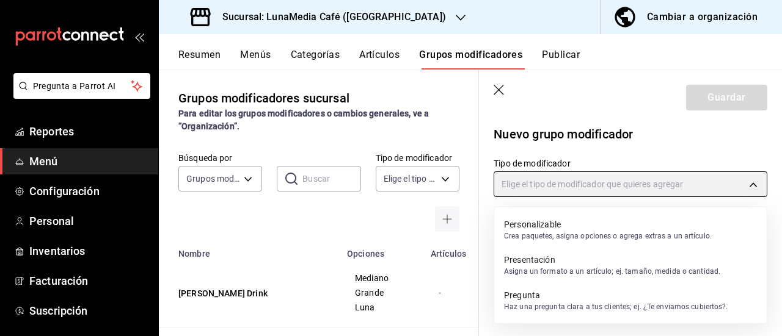
type input "PRESENTATION"
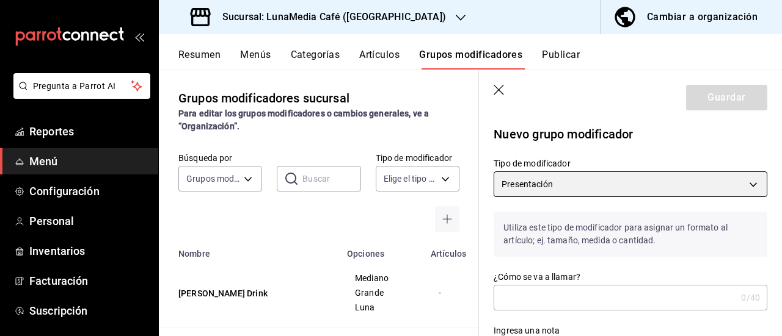
scroll to position [122, 0]
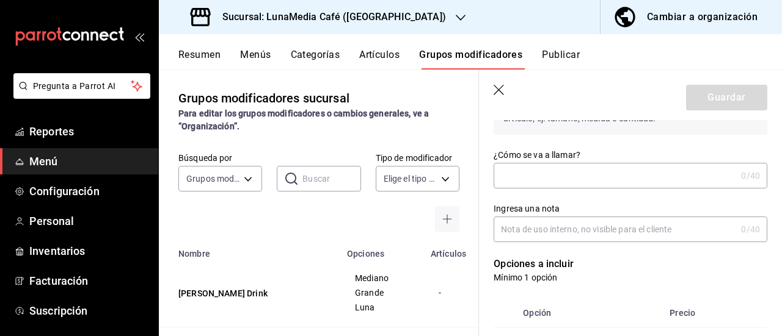
click at [524, 182] on input "¿Cómo se va a llamar?" at bounding box center [614, 176] width 242 height 24
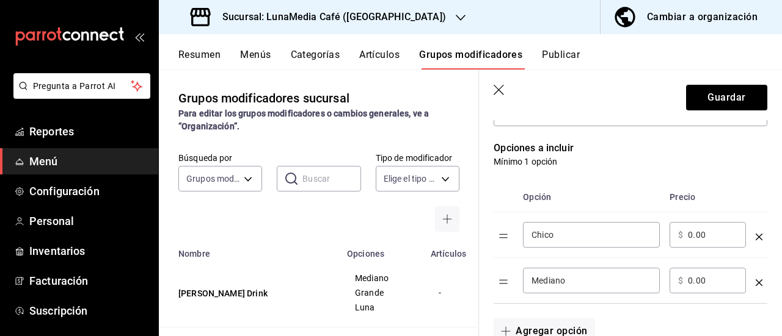
scroll to position [305, 0]
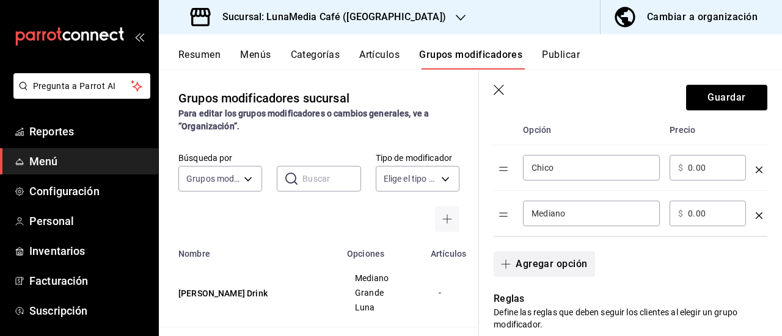
type input "Tamaño Strawberry Drink"
click at [533, 265] on button "Agregar opción" at bounding box center [543, 265] width 101 height 26
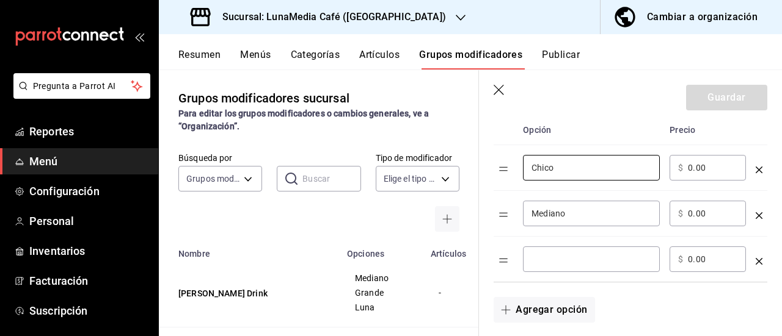
drag, startPoint x: 532, startPoint y: 167, endPoint x: 517, endPoint y: 164, distance: 16.1
click at [517, 164] on tr "Chico ​ ​ $ 0.00 ​" at bounding box center [630, 168] width 274 height 46
type input "Mediano"
drag, startPoint x: 552, startPoint y: 213, endPoint x: 526, endPoint y: 212, distance: 26.3
click at [526, 212] on div "Mediano ​" at bounding box center [591, 214] width 137 height 26
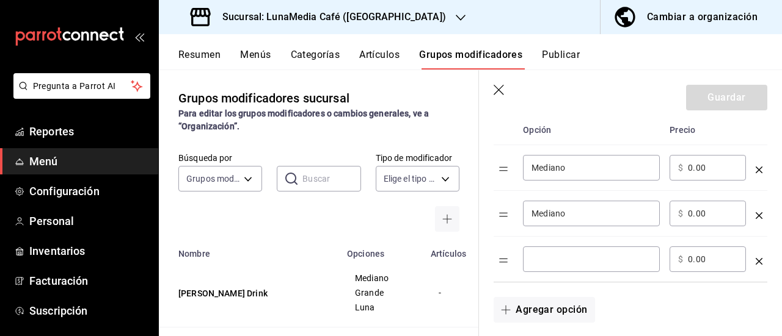
click at [556, 212] on input "Mediano" at bounding box center [591, 214] width 120 height 12
drag, startPoint x: 569, startPoint y: 212, endPoint x: 509, endPoint y: 211, distance: 59.8
click at [509, 211] on tr "Mediano ​ ​ $ 0.00 ​" at bounding box center [630, 214] width 274 height 46
type input "Grande"
click at [558, 262] on input "optionsTable" at bounding box center [591, 259] width 120 height 12
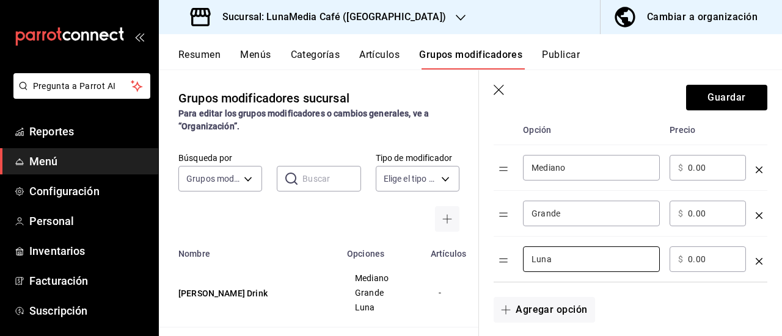
type input "Luna"
drag, startPoint x: 707, startPoint y: 168, endPoint x: 661, endPoint y: 165, distance: 46.5
click at [661, 165] on tr "Mediano ​ ​ $ 0.00 ​" at bounding box center [630, 168] width 274 height 46
type input "69.00"
drag, startPoint x: 716, startPoint y: 216, endPoint x: 668, endPoint y: 211, distance: 47.8
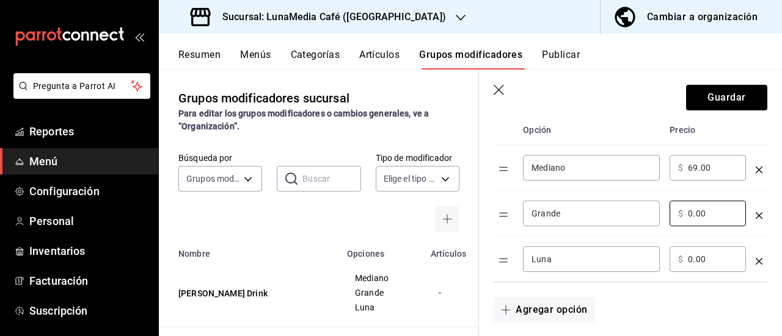
click at [668, 211] on td "​ $ 0.00 ​" at bounding box center [707, 214] width 86 height 46
type input "79.00"
drag, startPoint x: 713, startPoint y: 259, endPoint x: 647, endPoint y: 232, distance: 71.8
click at [647, 232] on tbody "Mediano ​ ​ $ 69.00 ​ Grande ​ ​ $ 79.00 ​ Luna ​ ​ $ 0.00 ​" at bounding box center [630, 213] width 274 height 137
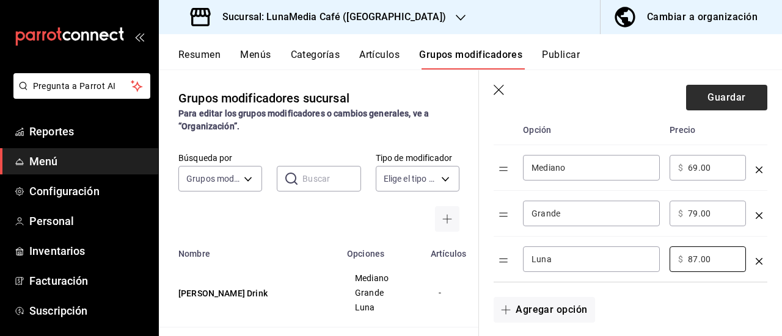
type input "87.00"
click at [708, 100] on button "Guardar" at bounding box center [726, 98] width 81 height 26
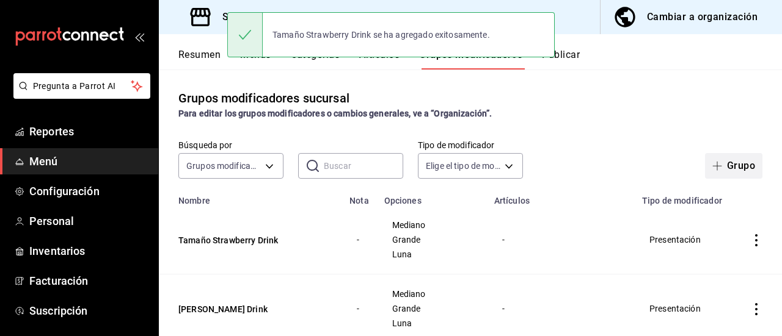
click at [712, 165] on icon "button" at bounding box center [717, 166] width 10 height 10
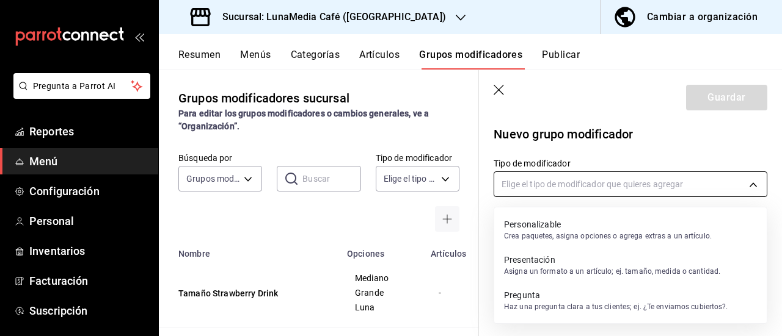
click at [648, 186] on body "Pregunta a Parrot AI Reportes Menú Configuración Personal Inventarios Facturaci…" at bounding box center [391, 168] width 782 height 336
click at [565, 258] on p "Presentación" at bounding box center [612, 260] width 216 height 12
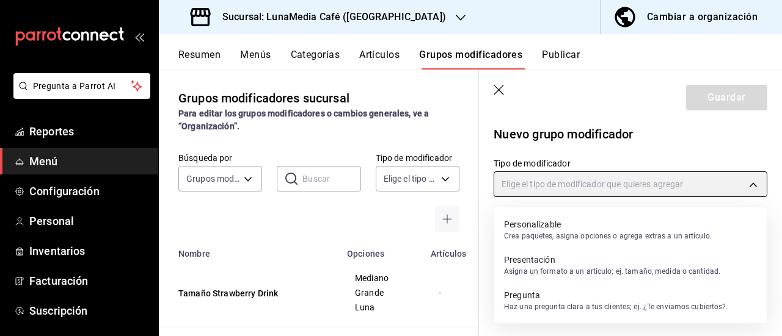
type input "PRESENTATION"
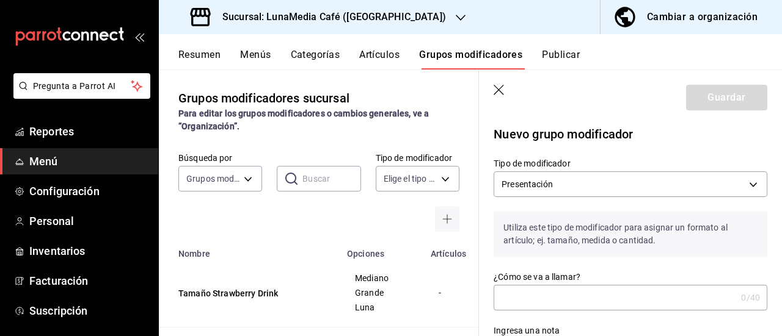
click at [542, 300] on input "¿Cómo se va a llamar?" at bounding box center [614, 298] width 242 height 24
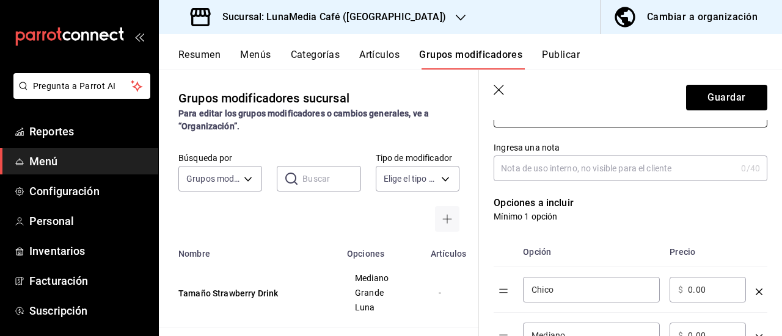
scroll to position [305, 0]
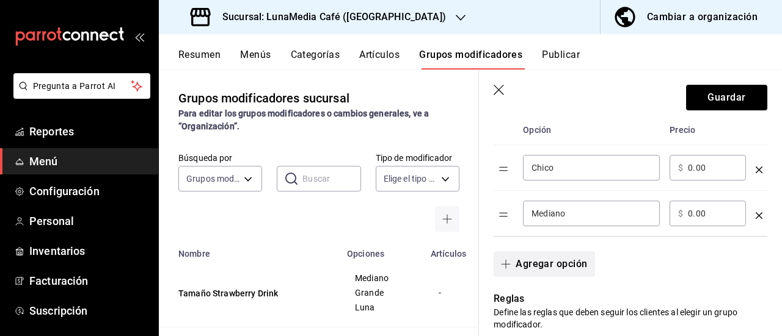
type input "Tamaño Mango Dream"
click at [539, 266] on button "Agregar opción" at bounding box center [543, 265] width 101 height 26
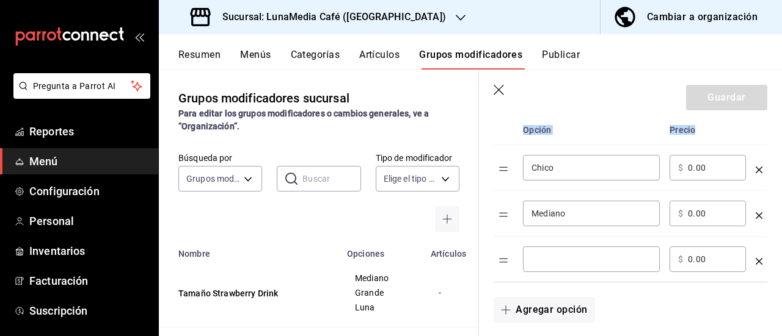
drag, startPoint x: 530, startPoint y: 172, endPoint x: 492, endPoint y: 168, distance: 38.0
click at [492, 168] on div "Opción Precio Chico ​ ​ $ 0.00 ​ Mediano ​ ​ $ 0.00 ​ ​ ​ $ 0.00 ​" at bounding box center [623, 192] width 288 height 182
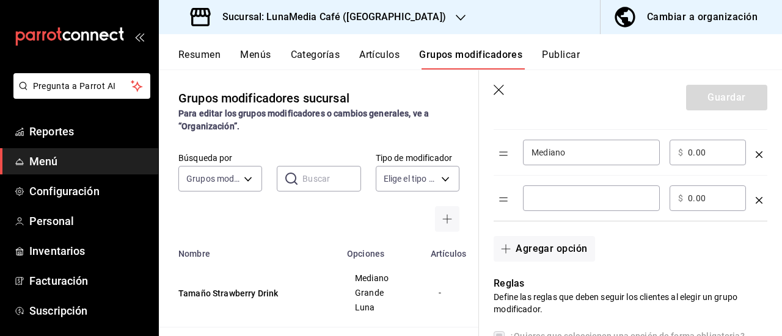
scroll to position [244, 0]
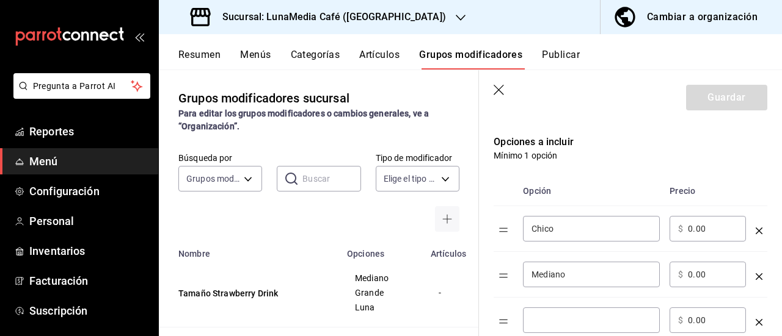
click at [567, 223] on input "Chico" at bounding box center [591, 229] width 120 height 12
drag, startPoint x: 562, startPoint y: 227, endPoint x: 506, endPoint y: 223, distance: 56.3
click at [506, 223] on tr "Chico ​ ​ $ 0.00 ​" at bounding box center [630, 229] width 274 height 46
type input "Mediano"
drag, startPoint x: 581, startPoint y: 280, endPoint x: 504, endPoint y: 277, distance: 77.0
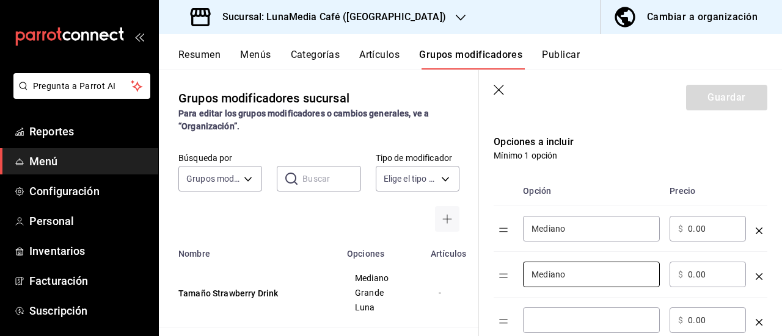
click at [504, 277] on tr "Mediano ​ ​ $ 0.00 ​" at bounding box center [630, 275] width 274 height 46
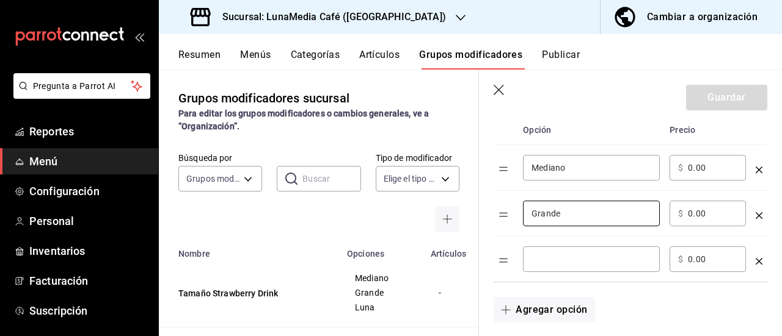
type input "Grande"
click at [556, 261] on input "optionsTable" at bounding box center [591, 259] width 120 height 12
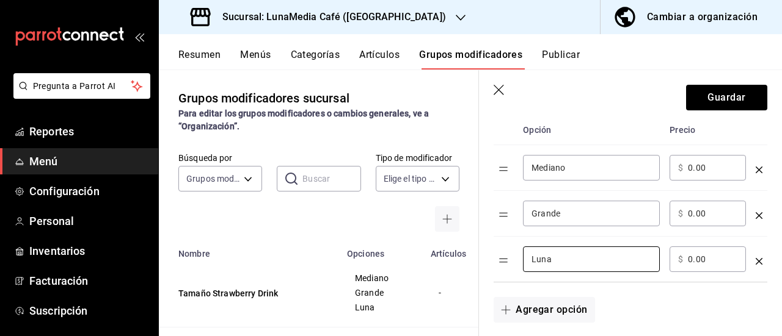
type input "Luna"
drag, startPoint x: 711, startPoint y: 170, endPoint x: 649, endPoint y: 158, distance: 63.5
click at [649, 158] on tr "Mediano ​ ​ $ 0.00 ​" at bounding box center [630, 168] width 274 height 46
type input "69.00"
drag, startPoint x: 706, startPoint y: 214, endPoint x: 640, endPoint y: 209, distance: 66.2
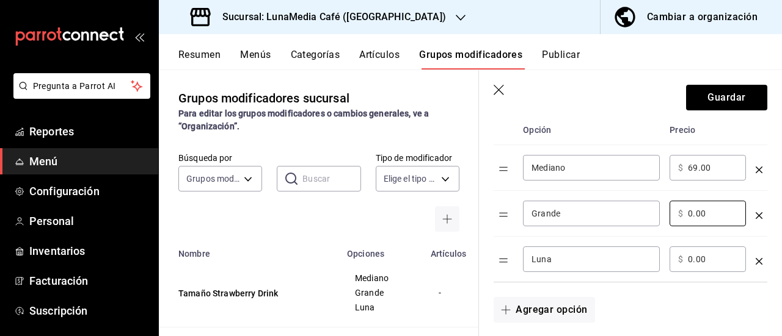
click at [640, 209] on tr "Grande ​ ​ $ 0.00 ​" at bounding box center [630, 214] width 274 height 46
type input "79.00"
drag, startPoint x: 708, startPoint y: 253, endPoint x: 655, endPoint y: 253, distance: 53.7
click at [655, 253] on tr "Luna ​ ​ $ 0.00 ​" at bounding box center [630, 260] width 274 height 46
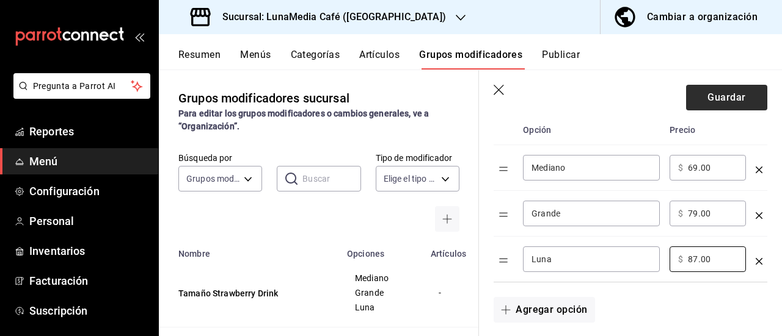
type input "87.00"
click at [733, 99] on button "Guardar" at bounding box center [726, 98] width 81 height 26
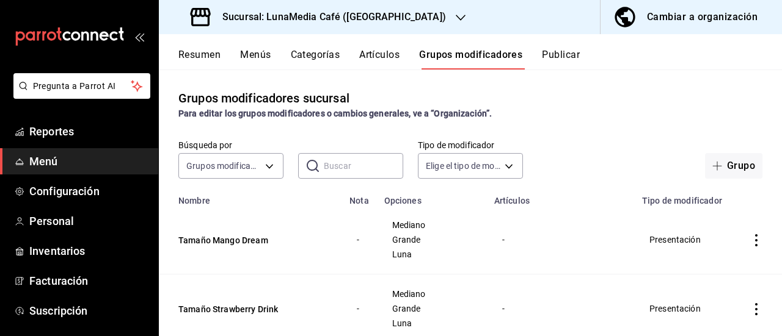
click at [377, 57] on button "Artículos" at bounding box center [379, 59] width 40 height 21
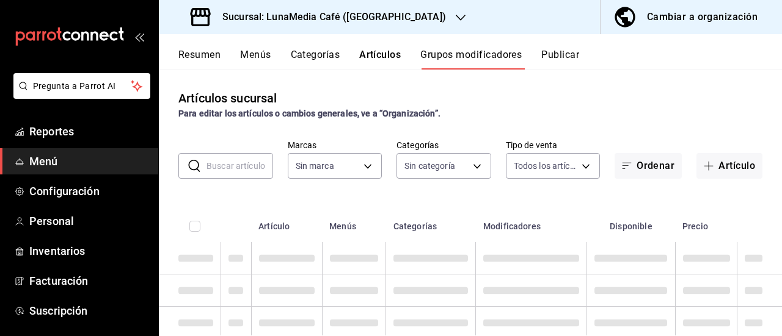
type input "b9a0b28a-a8c6-4fb4-9998-6933c83bd964"
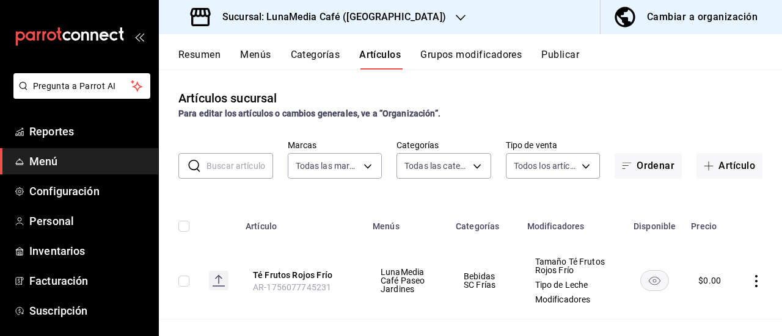
type input "b9a0b28a-a8c6-4fb4-9998-6933c83bd964"
type input "86eafbc4-dcde-4cb7-9d87-6fac2ceb75f2,4710cb7a-62db-40c3-97e0-f6a8efdc0200,8bbf8…"
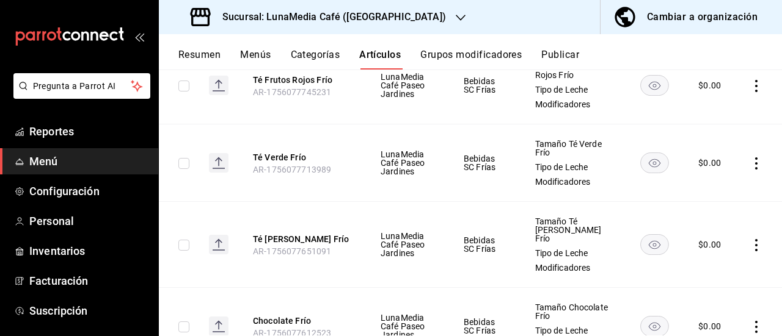
scroll to position [61, 0]
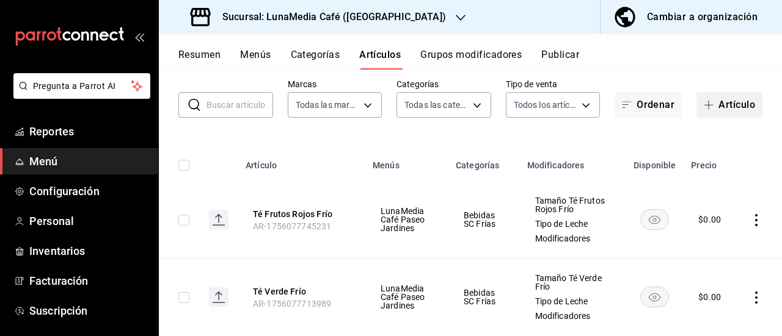
click at [696, 98] on button "Artículo" at bounding box center [729, 105] width 66 height 26
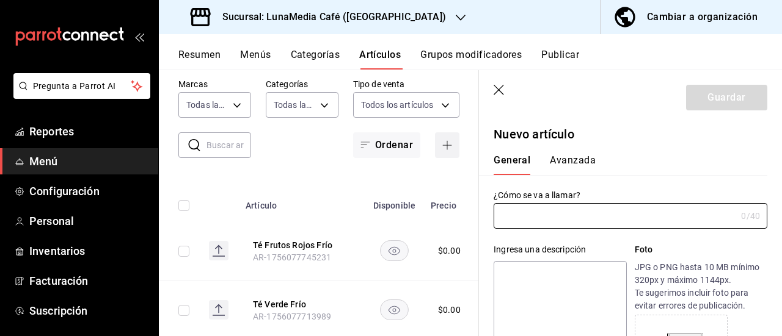
type input "AR-1756078173664"
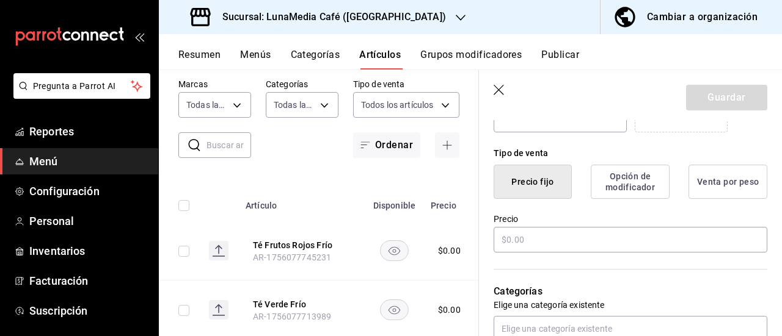
scroll to position [305, 0]
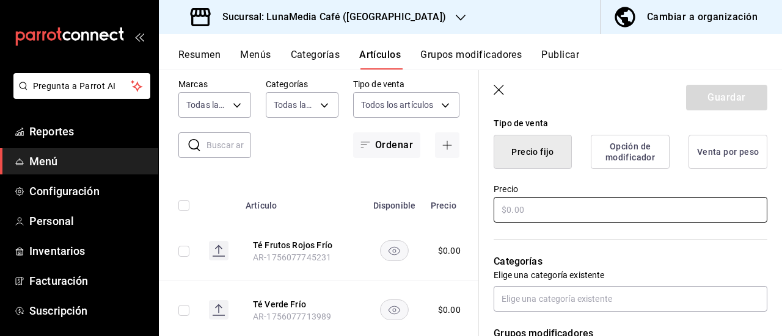
type input "Chai Cold Foam Cinnamon"
drag, startPoint x: 523, startPoint y: 210, endPoint x: 531, endPoint y: 206, distance: 8.7
click at [531, 206] on input "text" at bounding box center [630, 210] width 274 height 26
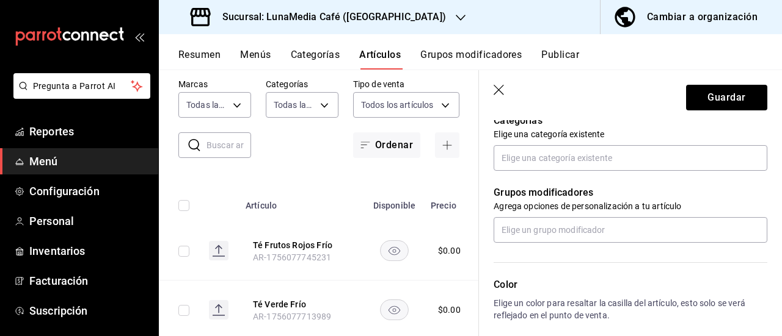
scroll to position [427, 0]
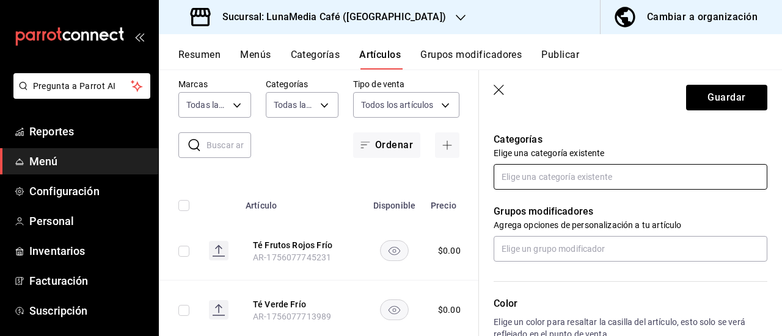
type input "$0.00"
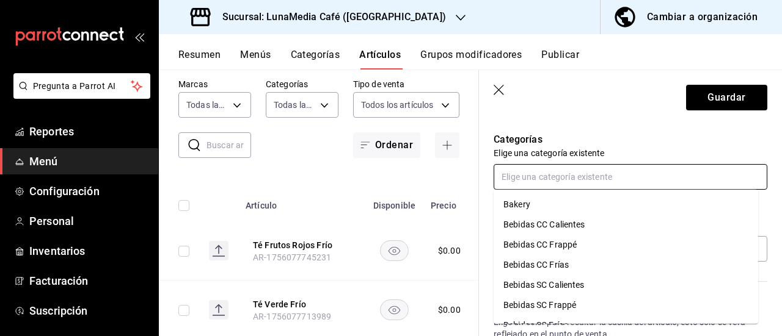
click at [545, 173] on input "text" at bounding box center [630, 177] width 274 height 26
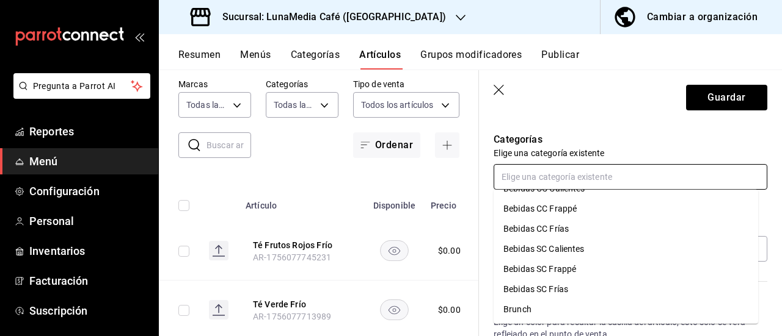
click at [561, 289] on li "Bebidas SC Frías" at bounding box center [625, 290] width 264 height 20
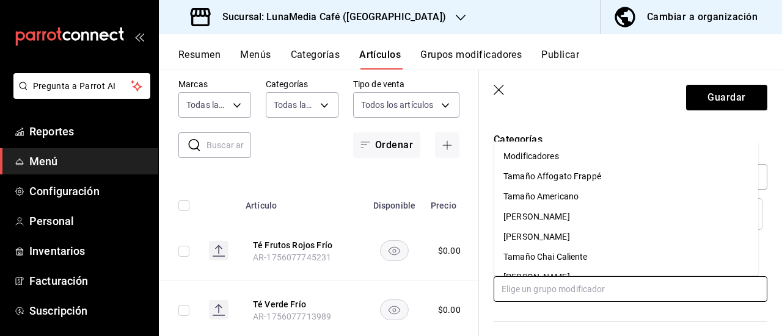
click at [540, 289] on input "text" at bounding box center [630, 290] width 274 height 26
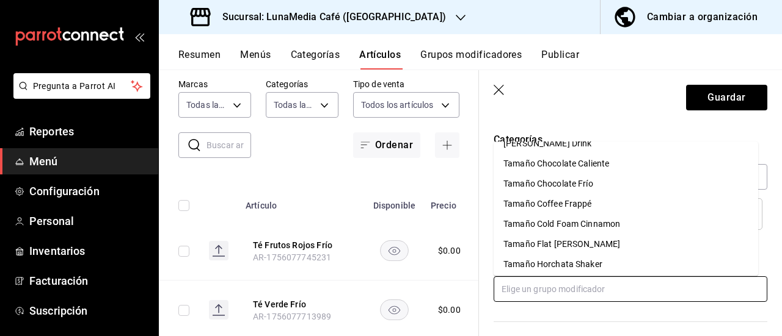
scroll to position [173, 0]
click at [563, 208] on div "Tamaño Cold Foam Cinnamon" at bounding box center [561, 205] width 117 height 13
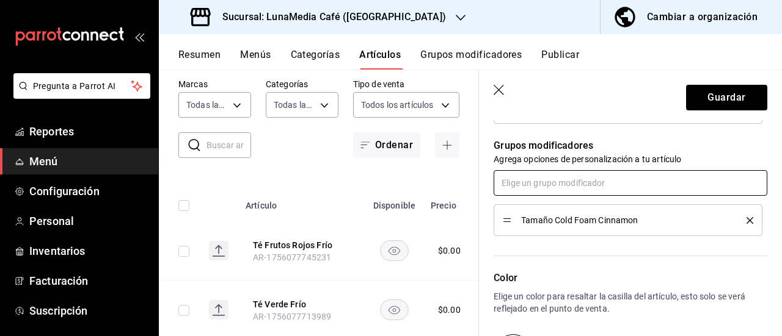
scroll to position [550, 0]
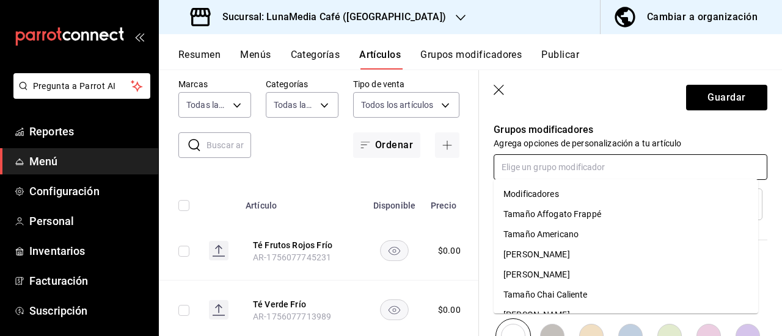
click at [540, 161] on input "text" at bounding box center [630, 167] width 274 height 26
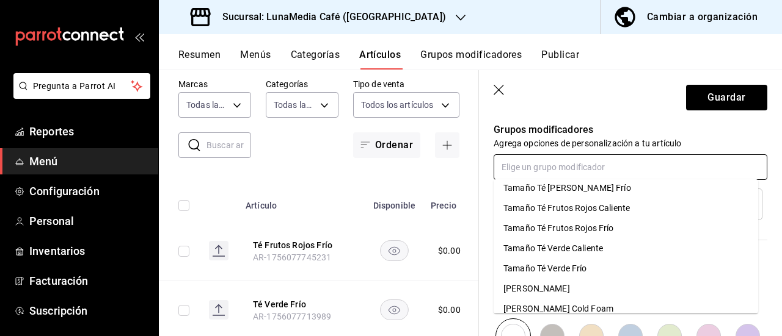
scroll to position [580, 0]
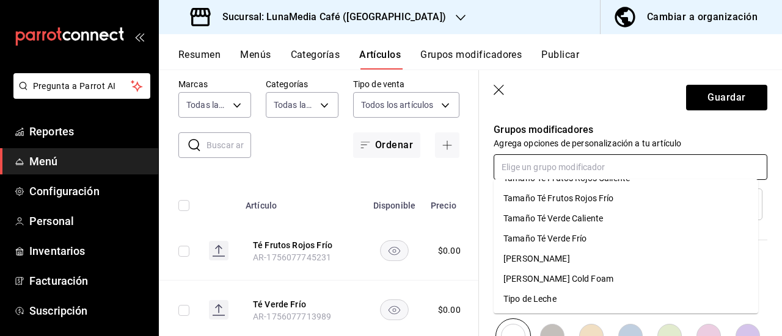
click at [555, 299] on div "Tipo de Leche" at bounding box center [529, 299] width 53 height 13
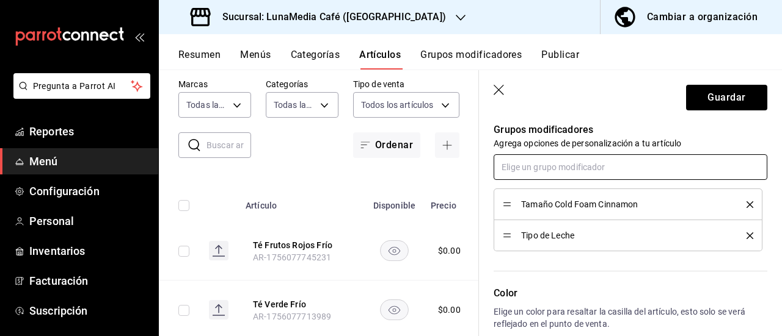
click at [540, 169] on input "text" at bounding box center [630, 167] width 274 height 26
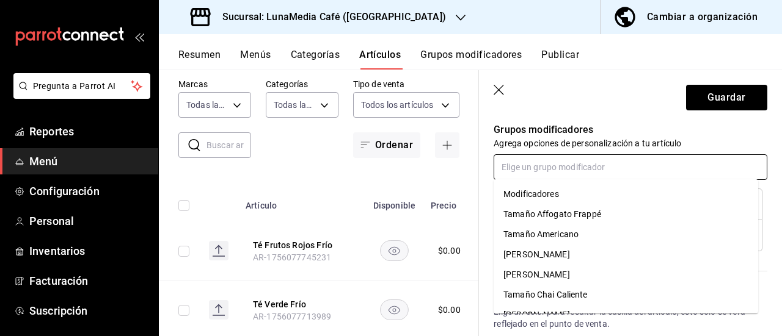
click at [538, 197] on div "Modificadores" at bounding box center [531, 194] width 56 height 13
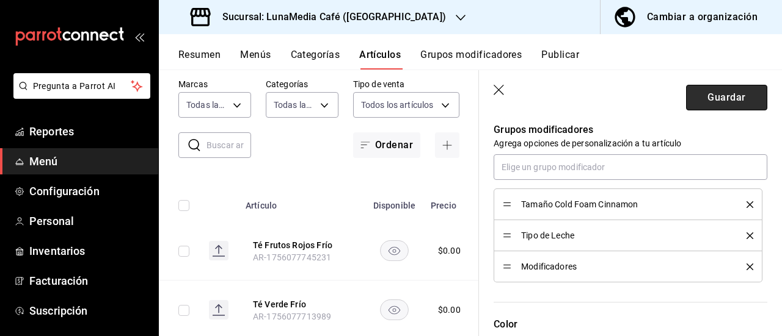
click at [702, 93] on button "Guardar" at bounding box center [726, 98] width 81 height 26
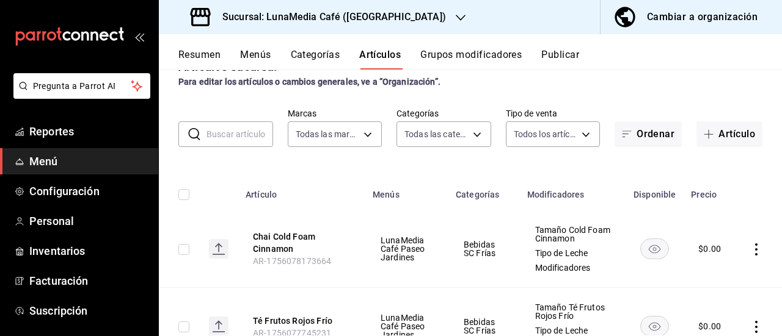
click at [750, 252] on icon "actions" at bounding box center [756, 250] width 12 height 12
click at [702, 305] on span "Eliminar" at bounding box center [709, 304] width 31 height 10
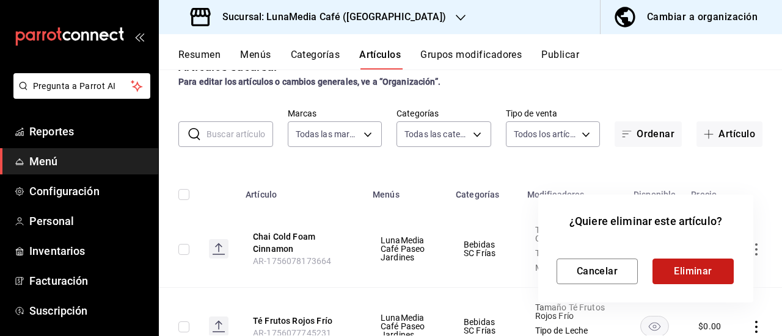
click at [688, 266] on button "Eliminar" at bounding box center [692, 272] width 81 height 26
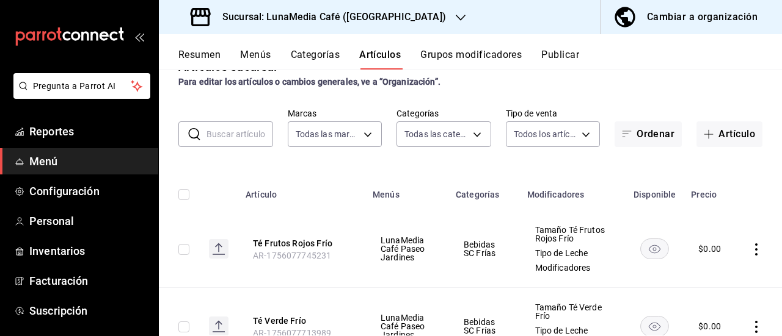
click at [489, 70] on div "Artículos sucursal Para editar los artículos o cambios generales, ve a “Organiz…" at bounding box center [470, 72] width 623 height 31
click at [490, 60] on button "Grupos modificadores" at bounding box center [470, 59] width 101 height 21
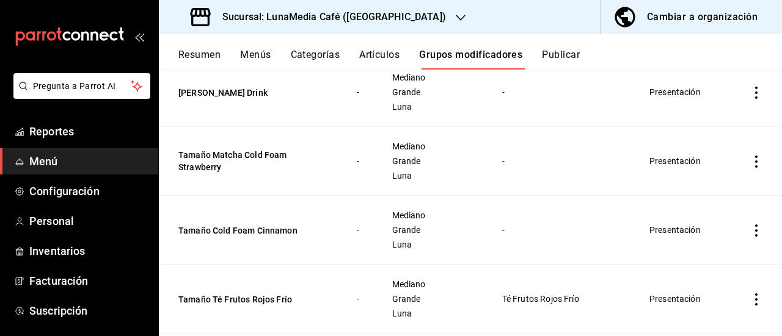
scroll to position [305, 0]
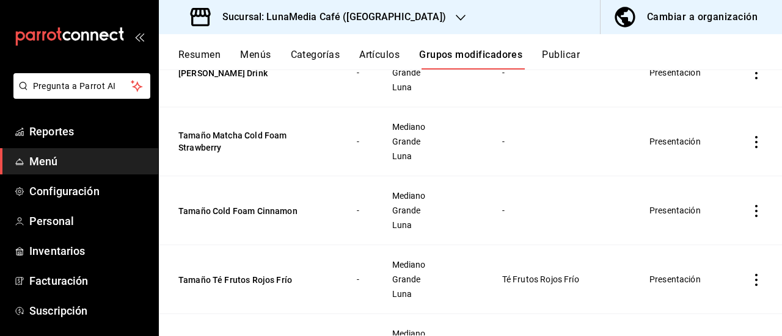
click at [750, 217] on icon "actions" at bounding box center [756, 211] width 12 height 12
click at [706, 250] on span "Editar" at bounding box center [710, 248] width 32 height 13
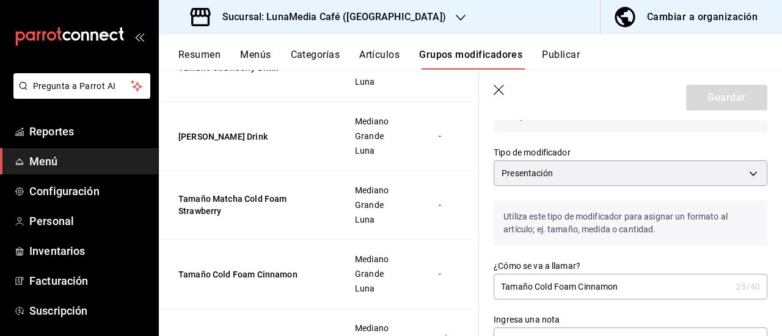
scroll to position [122, 0]
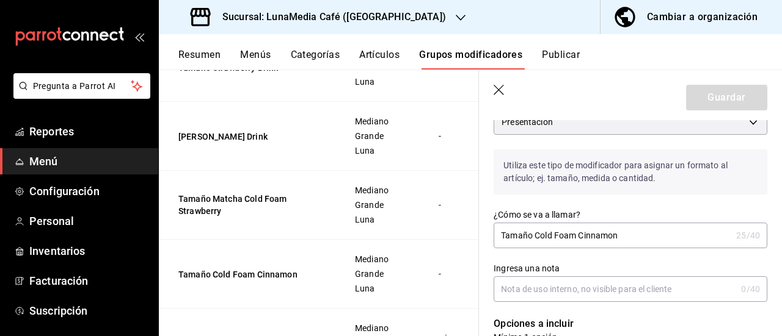
click at [537, 239] on input "Tamaño Cold Foam Cinnamon" at bounding box center [612, 235] width 238 height 24
click at [535, 238] on input "Tamaño Cold Foam Cinnamon" at bounding box center [612, 235] width 238 height 24
type input "Tamaño Chai Cold Foam Cinnamon"
click at [699, 101] on button "Guardar" at bounding box center [726, 98] width 81 height 26
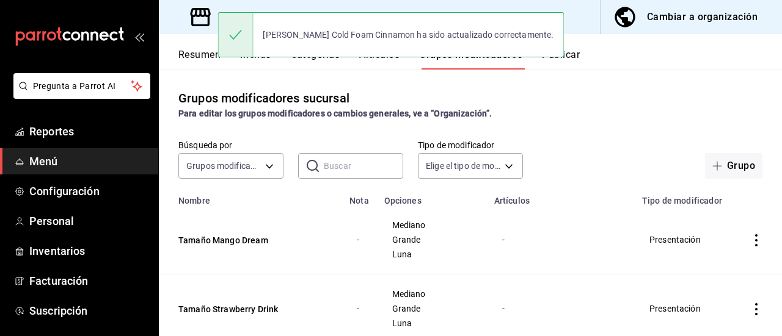
click at [374, 62] on button "Artículos" at bounding box center [379, 59] width 40 height 21
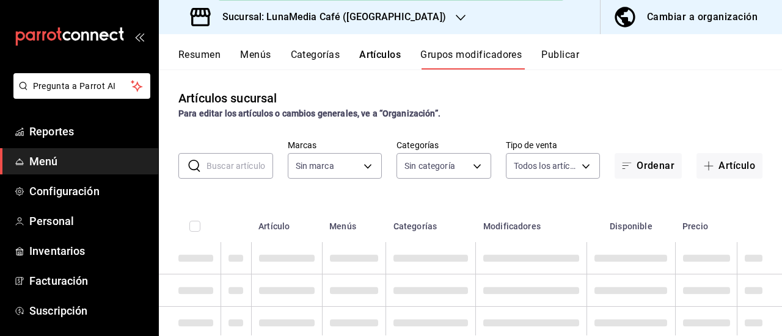
type input "b9a0b28a-a8c6-4fb4-9998-6933c83bd964"
type input "86eafbc4-dcde-4cb7-9d87-6fac2ceb75f2,4710cb7a-62db-40c3-97e0-f6a8efdc0200,8bbf8…"
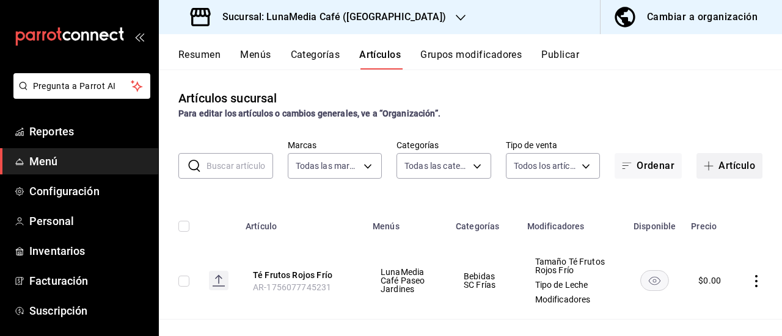
click at [723, 169] on button "Artículo" at bounding box center [729, 166] width 66 height 26
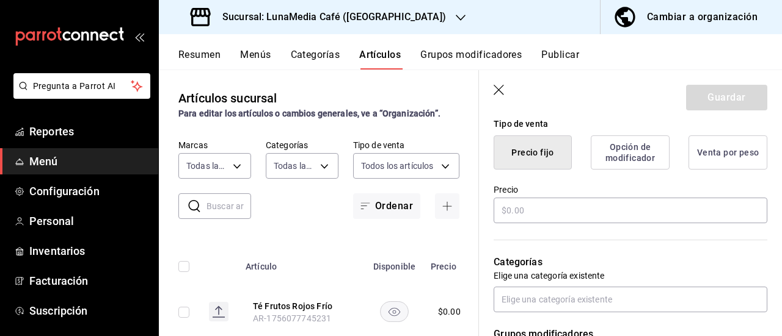
scroll to position [305, 0]
type input "Chai Cold Foam Cinnamon"
click at [533, 207] on input "text" at bounding box center [630, 210] width 274 height 26
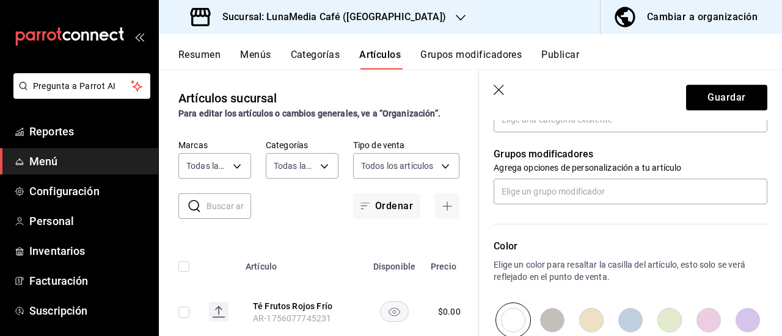
scroll to position [427, 0]
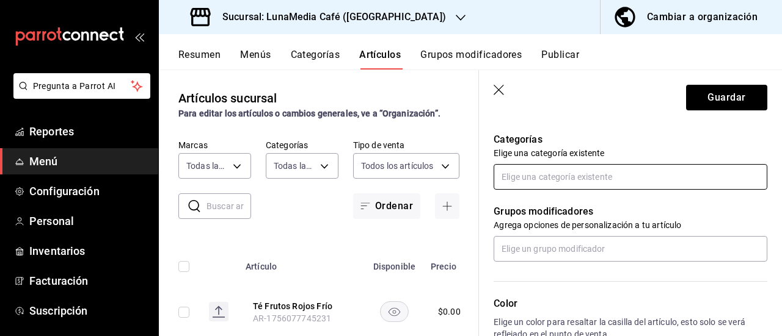
type input "$0.00"
click at [531, 185] on input "text" at bounding box center [630, 177] width 274 height 26
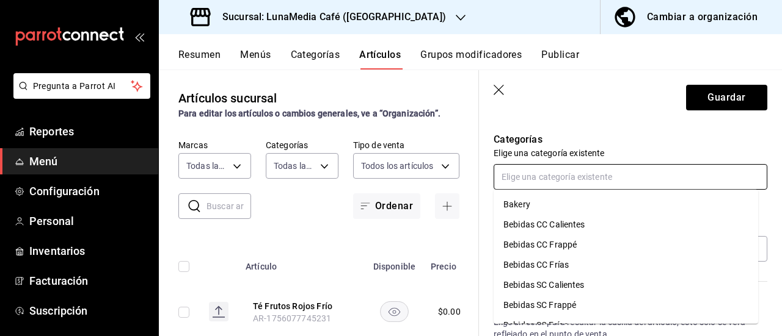
scroll to position [36, 0]
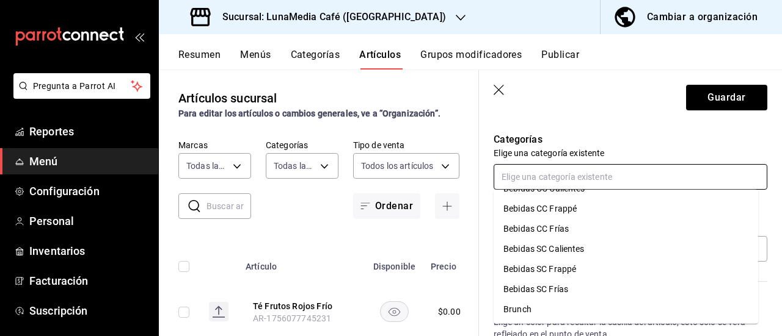
click at [572, 294] on li "Bebidas SC Frías" at bounding box center [625, 290] width 264 height 20
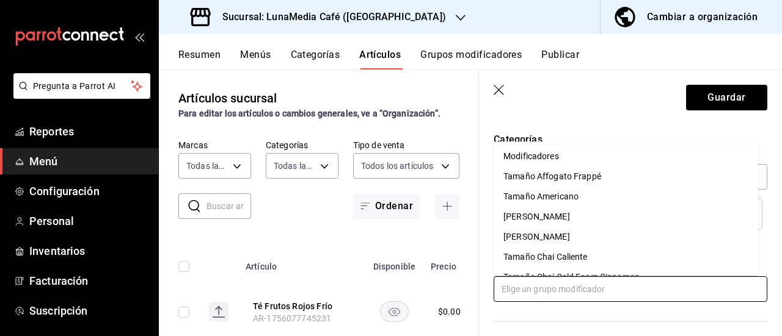
click at [549, 286] on input "text" at bounding box center [630, 290] width 274 height 26
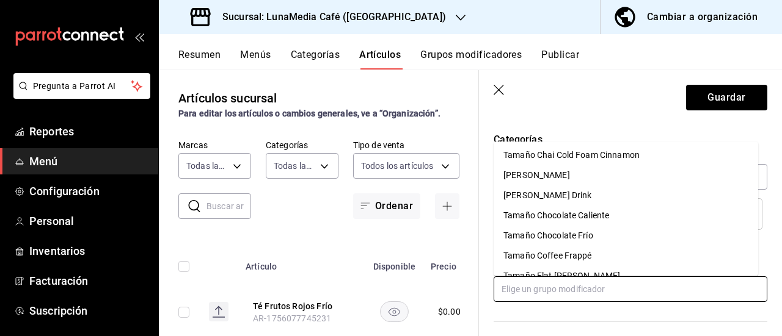
click at [583, 158] on div "Tamaño Chai Cold Foam Cinnamon" at bounding box center [571, 155] width 136 height 13
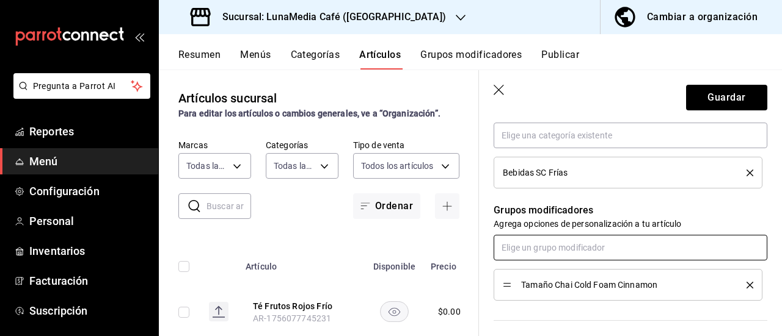
scroll to position [488, 0]
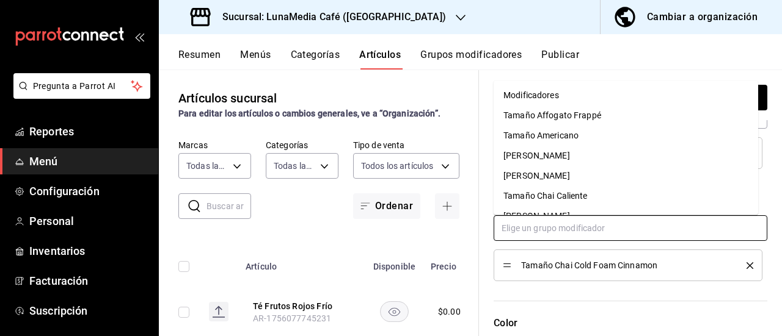
click at [554, 227] on input "text" at bounding box center [630, 229] width 274 height 26
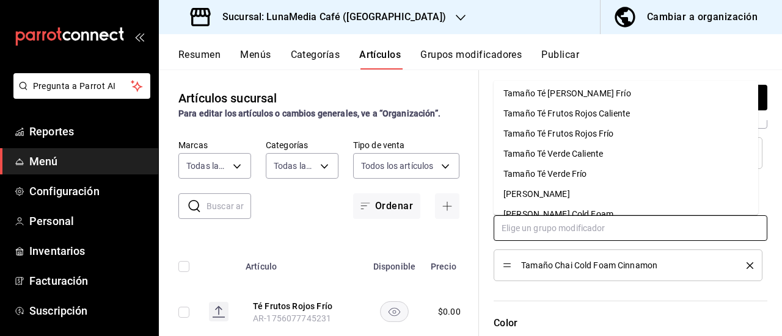
scroll to position [580, 0]
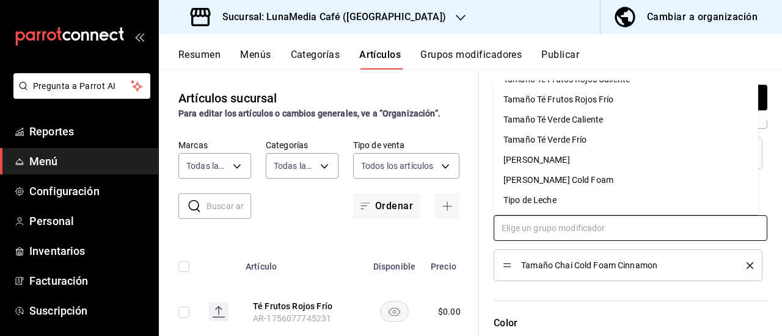
click at [549, 198] on div "Tipo de Leche" at bounding box center [529, 200] width 53 height 13
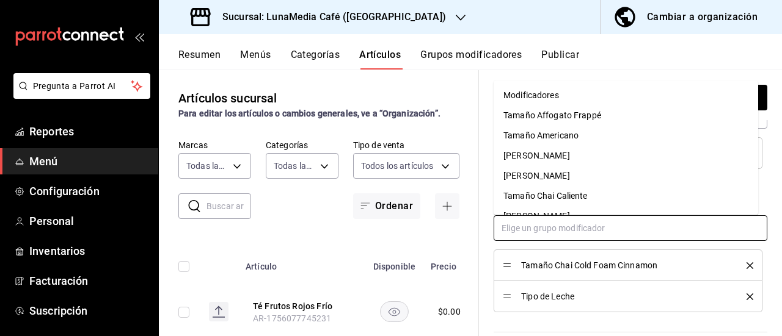
click at [539, 233] on input "text" at bounding box center [630, 229] width 274 height 26
click at [540, 98] on div "Modificadores" at bounding box center [531, 95] width 56 height 13
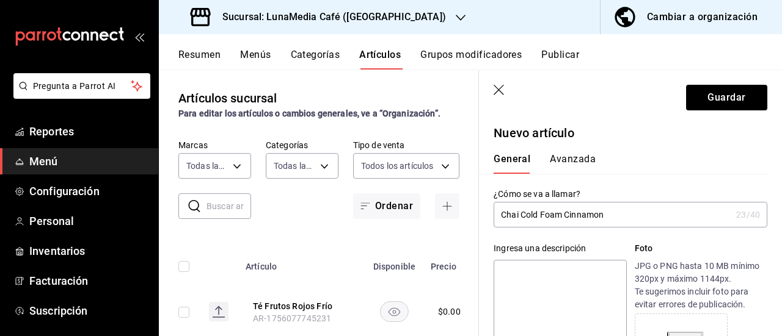
scroll to position [0, 0]
click at [711, 96] on button "Guardar" at bounding box center [726, 98] width 81 height 26
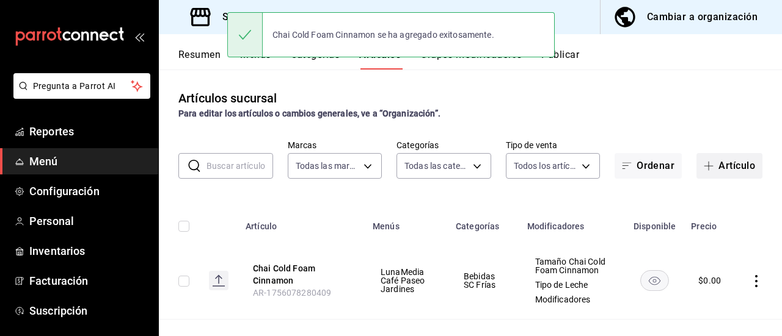
click at [704, 166] on icon "button" at bounding box center [708, 166] width 9 height 1
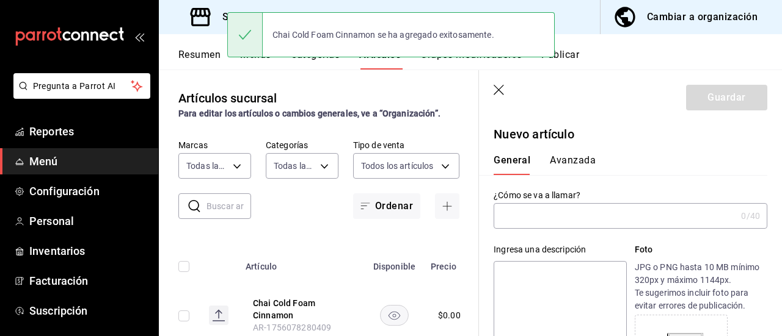
click at [537, 225] on input "text" at bounding box center [614, 216] width 242 height 24
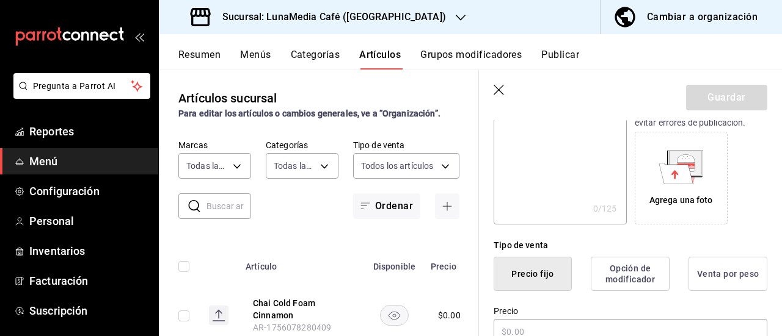
scroll to position [244, 0]
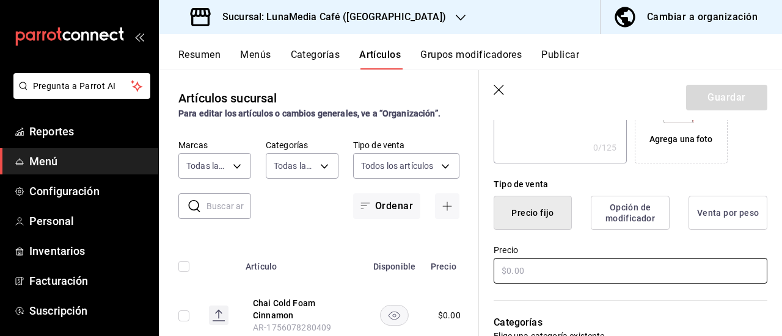
type input "Matcha Cold Foam Strawberry"
click at [510, 272] on input "text" at bounding box center [630, 271] width 274 height 26
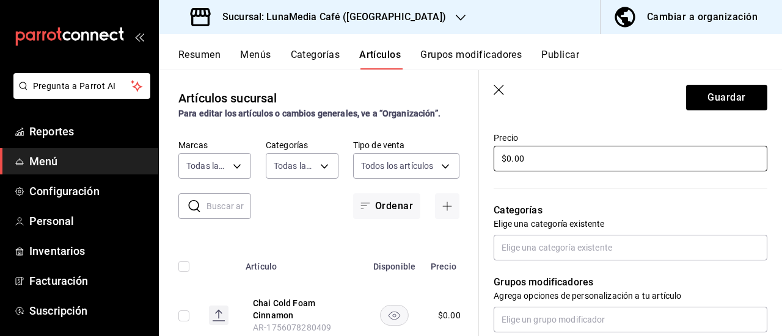
scroll to position [366, 0]
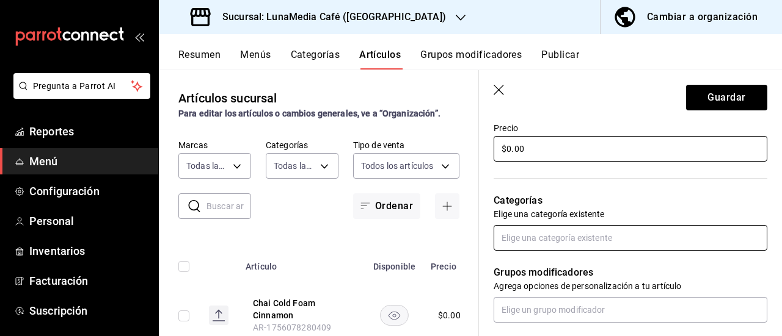
type input "$0.00"
click at [545, 244] on input "text" at bounding box center [630, 238] width 274 height 26
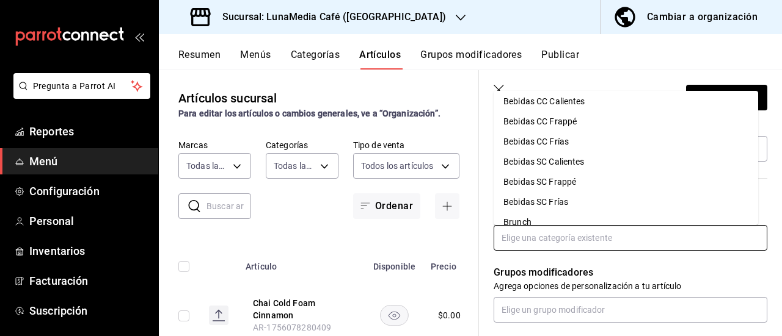
scroll to position [36, 0]
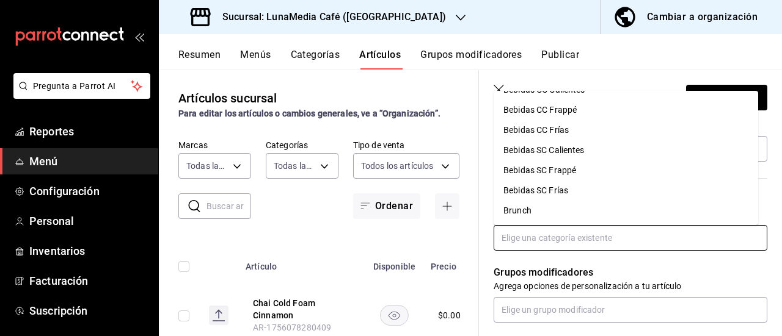
click at [568, 195] on li "Bebidas SC Frías" at bounding box center [625, 191] width 264 height 20
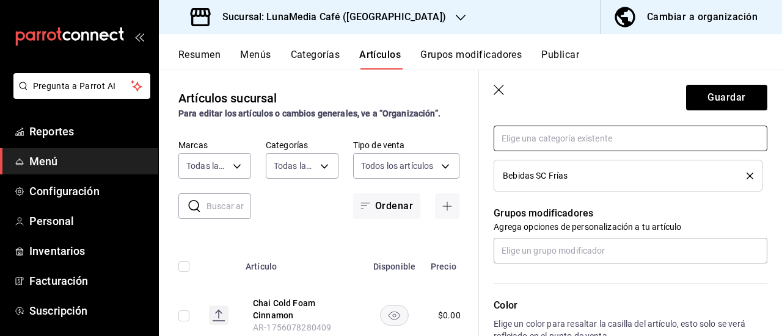
scroll to position [550, 0]
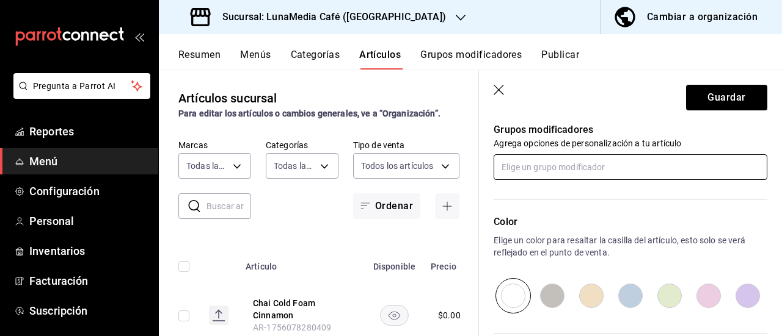
click at [541, 172] on input "text" at bounding box center [630, 167] width 274 height 26
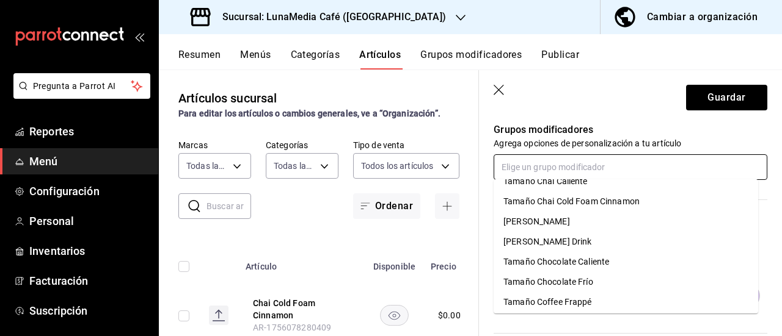
scroll to position [305, 0]
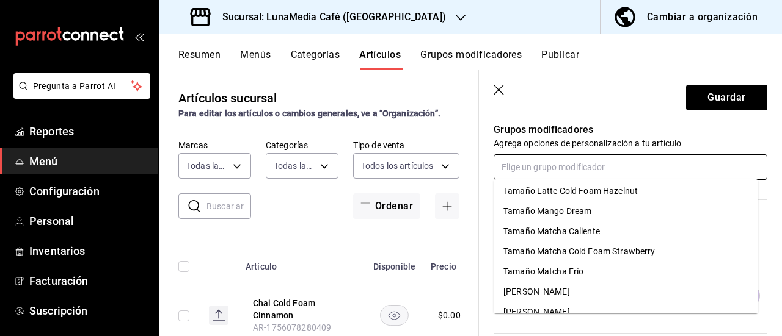
click at [565, 257] on div "Tamaño Matcha Cold Foam Strawberry" at bounding box center [578, 251] width 151 height 13
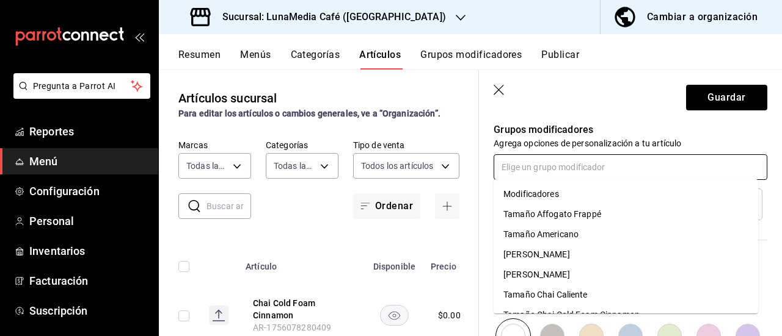
click at [532, 163] on input "text" at bounding box center [630, 167] width 274 height 26
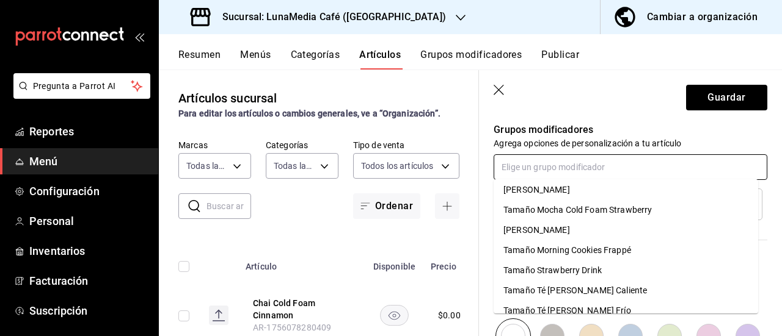
scroll to position [580, 0]
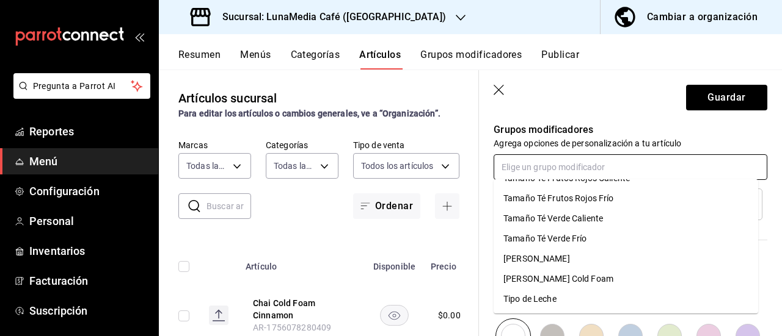
click at [548, 297] on div "Tipo de Leche" at bounding box center [529, 299] width 53 height 13
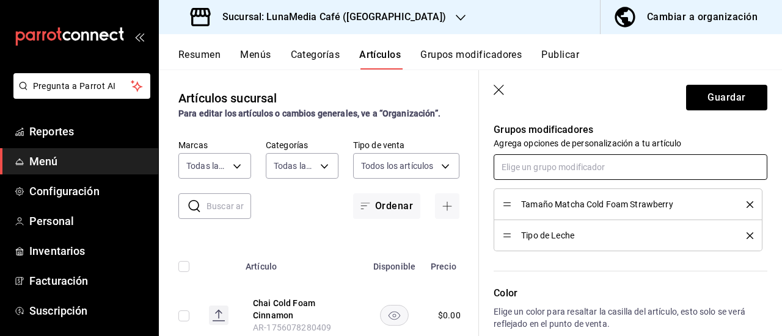
click at [537, 163] on input "text" at bounding box center [630, 167] width 274 height 26
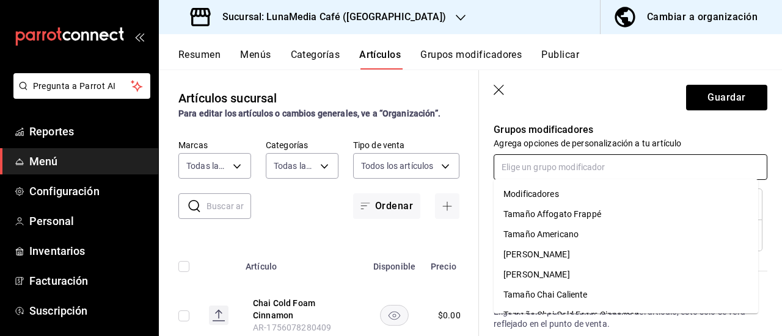
click at [540, 196] on div "Modificadores" at bounding box center [531, 194] width 56 height 13
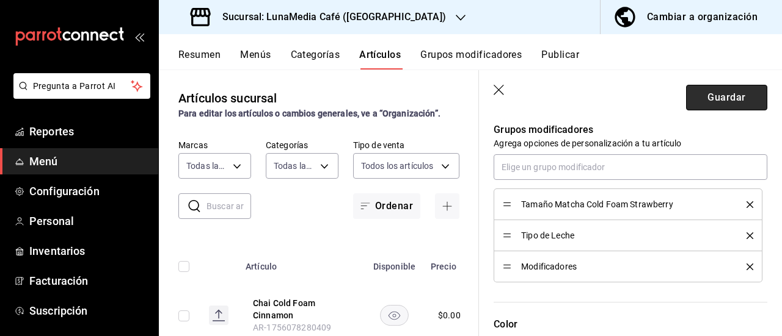
click at [703, 95] on button "Guardar" at bounding box center [726, 98] width 81 height 26
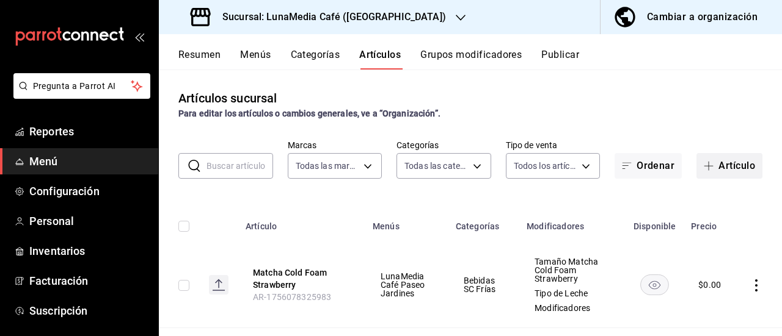
click at [703, 163] on icon "button" at bounding box center [708, 166] width 10 height 10
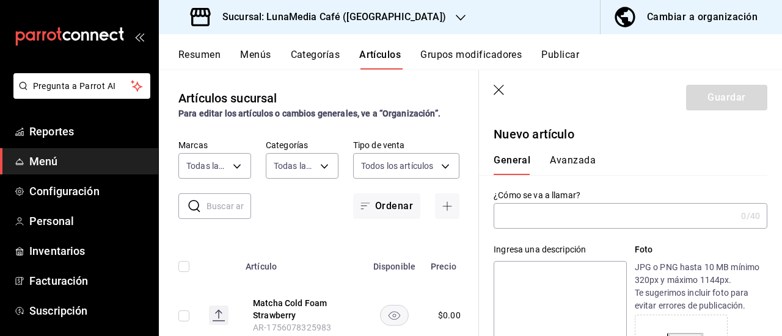
click at [544, 213] on input "text" at bounding box center [614, 216] width 242 height 24
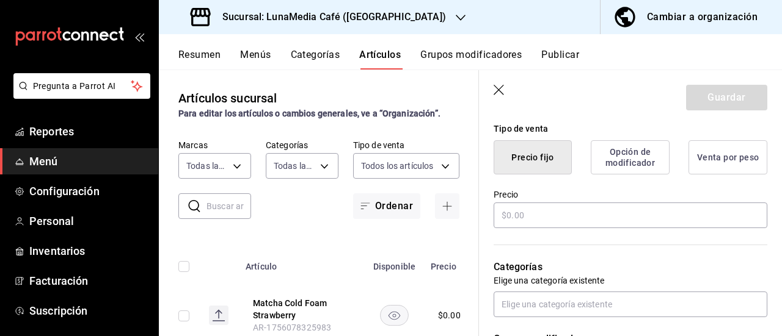
scroll to position [244, 0]
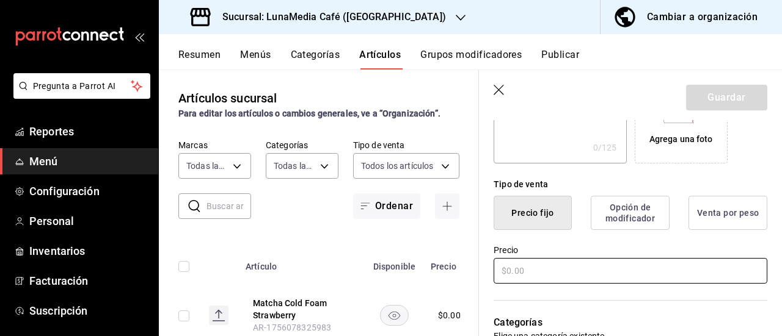
type input "Cherry Drink"
click at [513, 277] on input "text" at bounding box center [630, 271] width 274 height 26
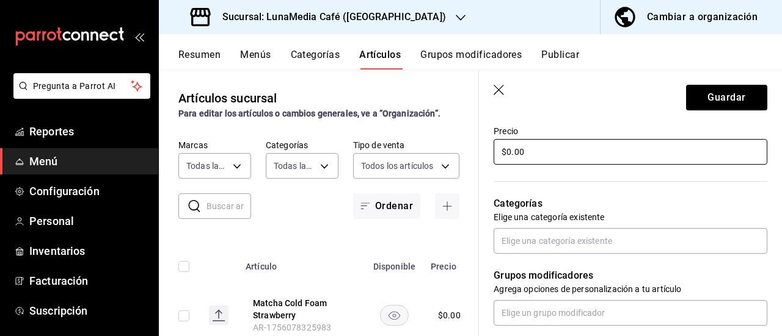
scroll to position [366, 0]
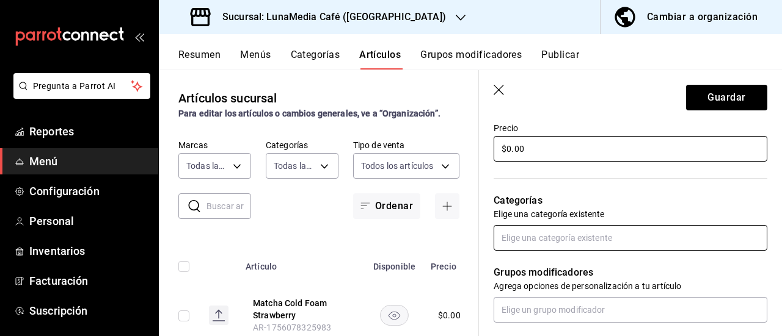
type input "$0.00"
click at [521, 245] on input "text" at bounding box center [630, 238] width 274 height 26
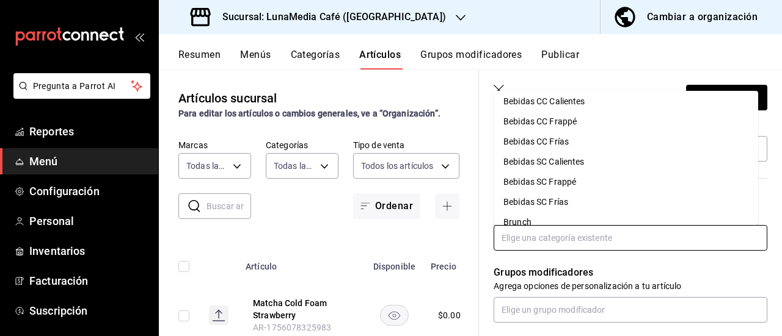
scroll to position [36, 0]
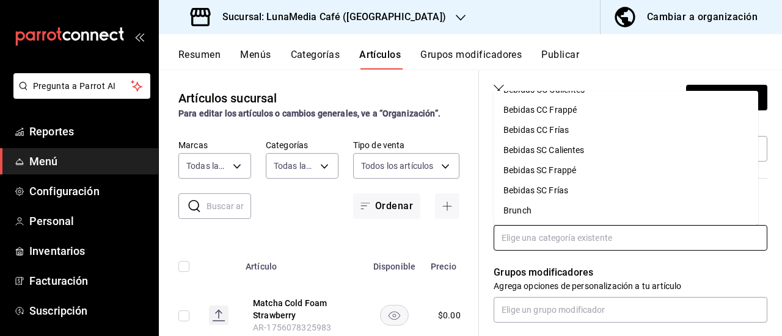
click at [552, 191] on li "Bebidas SC Frías" at bounding box center [625, 191] width 264 height 20
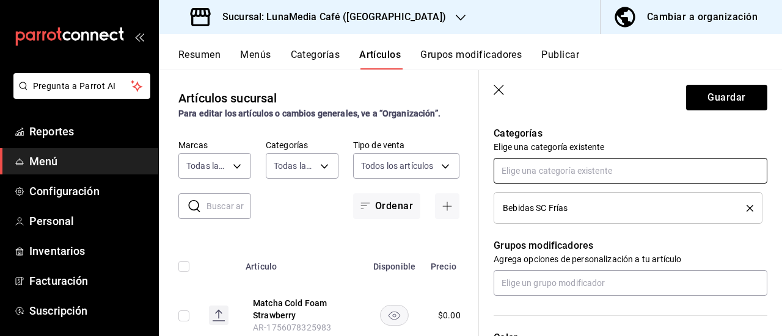
scroll to position [488, 0]
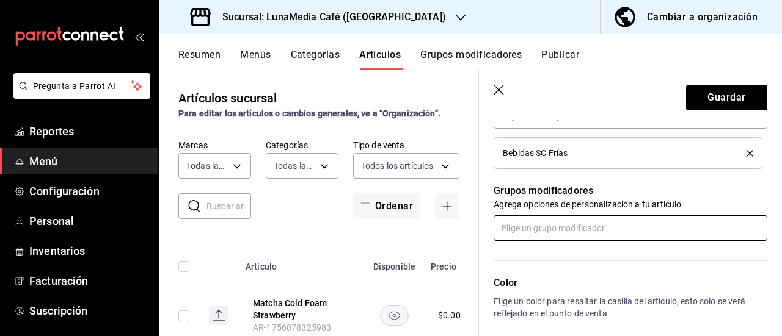
click at [543, 236] on input "text" at bounding box center [630, 229] width 274 height 26
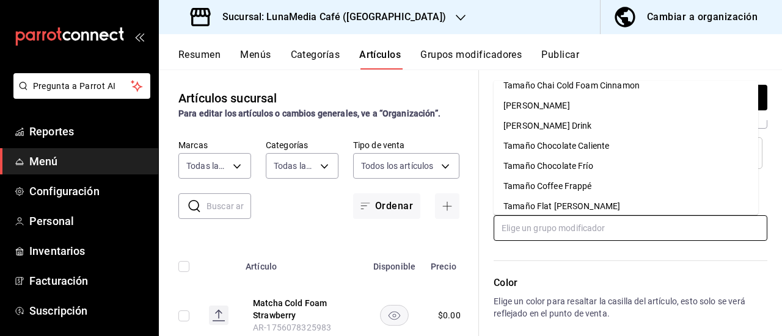
scroll to position [112, 0]
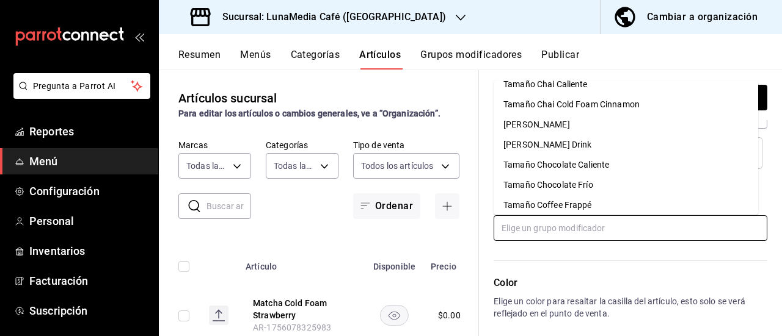
click at [561, 145] on div "Tamaño Cherry Drink" at bounding box center [547, 145] width 89 height 13
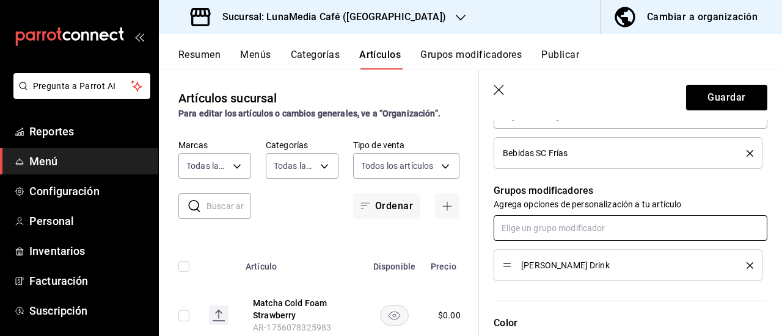
click at [539, 229] on input "text" at bounding box center [630, 229] width 274 height 26
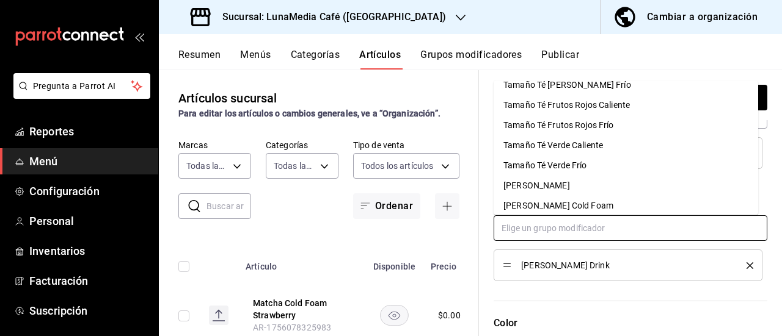
scroll to position [580, 0]
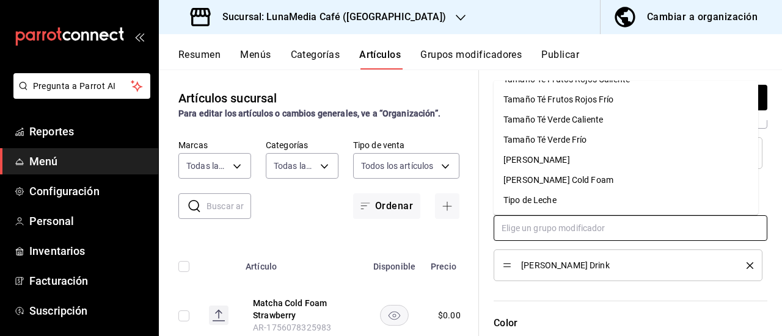
click at [552, 208] on li "Tipo de Leche" at bounding box center [625, 201] width 264 height 20
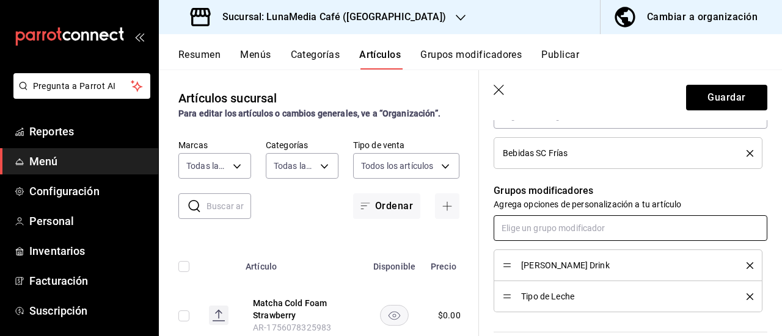
click at [550, 230] on input "text" at bounding box center [630, 229] width 274 height 26
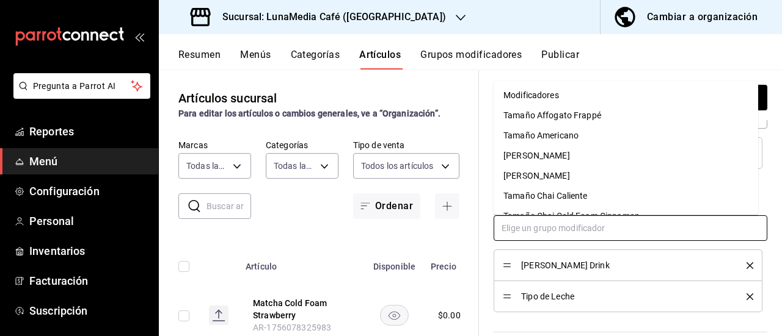
click at [532, 95] on div "Modificadores" at bounding box center [531, 95] width 56 height 13
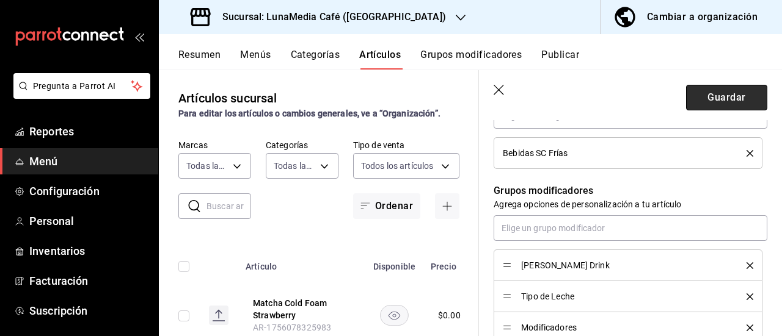
click at [704, 106] on button "Guardar" at bounding box center [726, 98] width 81 height 26
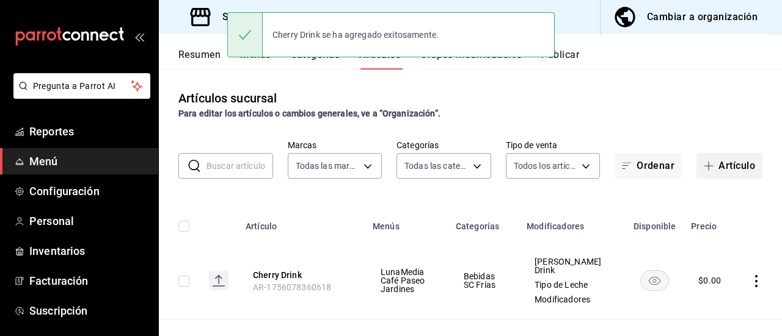
click at [697, 174] on button "Artículo" at bounding box center [729, 166] width 66 height 26
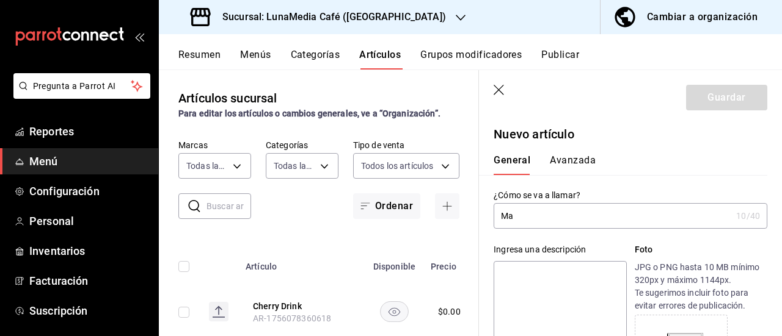
type input "M"
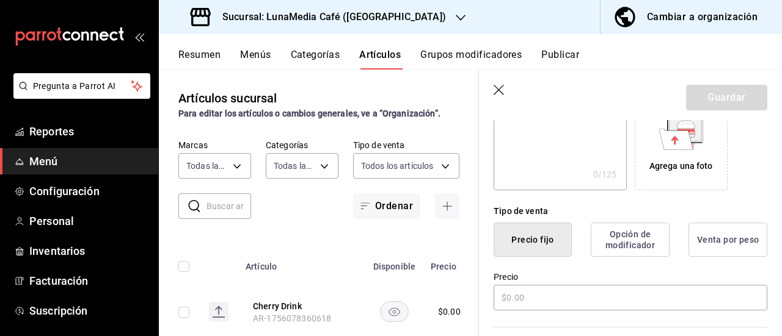
scroll to position [244, 0]
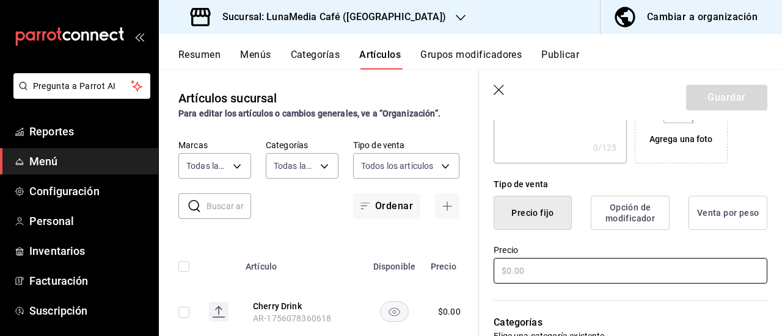
type input "Strawberry Drink"
click at [514, 274] on input "text" at bounding box center [630, 271] width 274 height 26
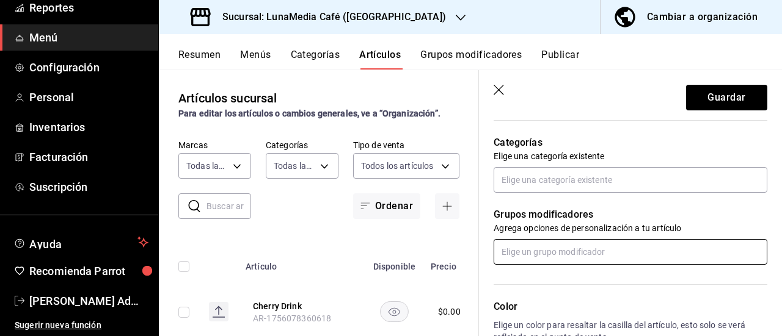
scroll to position [427, 0]
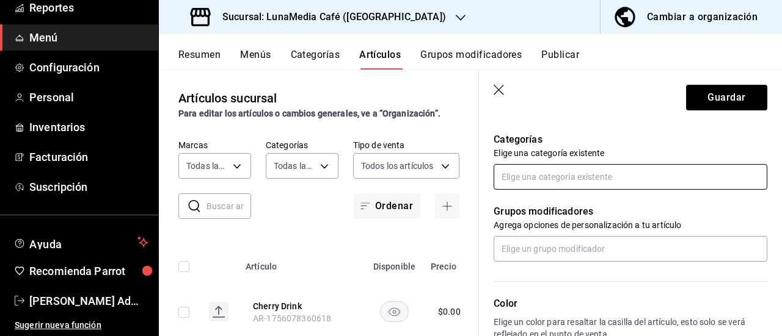
type input "$0.00"
click at [525, 176] on input "text" at bounding box center [630, 177] width 274 height 26
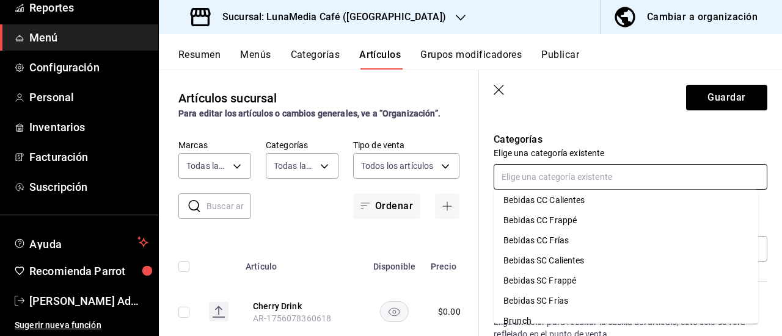
scroll to position [36, 0]
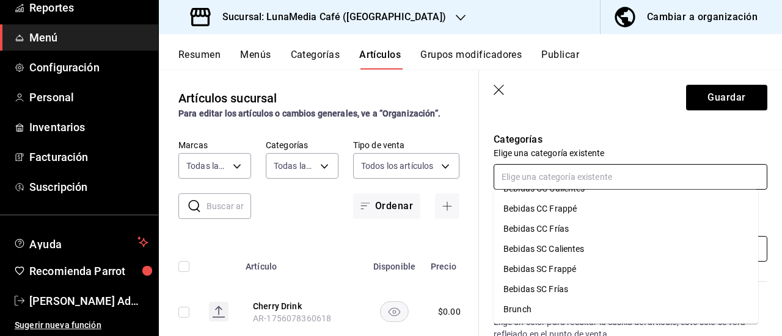
click at [554, 287] on li "Bebidas SC Frías" at bounding box center [625, 290] width 264 height 20
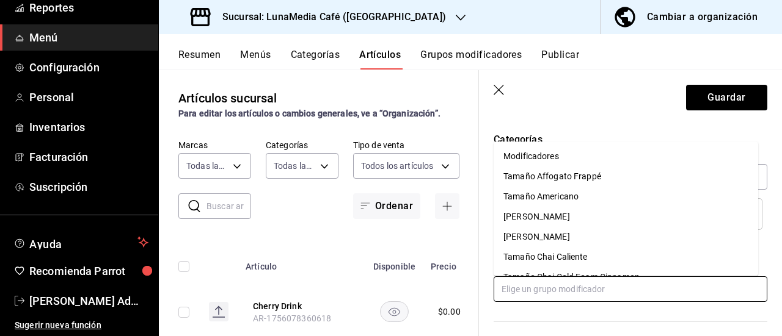
click at [536, 288] on input "text" at bounding box center [630, 290] width 274 height 26
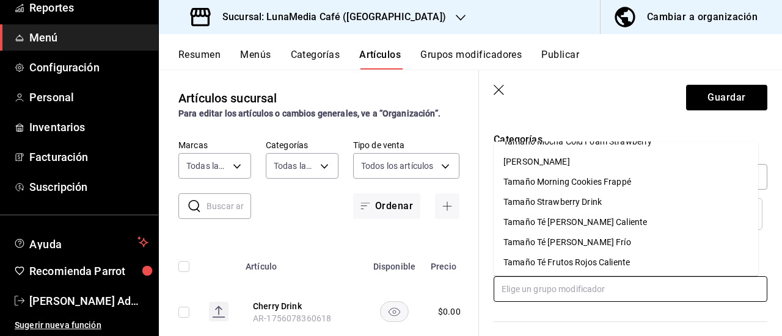
scroll to position [417, 0]
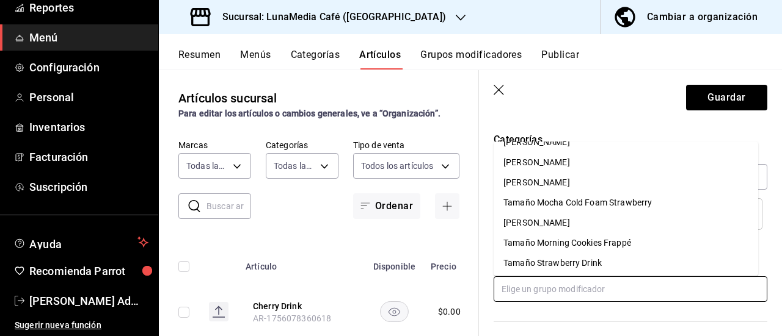
click at [567, 259] on div "Tamaño Strawberry Drink" at bounding box center [552, 263] width 98 height 13
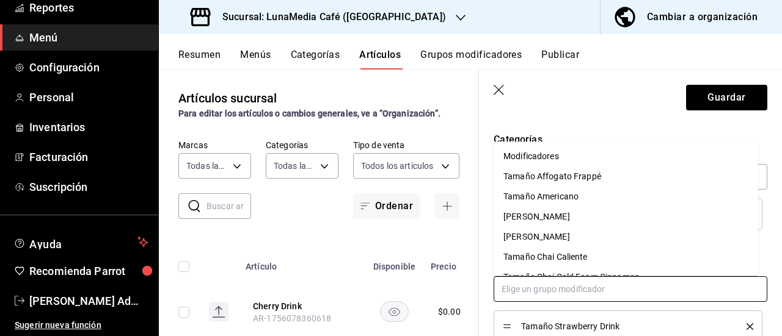
click at [537, 291] on input "text" at bounding box center [630, 290] width 274 height 26
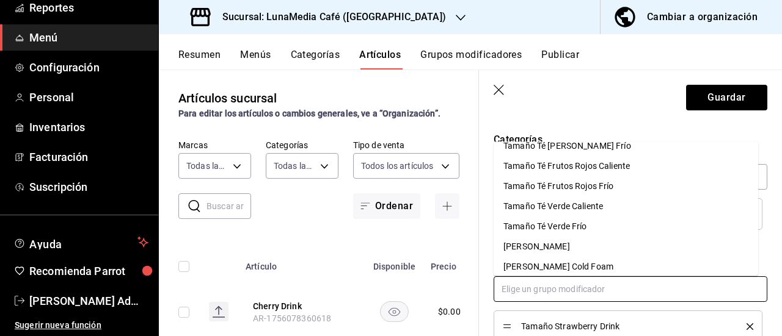
scroll to position [580, 0]
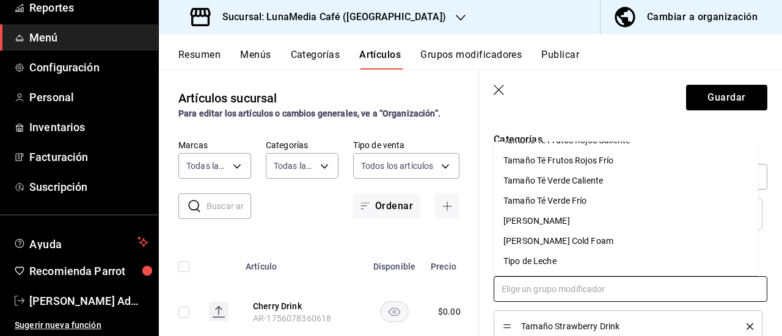
click at [546, 265] on div "Tipo de Leche" at bounding box center [529, 261] width 53 height 13
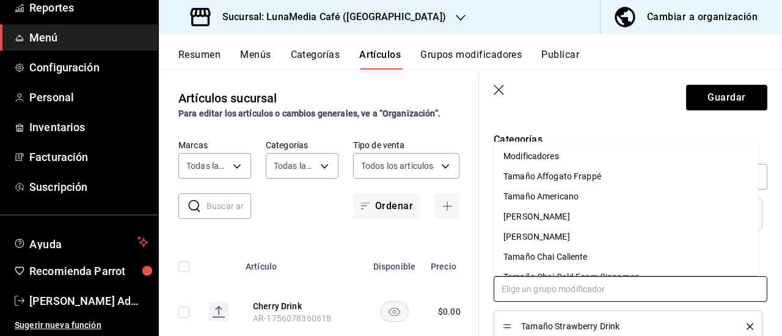
click at [539, 297] on input "text" at bounding box center [630, 290] width 274 height 26
click at [545, 150] on div "Modificadores" at bounding box center [531, 156] width 56 height 13
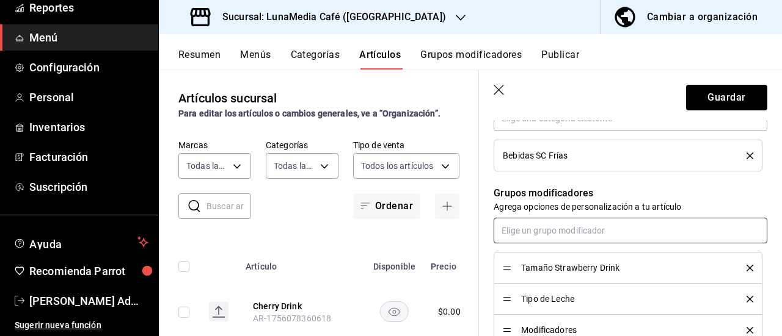
scroll to position [550, 0]
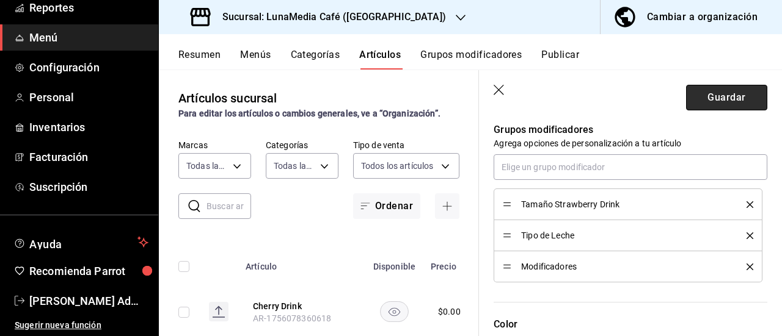
click at [706, 93] on button "Guardar" at bounding box center [726, 98] width 81 height 26
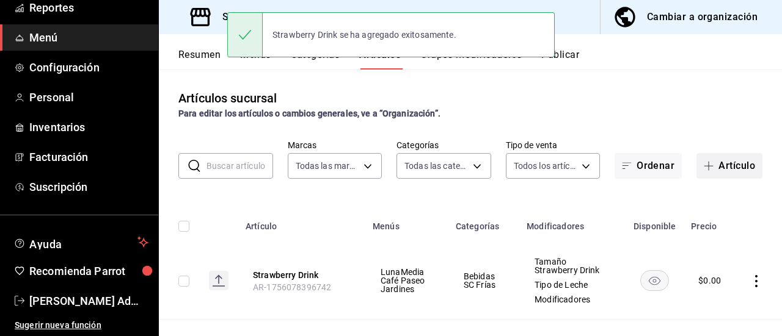
click at [705, 167] on span "button" at bounding box center [710, 166] width 15 height 10
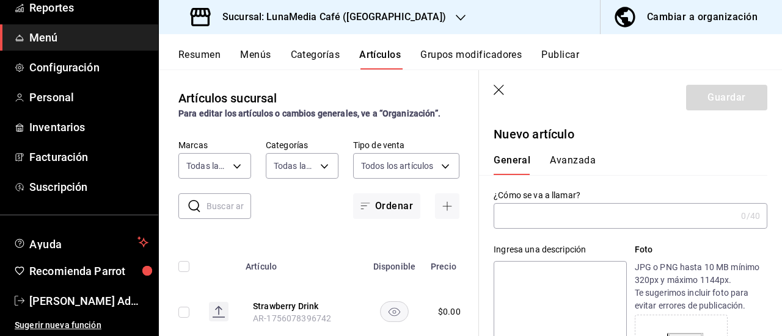
click at [541, 211] on input "text" at bounding box center [614, 216] width 242 height 24
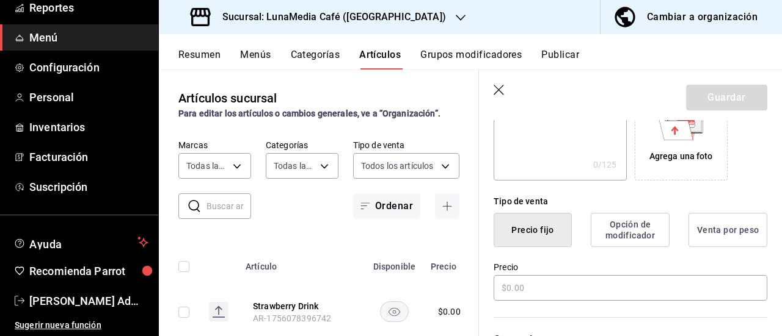
scroll to position [244, 0]
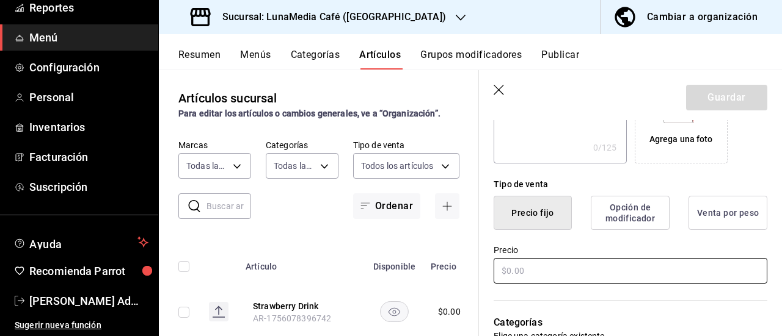
type input "Mango Dream"
click at [503, 270] on input "text" at bounding box center [630, 271] width 274 height 26
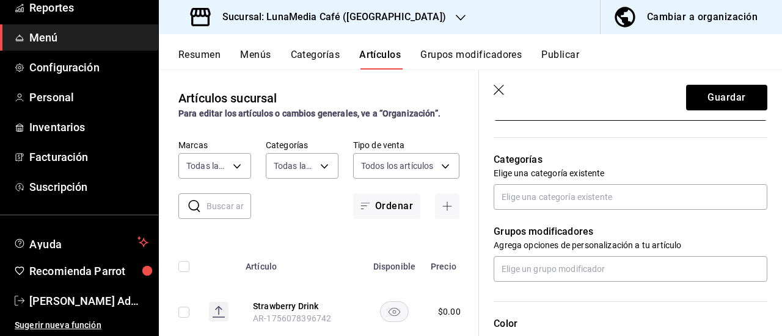
scroll to position [427, 0]
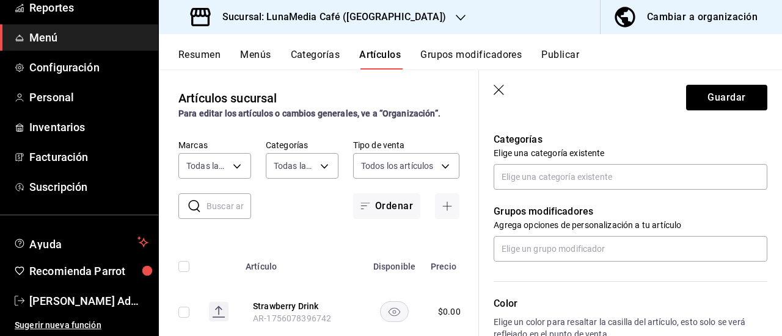
type input "$0.00"
click at [532, 162] on div "Categorías Elige una categoría existente" at bounding box center [623, 146] width 288 height 87
click at [531, 172] on input "text" at bounding box center [630, 177] width 274 height 26
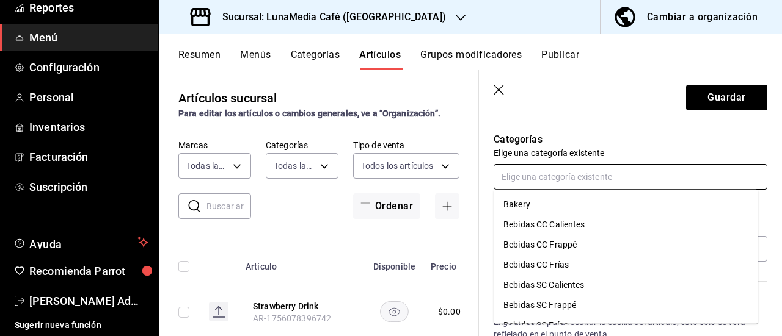
scroll to position [36, 0]
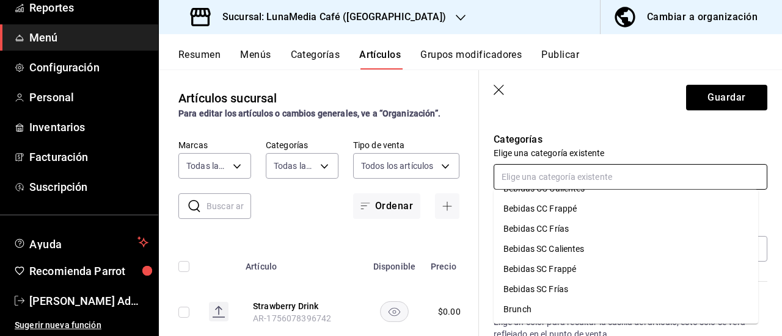
click at [558, 294] on li "Bebidas SC Frías" at bounding box center [625, 290] width 264 height 20
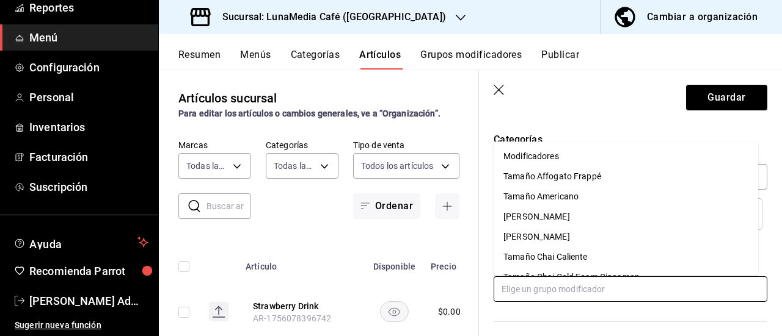
click at [551, 284] on input "text" at bounding box center [630, 290] width 274 height 26
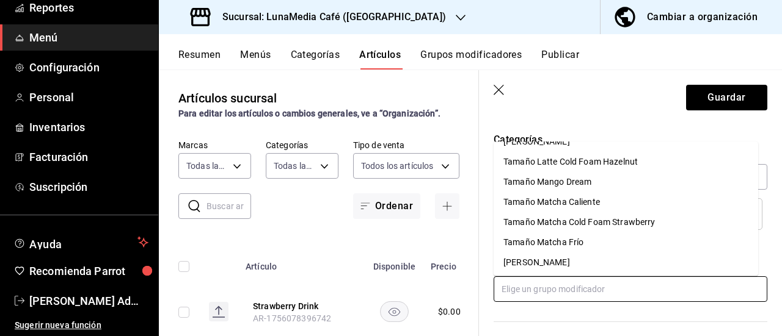
scroll to position [305, 0]
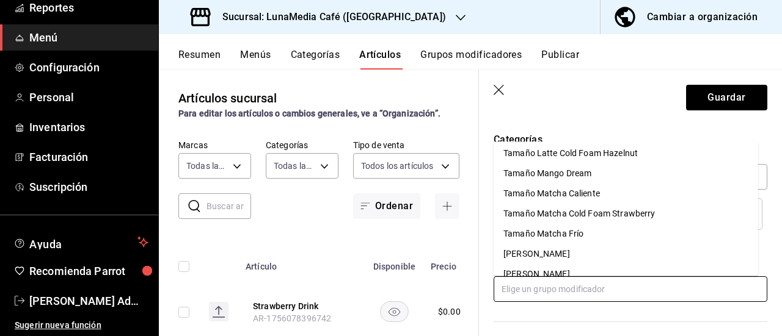
click at [630, 175] on li "Tamaño Mango Dream" at bounding box center [625, 174] width 264 height 20
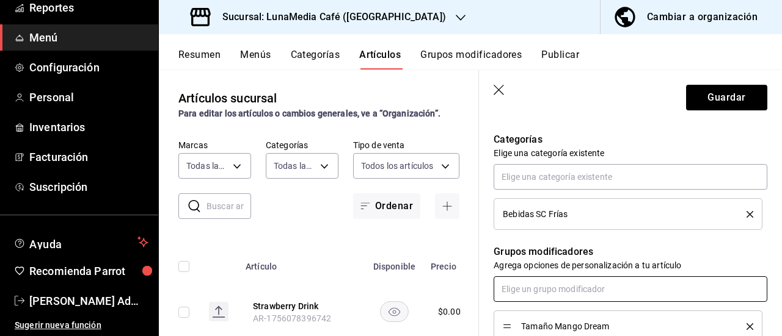
click at [558, 280] on input "text" at bounding box center [630, 290] width 274 height 26
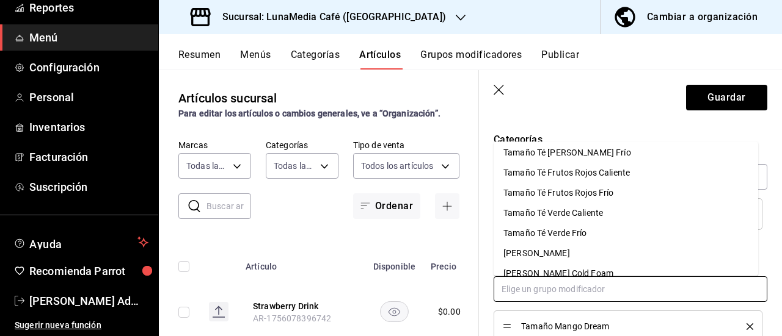
scroll to position [580, 0]
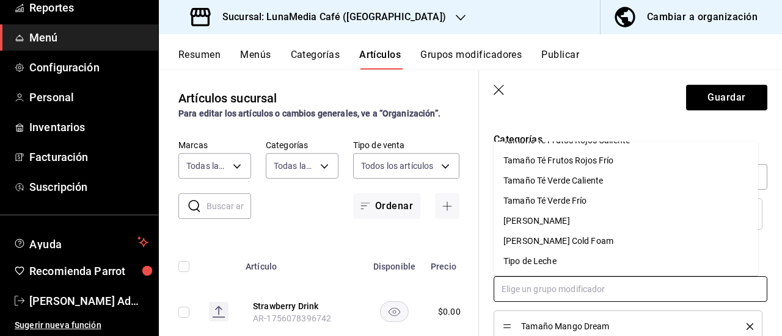
click at [567, 257] on li "Tipo de Leche" at bounding box center [625, 262] width 264 height 20
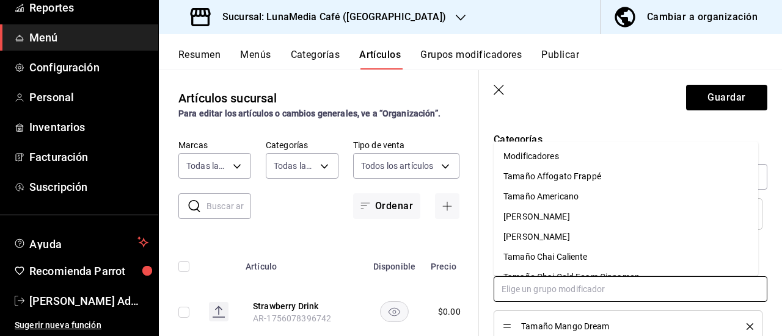
click at [556, 284] on input "text" at bounding box center [630, 290] width 274 height 26
click at [549, 159] on div "Modificadores" at bounding box center [531, 156] width 56 height 13
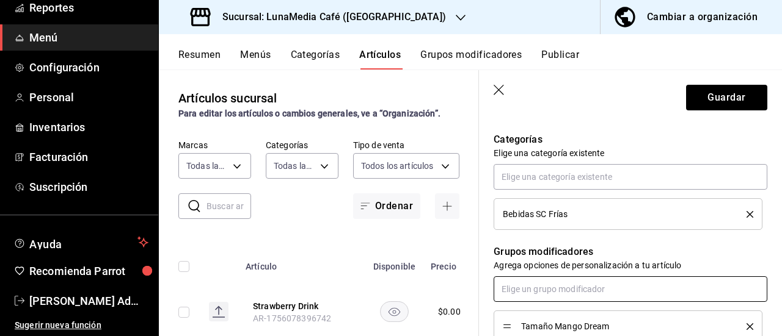
scroll to position [488, 0]
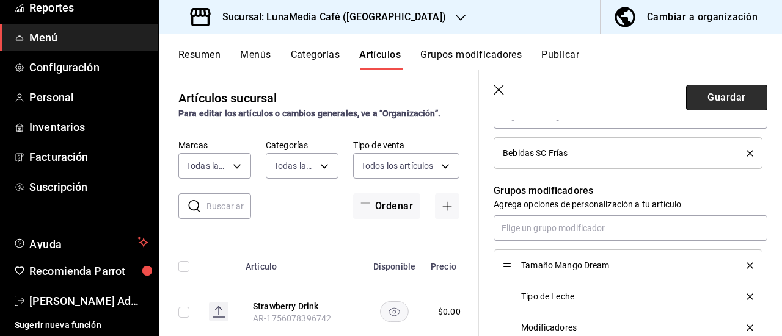
click at [708, 101] on button "Guardar" at bounding box center [726, 98] width 81 height 26
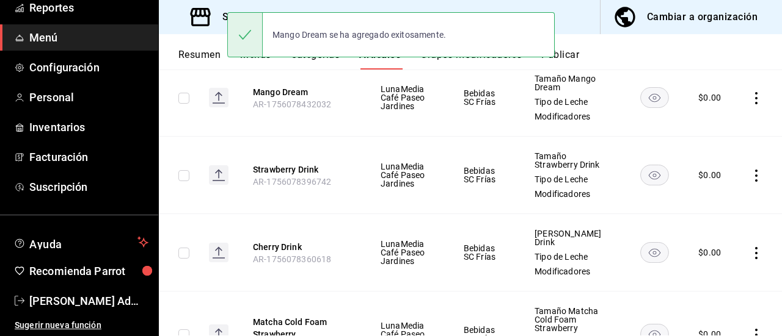
scroll to position [122, 0]
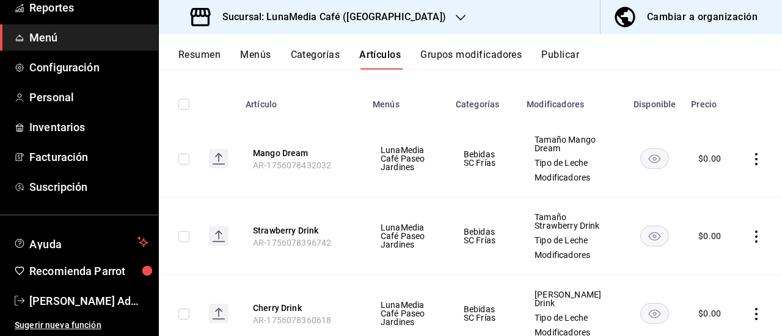
click at [300, 52] on button "Categorías" at bounding box center [315, 59] width 49 height 21
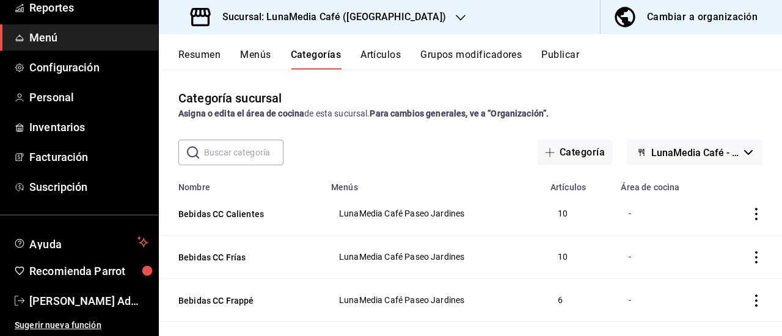
click at [507, 52] on button "Grupos modificadores" at bounding box center [470, 59] width 101 height 21
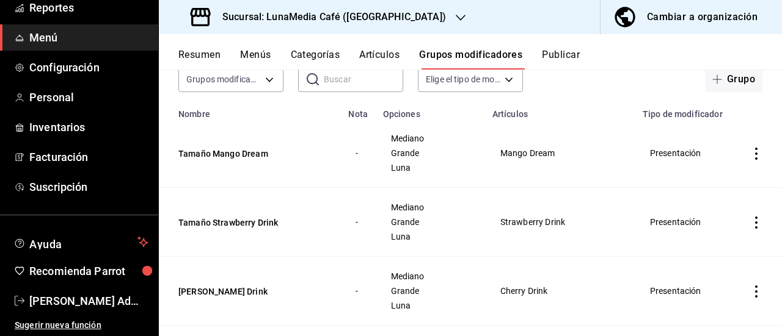
scroll to position [61, 0]
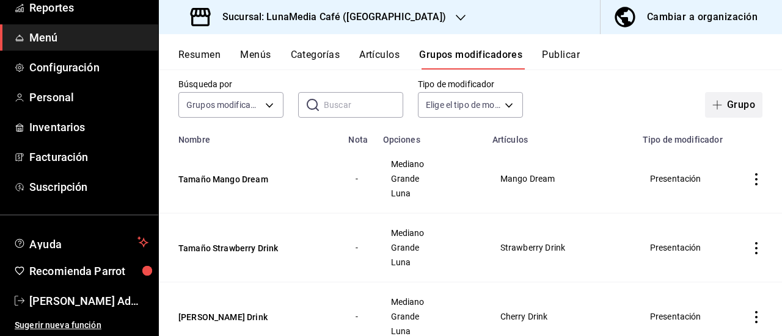
click at [714, 107] on span "button" at bounding box center [719, 105] width 15 height 10
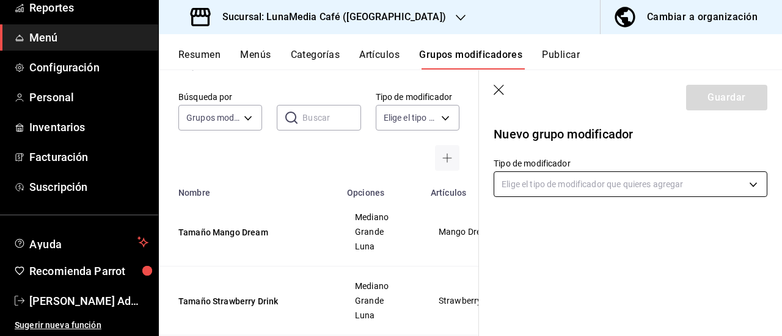
click at [573, 180] on body "Pregunta a Parrot AI Reportes Menú Configuración Personal Inventarios Facturaci…" at bounding box center [391, 168] width 782 height 336
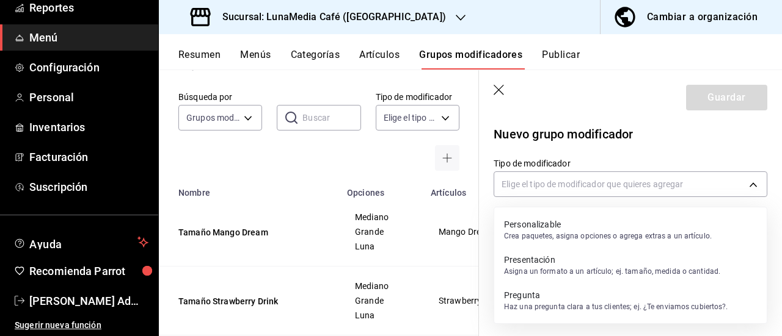
click at [550, 271] on p "Asigna un formato a un artículo; ej. tamaño, medida o cantidad." at bounding box center [612, 271] width 216 height 11
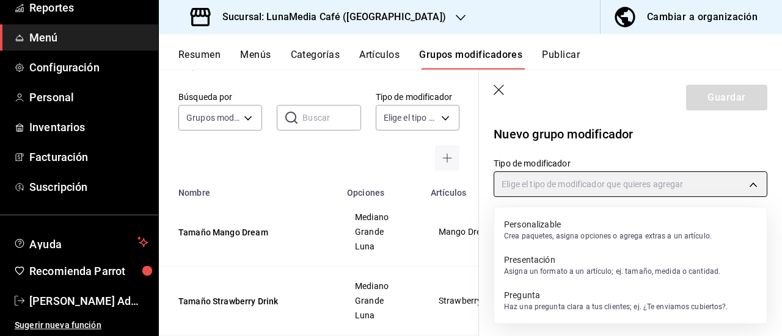
type input "PRESENTATION"
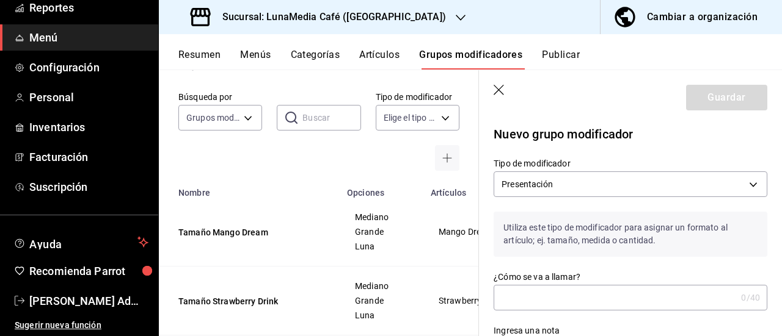
click at [551, 302] on input "¿Cómo se va a llamar?" at bounding box center [614, 298] width 242 height 24
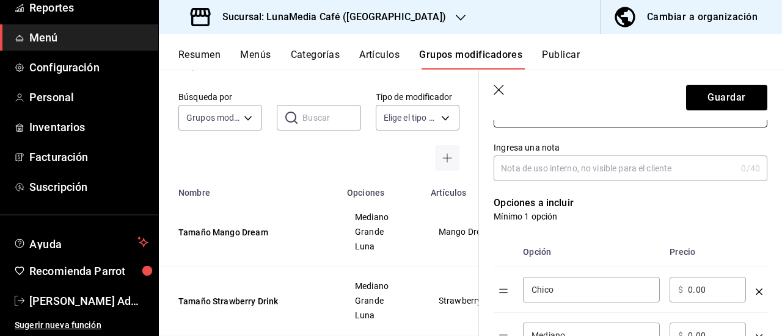
scroll to position [122, 0]
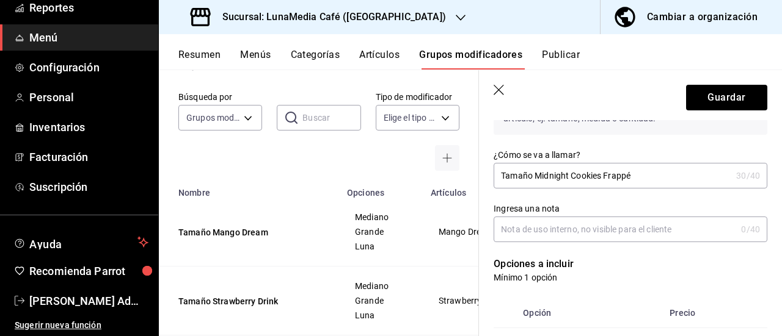
type input "Tamaño Midnight Cookies Frappé"
drag, startPoint x: 547, startPoint y: 175, endPoint x: 530, endPoint y: 228, distance: 55.8
click at [530, 228] on input "Ingresa una nota" at bounding box center [614, 229] width 242 height 24
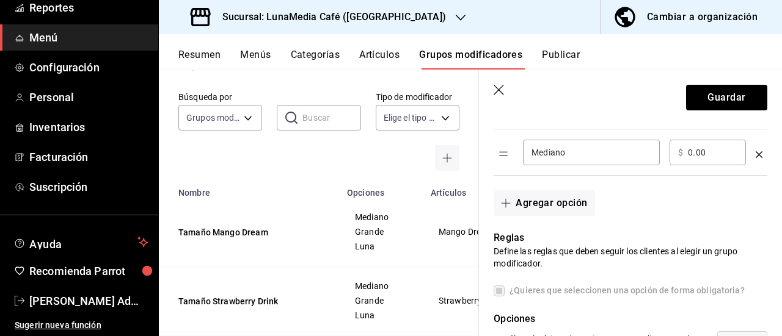
scroll to position [305, 0]
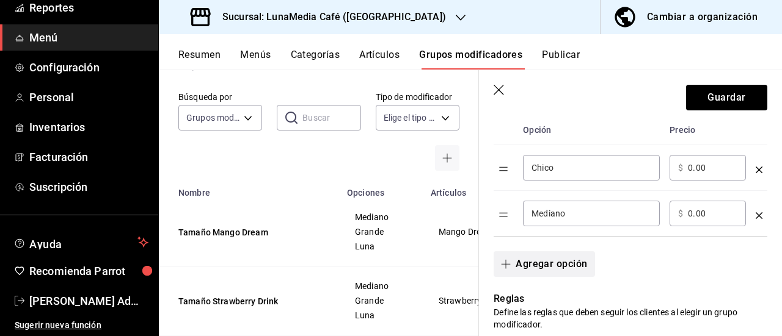
click at [535, 267] on button "Agregar opción" at bounding box center [543, 265] width 101 height 26
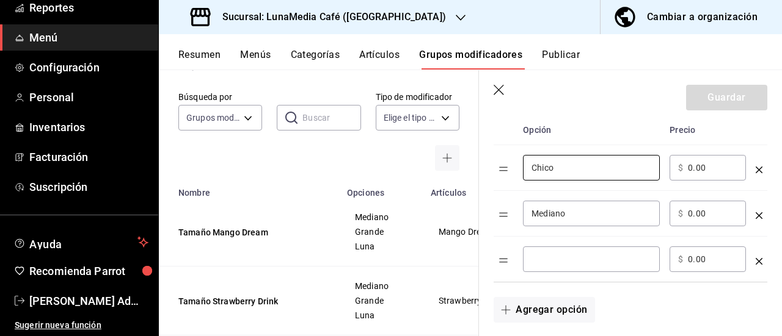
drag, startPoint x: 556, startPoint y: 167, endPoint x: 518, endPoint y: 165, distance: 37.9
click at [518, 165] on td "Chico ​" at bounding box center [591, 168] width 147 height 46
type input "Mediano"
drag, startPoint x: 542, startPoint y: 220, endPoint x: 510, endPoint y: 219, distance: 32.4
click at [510, 219] on tr "Mediano ​ ​ $ 0.00 ​" at bounding box center [630, 214] width 274 height 46
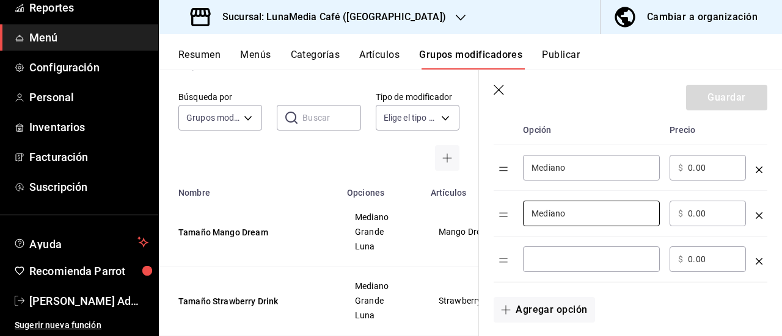
drag, startPoint x: 578, startPoint y: 215, endPoint x: 517, endPoint y: 213, distance: 61.1
click at [518, 213] on td "Mediano ​" at bounding box center [591, 214] width 147 height 46
type input "Grande"
click at [532, 268] on div "​" at bounding box center [591, 260] width 137 height 26
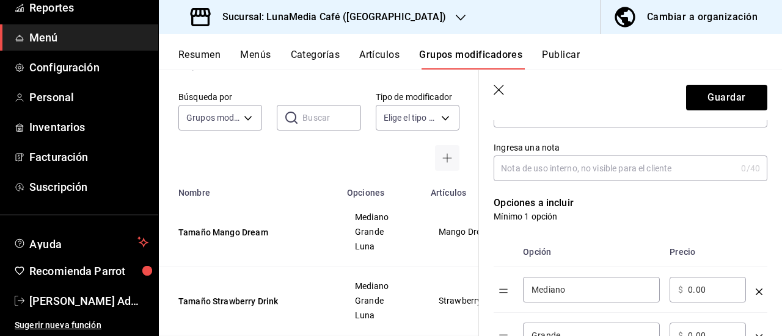
scroll to position [183, 0]
type input "Luna"
click at [714, 101] on button "Guardar" at bounding box center [726, 98] width 81 height 26
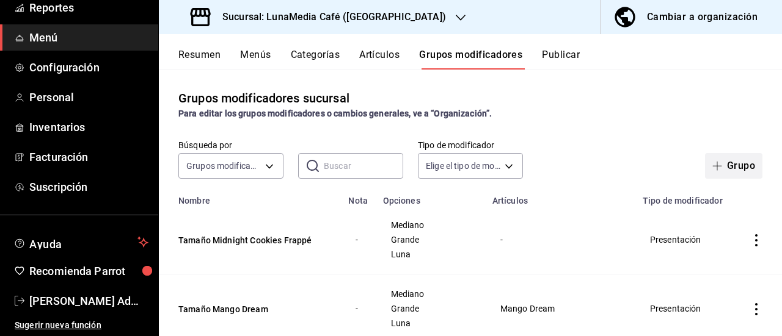
click at [719, 165] on button "Grupo" at bounding box center [733, 166] width 57 height 26
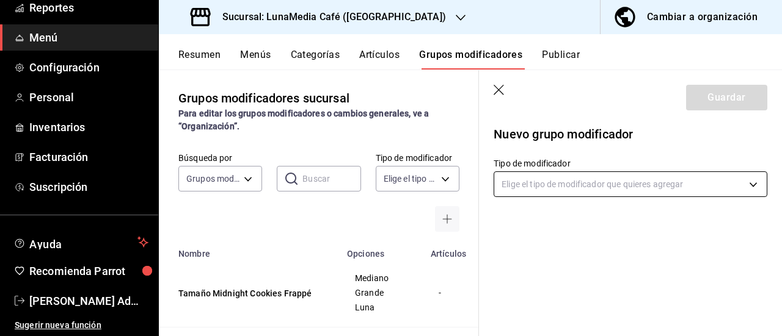
click at [560, 185] on body "Pregunta a Parrot AI Reportes Menú Configuración Personal Inventarios Facturaci…" at bounding box center [391, 168] width 782 height 336
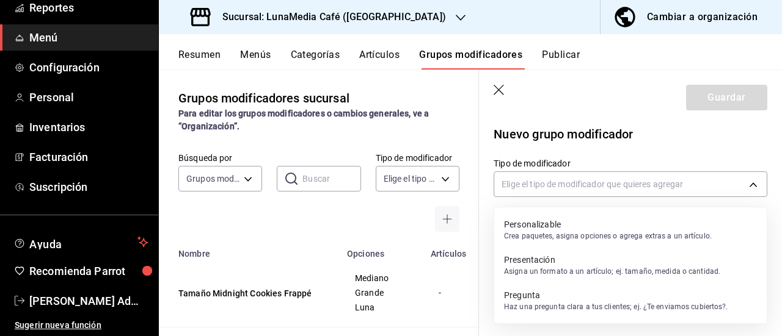
click at [550, 256] on p "Presentación" at bounding box center [612, 260] width 216 height 12
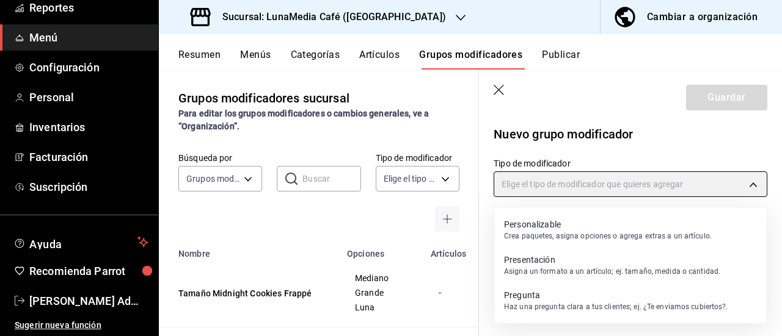
type input "PRESENTATION"
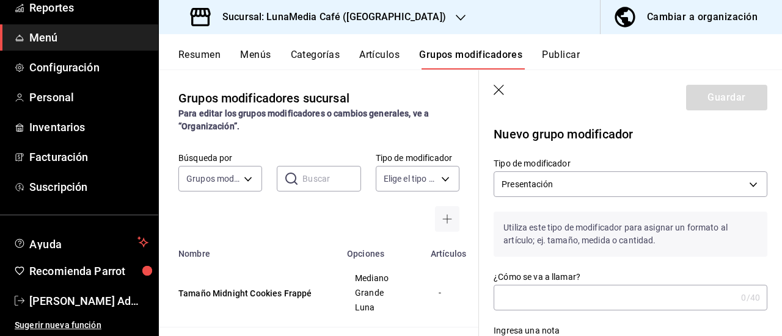
click at [545, 296] on input "¿Cómo se va a llamar?" at bounding box center [614, 298] width 242 height 24
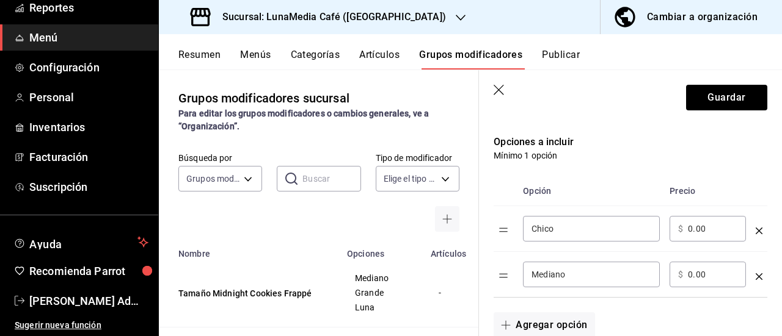
scroll to position [305, 0]
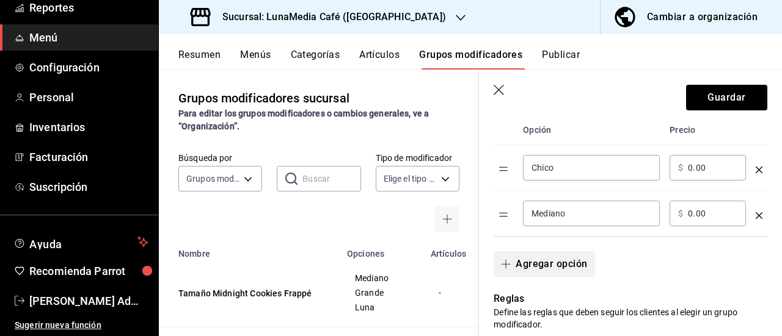
type input "Tamaño Piña Paradise"
click at [538, 270] on button "Agregar opción" at bounding box center [543, 265] width 101 height 26
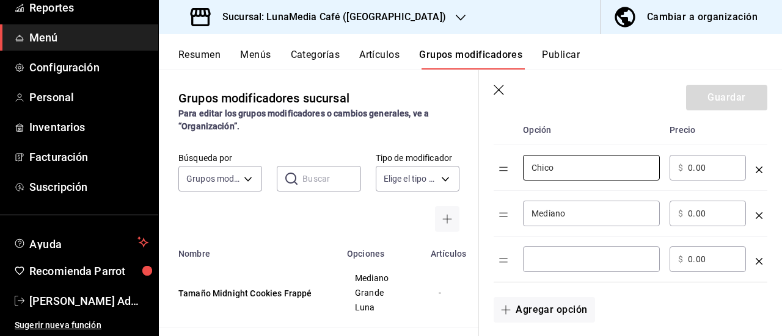
drag, startPoint x: 561, startPoint y: 164, endPoint x: 517, endPoint y: 164, distance: 44.6
click at [517, 164] on tr "Chico ​ ​ $ 0.00 ​" at bounding box center [630, 168] width 274 height 46
type input "Mediano"
drag, startPoint x: 583, startPoint y: 214, endPoint x: 511, endPoint y: 212, distance: 71.5
click at [511, 212] on tr "Mediano ​ ​ $ 0.00 ​" at bounding box center [630, 214] width 274 height 46
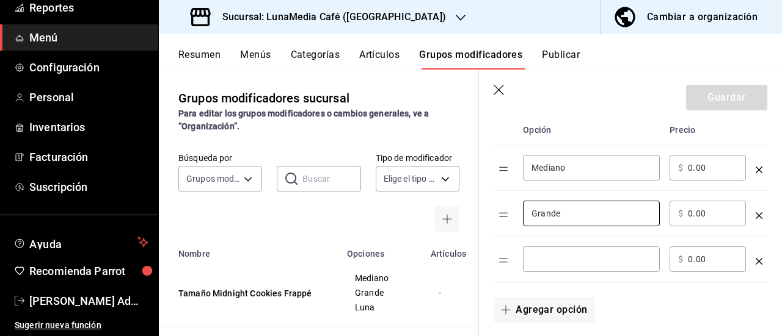
type input "Grande"
click at [542, 264] on input "optionsTable" at bounding box center [591, 259] width 120 height 12
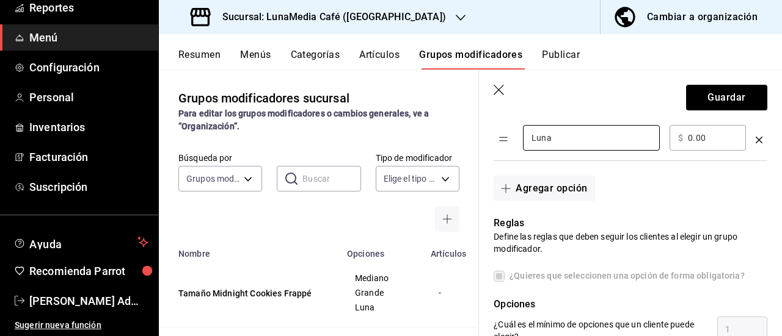
scroll to position [427, 0]
type input "Luna"
click at [706, 96] on button "Guardar" at bounding box center [726, 98] width 81 height 26
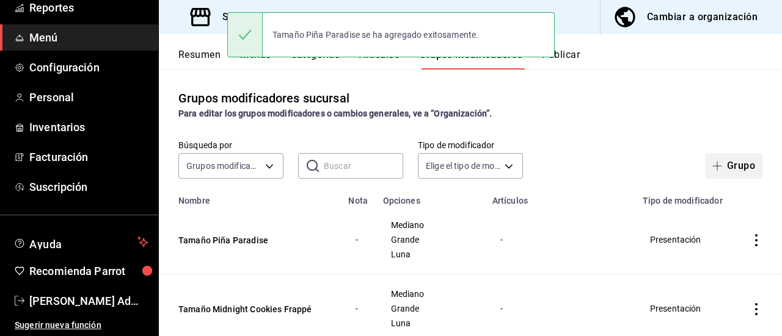
click at [712, 162] on icon "button" at bounding box center [717, 166] width 10 height 10
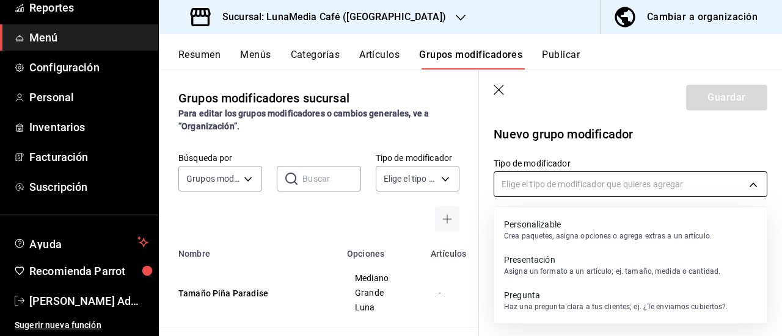
click at [570, 185] on body "Pregunta a Parrot AI Reportes Menú Configuración Personal Inventarios Facturaci…" at bounding box center [391, 168] width 782 height 336
click at [558, 266] on p "Asigna un formato a un artículo; ej. tamaño, medida o cantidad." at bounding box center [612, 271] width 216 height 11
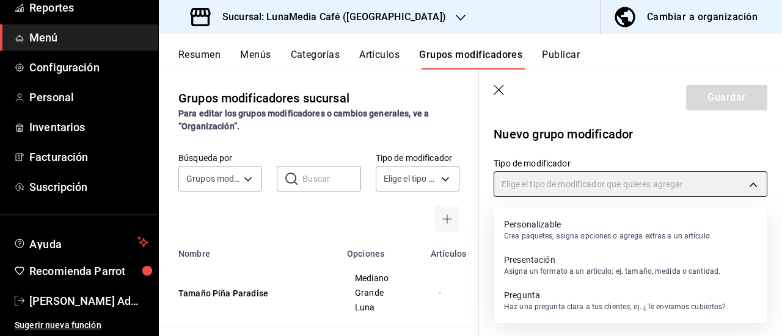
type input "PRESENTATION"
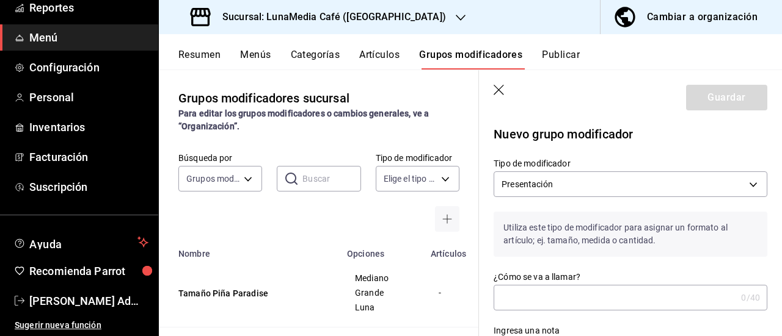
click at [546, 296] on input "¿Cómo se va a llamar?" at bounding box center [614, 298] width 242 height 24
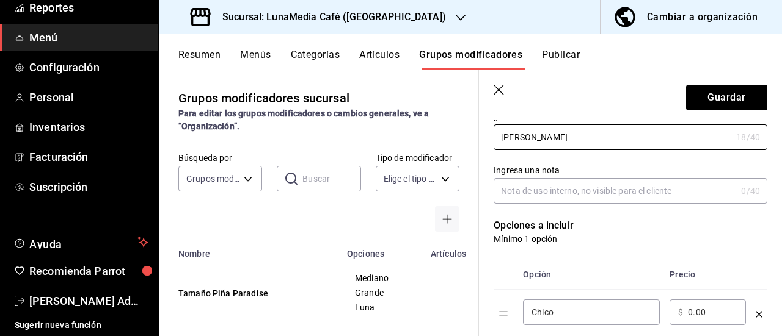
scroll to position [183, 0]
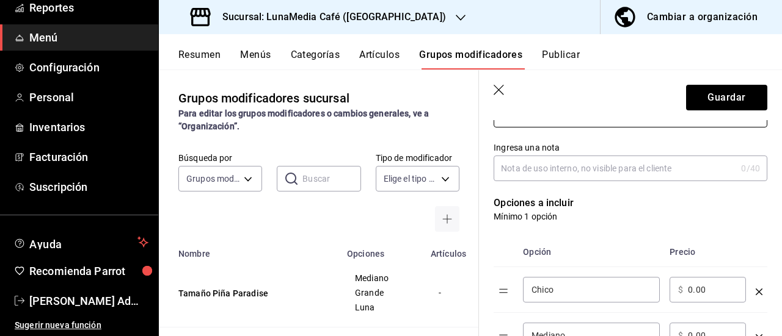
type input "Tamaño Rose Frappé"
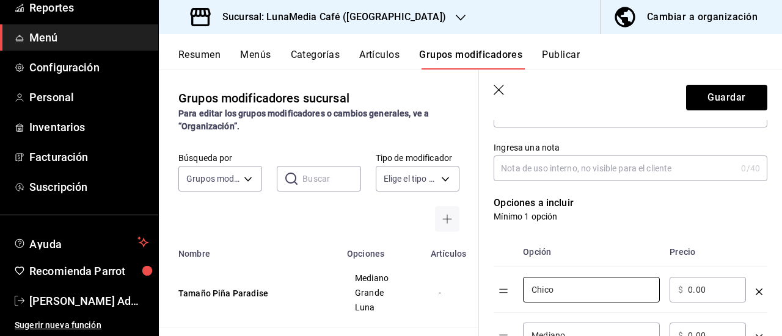
drag, startPoint x: 546, startPoint y: 291, endPoint x: 507, endPoint y: 289, distance: 39.1
click at [507, 289] on tr "Chico ​ ​ $ 0.00 ​" at bounding box center [630, 290] width 274 height 46
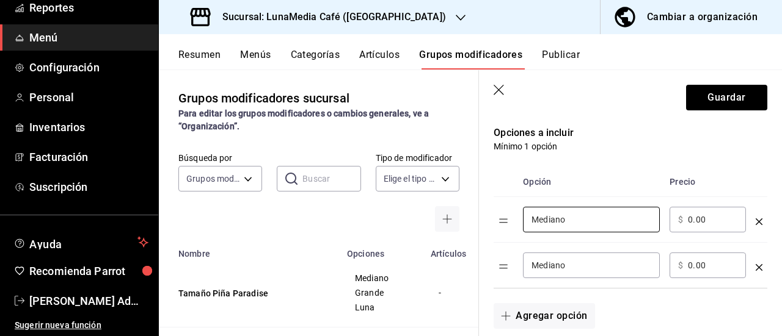
scroll to position [366, 0]
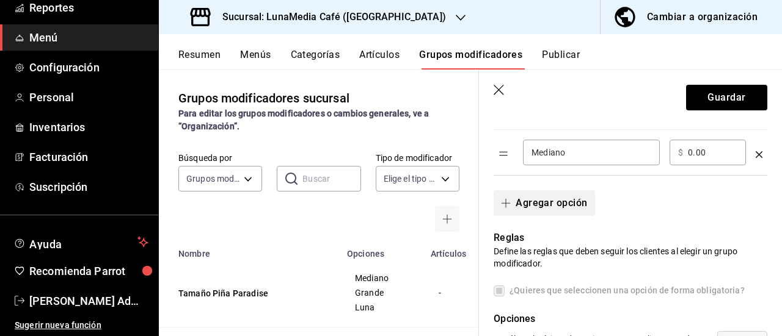
type input "Mediano"
click at [542, 203] on button "Agregar opción" at bounding box center [543, 204] width 101 height 26
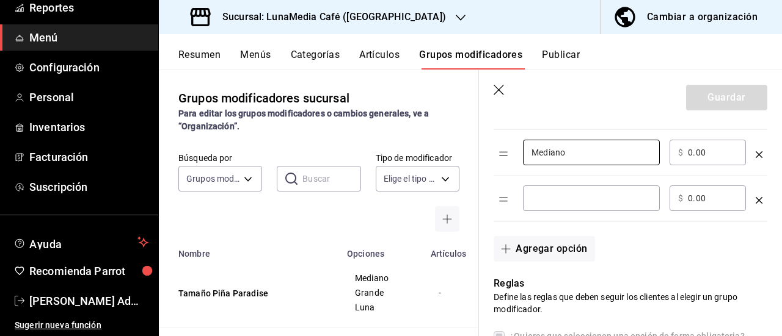
drag, startPoint x: 576, startPoint y: 152, endPoint x: 521, endPoint y: 151, distance: 55.0
click at [521, 151] on td "Mediano ​" at bounding box center [591, 153] width 147 height 46
type input "Grande"
click at [549, 205] on div "​" at bounding box center [591, 199] width 137 height 26
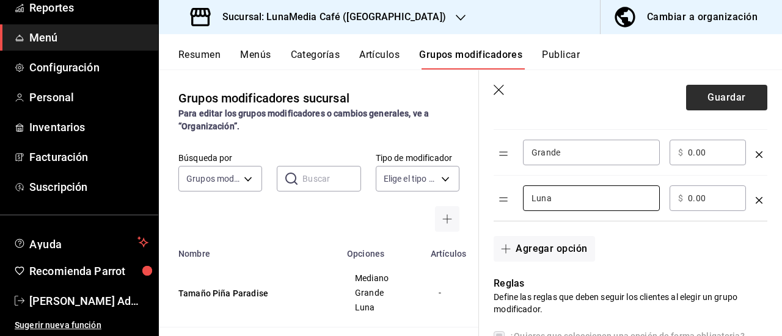
type input "Luna"
click at [728, 97] on button "Guardar" at bounding box center [726, 98] width 81 height 26
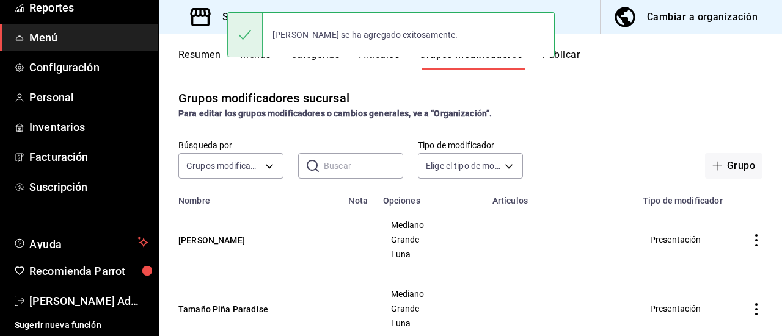
scroll to position [122, 0]
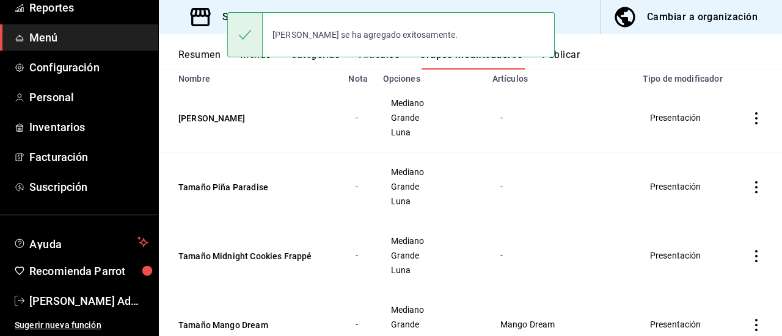
click at [750, 194] on icon "actions" at bounding box center [756, 187] width 12 height 12
click at [705, 222] on span "Editar" at bounding box center [710, 225] width 32 height 13
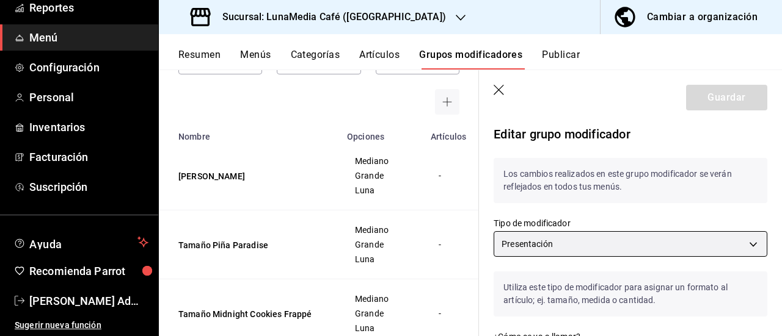
scroll to position [122, 0]
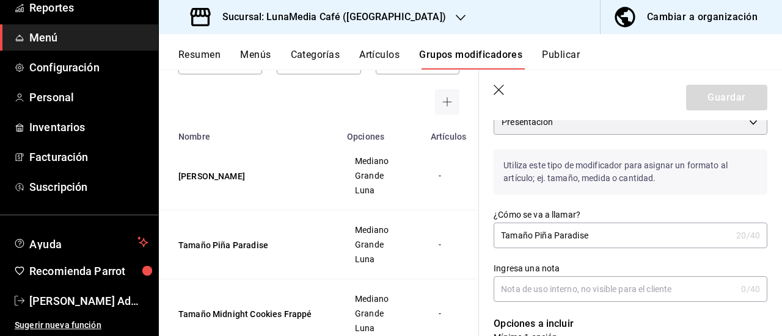
click at [607, 236] on input "Tamaño Piña Paradise" at bounding box center [612, 235] width 238 height 24
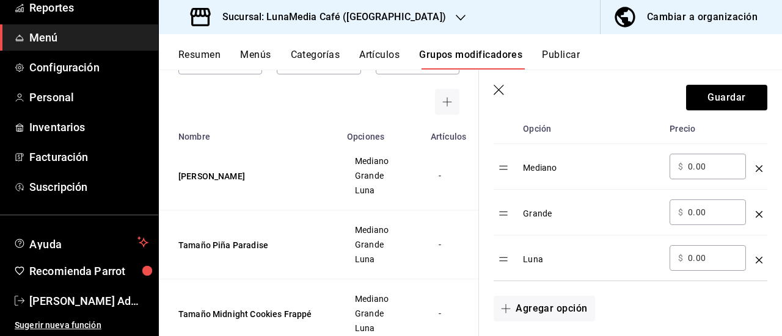
scroll to position [183, 0]
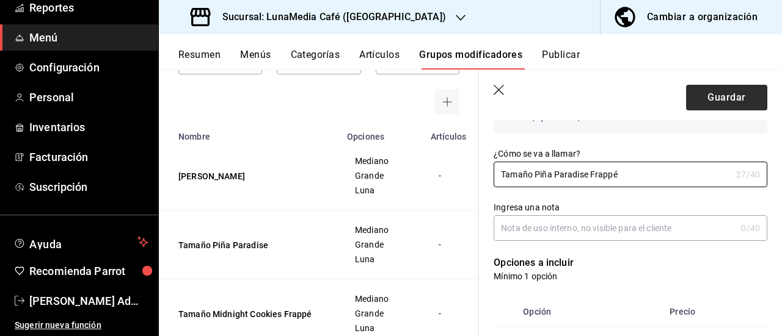
type input "Tamaño Piña Paradise Frappé"
click at [708, 93] on button "Guardar" at bounding box center [726, 98] width 81 height 26
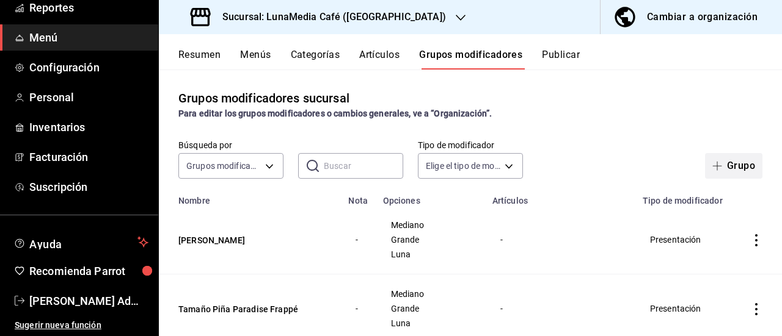
click at [714, 163] on span "button" at bounding box center [719, 166] width 15 height 10
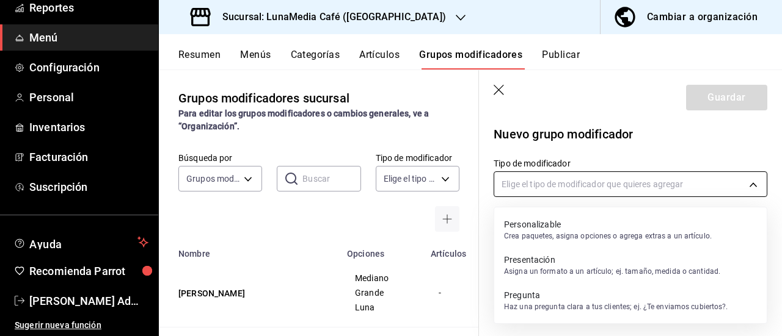
click at [528, 183] on body "Pregunta a Parrot AI Reportes Menú Configuración Personal Inventarios Facturaci…" at bounding box center [391, 168] width 782 height 336
click at [548, 274] on p "Asigna un formato a un artículo; ej. tamaño, medida o cantidad." at bounding box center [612, 271] width 216 height 11
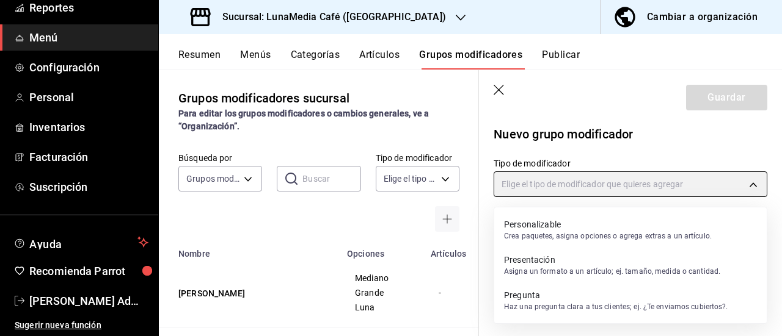
type input "PRESENTATION"
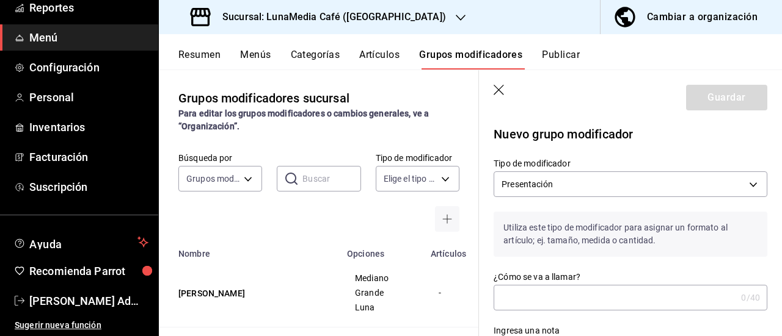
click at [532, 292] on input "¿Cómo se va a llamar?" at bounding box center [614, 298] width 242 height 24
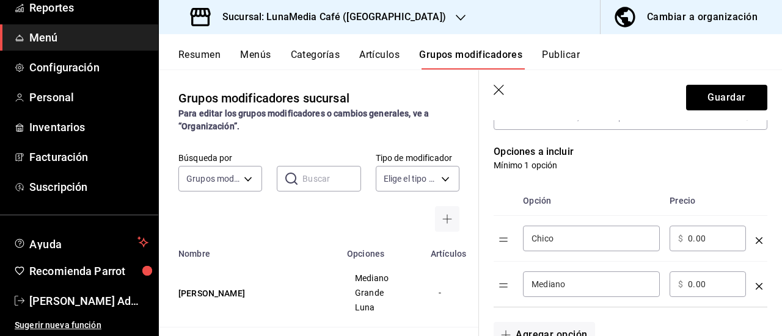
scroll to position [305, 0]
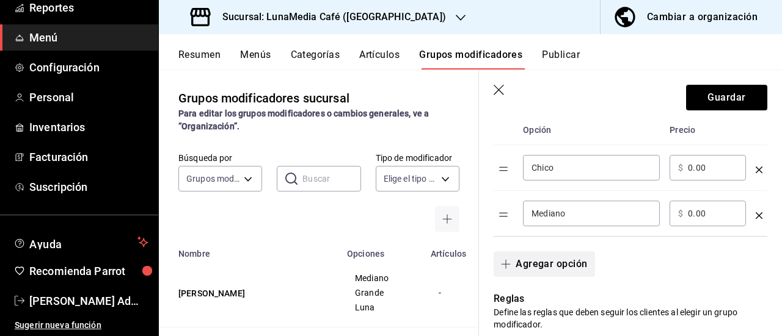
type input "Tamaño Matcha Frappé"
click at [550, 262] on button "Agregar opción" at bounding box center [543, 265] width 101 height 26
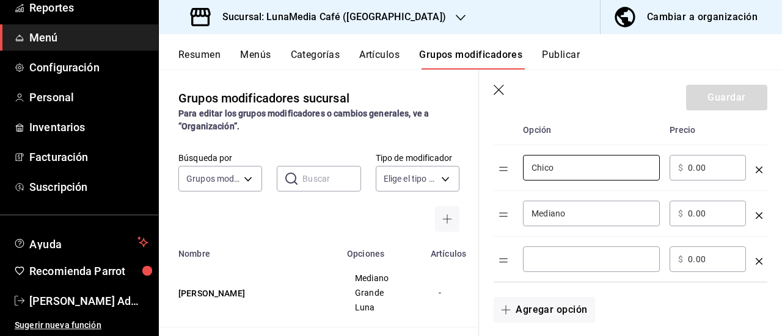
drag, startPoint x: 536, startPoint y: 165, endPoint x: 504, endPoint y: 162, distance: 32.0
click at [504, 162] on tr "Chico ​ ​ $ 0.00 ​" at bounding box center [630, 168] width 274 height 46
type input "Mediano"
drag, startPoint x: 572, startPoint y: 212, endPoint x: 502, endPoint y: 209, distance: 69.6
click at [502, 209] on tr "Mediano ​ ​ $ 0.00 ​" at bounding box center [630, 214] width 274 height 46
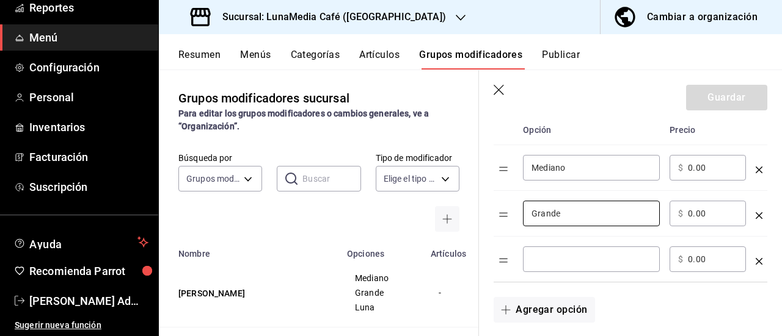
type input "Grande"
click at [561, 264] on input "optionsTable" at bounding box center [591, 259] width 120 height 12
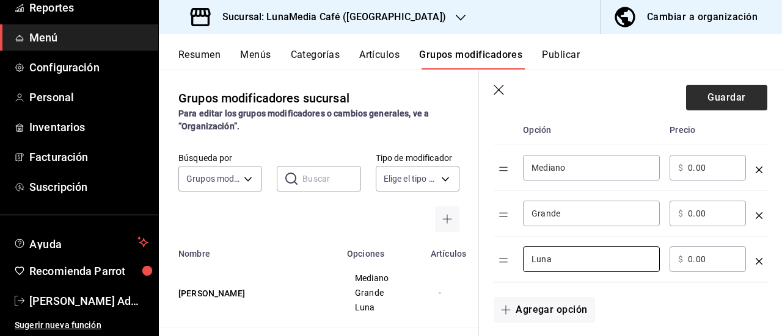
type input "Luna"
click at [708, 99] on button "Guardar" at bounding box center [726, 98] width 81 height 26
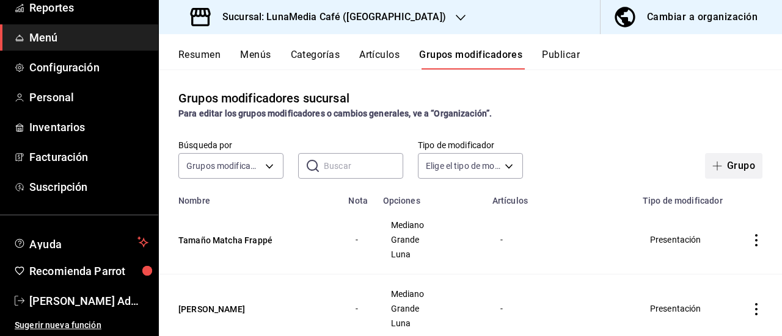
click at [728, 173] on button "Grupo" at bounding box center [733, 166] width 57 height 26
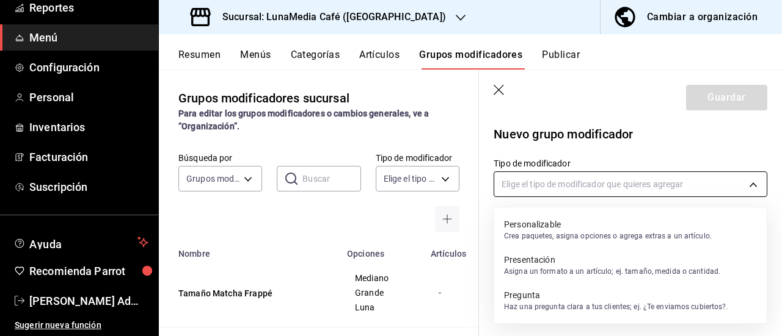
click at [534, 185] on body "Pregunta a Parrot AI Reportes Menú Configuración Personal Inventarios Facturaci…" at bounding box center [391, 168] width 782 height 336
click at [543, 269] on p "Asigna un formato a un artículo; ej. tamaño, medida o cantidad." at bounding box center [612, 271] width 216 height 11
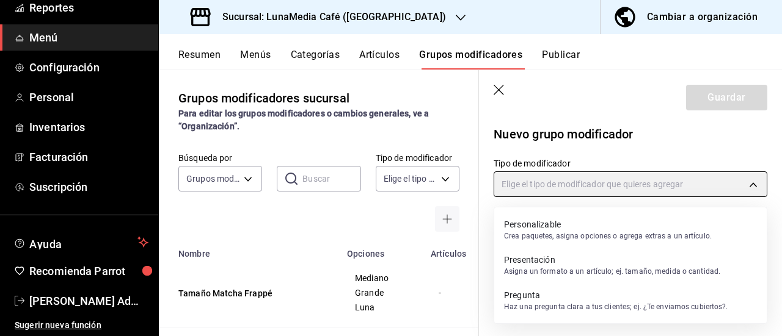
type input "PRESENTATION"
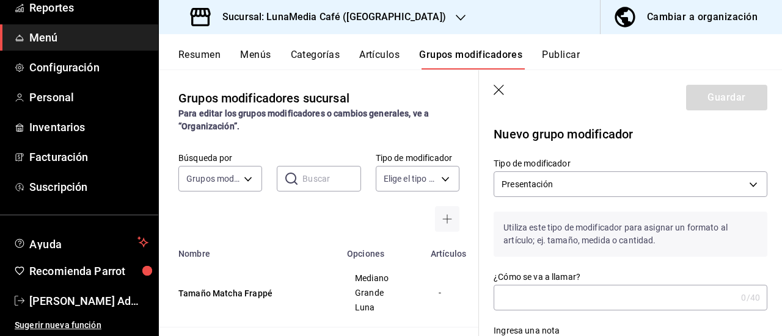
click at [540, 294] on input "¿Cómo se va a llamar?" at bounding box center [614, 298] width 242 height 24
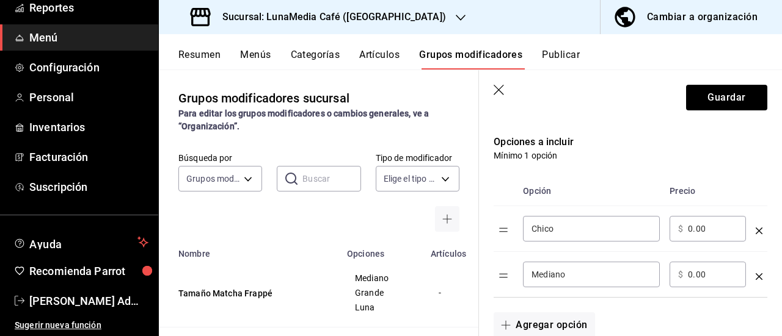
scroll to position [305, 0]
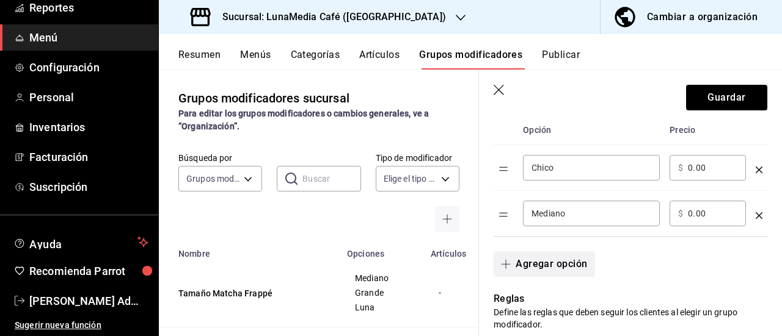
type input "Tamaño Chai Frappé"
click at [543, 261] on button "Agregar opción" at bounding box center [543, 265] width 101 height 26
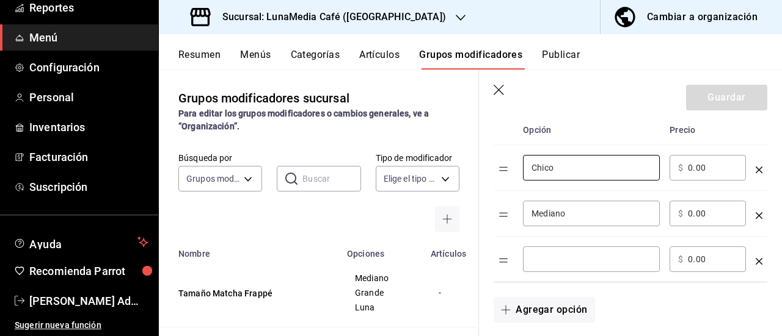
drag, startPoint x: 564, startPoint y: 168, endPoint x: 518, endPoint y: 164, distance: 46.5
click at [518, 164] on td "Chico ​" at bounding box center [591, 168] width 147 height 46
type input "Mediano"
click at [546, 214] on input "Mediano" at bounding box center [591, 214] width 120 height 12
drag, startPoint x: 573, startPoint y: 212, endPoint x: 523, endPoint y: 209, distance: 50.8
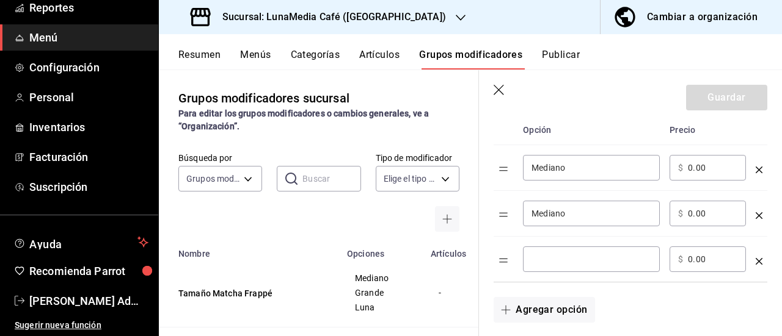
click at [523, 209] on div "Mediano ​" at bounding box center [591, 214] width 137 height 26
type input "Grande"
click at [557, 256] on input "optionsTable" at bounding box center [591, 259] width 120 height 12
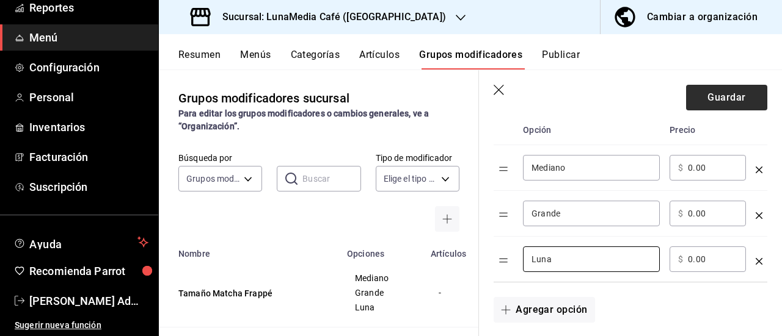
type input "Luna"
click at [697, 103] on button "Guardar" at bounding box center [726, 98] width 81 height 26
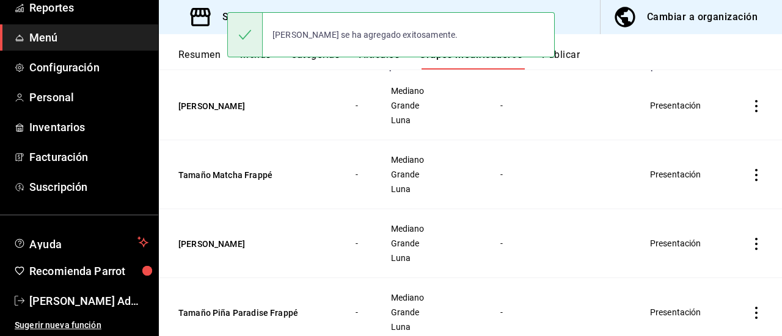
scroll to position [183, 0]
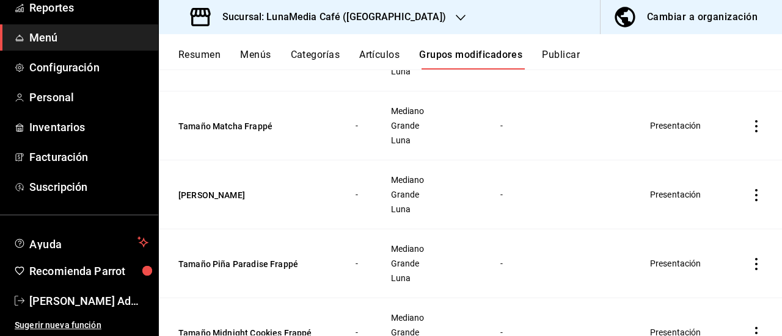
click at [379, 59] on button "Artículos" at bounding box center [379, 59] width 40 height 21
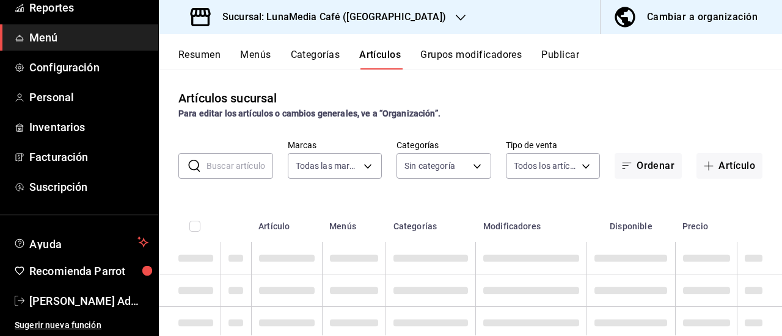
type input "b9a0b28a-a8c6-4fb4-9998-6933c83bd964"
type input "86eafbc4-dcde-4cb7-9d87-6fac2ceb75f2,4710cb7a-62db-40c3-97e0-f6a8efdc0200,8bbf8…"
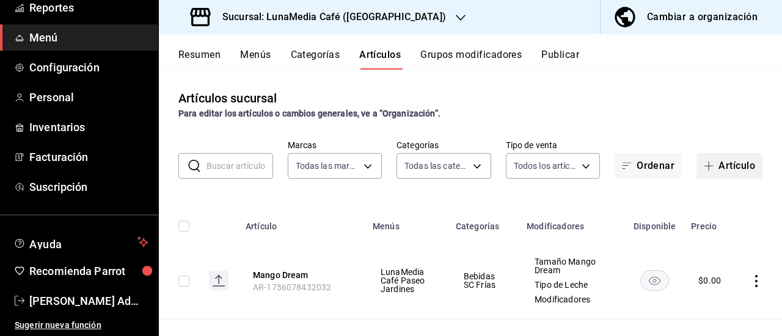
click at [716, 162] on button "Artículo" at bounding box center [729, 166] width 66 height 26
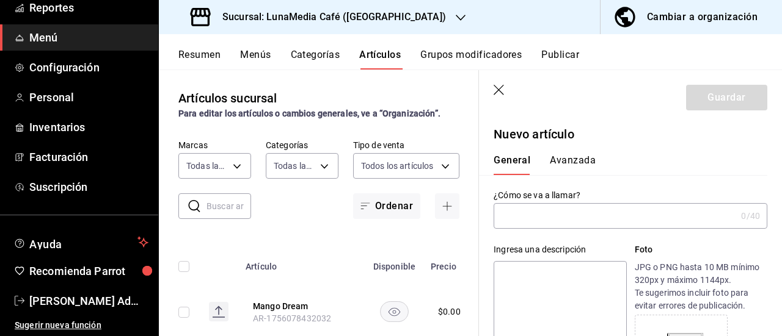
click at [543, 217] on input "text" at bounding box center [614, 216] width 242 height 24
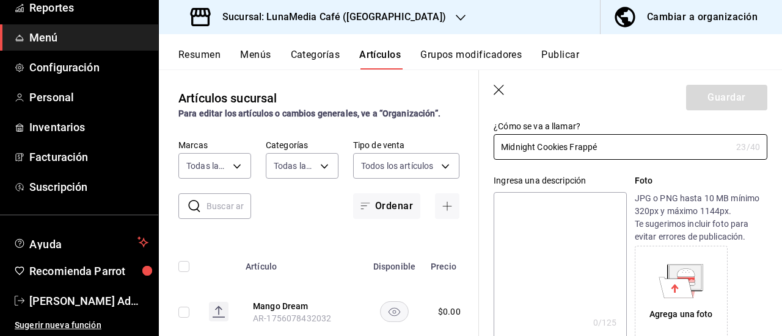
scroll to position [183, 0]
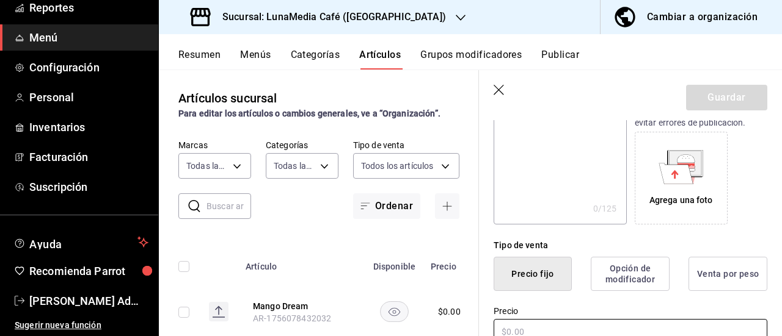
type input "Midnight Cookies Frappé"
click at [518, 329] on input "text" at bounding box center [630, 332] width 274 height 26
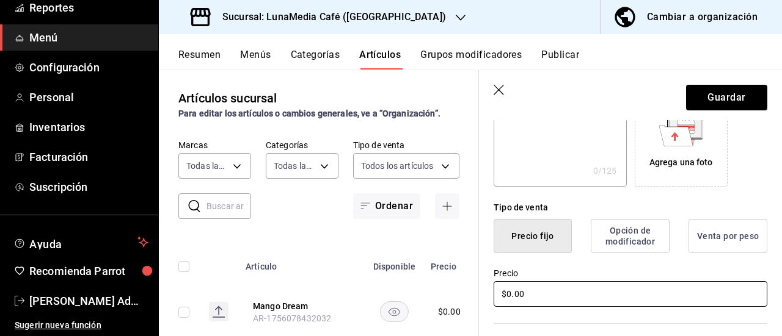
scroll to position [367, 0]
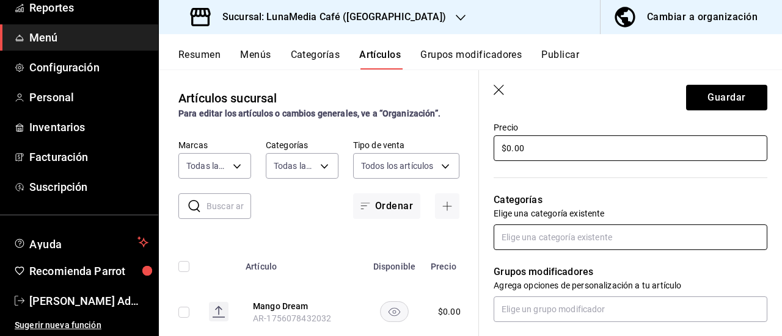
type input "$0.00"
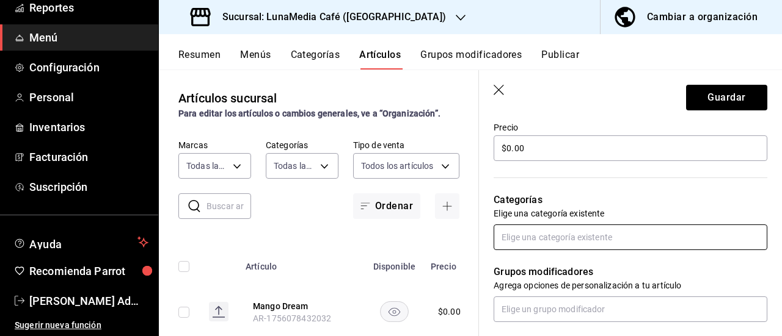
click at [542, 240] on input "text" at bounding box center [630, 238] width 274 height 26
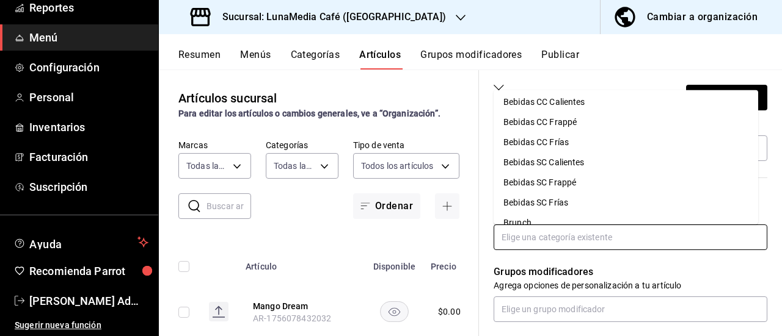
scroll to position [36, 0]
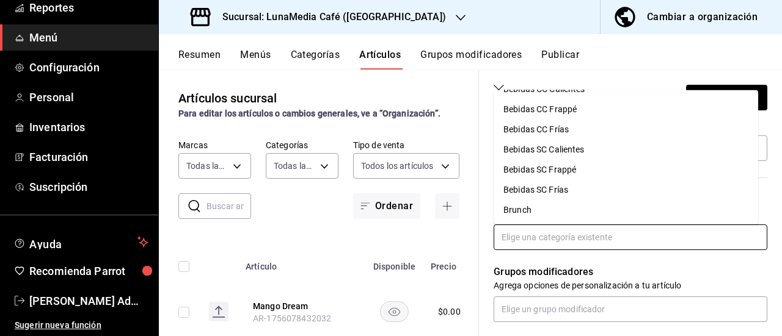
click at [564, 169] on li "Bebidas SC Frappé" at bounding box center [625, 169] width 264 height 20
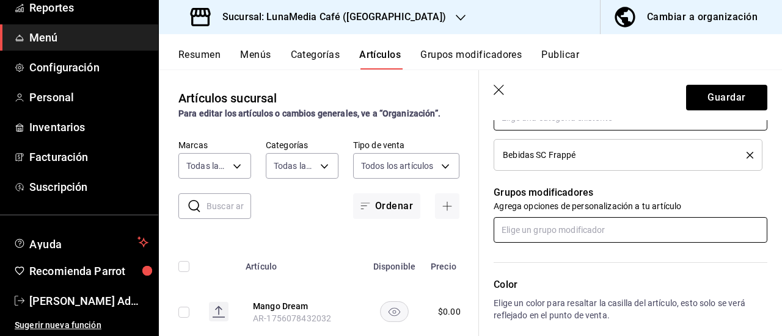
scroll to position [489, 0]
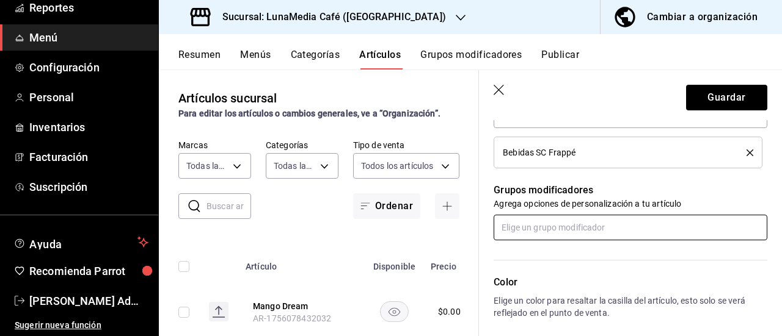
click at [545, 218] on input "text" at bounding box center [630, 228] width 274 height 26
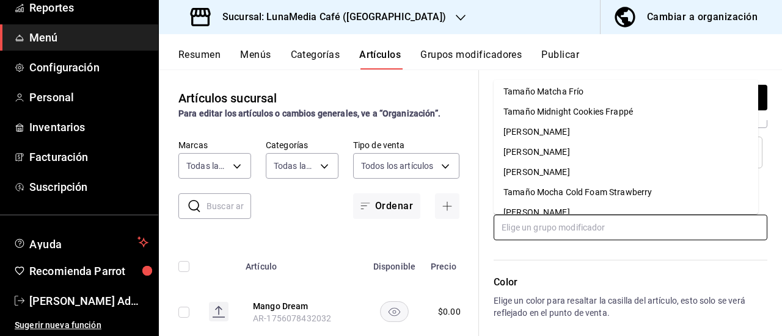
scroll to position [427, 0]
click at [569, 110] on div "Tamaño Midnight Cookies Frappé" at bounding box center [567, 110] width 129 height 13
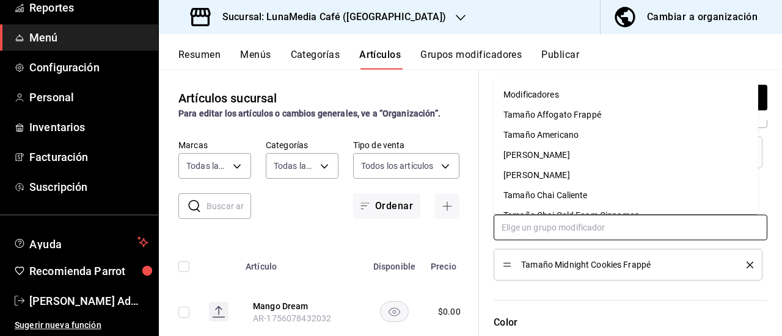
click at [555, 228] on input "text" at bounding box center [630, 228] width 274 height 26
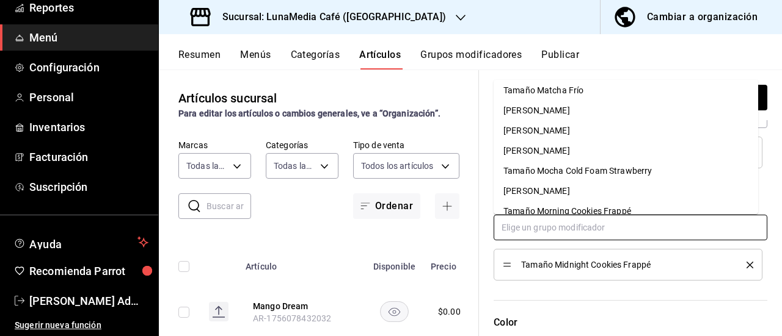
scroll to position [681, 0]
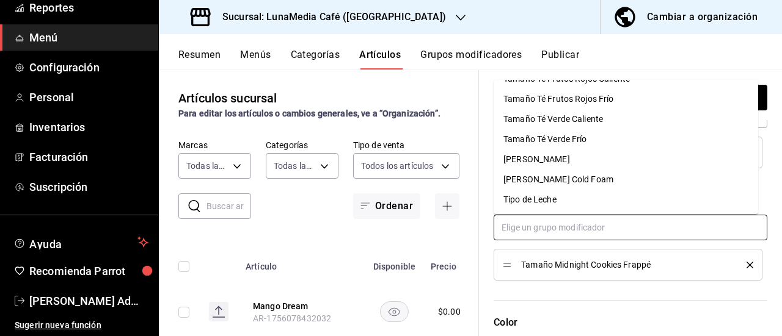
click at [562, 197] on li "Tipo de Leche" at bounding box center [625, 200] width 264 height 20
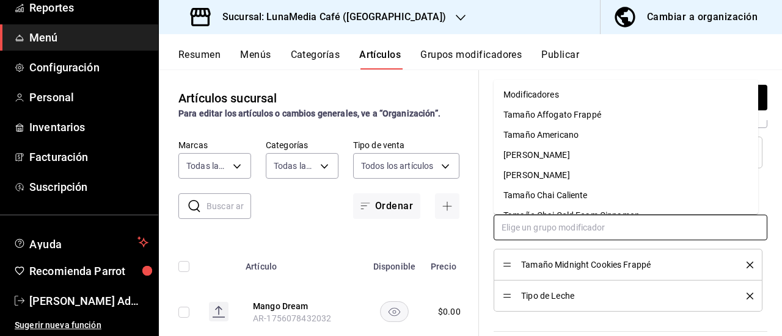
click at [551, 230] on input "text" at bounding box center [630, 228] width 274 height 26
click at [547, 95] on div "Modificadores" at bounding box center [531, 95] width 56 height 13
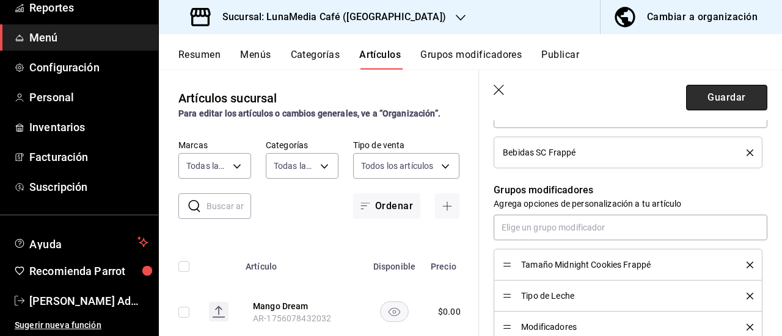
click at [720, 98] on button "Guardar" at bounding box center [726, 98] width 81 height 26
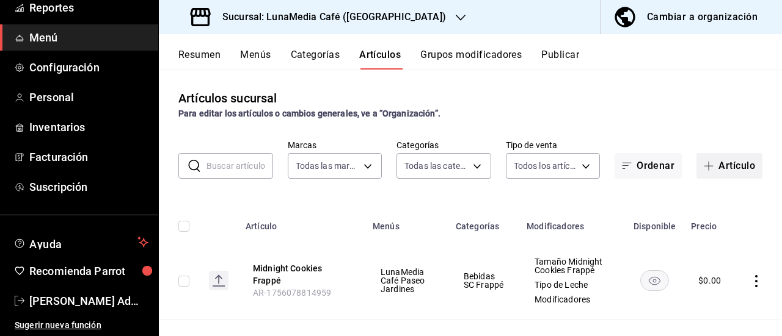
click at [723, 165] on button "Artículo" at bounding box center [729, 166] width 66 height 26
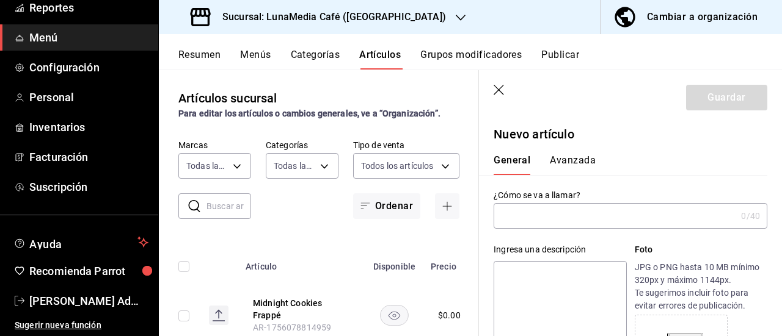
type input "AR-1756078895917"
click at [524, 228] on input "text" at bounding box center [614, 216] width 242 height 24
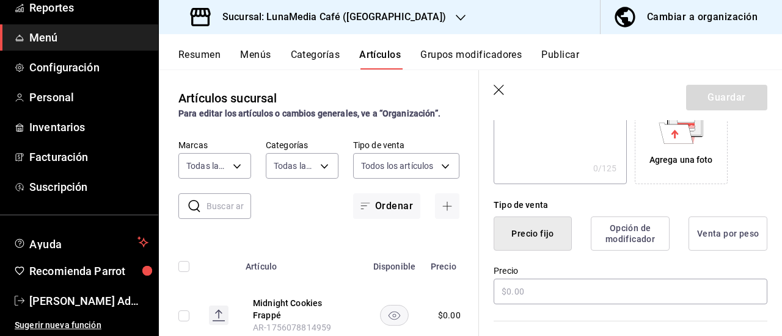
scroll to position [244, 0]
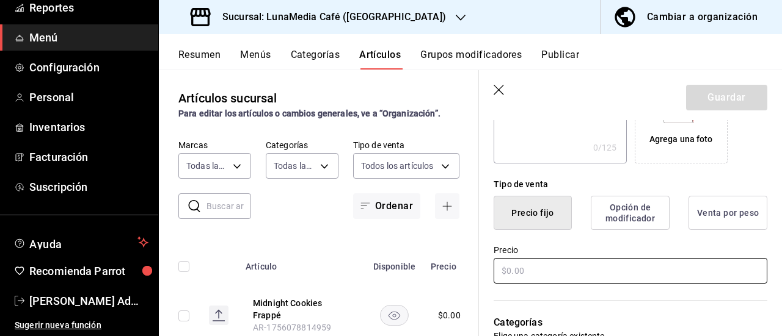
type input "Piña Paradise Frappé"
click at [539, 273] on input "text" at bounding box center [630, 271] width 274 height 26
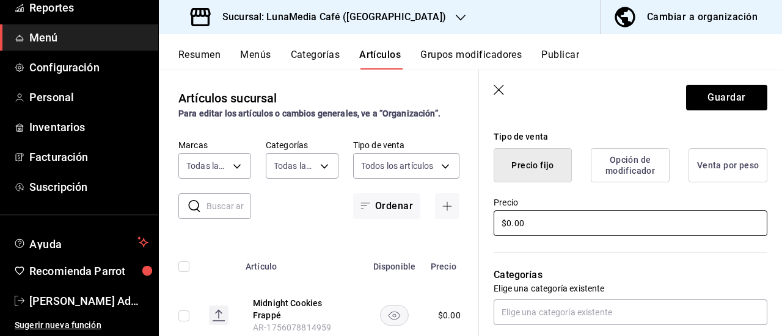
scroll to position [366, 0]
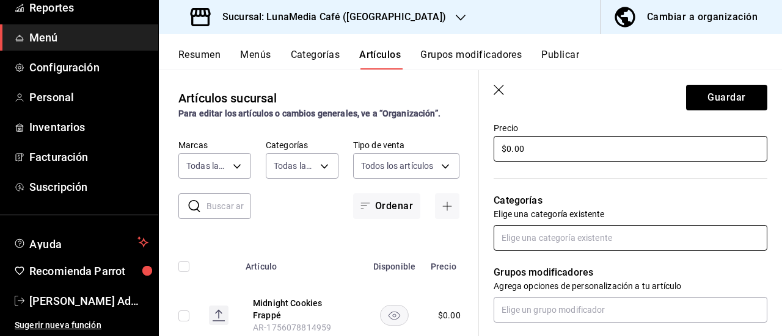
type input "$0.00"
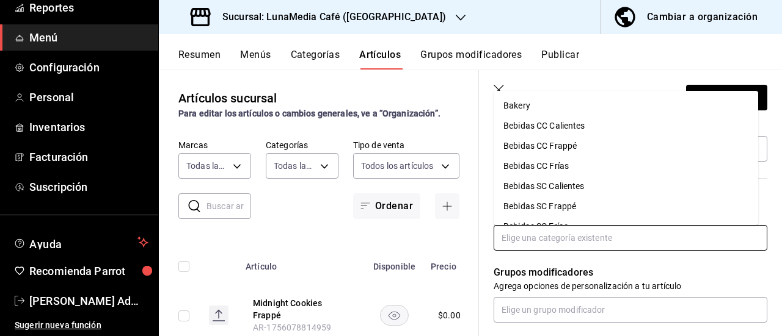
click at [537, 242] on input "text" at bounding box center [630, 238] width 274 height 26
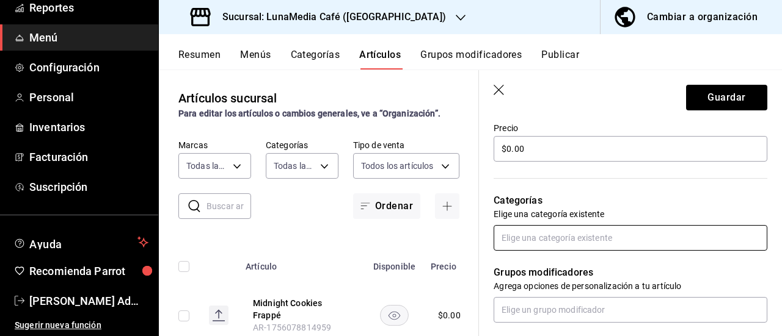
click at [530, 231] on input "text" at bounding box center [630, 238] width 274 height 26
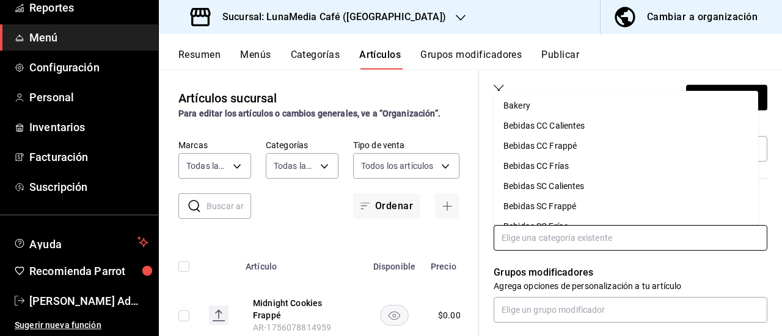
scroll to position [36, 0]
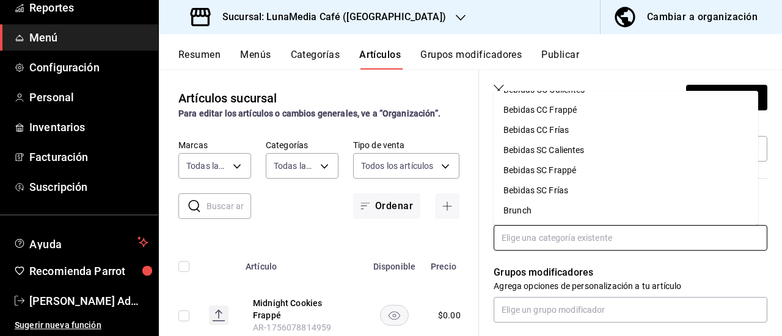
click at [539, 167] on li "Bebidas SC Frappé" at bounding box center [625, 171] width 264 height 20
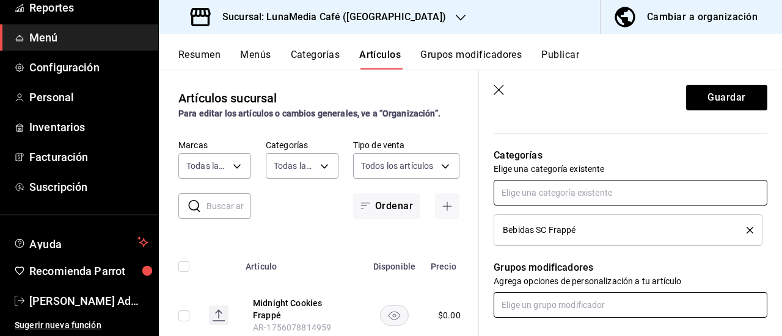
scroll to position [488, 0]
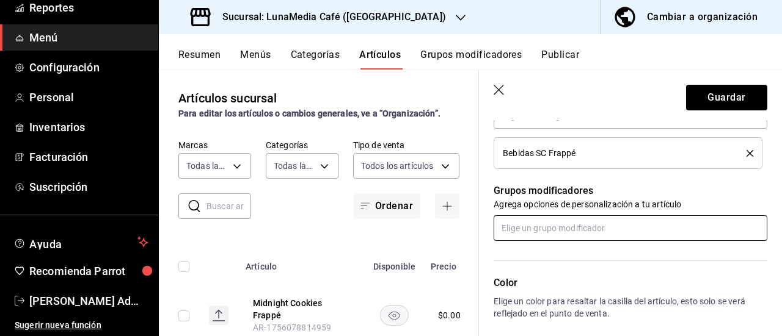
click at [545, 232] on input "text" at bounding box center [630, 229] width 274 height 26
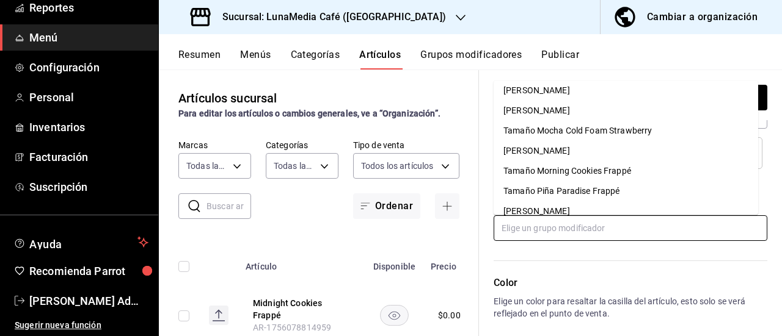
scroll to position [550, 0]
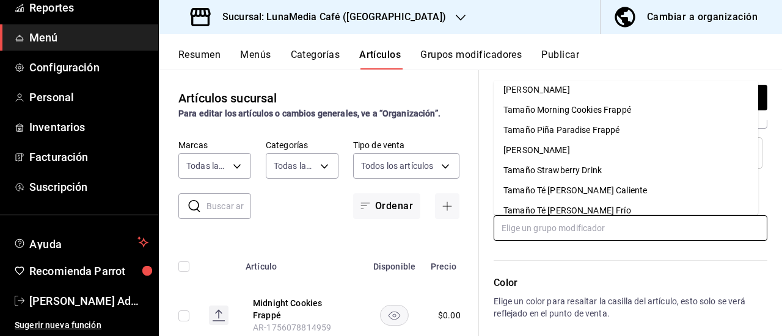
click at [564, 134] on div "Tamaño Piña Paradise Frappé" at bounding box center [561, 130] width 117 height 13
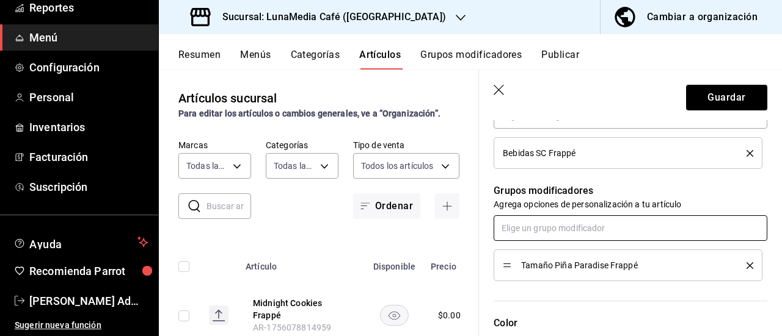
click at [545, 227] on input "text" at bounding box center [630, 229] width 274 height 26
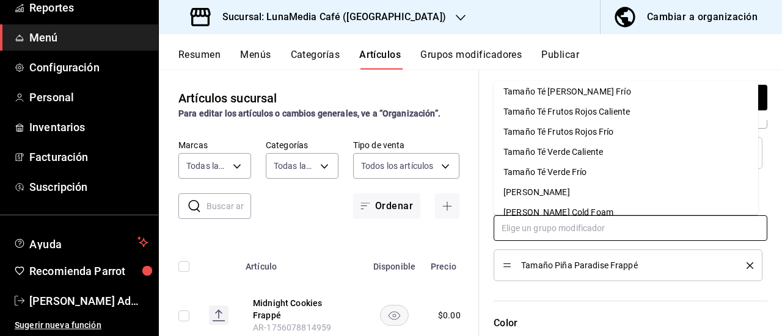
scroll to position [681, 0]
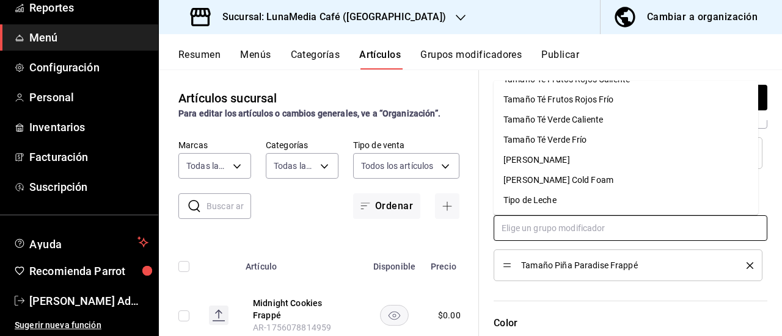
click at [551, 197] on div "Tipo de Leche" at bounding box center [529, 200] width 53 height 13
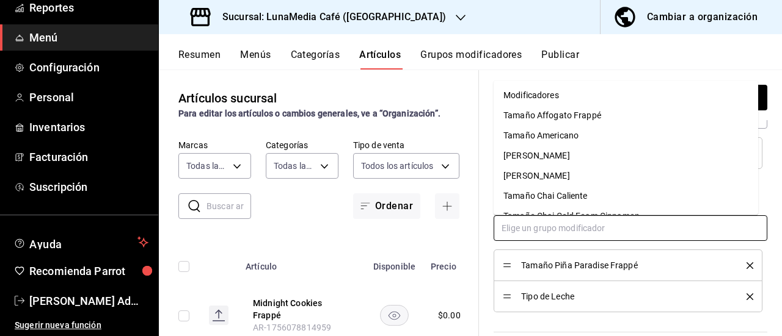
click at [546, 225] on input "text" at bounding box center [630, 229] width 274 height 26
click at [537, 89] on div "Modificadores" at bounding box center [531, 95] width 56 height 13
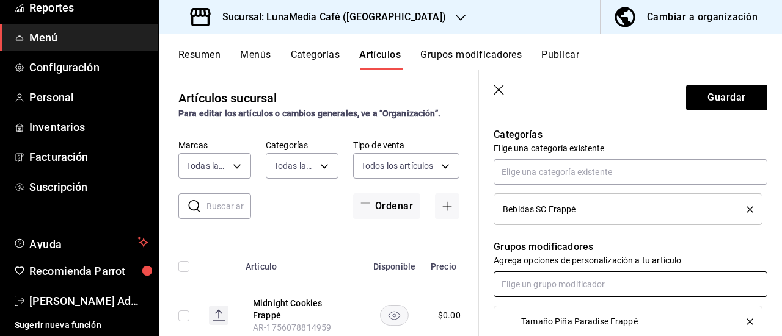
scroll to position [427, 0]
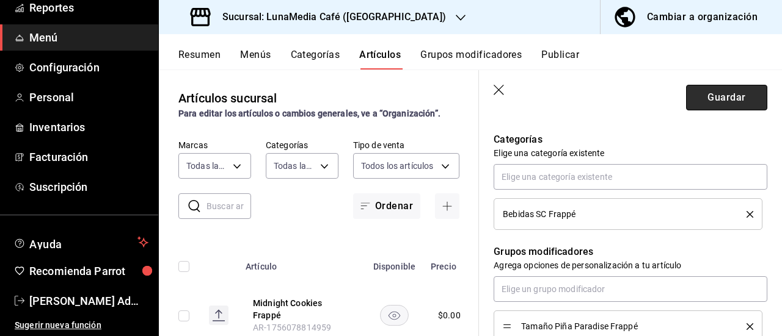
click at [713, 102] on button "Guardar" at bounding box center [726, 98] width 81 height 26
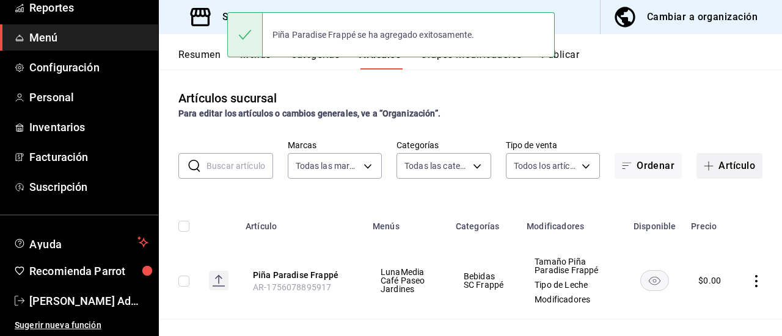
click at [704, 166] on icon "button" at bounding box center [708, 166] width 9 height 1
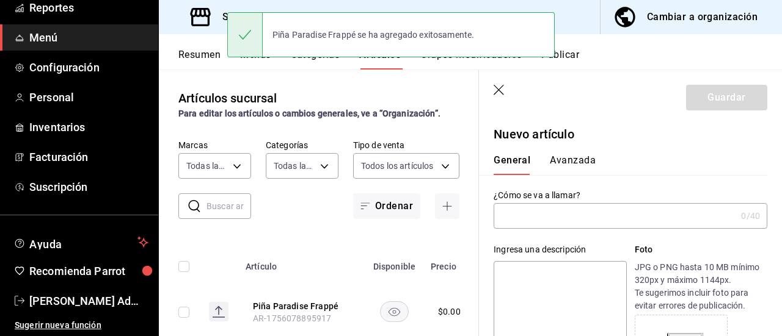
click at [540, 218] on input "text" at bounding box center [614, 216] width 242 height 24
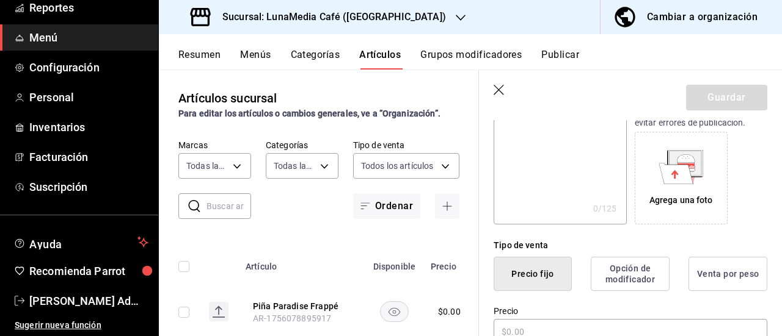
scroll to position [305, 0]
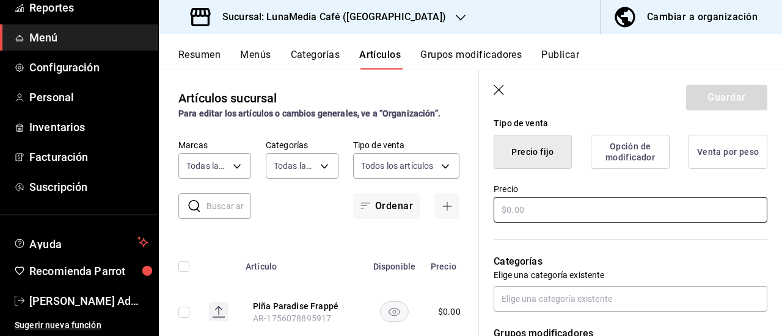
type input "Rose Frappé"
click at [534, 214] on input "text" at bounding box center [630, 210] width 274 height 26
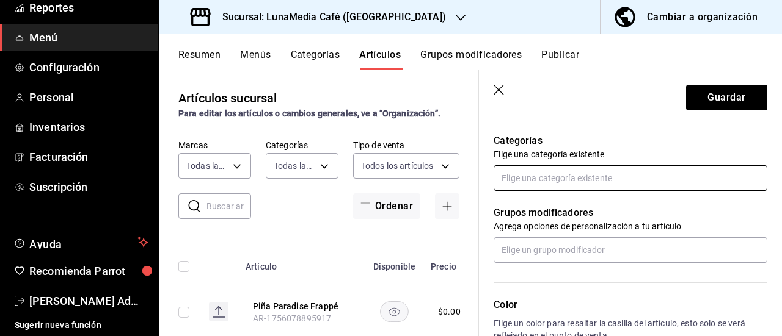
scroll to position [427, 0]
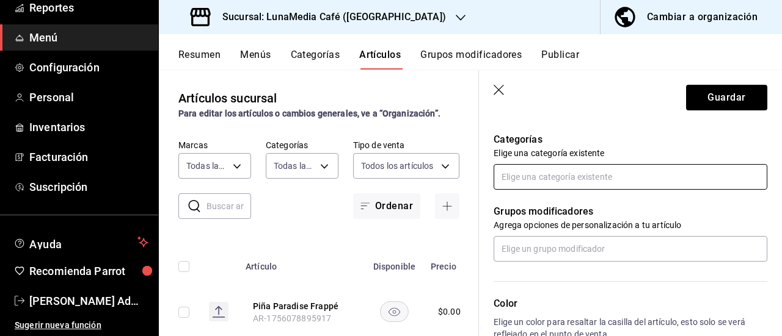
type input "$0.00"
click at [521, 177] on input "text" at bounding box center [630, 177] width 274 height 26
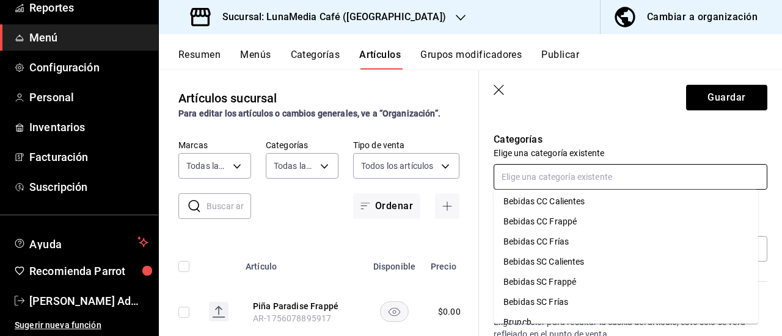
scroll to position [36, 0]
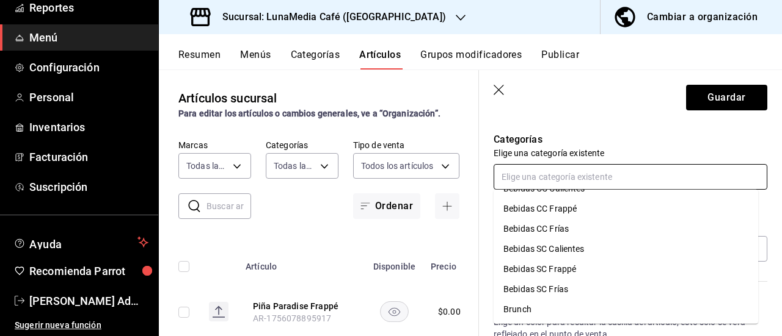
click at [576, 263] on li "Bebidas SC Frappé" at bounding box center [625, 269] width 264 height 20
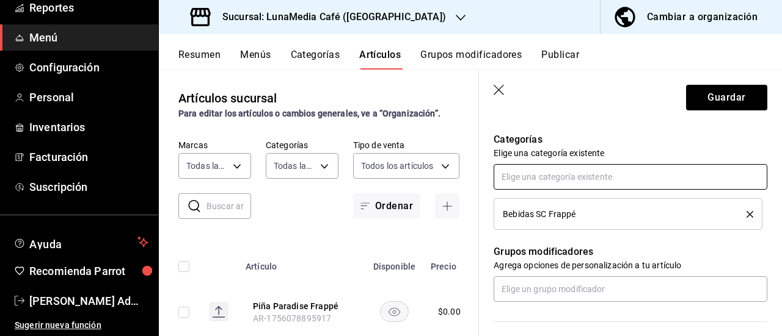
scroll to position [550, 0]
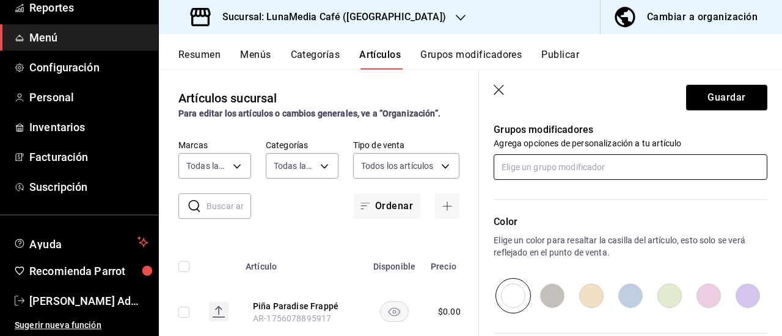
click at [534, 157] on input "text" at bounding box center [630, 167] width 274 height 26
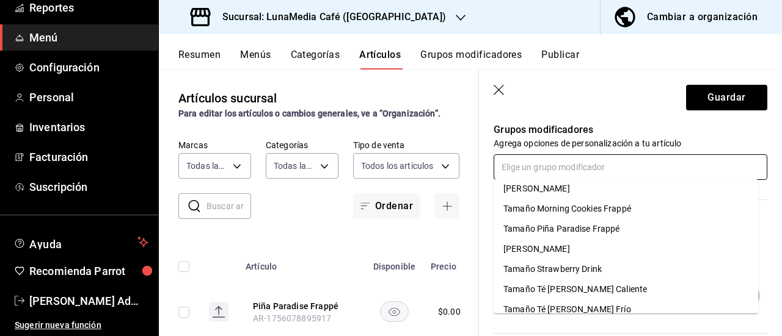
click at [562, 249] on div "Tamaño Rose Frappé" at bounding box center [536, 249] width 67 height 13
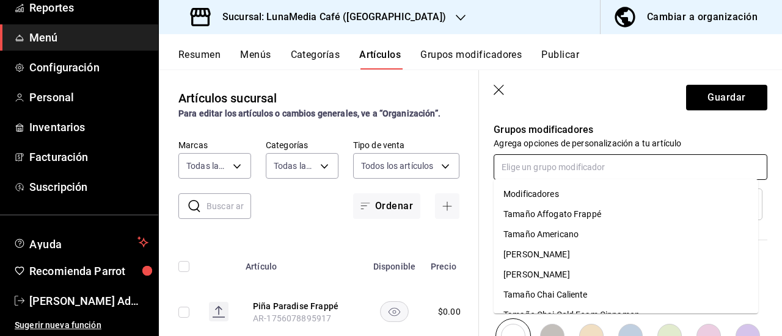
click at [523, 165] on input "text" at bounding box center [630, 167] width 274 height 26
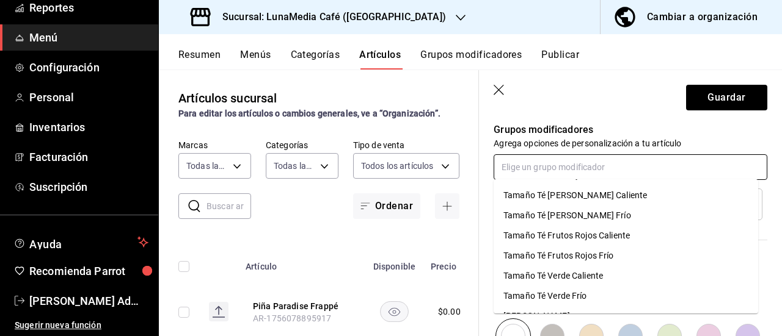
scroll to position [681, 0]
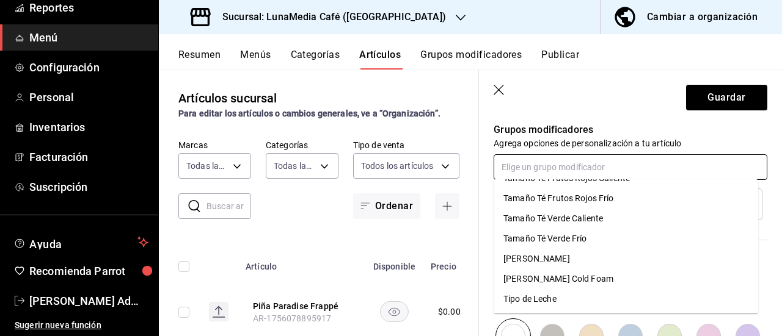
click at [553, 306] on li "Tipo de Leche" at bounding box center [625, 299] width 264 height 20
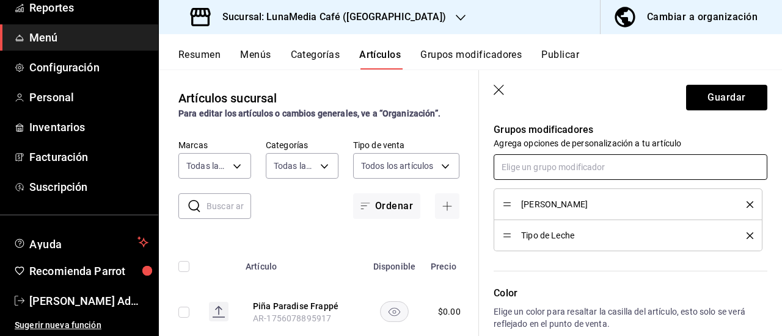
click at [538, 162] on input "text" at bounding box center [630, 167] width 274 height 26
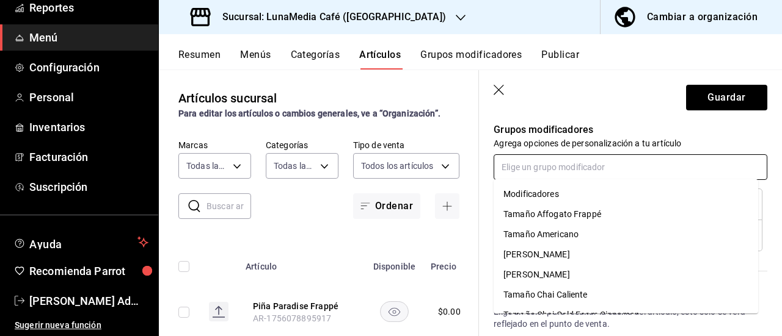
click at [554, 200] on div "Modificadores" at bounding box center [531, 194] width 56 height 13
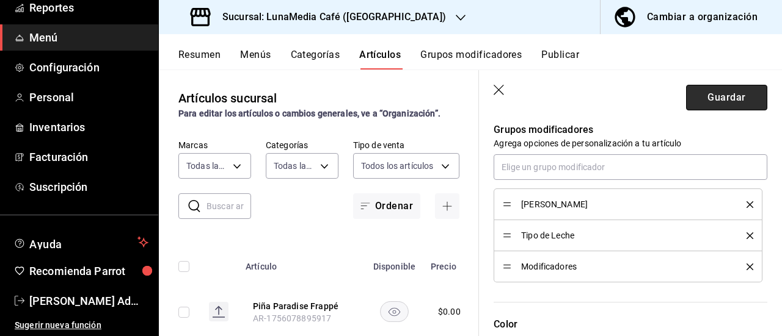
click at [705, 98] on button "Guardar" at bounding box center [726, 98] width 81 height 26
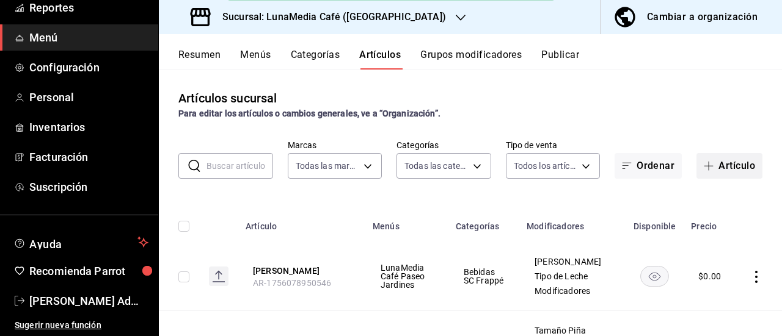
click at [703, 165] on icon "button" at bounding box center [708, 166] width 10 height 10
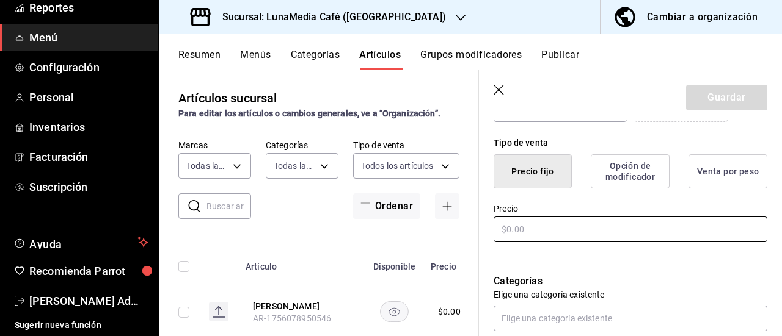
scroll to position [305, 0]
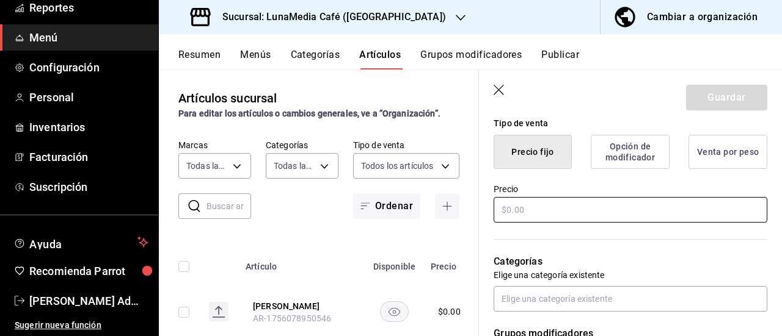
type input "Matcha Frappé"
click at [524, 201] on input "text" at bounding box center [630, 210] width 274 height 26
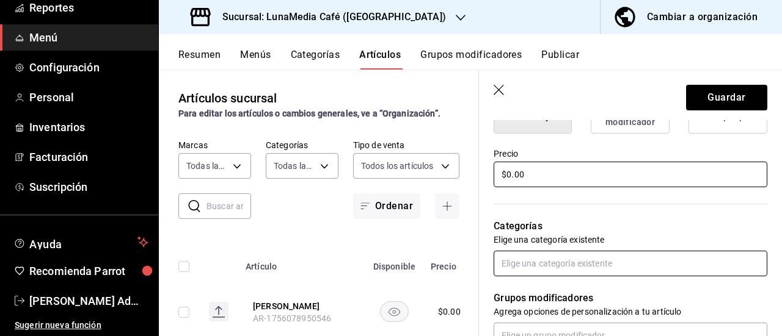
scroll to position [366, 0]
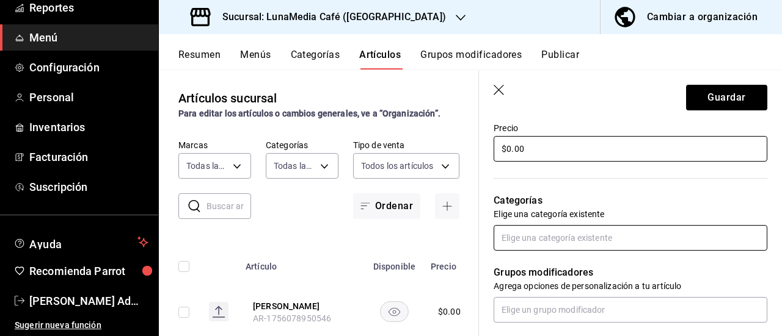
type input "$0.00"
click at [528, 239] on input "text" at bounding box center [630, 238] width 274 height 26
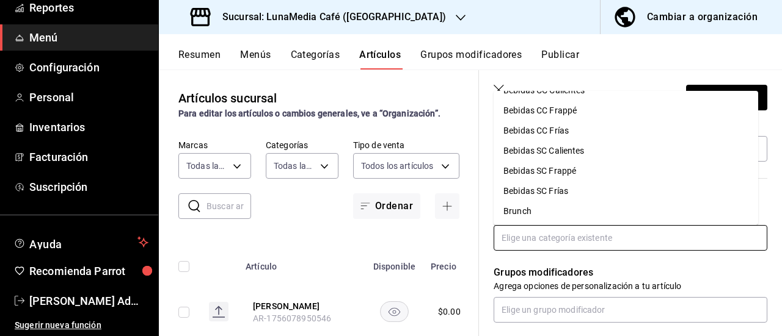
scroll to position [36, 0]
click at [535, 168] on li "Bebidas SC Frappé" at bounding box center [625, 171] width 264 height 20
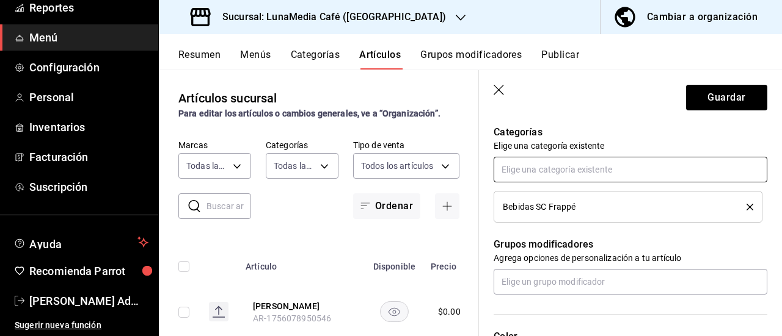
scroll to position [488, 0]
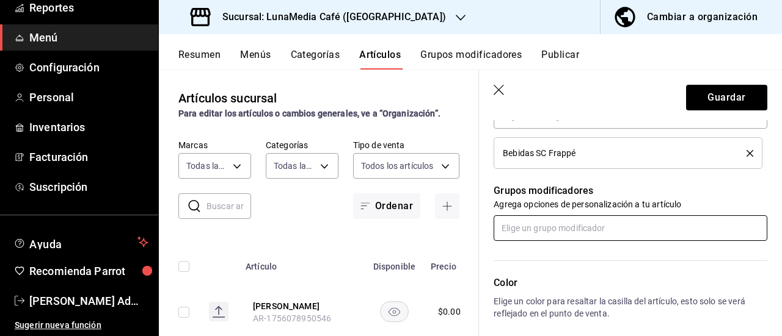
click at [544, 225] on input "text" at bounding box center [630, 229] width 274 height 26
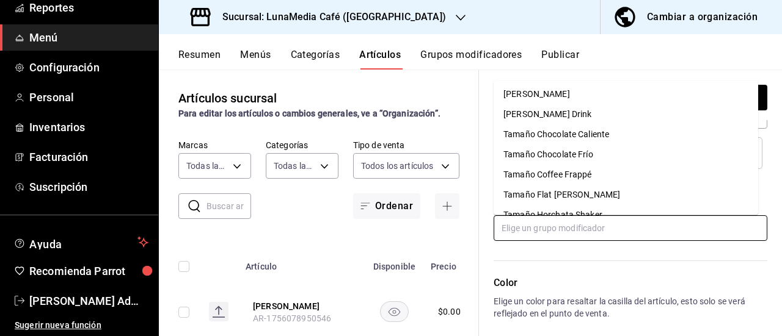
scroll to position [366, 0]
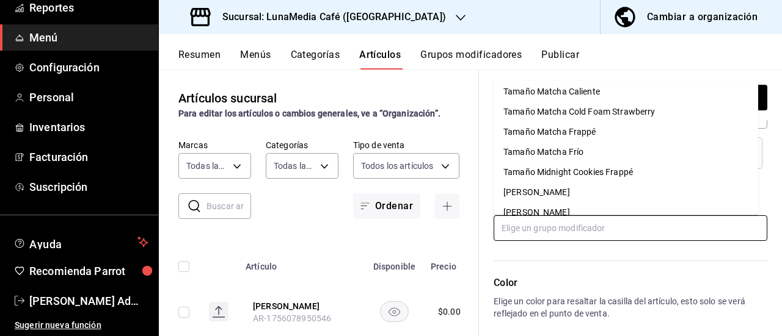
click at [556, 130] on div "Tamaño Matcha Frappé" at bounding box center [549, 132] width 93 height 13
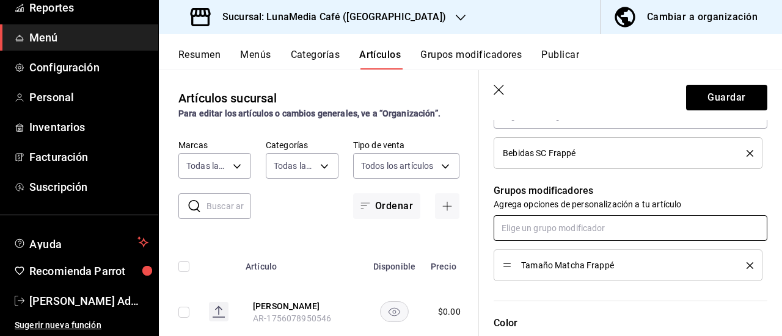
click at [548, 228] on input "text" at bounding box center [630, 229] width 274 height 26
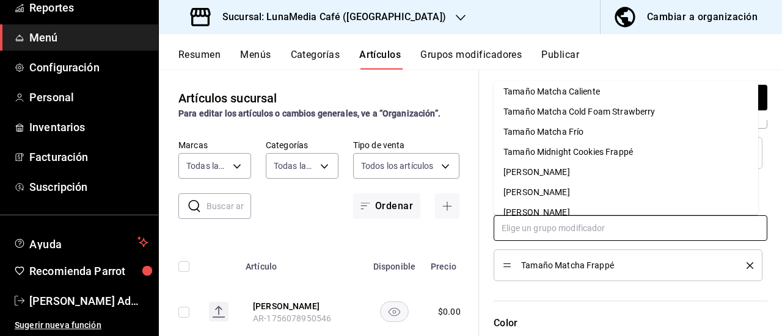
scroll to position [681, 0]
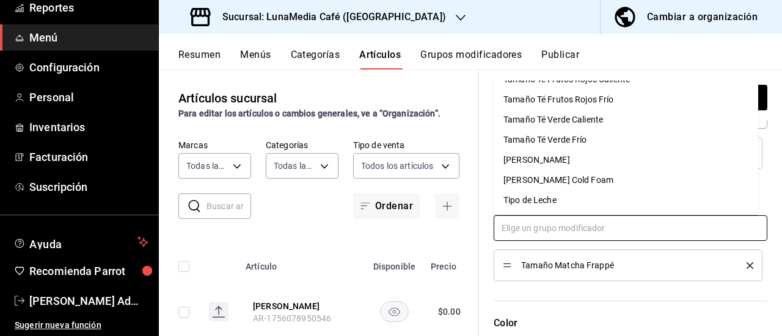
click at [547, 195] on div "Tipo de Leche" at bounding box center [529, 200] width 53 height 13
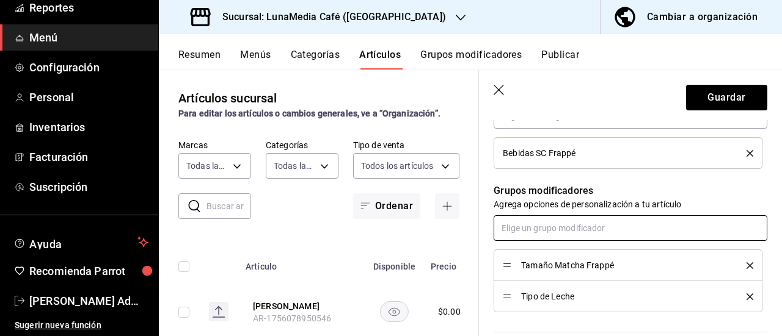
click at [540, 231] on input "text" at bounding box center [630, 229] width 274 height 26
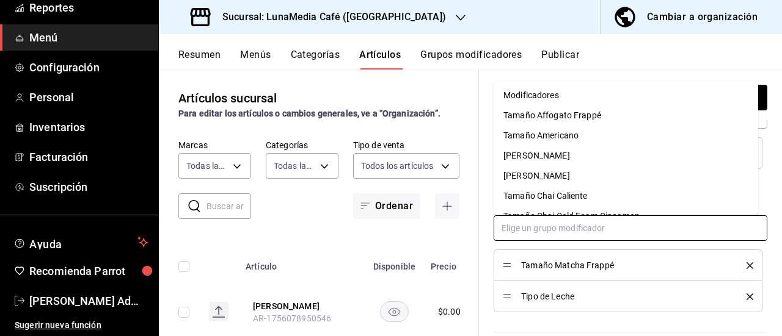
click at [539, 101] on div "Modificadores" at bounding box center [531, 95] width 56 height 13
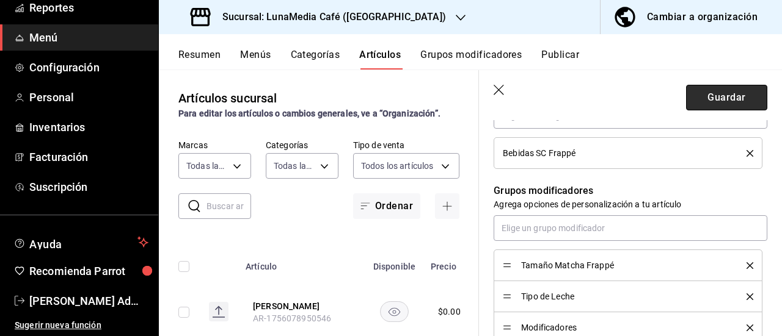
click at [736, 96] on button "Guardar" at bounding box center [726, 98] width 81 height 26
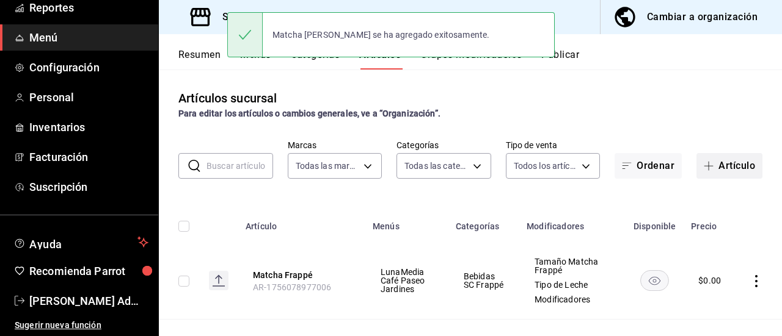
click at [705, 165] on span "button" at bounding box center [710, 166] width 15 height 10
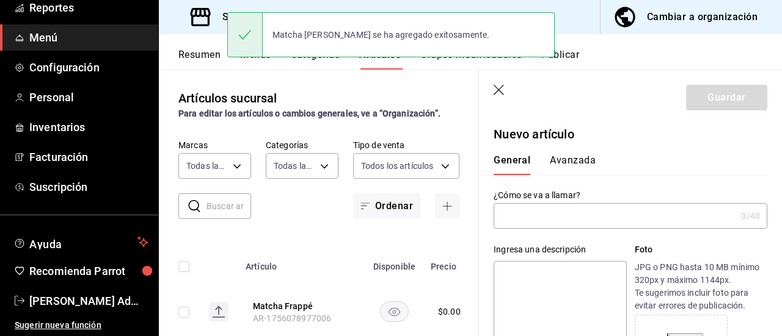
type input "AR-1756079000035"
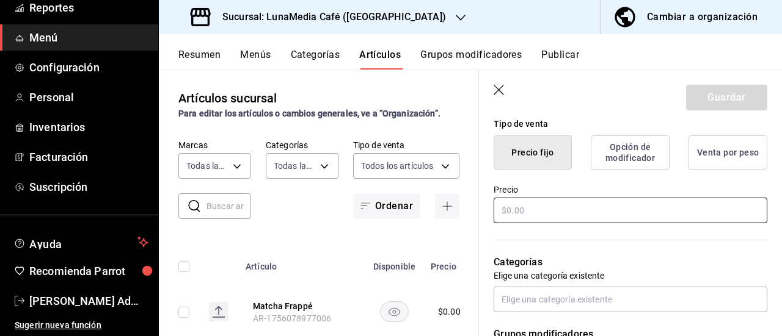
scroll to position [305, 0]
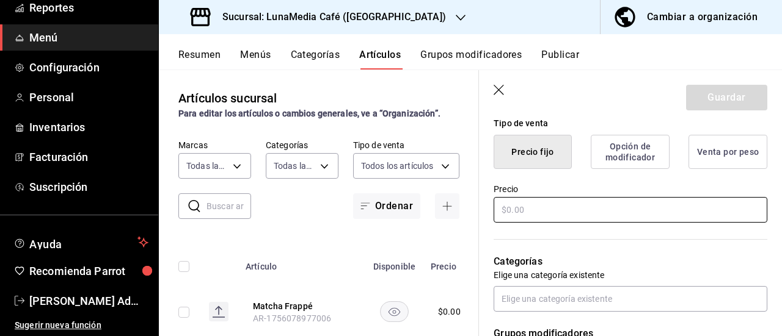
type input "Chai Frappé"
click at [526, 214] on input "text" at bounding box center [630, 210] width 274 height 26
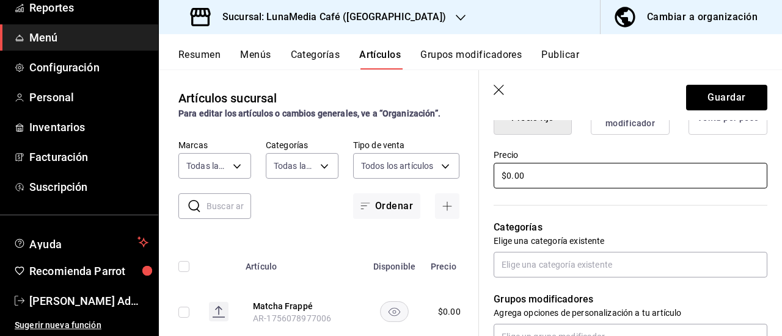
scroll to position [366, 0]
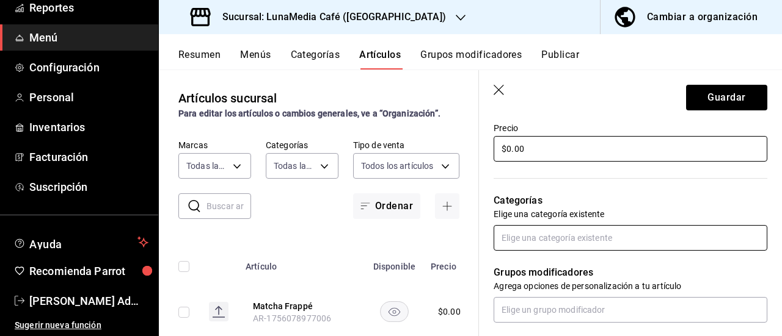
type input "$0.00"
click at [522, 231] on input "text" at bounding box center [630, 238] width 274 height 26
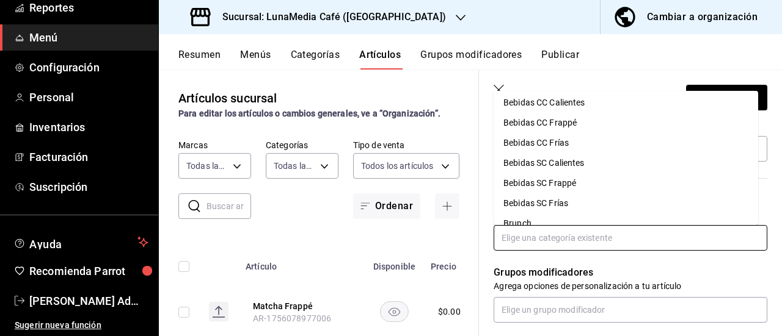
scroll to position [36, 0]
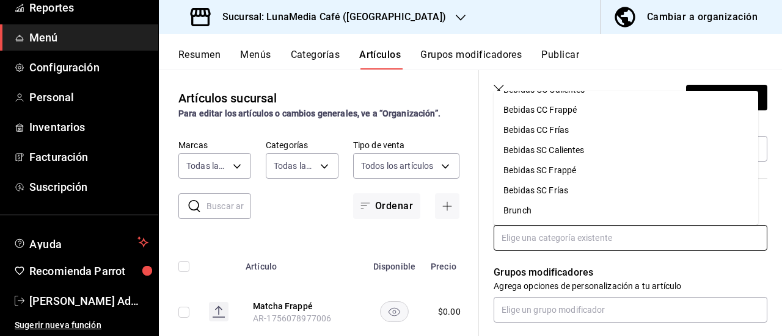
click at [548, 173] on li "Bebidas SC Frappé" at bounding box center [625, 171] width 264 height 20
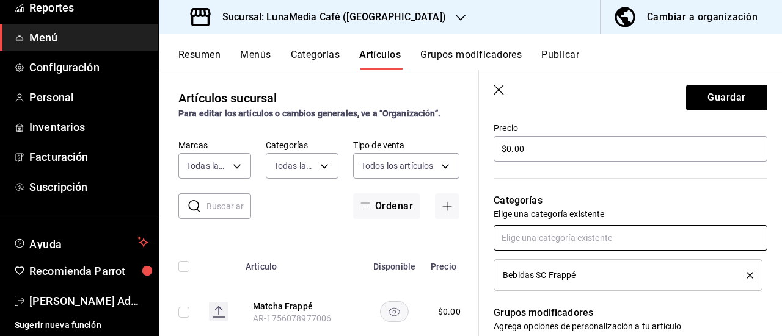
scroll to position [488, 0]
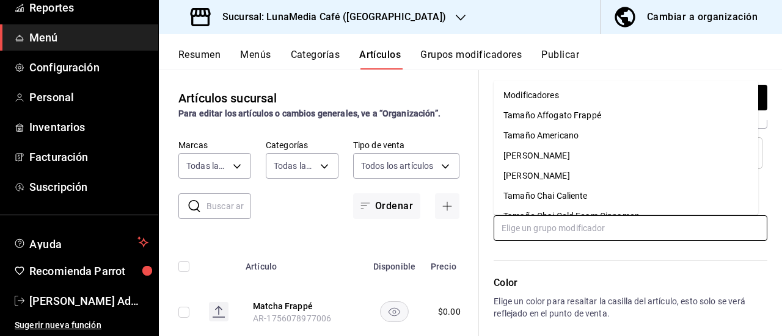
click at [541, 227] on input "text" at bounding box center [630, 229] width 274 height 26
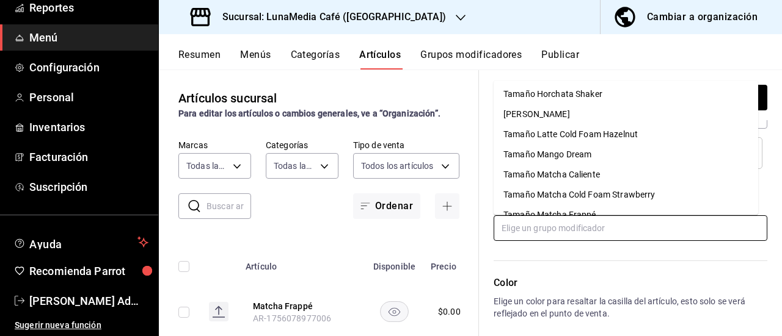
scroll to position [122, 0]
click at [558, 113] on div "Tamaño Chai Frappé" at bounding box center [536, 114] width 67 height 13
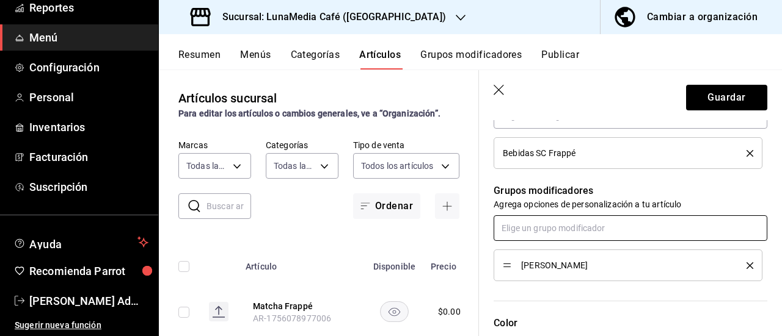
click at [558, 231] on input "text" at bounding box center [630, 229] width 274 height 26
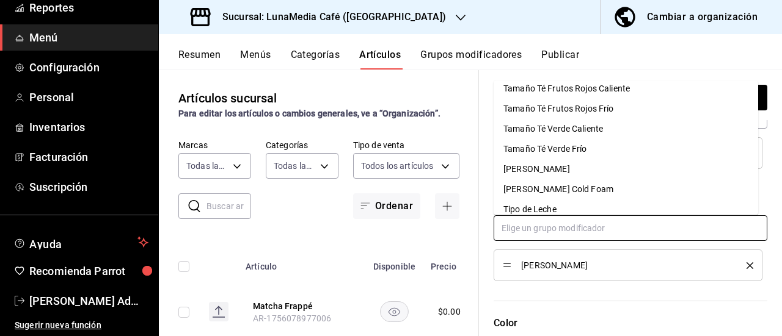
scroll to position [681, 0]
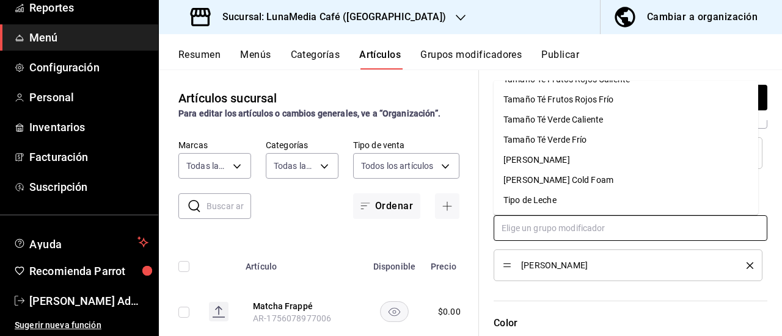
click at [550, 200] on div "Tipo de Leche" at bounding box center [529, 200] width 53 height 13
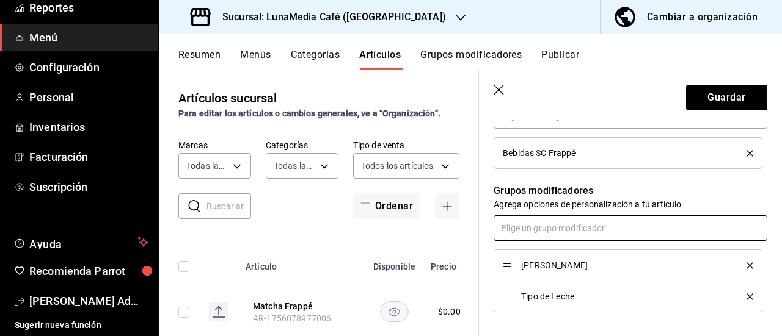
click at [543, 228] on input "text" at bounding box center [630, 229] width 274 height 26
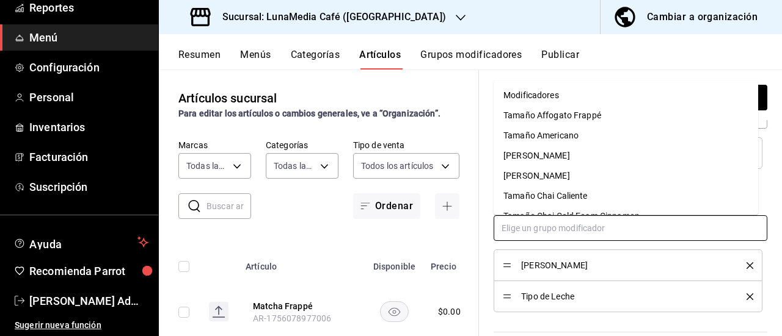
click at [544, 97] on div "Modificadores" at bounding box center [531, 95] width 56 height 13
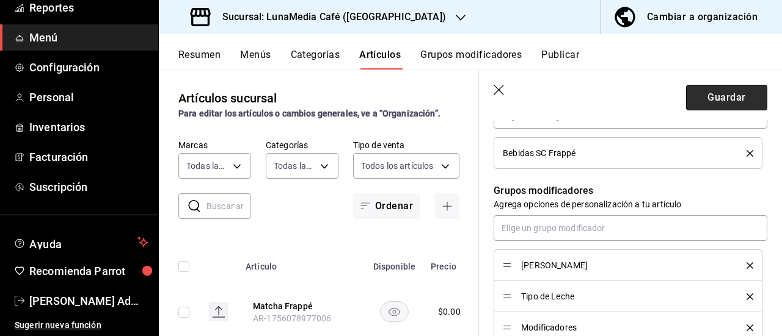
click at [711, 100] on button "Guardar" at bounding box center [726, 98] width 81 height 26
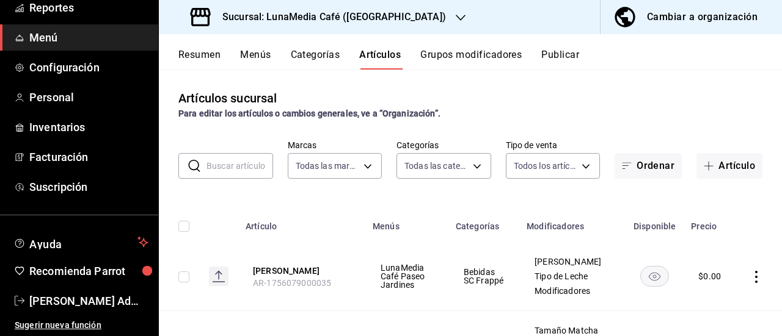
click at [274, 57] on div "Resumen Menús Categorías Artículos Grupos modificadores Publicar" at bounding box center [479, 59] width 603 height 21
click at [268, 55] on button "Menús" at bounding box center [255, 59] width 31 height 21
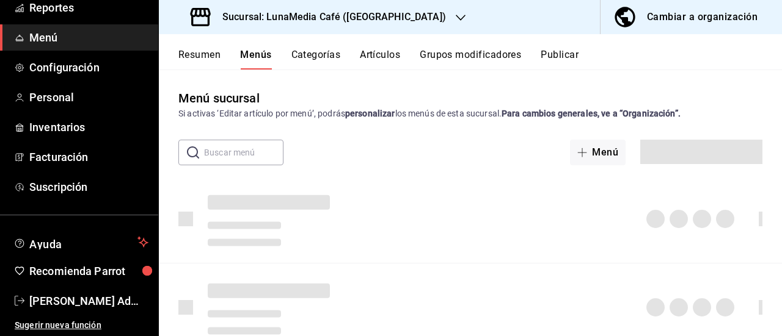
click at [318, 62] on button "Categorías" at bounding box center [315, 59] width 49 height 21
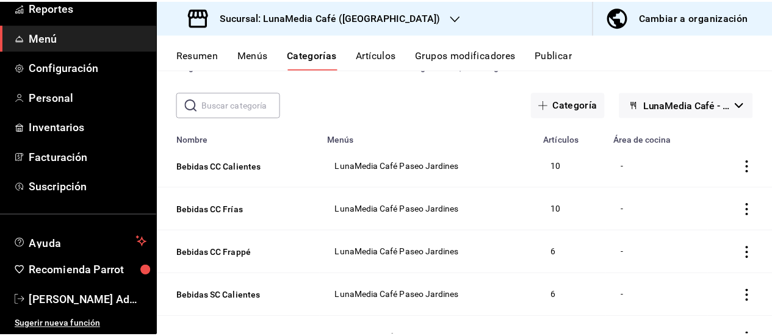
scroll to position [109, 0]
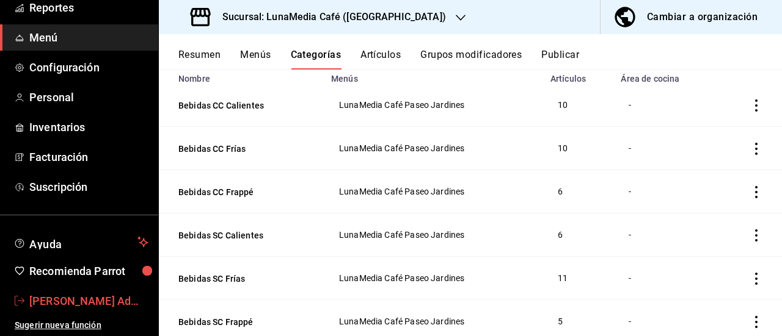
click at [67, 297] on span "[PERSON_NAME] Administración" at bounding box center [88, 301] width 119 height 16
